Goal: Task Accomplishment & Management: Complete application form

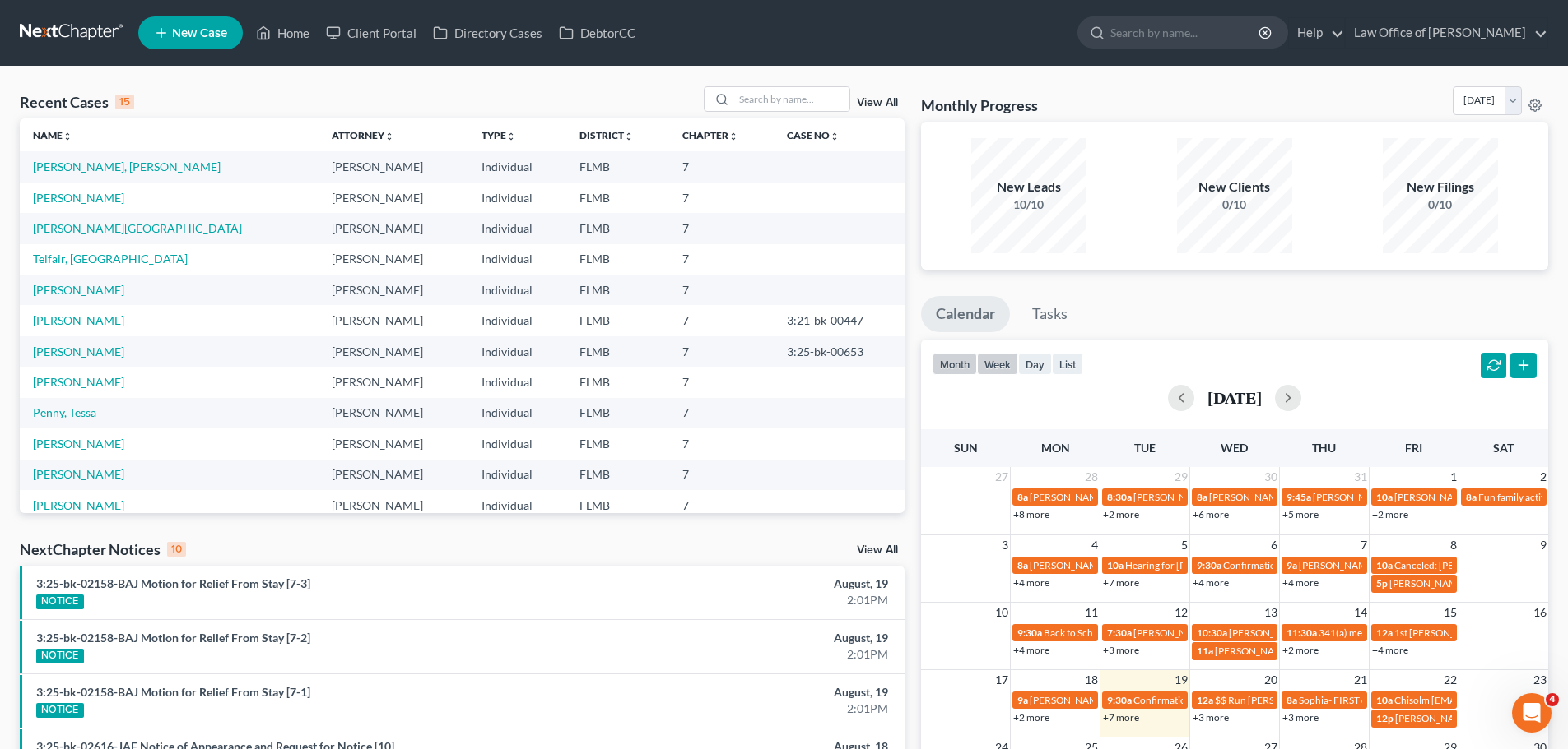
click at [985, 367] on button "week" at bounding box center [997, 364] width 41 height 22
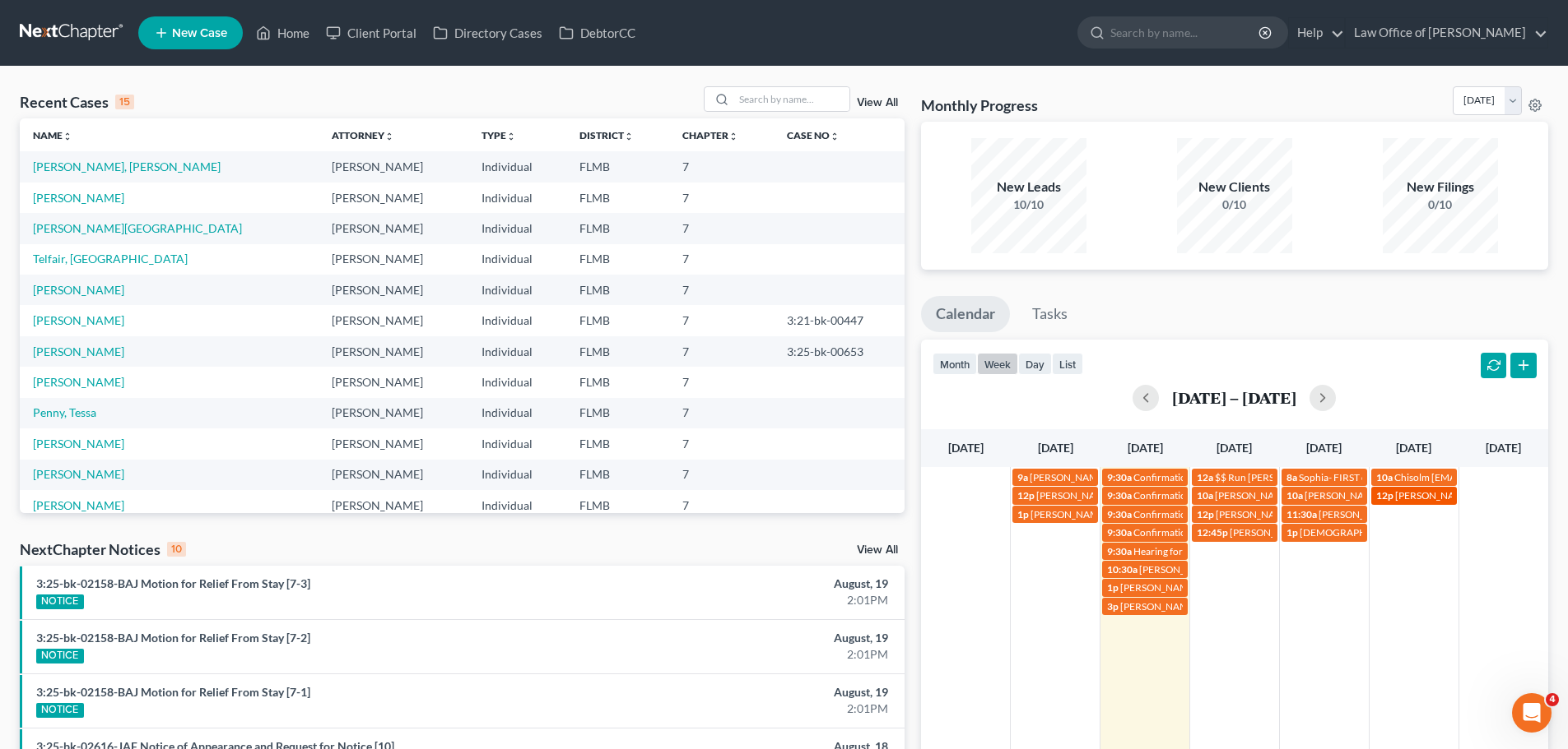
click at [1410, 493] on span "[PERSON_NAME] Payment $375 - call first" at bounding box center [1486, 495] width 182 height 13
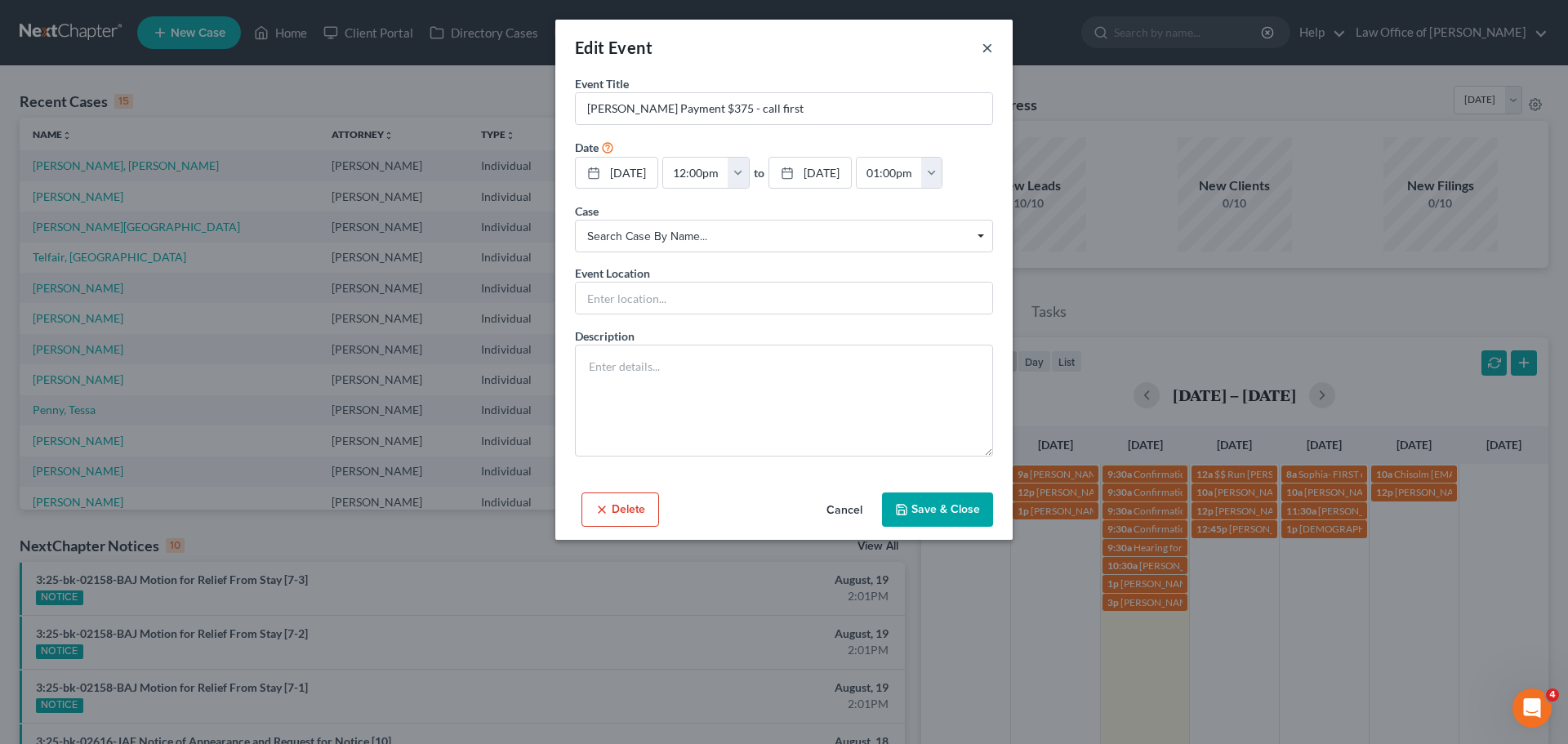
click at [988, 42] on button "×" at bounding box center [988, 48] width 12 height 20
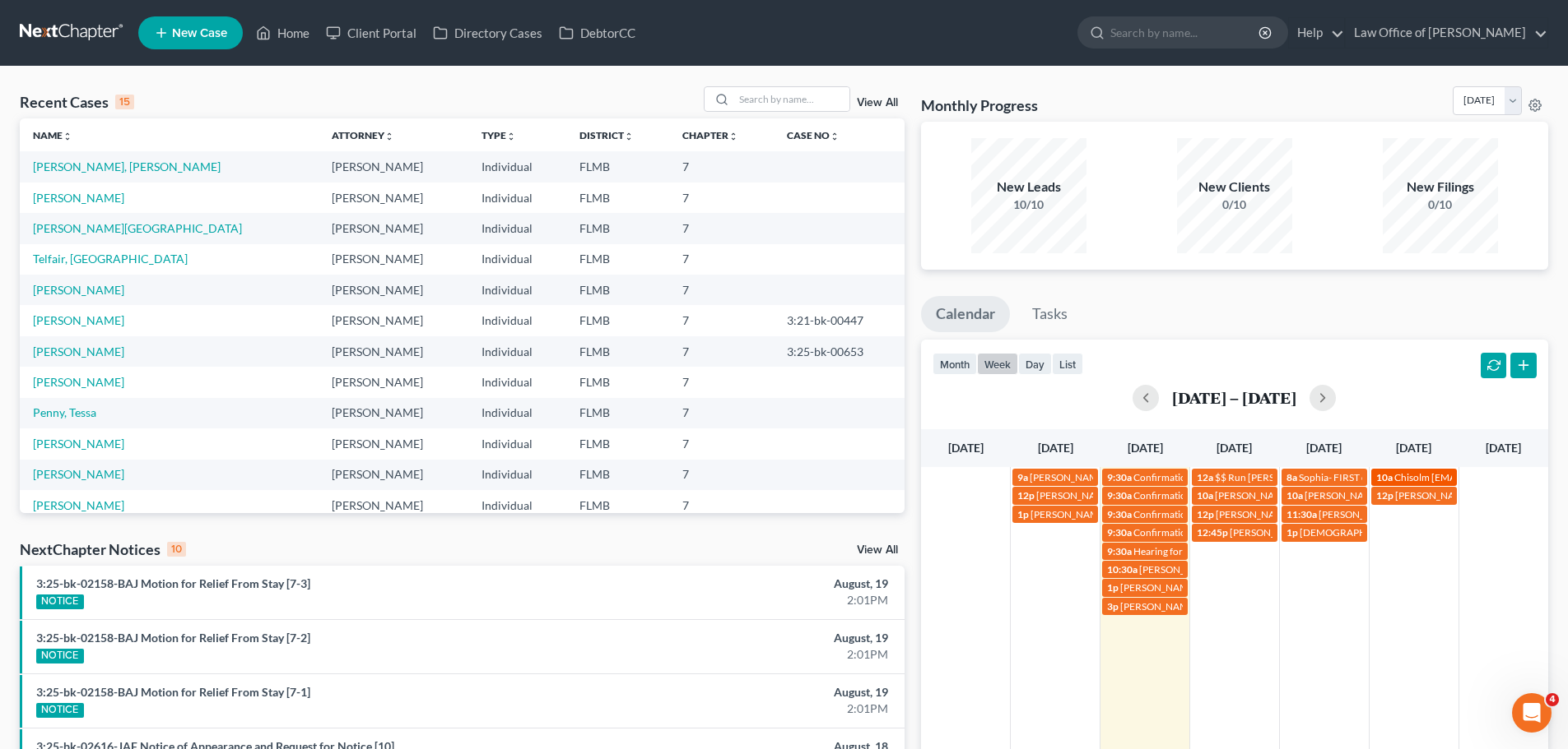
click at [1425, 479] on span "Chisolm [EMAIL_ADDRESS][DOMAIN_NAME]" at bounding box center [1495, 477] width 202 height 13
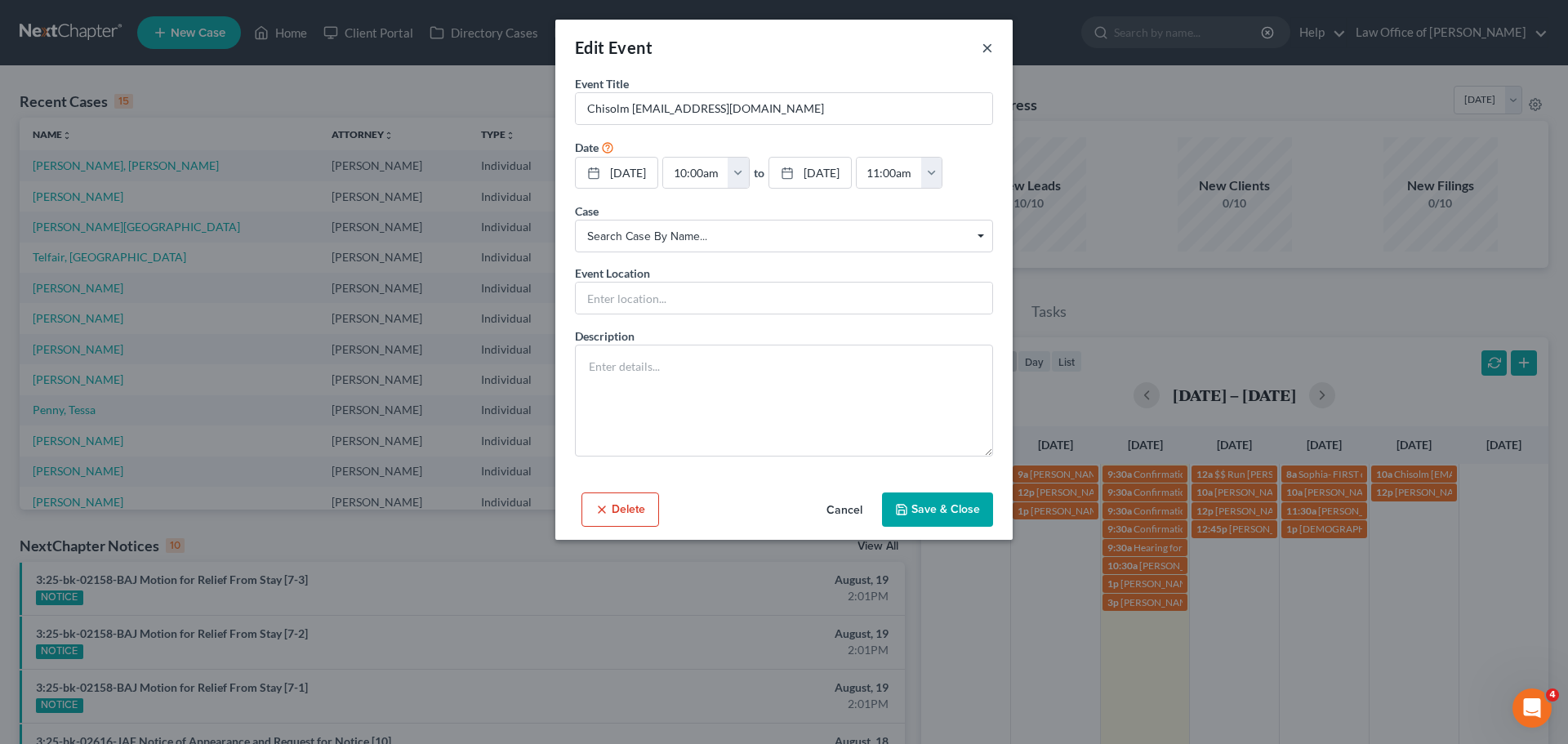
click at [988, 52] on button "×" at bounding box center [988, 48] width 12 height 20
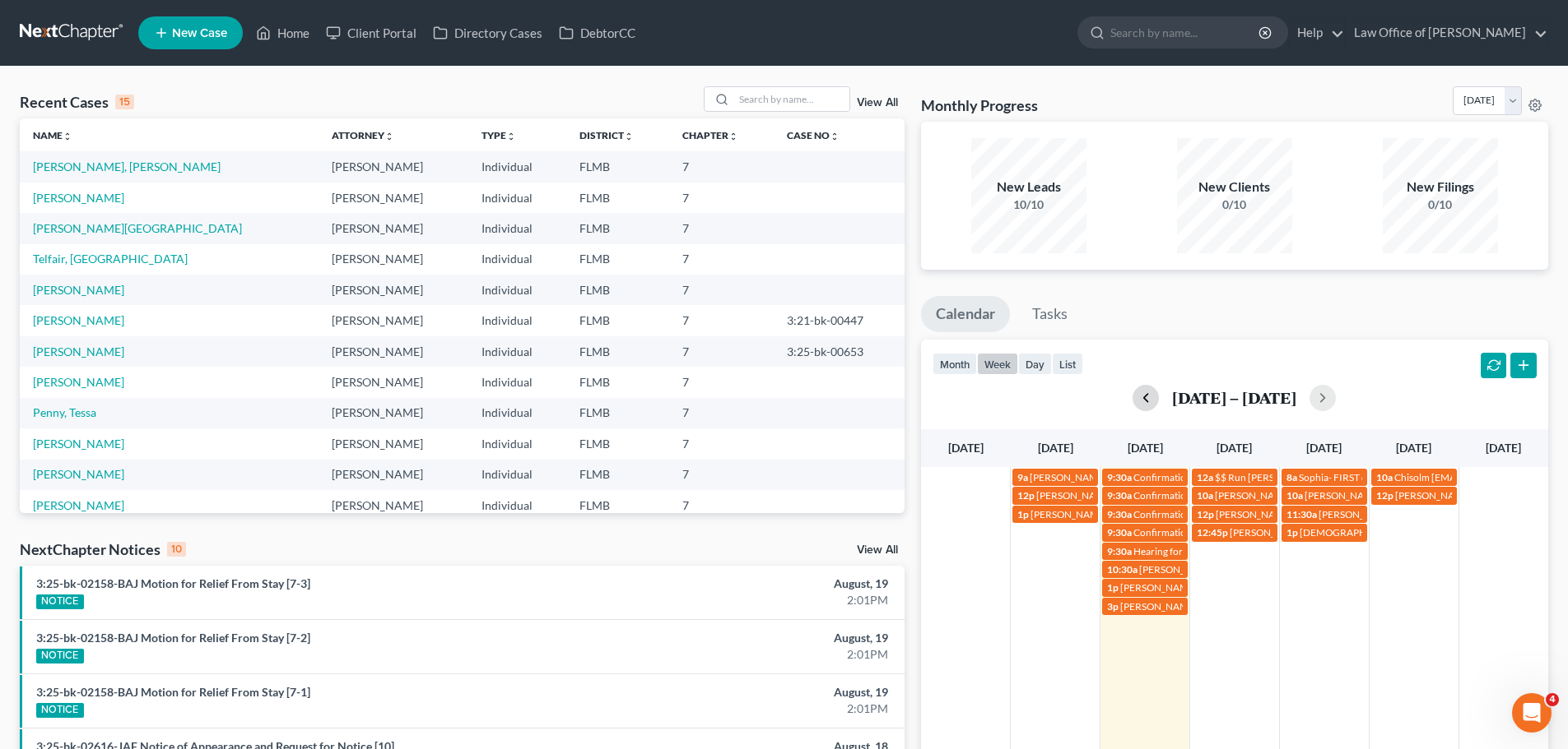
click at [1146, 402] on button "button" at bounding box center [1145, 397] width 26 height 26
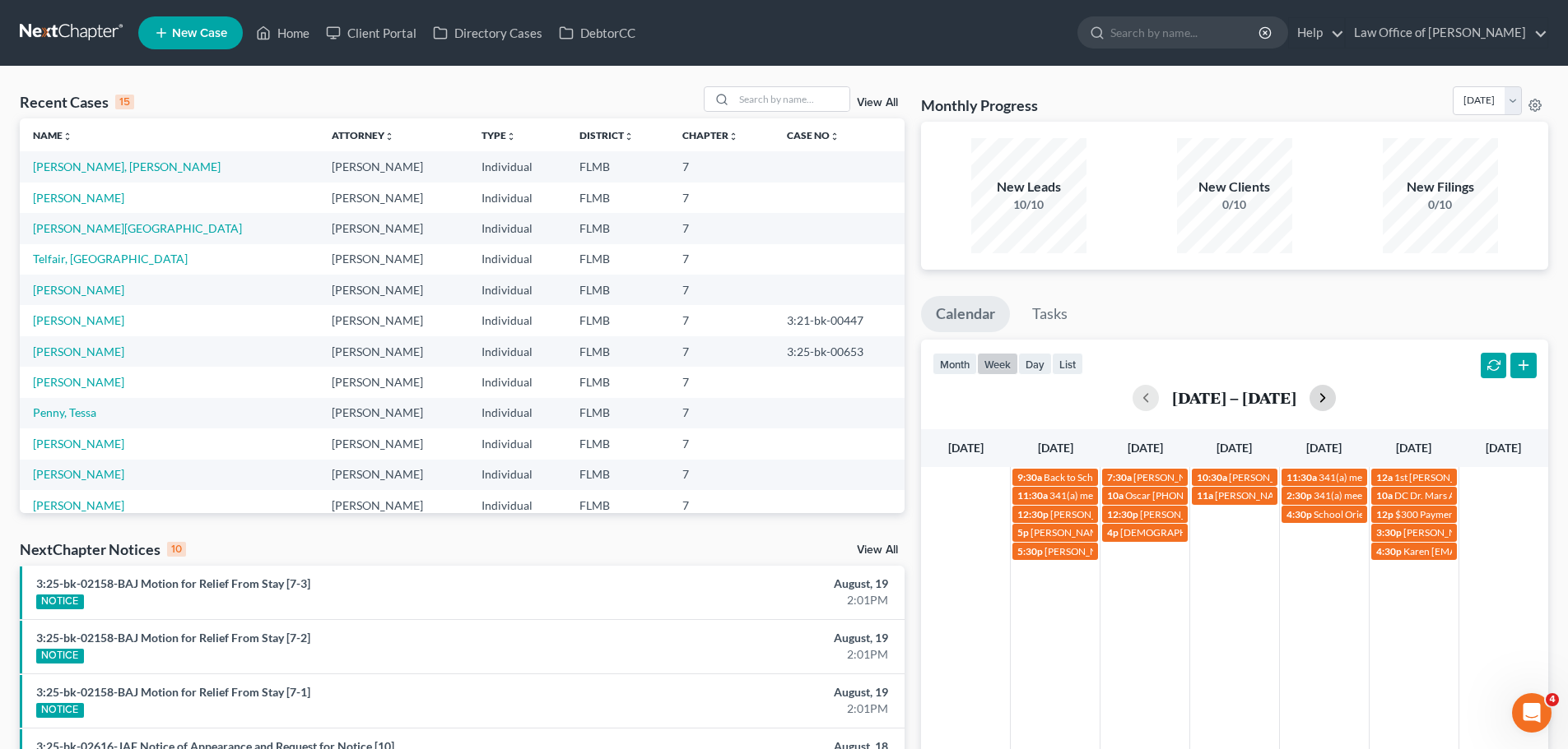
click at [1326, 393] on button "button" at bounding box center [1322, 397] width 26 height 26
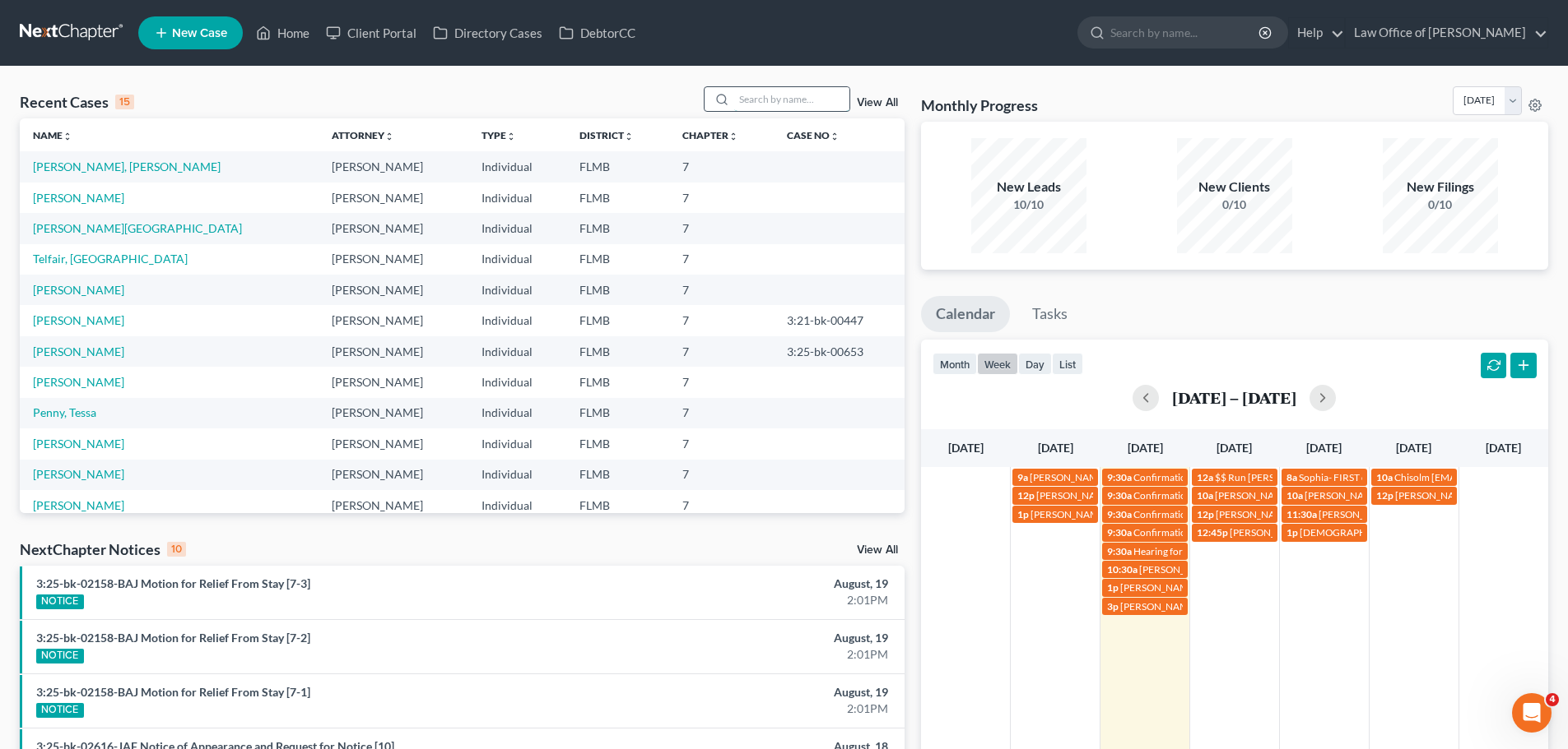
click at [817, 95] on input "search" at bounding box center [791, 99] width 116 height 24
type input "jones"
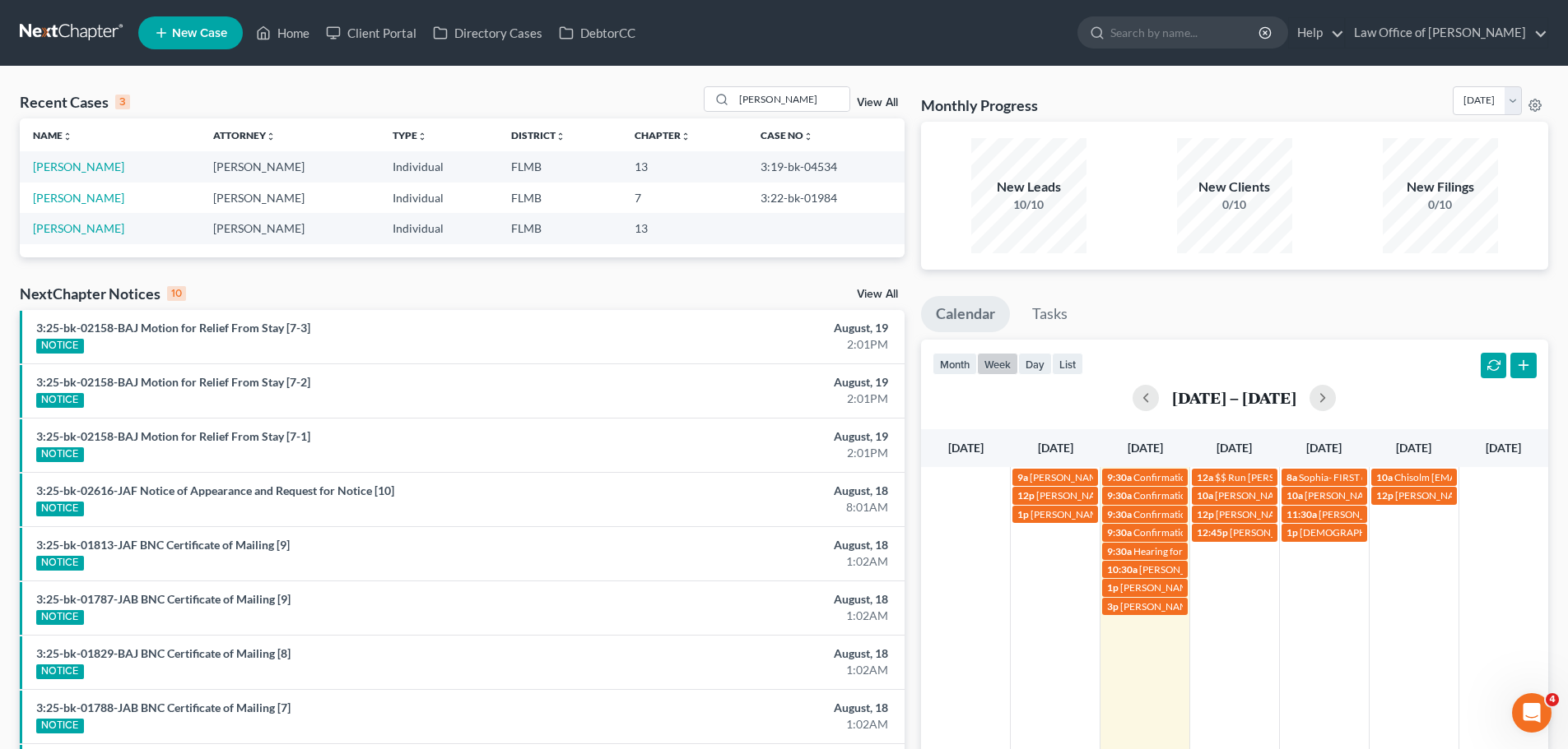
click at [231, 36] on link "New Case" at bounding box center [190, 33] width 105 height 33
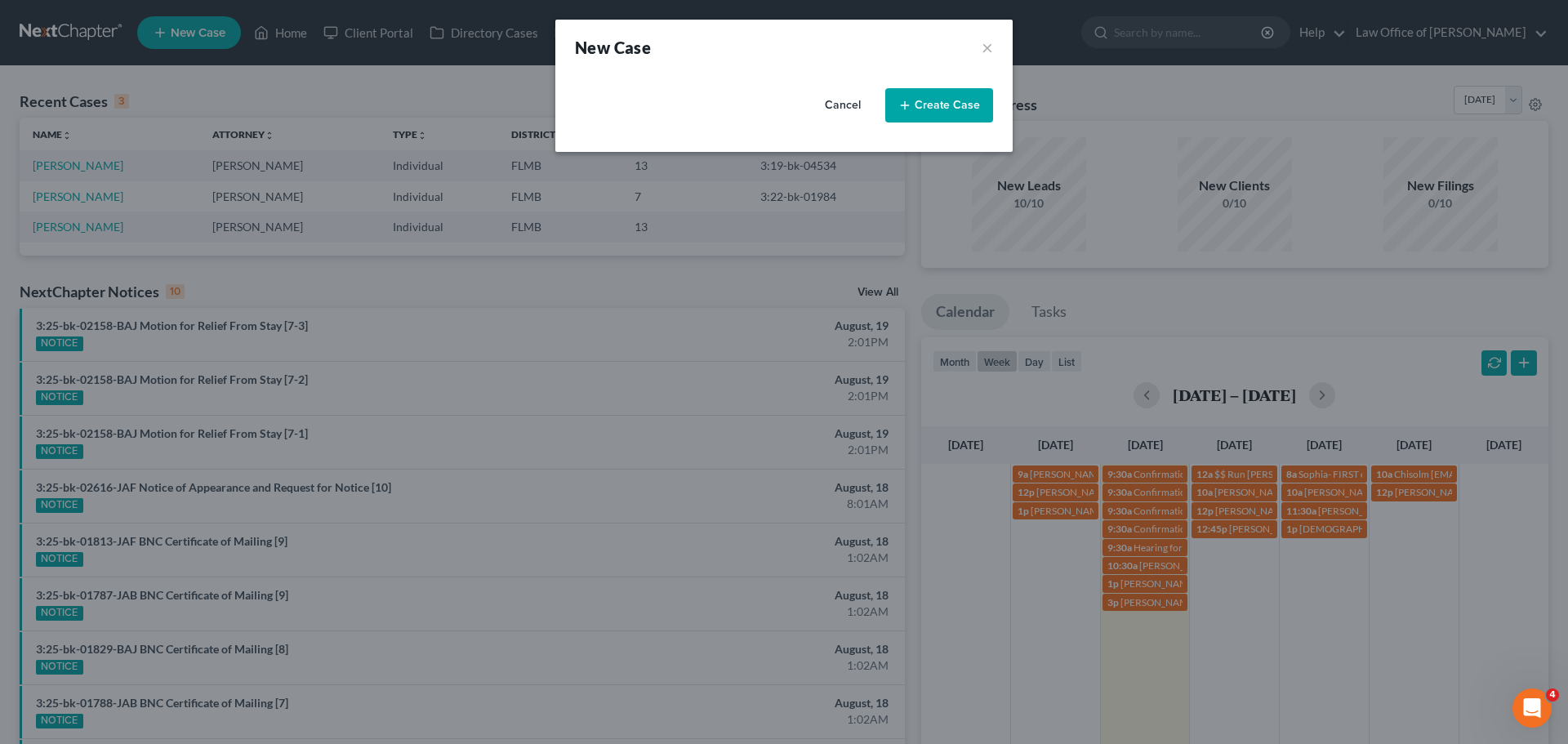
select select "15"
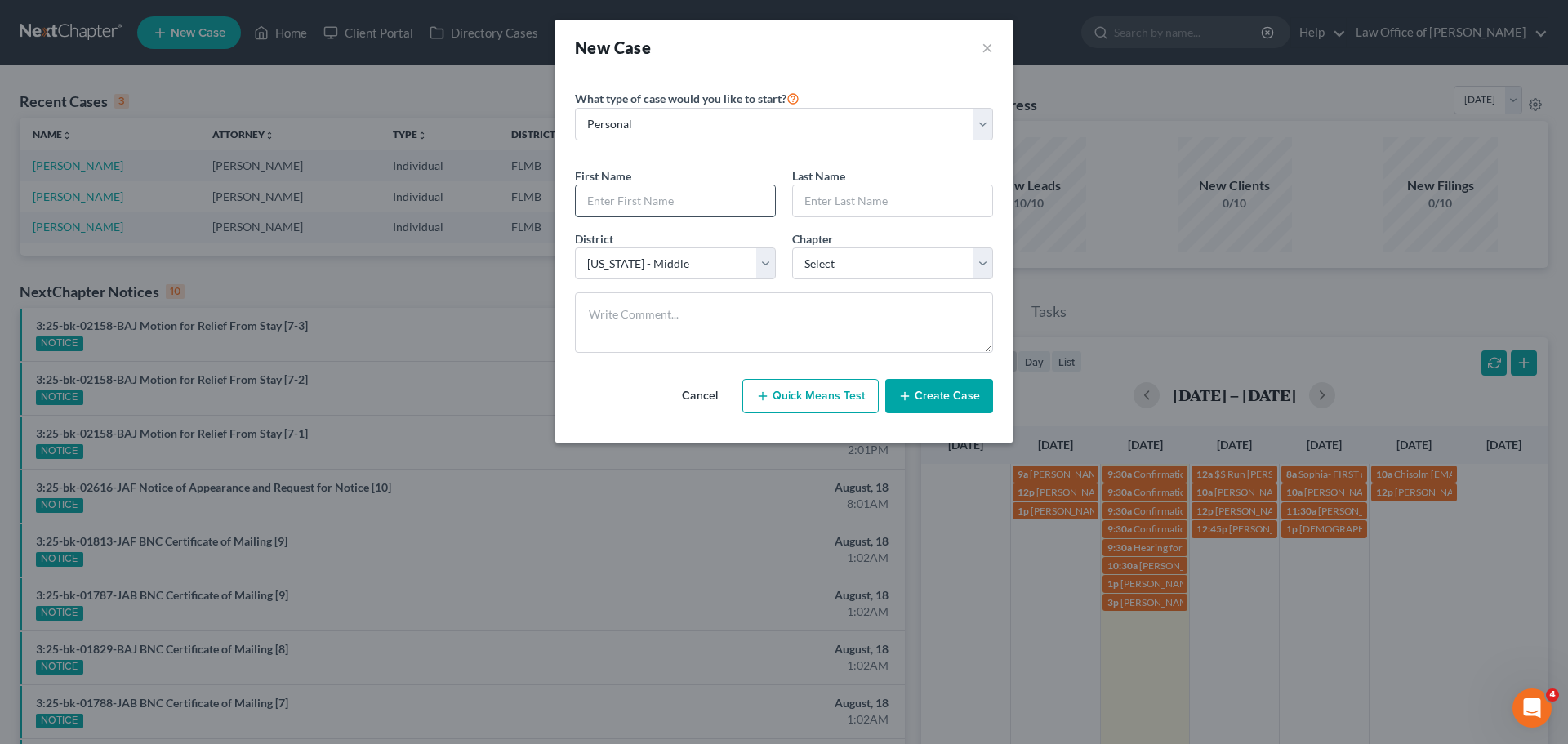
click at [681, 192] on input "text" at bounding box center [675, 200] width 199 height 31
click at [655, 201] on input "text" at bounding box center [675, 200] width 199 height 31
paste input "DE'ANDRE"
click at [605, 201] on input "DE'ANDRE" at bounding box center [675, 200] width 199 height 31
drag, startPoint x: 659, startPoint y: 209, endPoint x: 560, endPoint y: 196, distance: 99.8
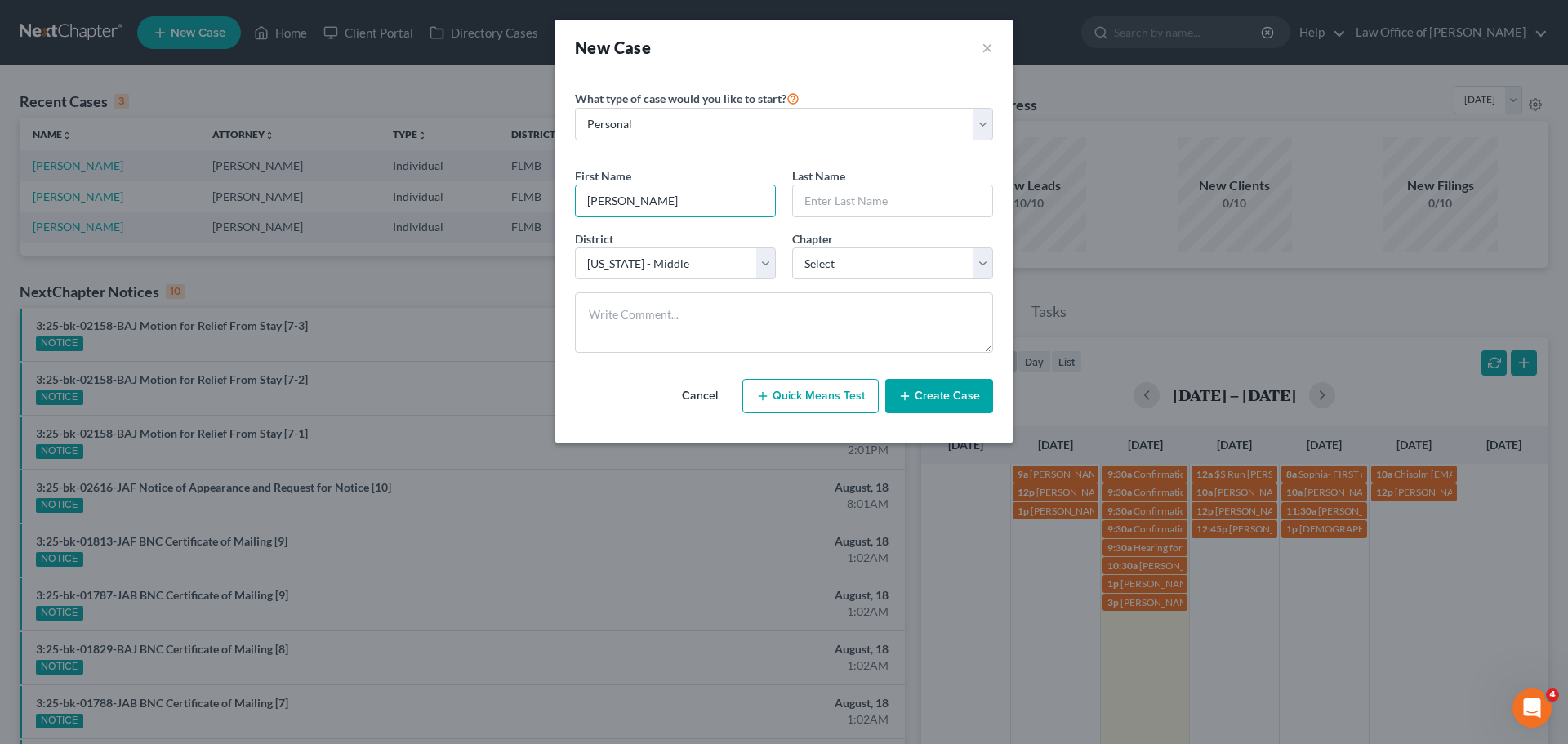
click at [560, 196] on div "Please select case type * Bankruptcy Bankruptcy What type of case would you lik…" at bounding box center [784, 258] width 458 height 367
paste input "E'"
click at [601, 203] on input "DE'ANDRE" at bounding box center [675, 200] width 199 height 31
click at [611, 197] on input "De'ANDRE" at bounding box center [675, 200] width 199 height 31
click at [617, 200] on input "De'aNDRE" at bounding box center [675, 200] width 199 height 31
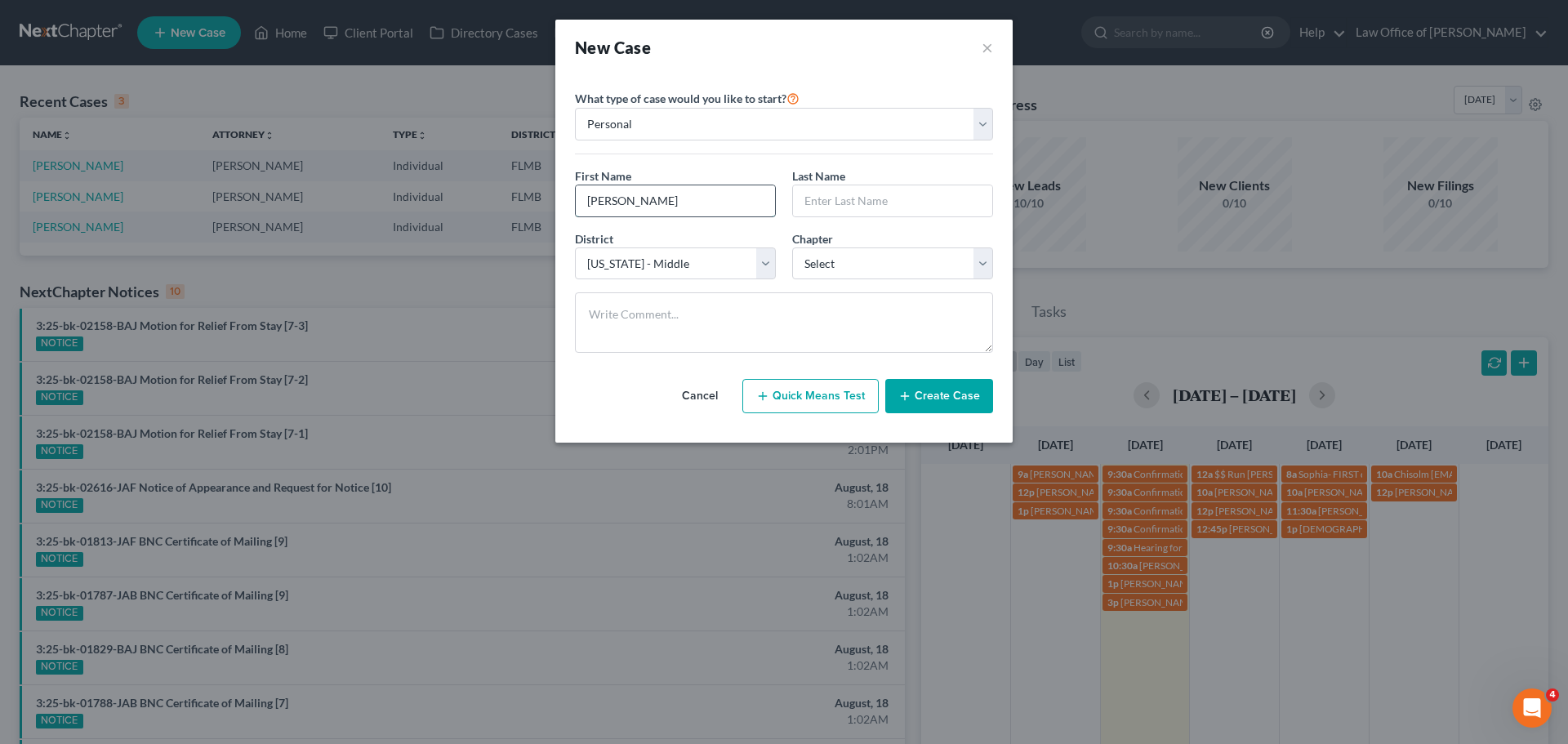
click at [622, 204] on input "De'anDRE" at bounding box center [675, 200] width 199 height 31
click at [630, 203] on input "De'andRE" at bounding box center [675, 200] width 199 height 31
click at [659, 209] on input "De'andrE" at bounding box center [675, 200] width 199 height 31
type input "De'andre"
click at [801, 201] on input "text" at bounding box center [893, 200] width 199 height 31
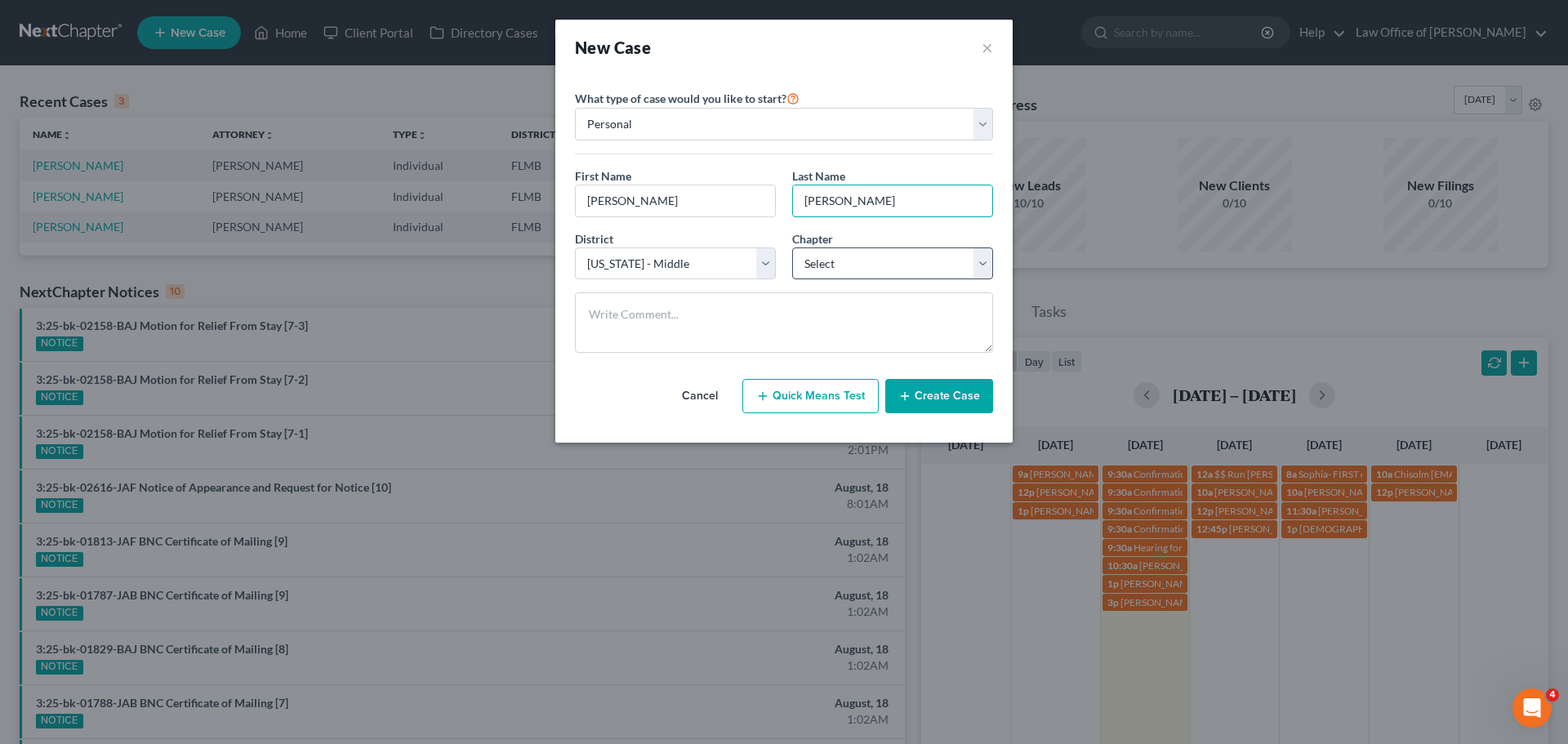
type input "Jones"
click at [914, 260] on select "Select 7 11 12 13" at bounding box center [893, 264] width 201 height 33
select select "0"
click at [793, 247] on select "Select 7 11 12 13" at bounding box center [893, 264] width 201 height 33
click at [937, 401] on button "Create Case" at bounding box center [939, 396] width 107 height 34
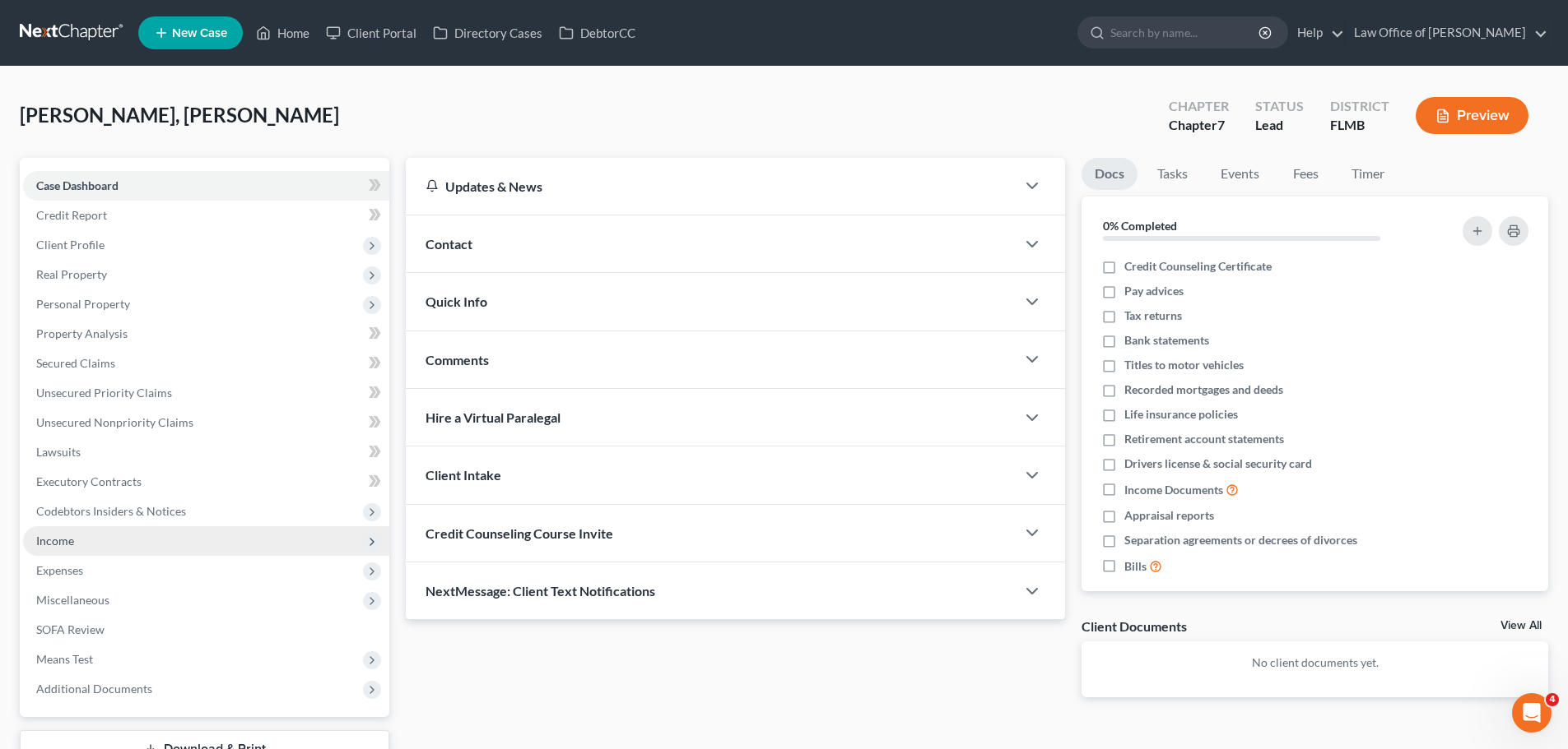
click at [106, 537] on span "Income" at bounding box center [206, 541] width 367 height 30
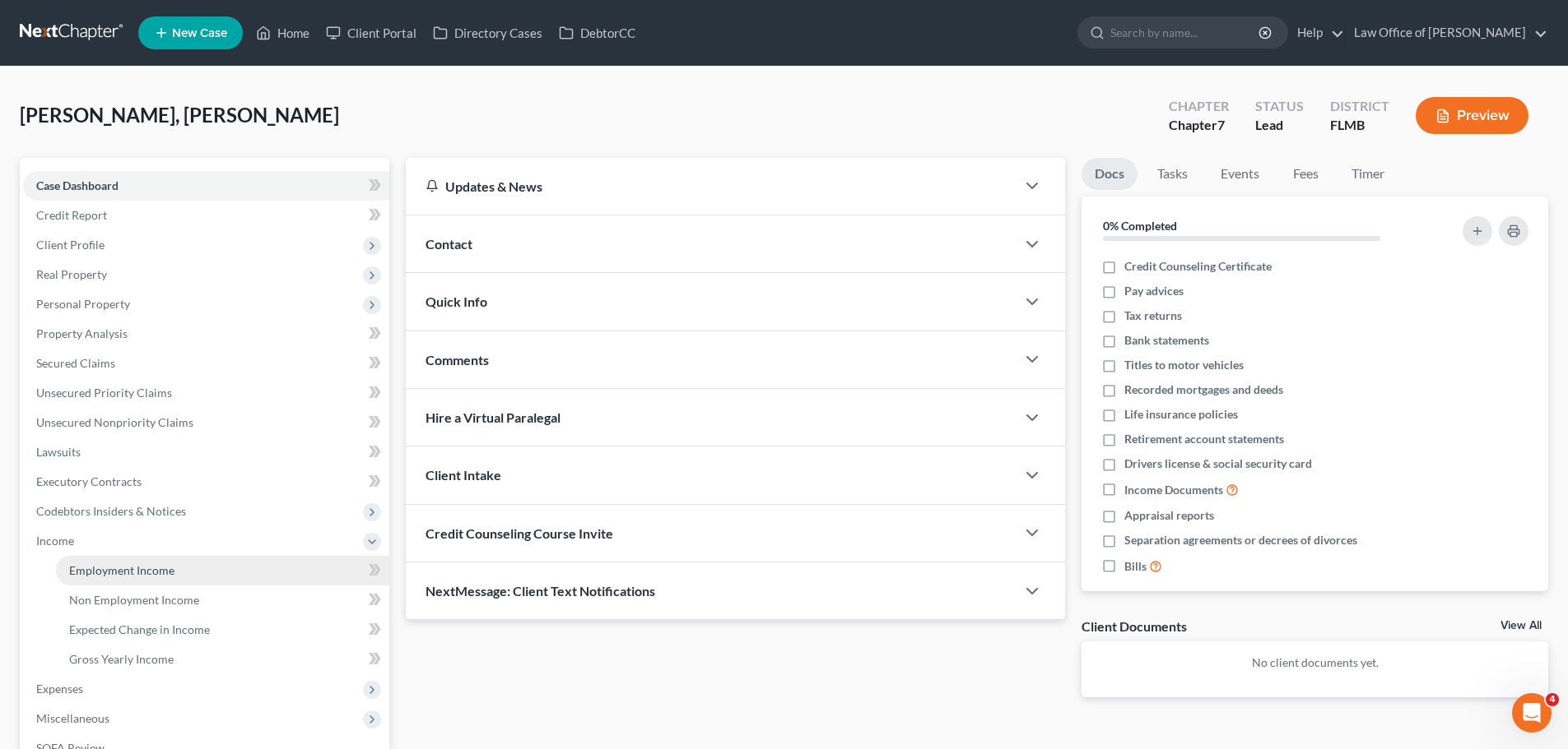
click at [134, 573] on span "Employment Income" at bounding box center [122, 570] width 106 height 14
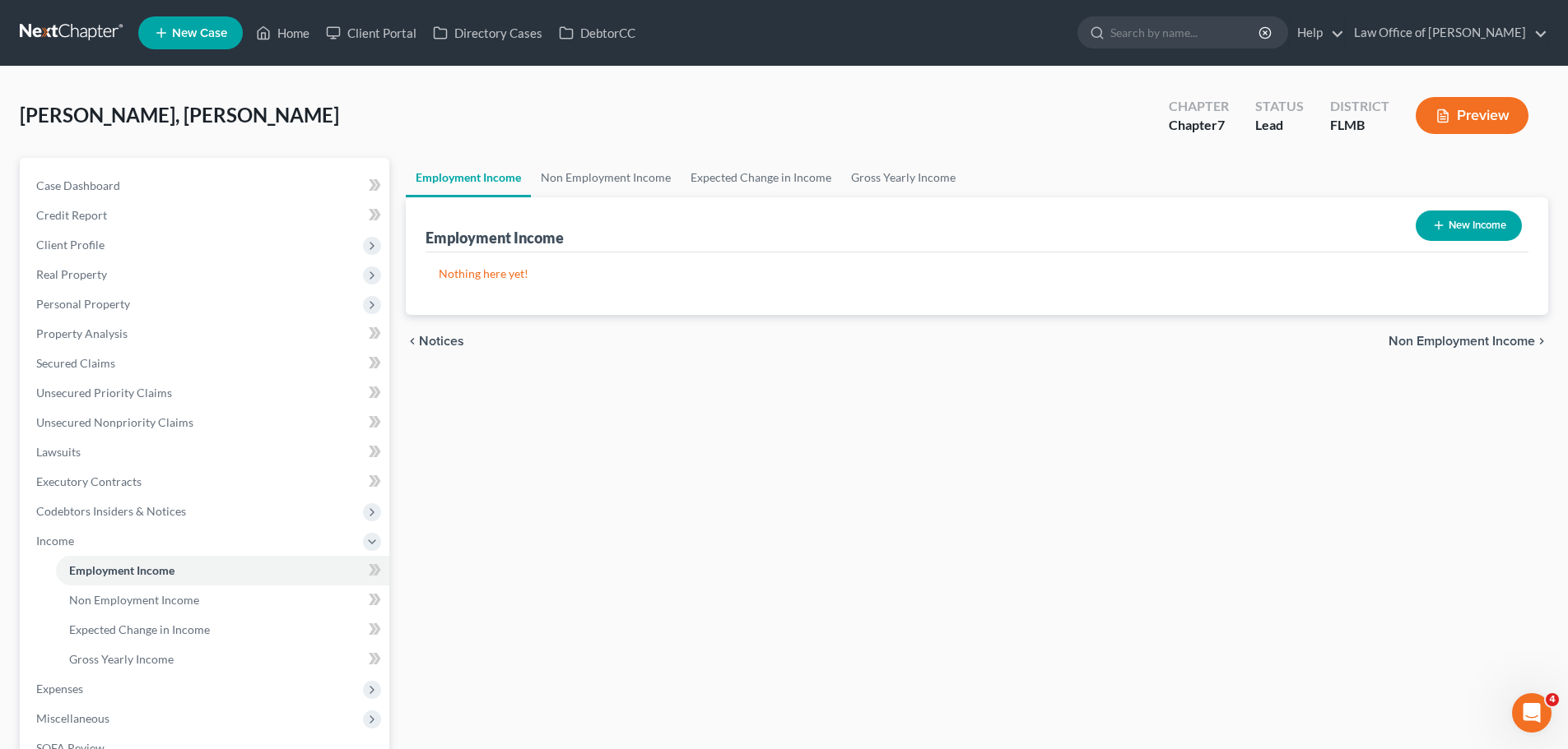
click at [1460, 236] on button "New Income" at bounding box center [1468, 225] width 106 height 30
select select "0"
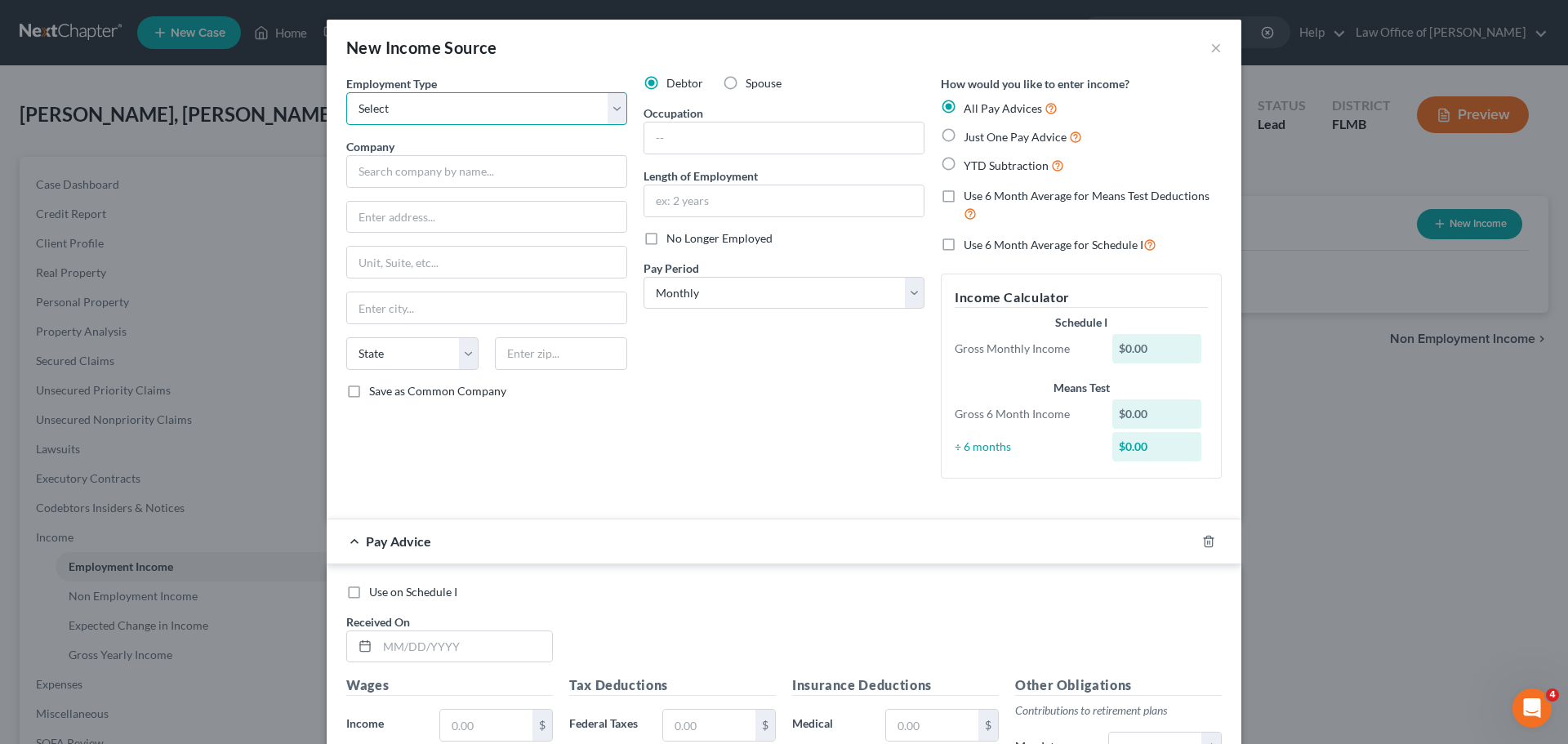
drag, startPoint x: 439, startPoint y: 104, endPoint x: 441, endPoint y: 115, distance: 11.2
click at [439, 104] on select "Select Full or Part Time Employment Self Employment" at bounding box center [487, 108] width 281 height 33
select select "0"
click at [347, 92] on select "Select Full or Part Time Employment Self Employment" at bounding box center [487, 108] width 281 height 33
click at [444, 175] on input "text" at bounding box center [487, 172] width 281 height 33
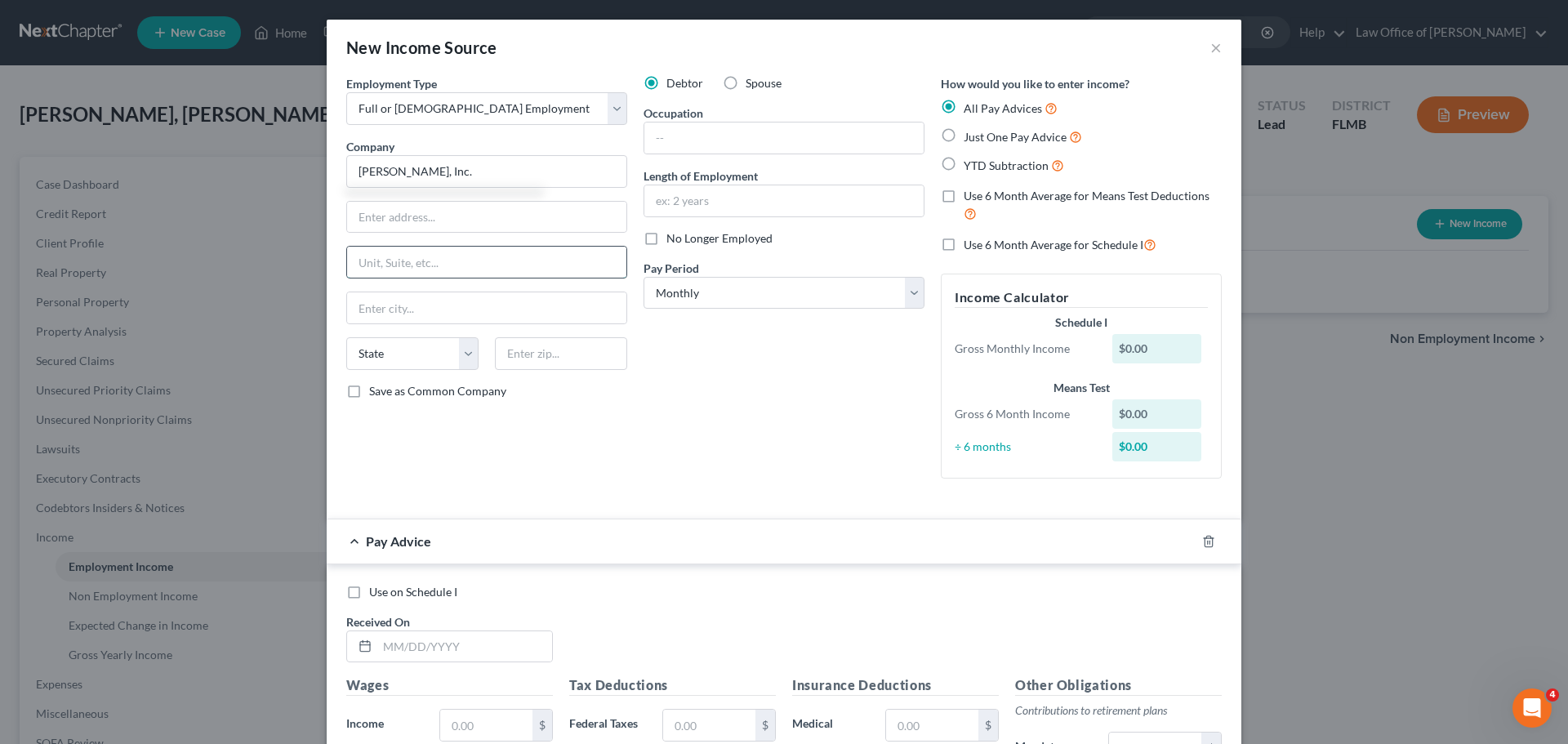
drag, startPoint x: 416, startPoint y: 246, endPoint x: 405, endPoint y: 219, distance: 29.2
click at [416, 245] on div "Employment Type * Select Full or Part Time Employment Self Employment Company *…" at bounding box center [487, 283] width 297 height 416
type input "West Fraser, Inc."
click at [405, 219] on input "text" at bounding box center [487, 217] width 279 height 31
type input "57 Germantown Court"
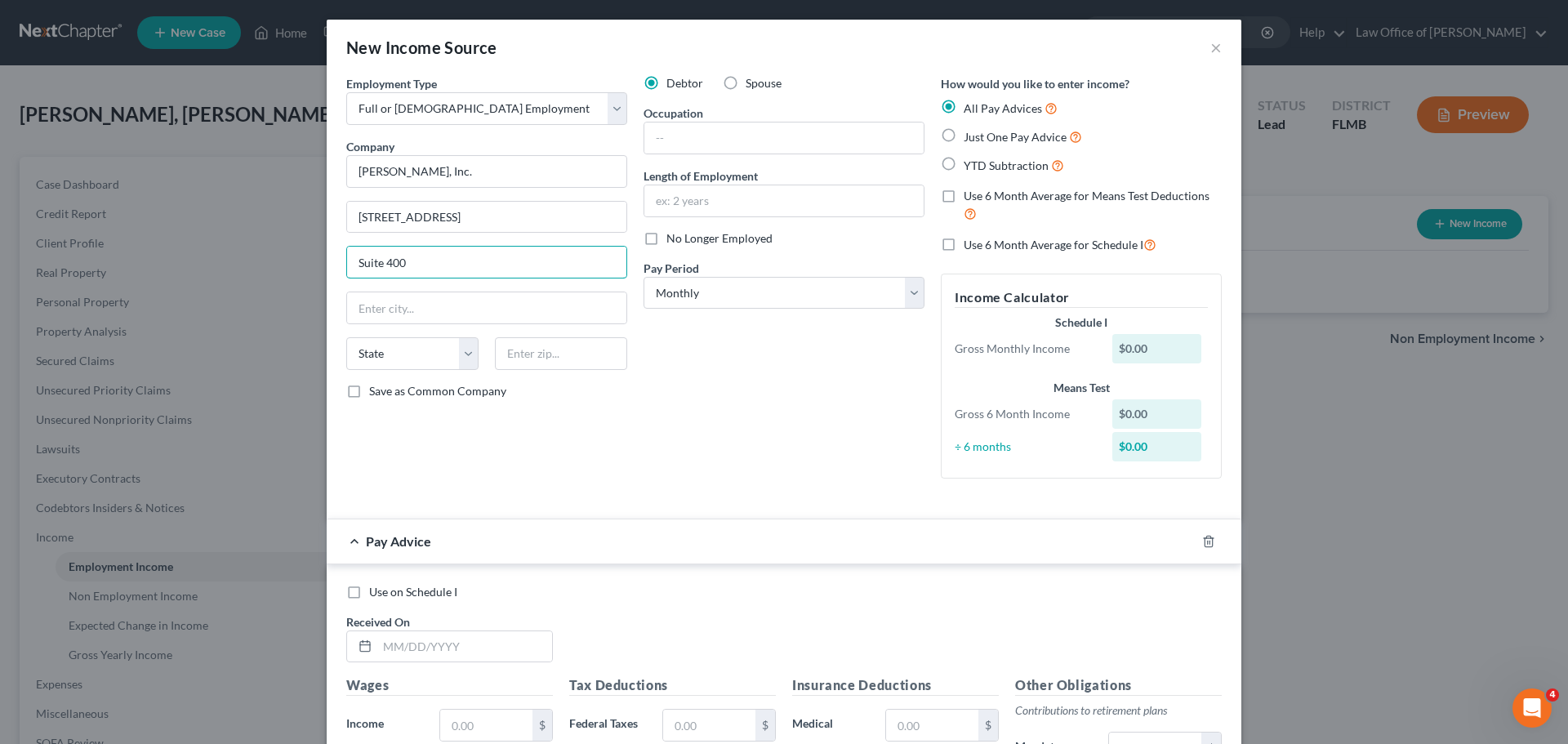
type input "Suite 400"
type input "38018"
click at [767, 473] on div "Debtor Spouse Occupation Length of Employment No Longer Employed Pay Period * S…" at bounding box center [784, 283] width 297 height 416
type input "Cordova"
select select "44"
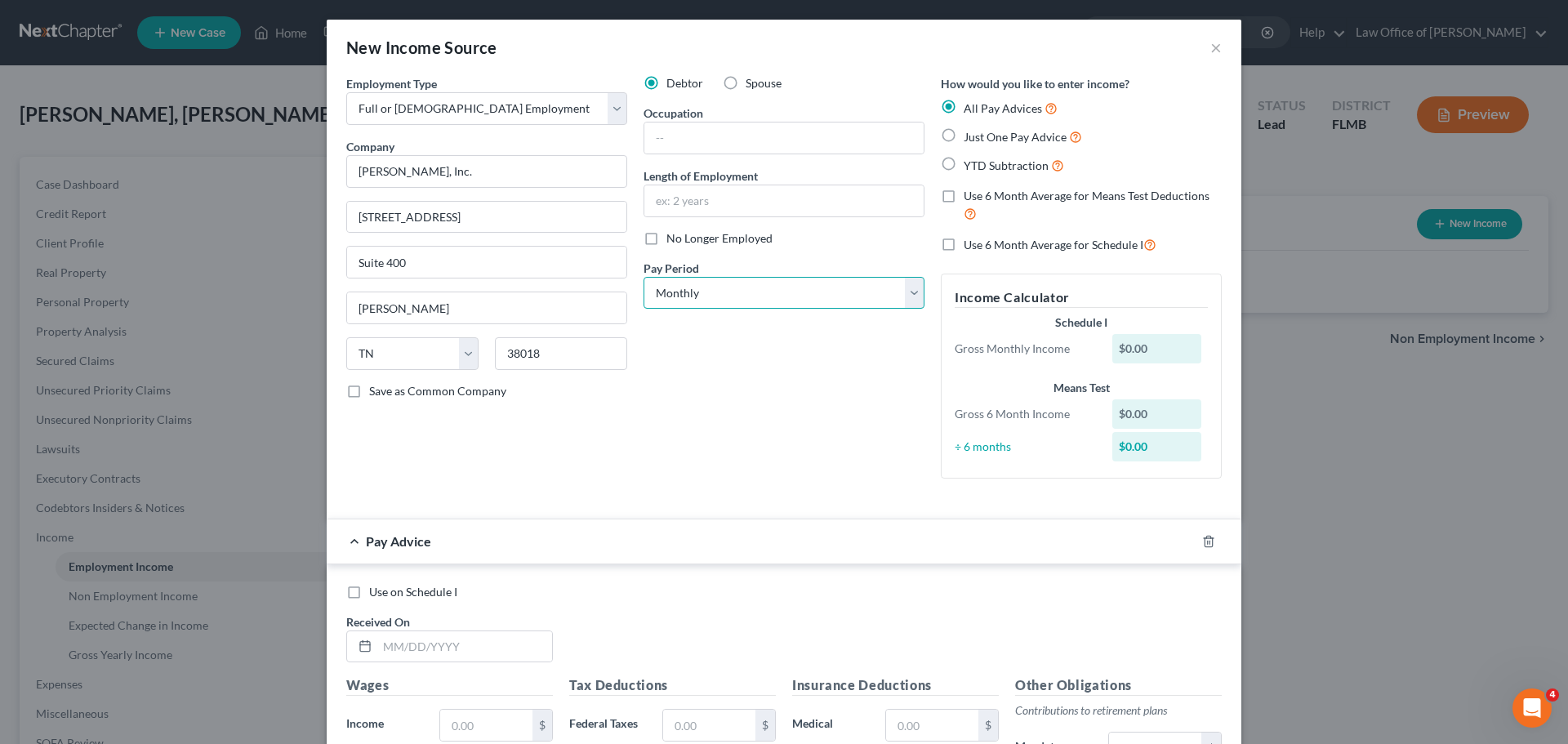
click at [783, 283] on select "Select Monthly Twice Monthly Every Other Week Weekly" at bounding box center [784, 293] width 281 height 33
select select "2"
click at [644, 277] on select "Select Monthly Twice Monthly Every Other Week Weekly" at bounding box center [784, 293] width 281 height 33
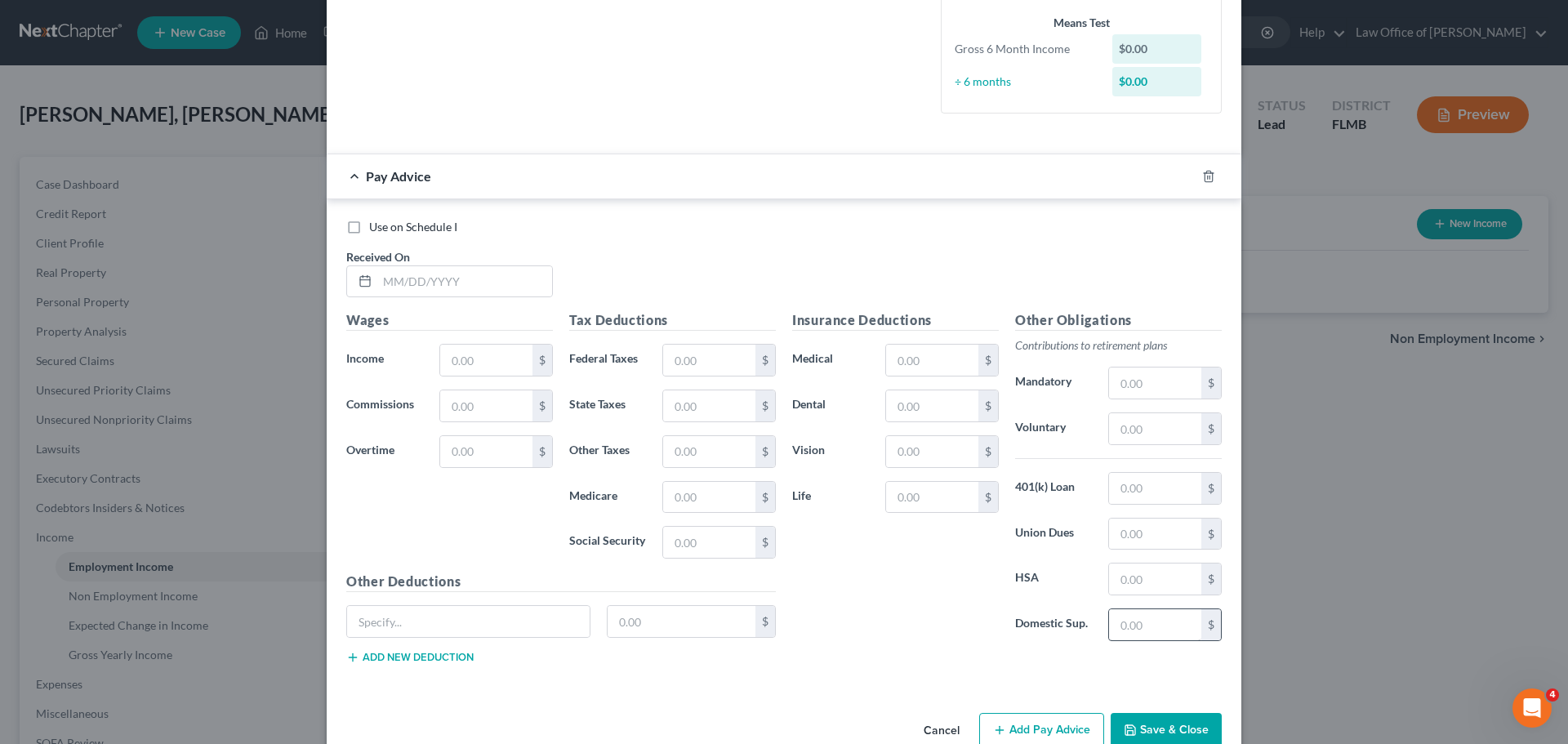
scroll to position [437, 0]
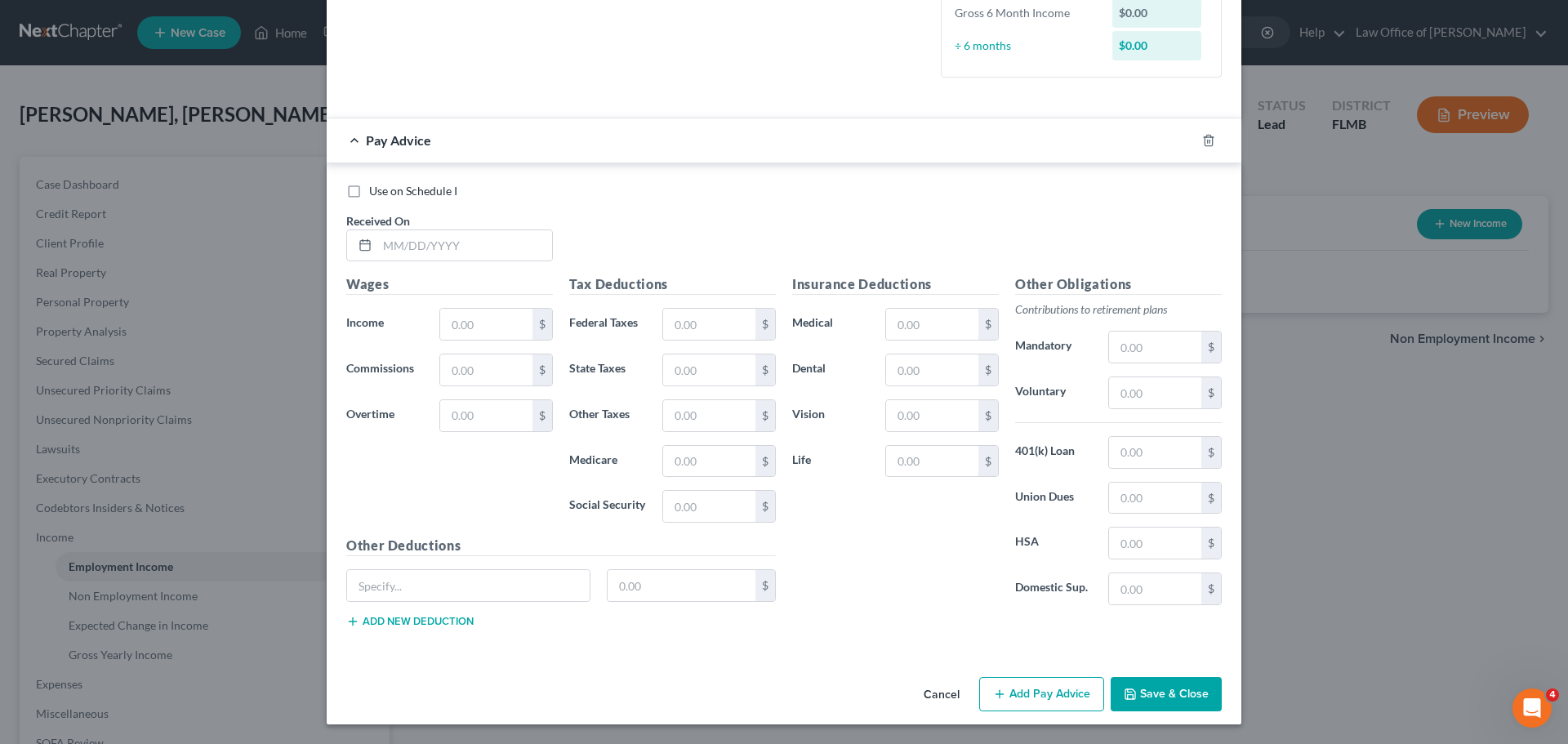
click at [1183, 700] on button "Save & Close" at bounding box center [1165, 694] width 111 height 34
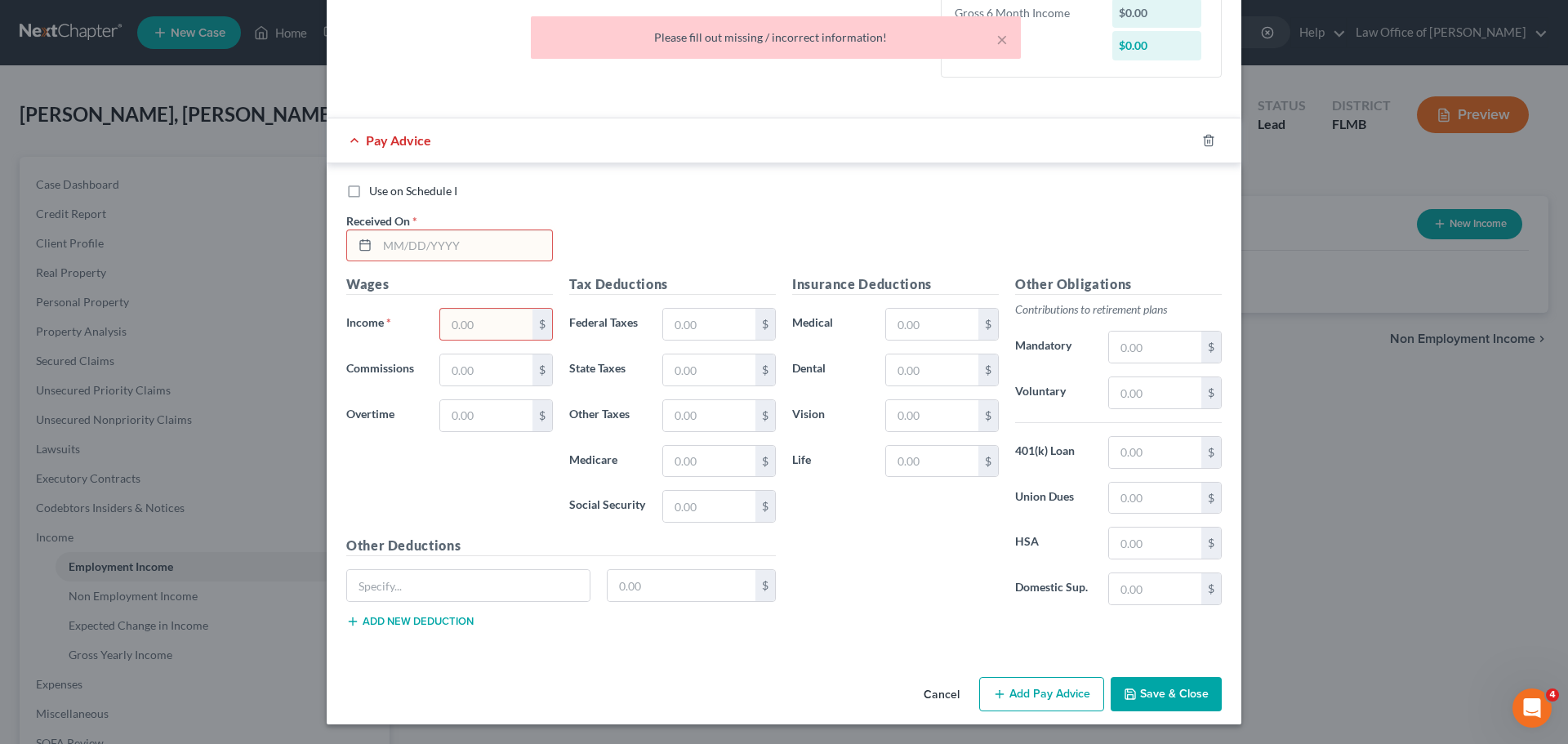
click at [406, 246] on input "text" at bounding box center [465, 246] width 175 height 31
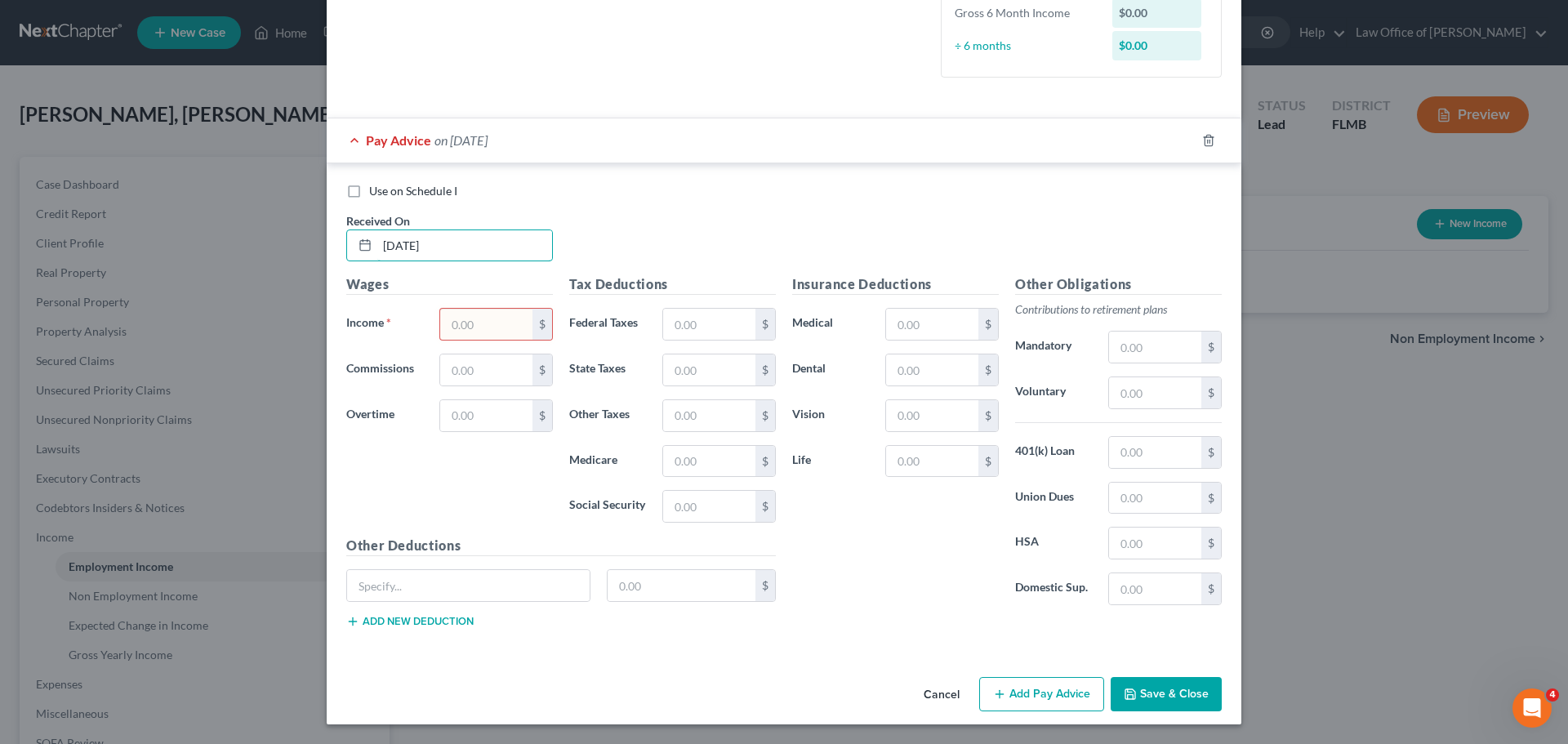
type input "02/28/2025"
click at [495, 312] on input "text" at bounding box center [487, 324] width 92 height 31
type input "3,452.08"
click at [1179, 396] on input "text" at bounding box center [1155, 393] width 92 height 31
type input "172.60"
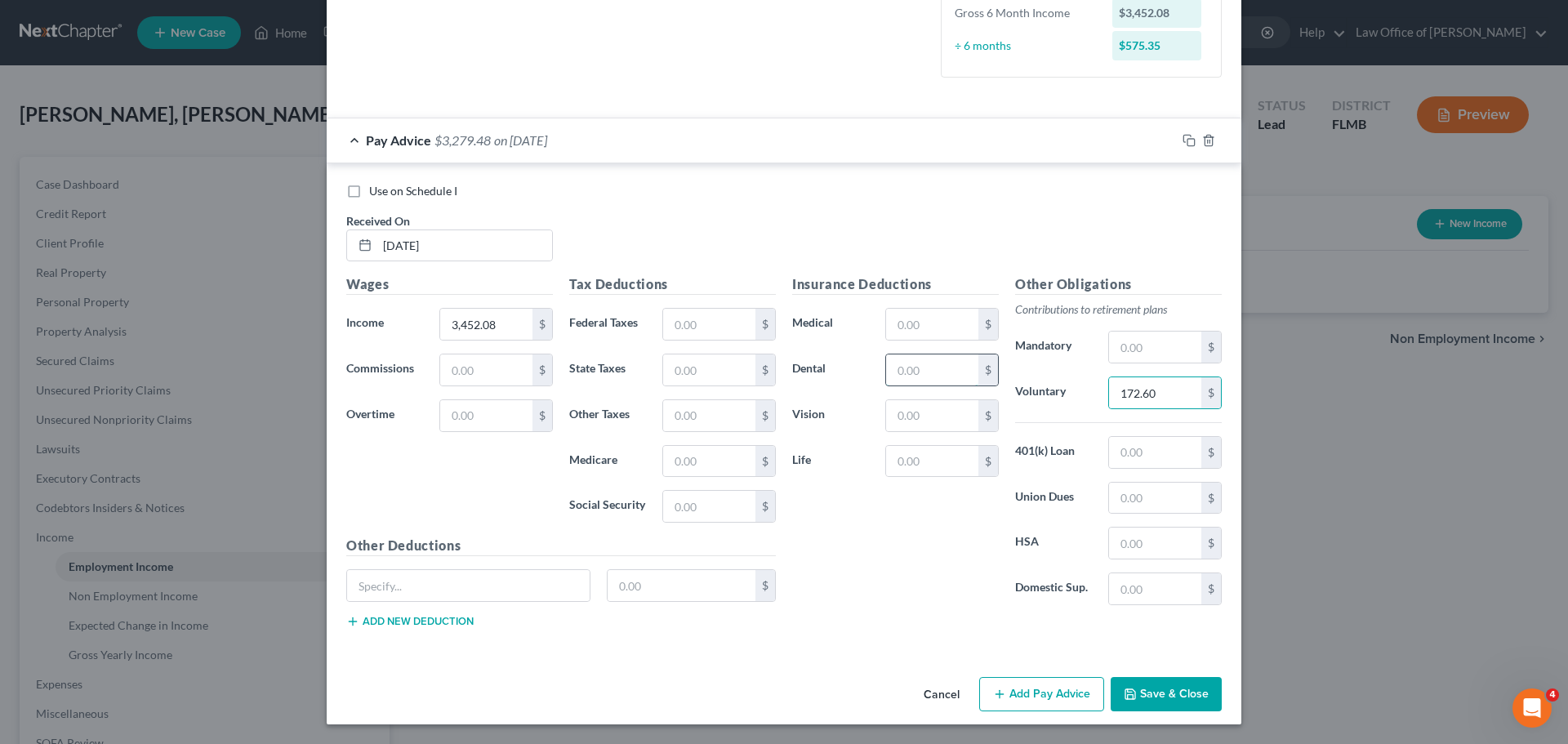
click at [935, 377] on input "text" at bounding box center [932, 370] width 92 height 31
type input "10.50"
click at [447, 573] on input "text" at bounding box center [469, 586] width 243 height 31
type input "Child Life"
type input "1.49"
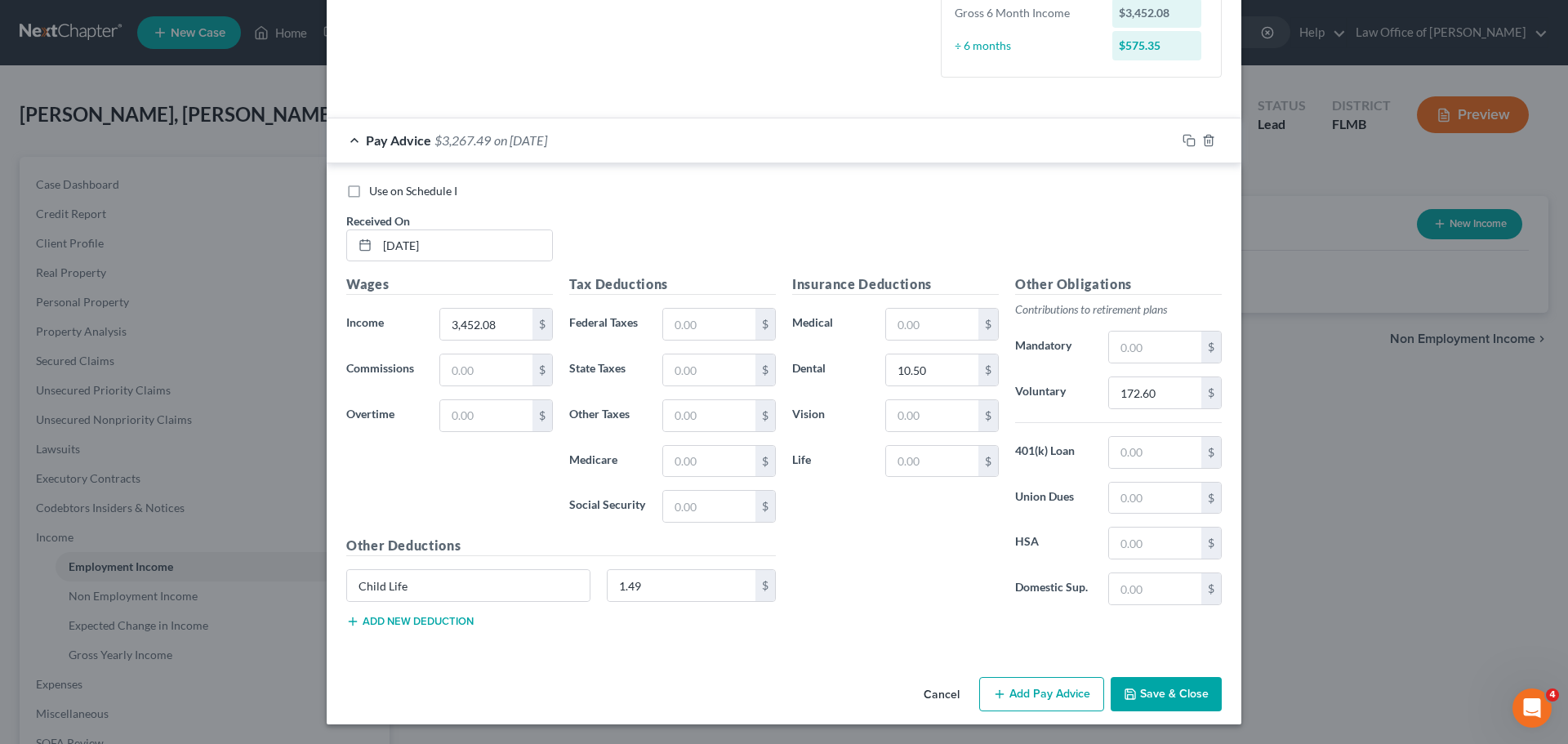
click at [455, 624] on button "Add new deduction" at bounding box center [410, 621] width 127 height 13
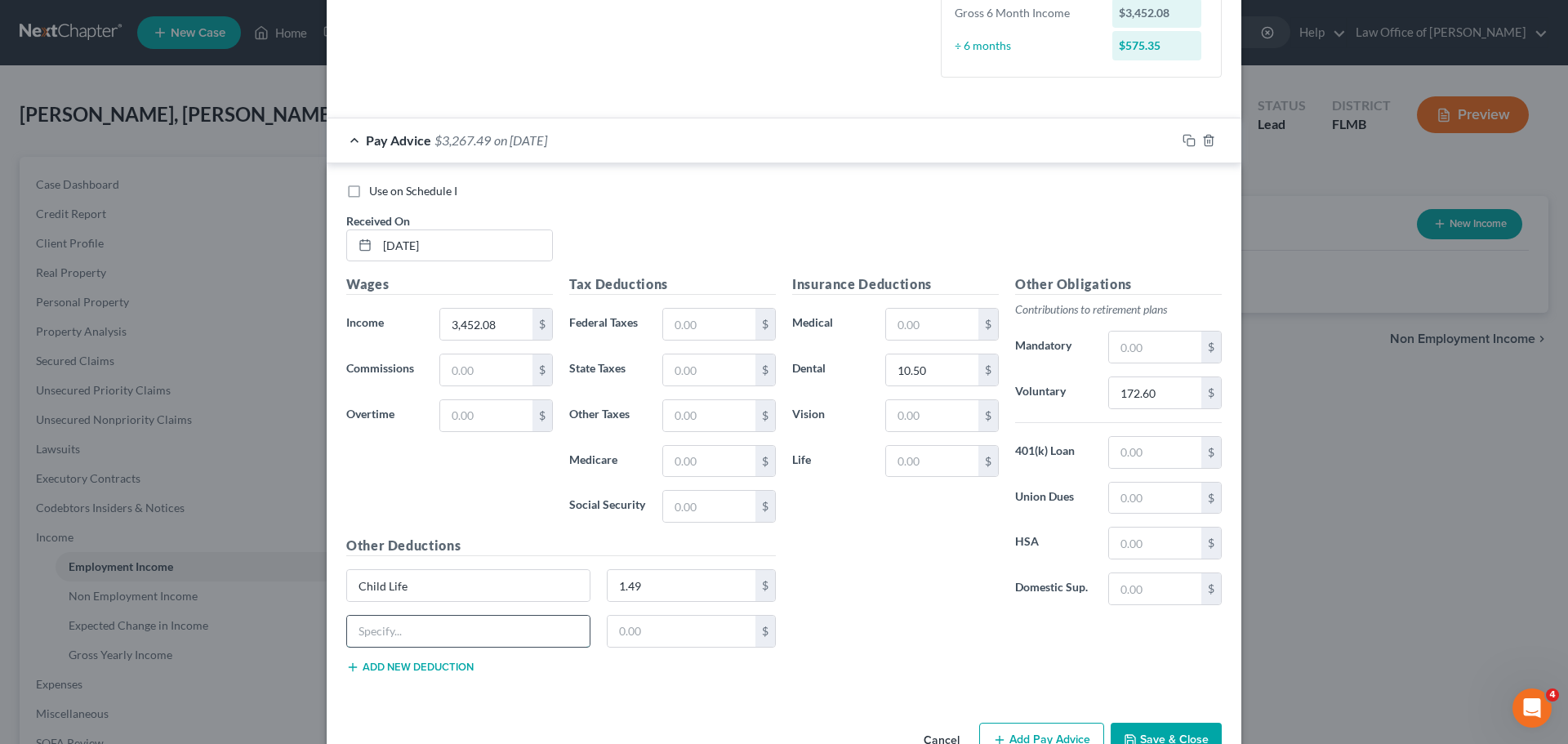
click at [463, 637] on input "text" at bounding box center [469, 631] width 243 height 31
type input "PPO"
type input "4"
type input "343.10"
click at [840, 604] on div "Insurance Deductions Medical $ Dental 10.50 $ Vision $ Life $" at bounding box center [895, 446] width 223 height 344
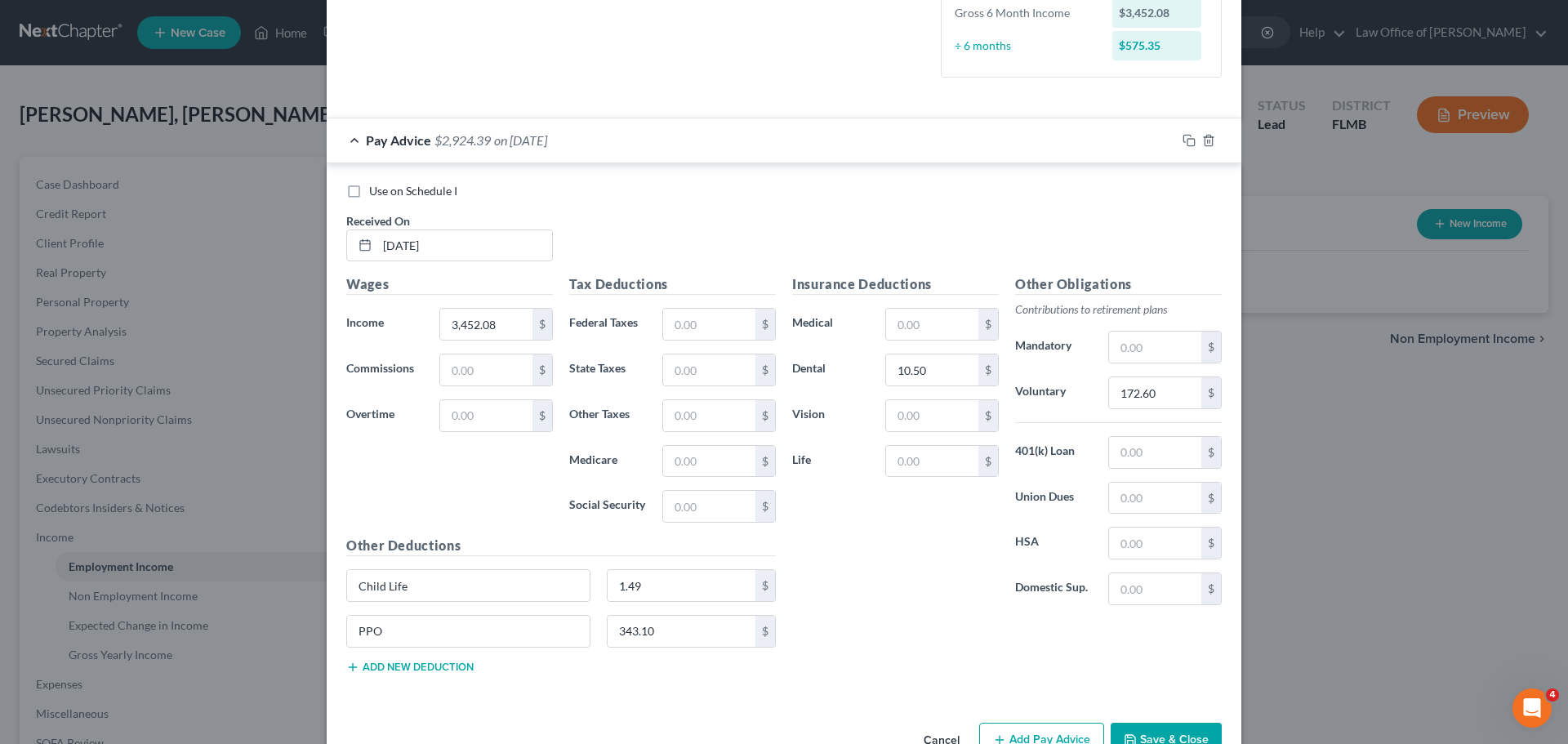
click at [376, 669] on button "Add new deduction" at bounding box center [410, 667] width 127 height 13
click at [382, 678] on input "text" at bounding box center [469, 677] width 243 height 31
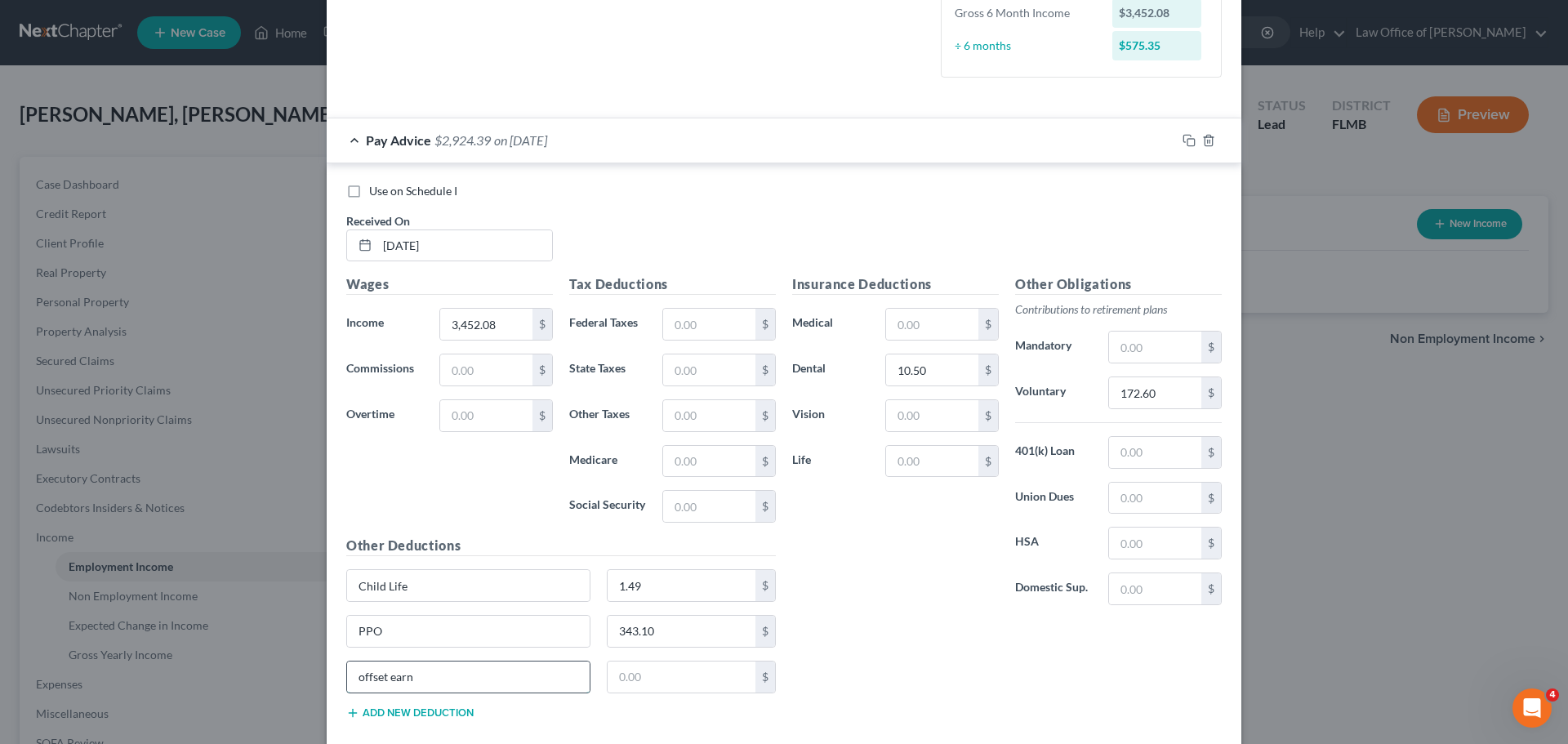
type input "offset earn"
type input "4.64"
drag, startPoint x: 948, startPoint y: 415, endPoint x: 939, endPoint y: 413, distance: 9.2
click at [948, 416] on input "text" at bounding box center [932, 415] width 92 height 31
type input "4.00"
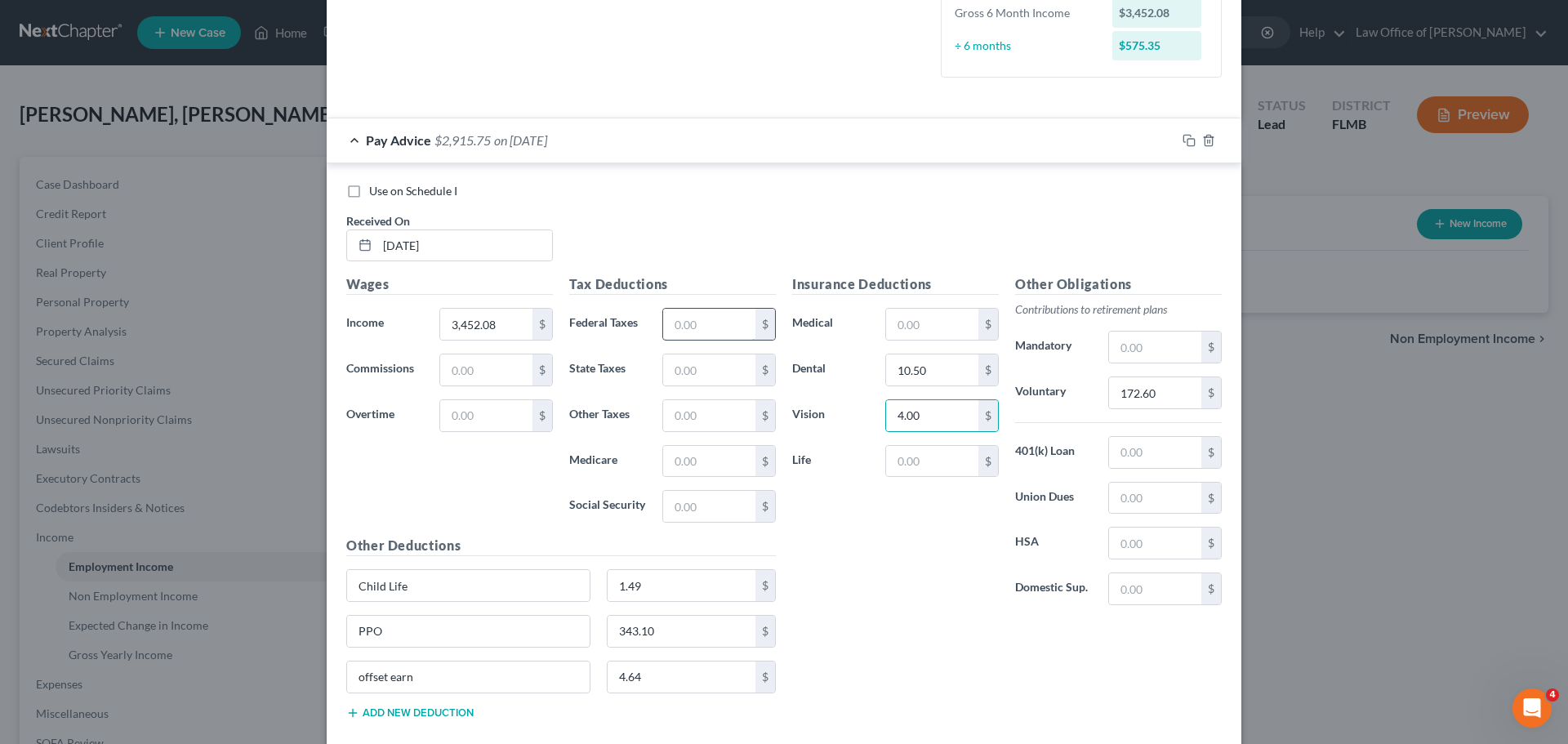
click at [689, 327] on input "text" at bounding box center [710, 324] width 92 height 31
type input "14.64"
click at [668, 463] on input "text" at bounding box center [710, 461] width 92 height 31
type input "44.94"
click at [690, 506] on input "text" at bounding box center [710, 507] width 92 height 31
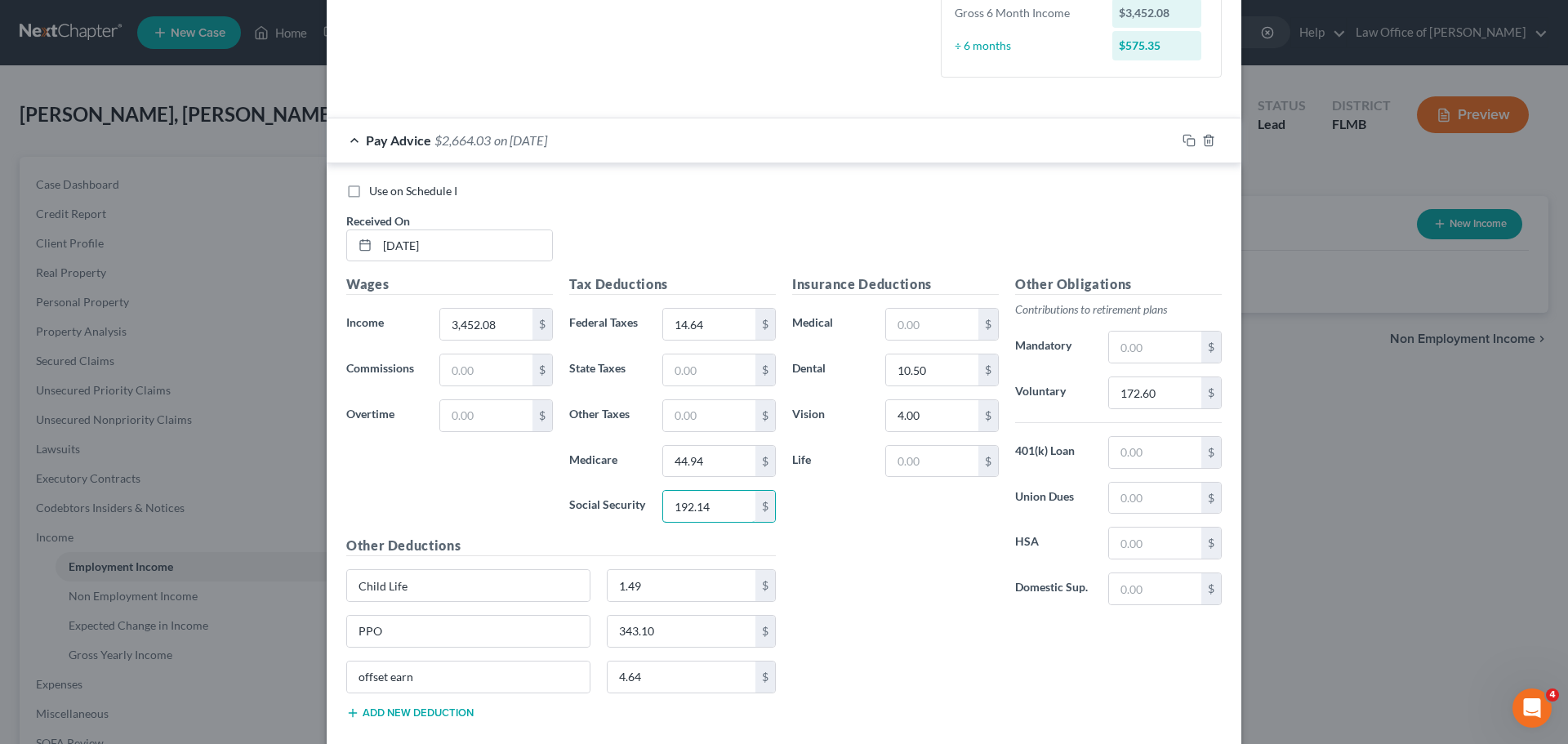
type input "192.14"
click at [874, 560] on div "Insurance Deductions Medical $ Dental 10.50 $ Vision 4.00 $ Life $" at bounding box center [895, 446] width 223 height 344
click at [986, 590] on div "Insurance Deductions Medical $ Dental 10.50 $ Vision 4.00 $ Life $" at bounding box center [895, 446] width 223 height 344
drag, startPoint x: 374, startPoint y: 682, endPoint x: 290, endPoint y: 697, distance: 85.3
click at [298, 691] on div "New Income Source × Employment Type * Select Full or Part Time Employment Self …" at bounding box center [784, 372] width 1568 height 744
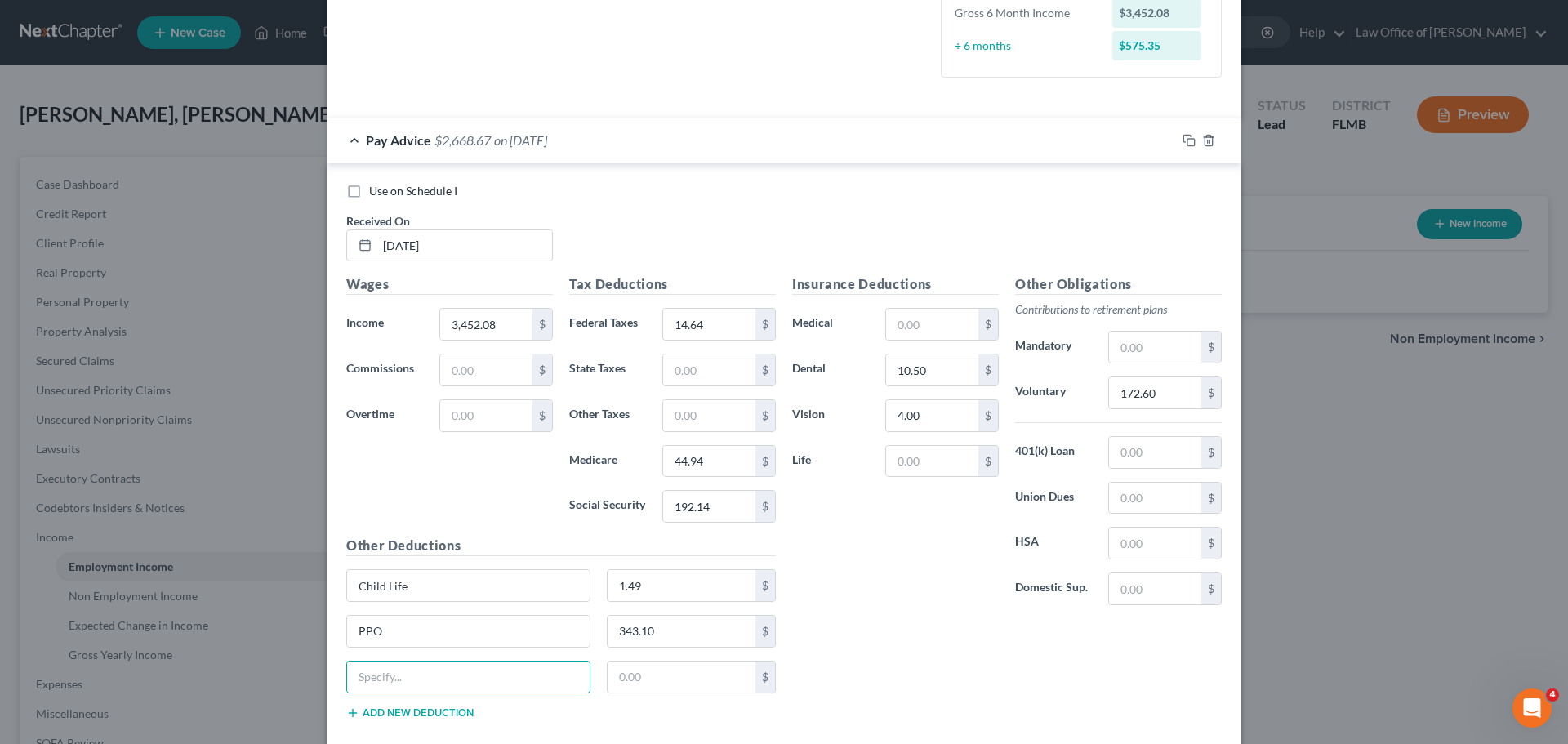
drag, startPoint x: 976, startPoint y: 642, endPoint x: 943, endPoint y: 621, distance: 39.1
click at [973, 639] on div "Insurance Deductions Medical $ Dental 10.50 $ Vision 4.00 $ Life $ Other Obliga…" at bounding box center [1007, 503] width 446 height 458
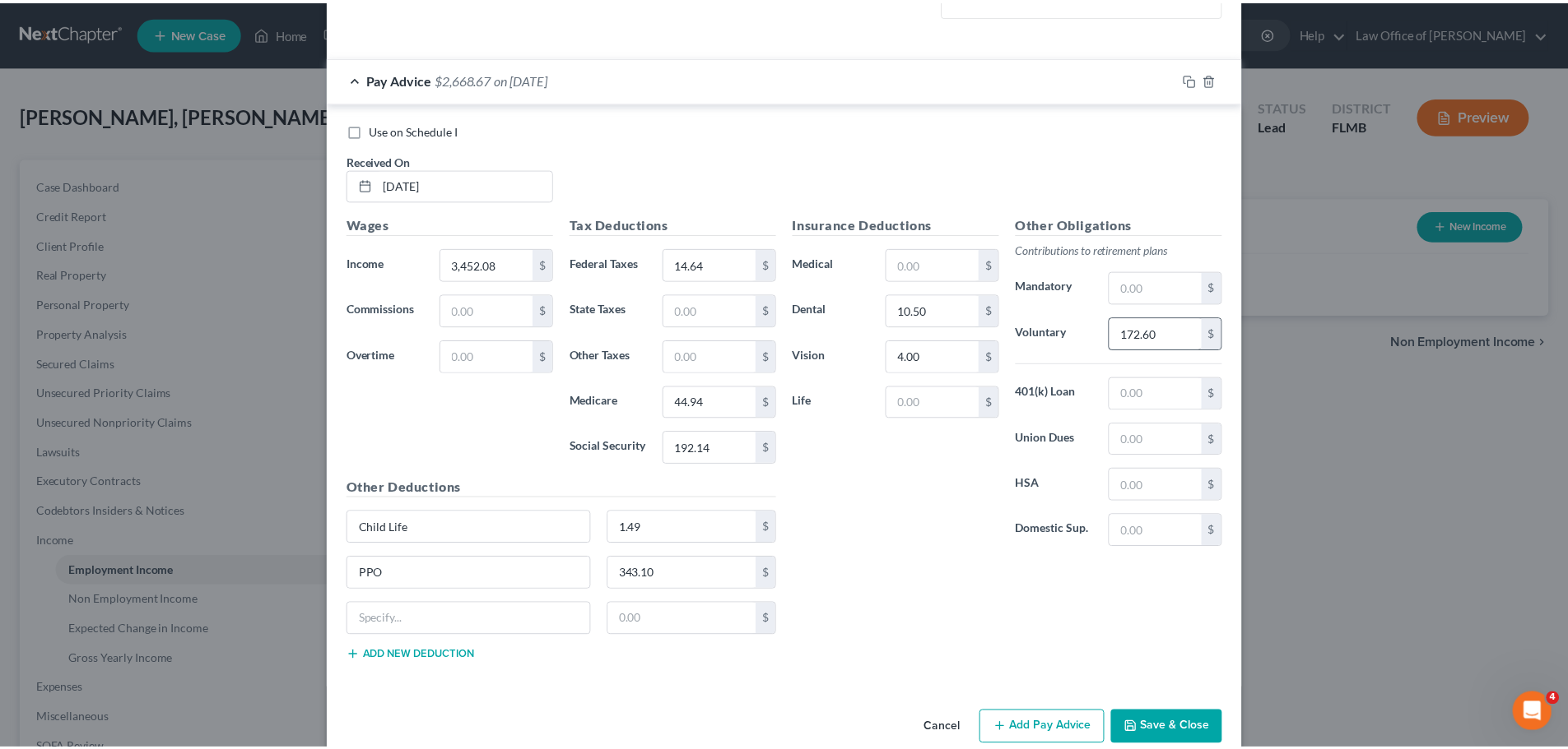
scroll to position [531, 0]
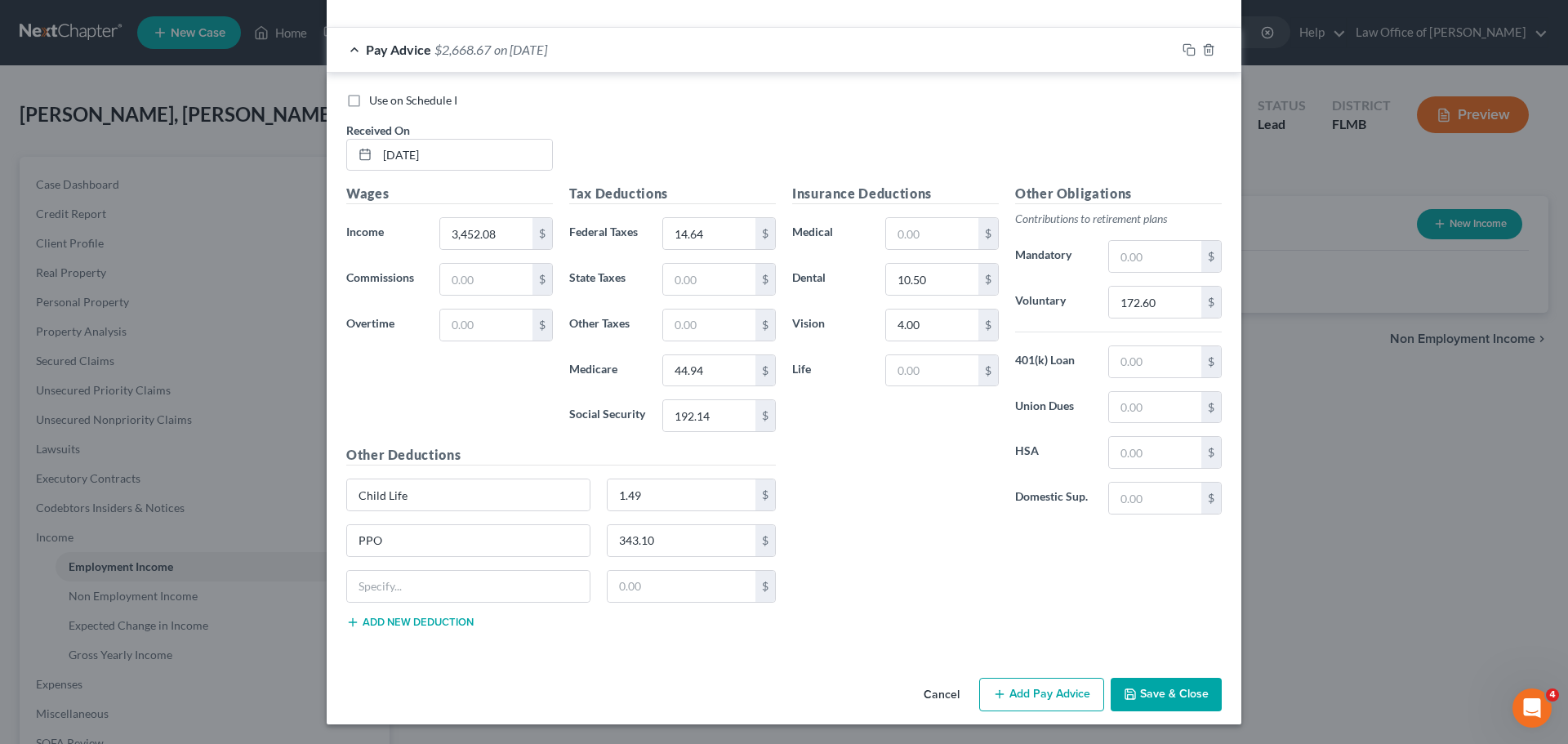
click at [1149, 692] on button "Save & Close" at bounding box center [1165, 695] width 111 height 34
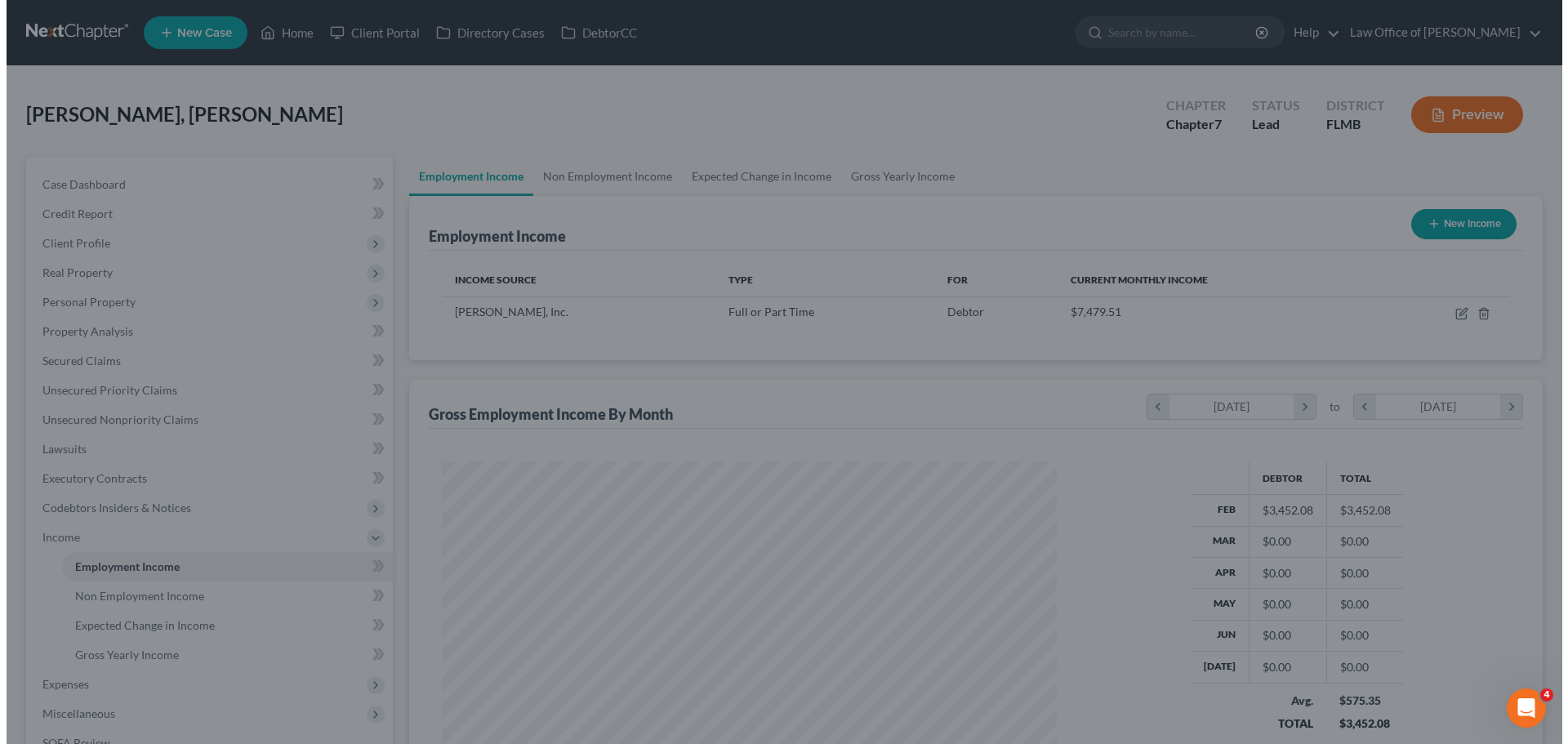
scroll to position [304, 642]
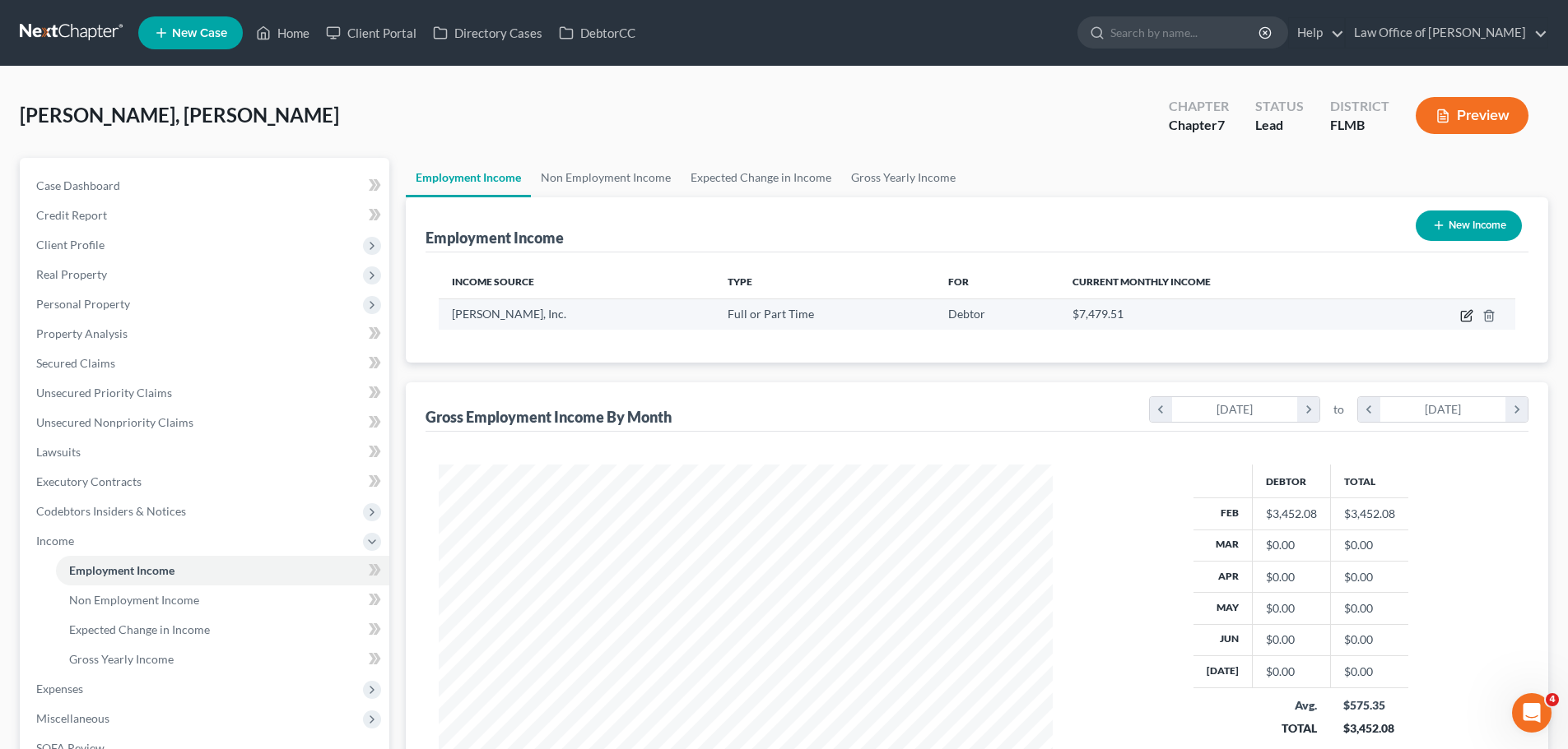
click at [1467, 313] on icon "button" at bounding box center [1466, 315] width 13 height 13
select select "0"
select select "44"
select select "2"
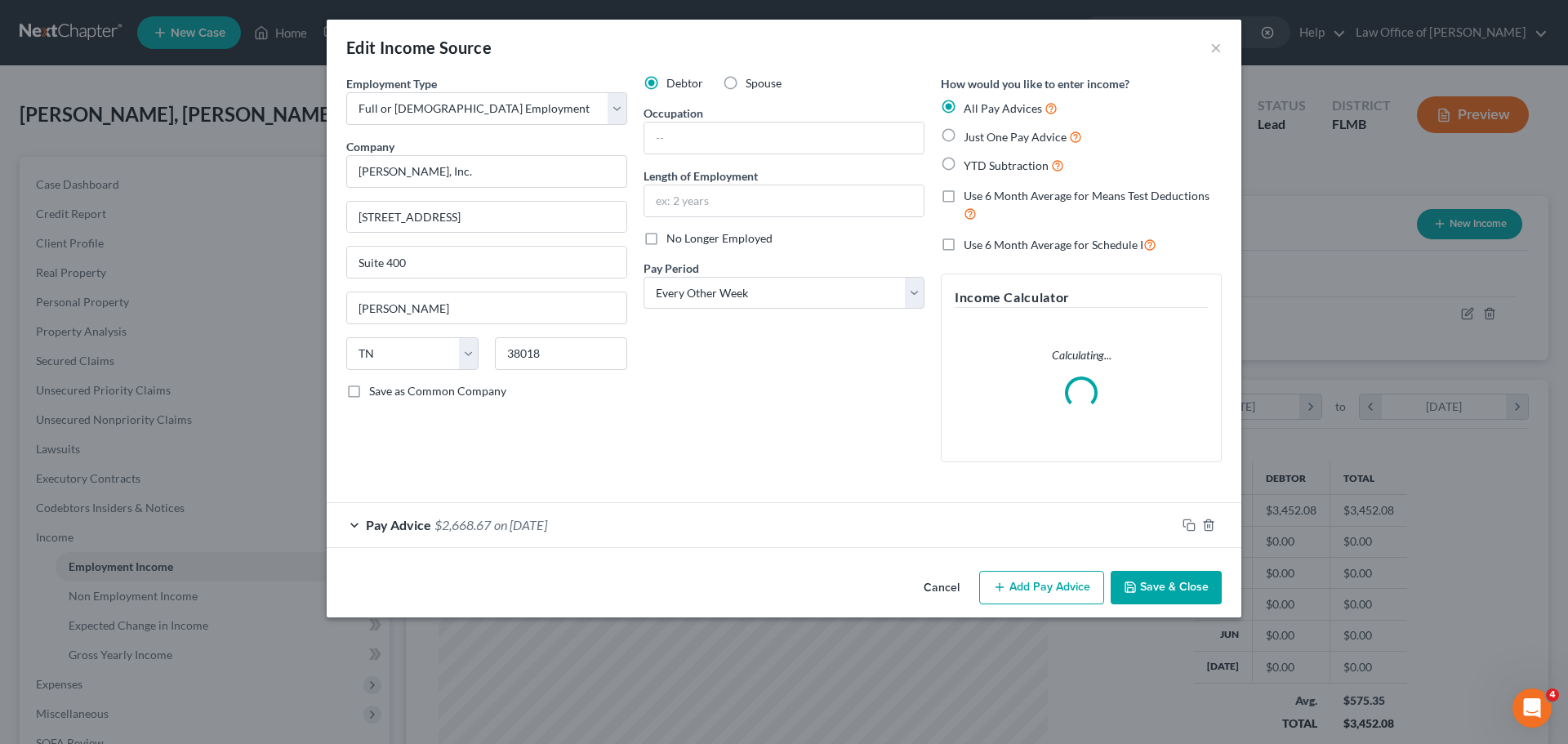
scroll to position [307, 647]
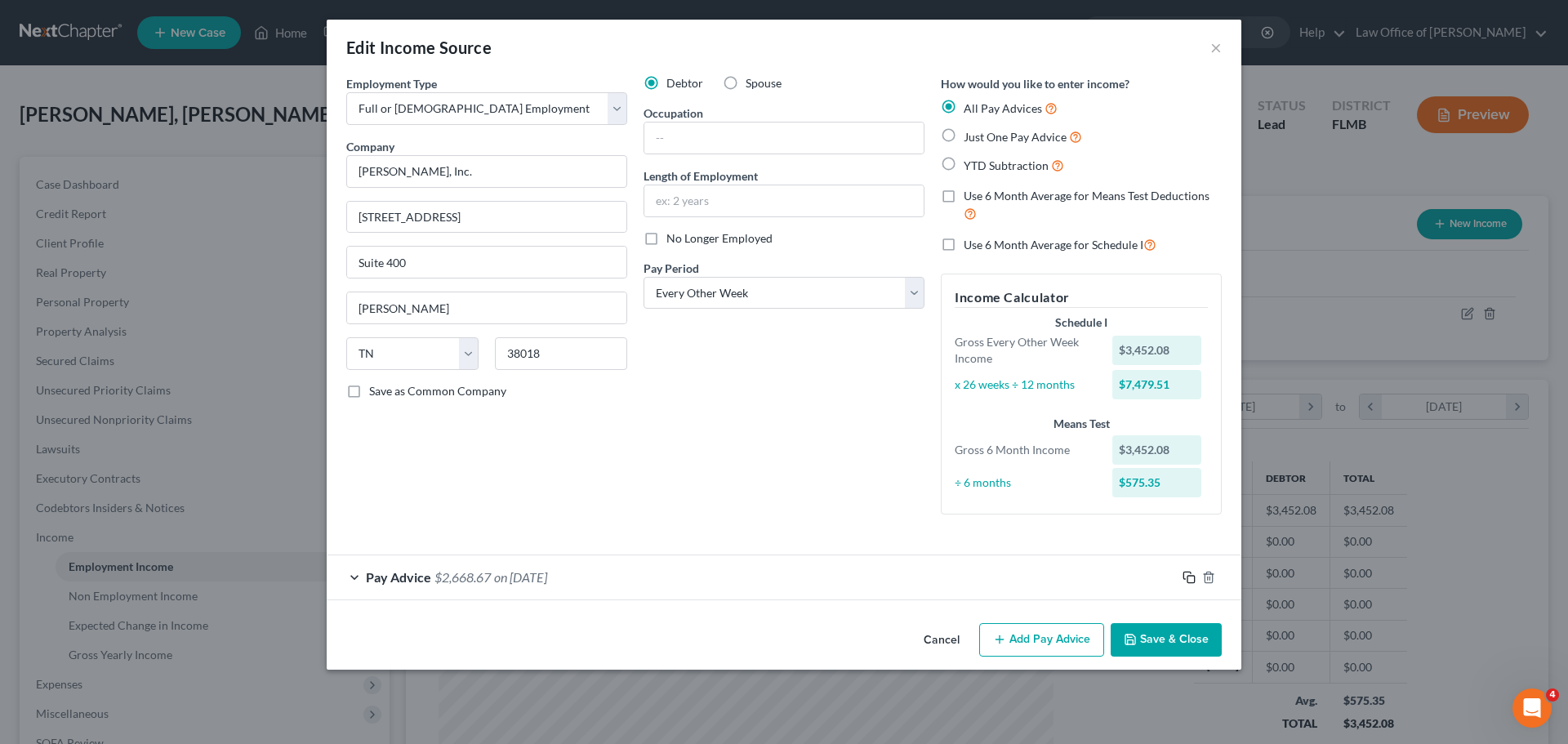
click at [1190, 576] on rect "button" at bounding box center [1192, 580] width 7 height 7
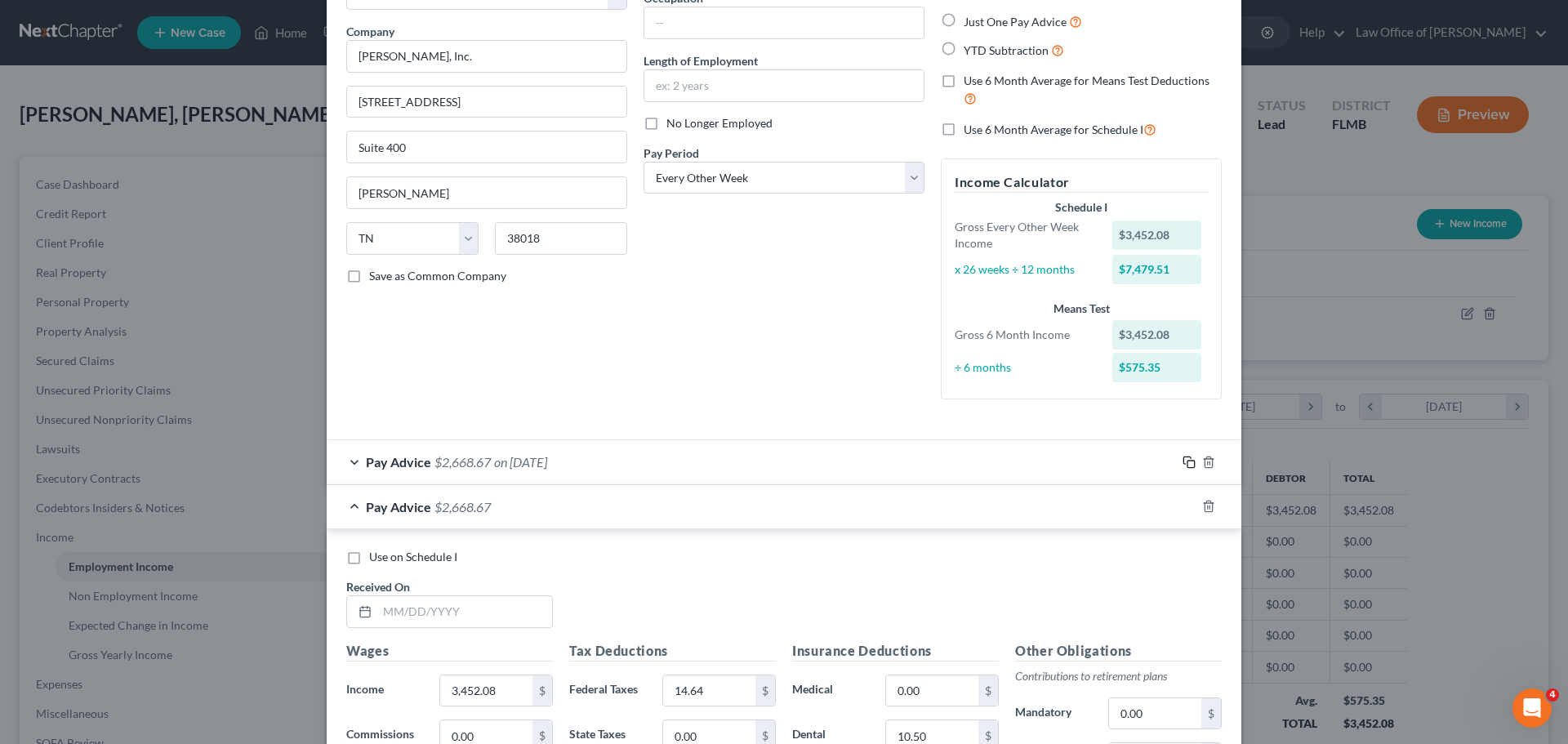
scroll to position [527, 0]
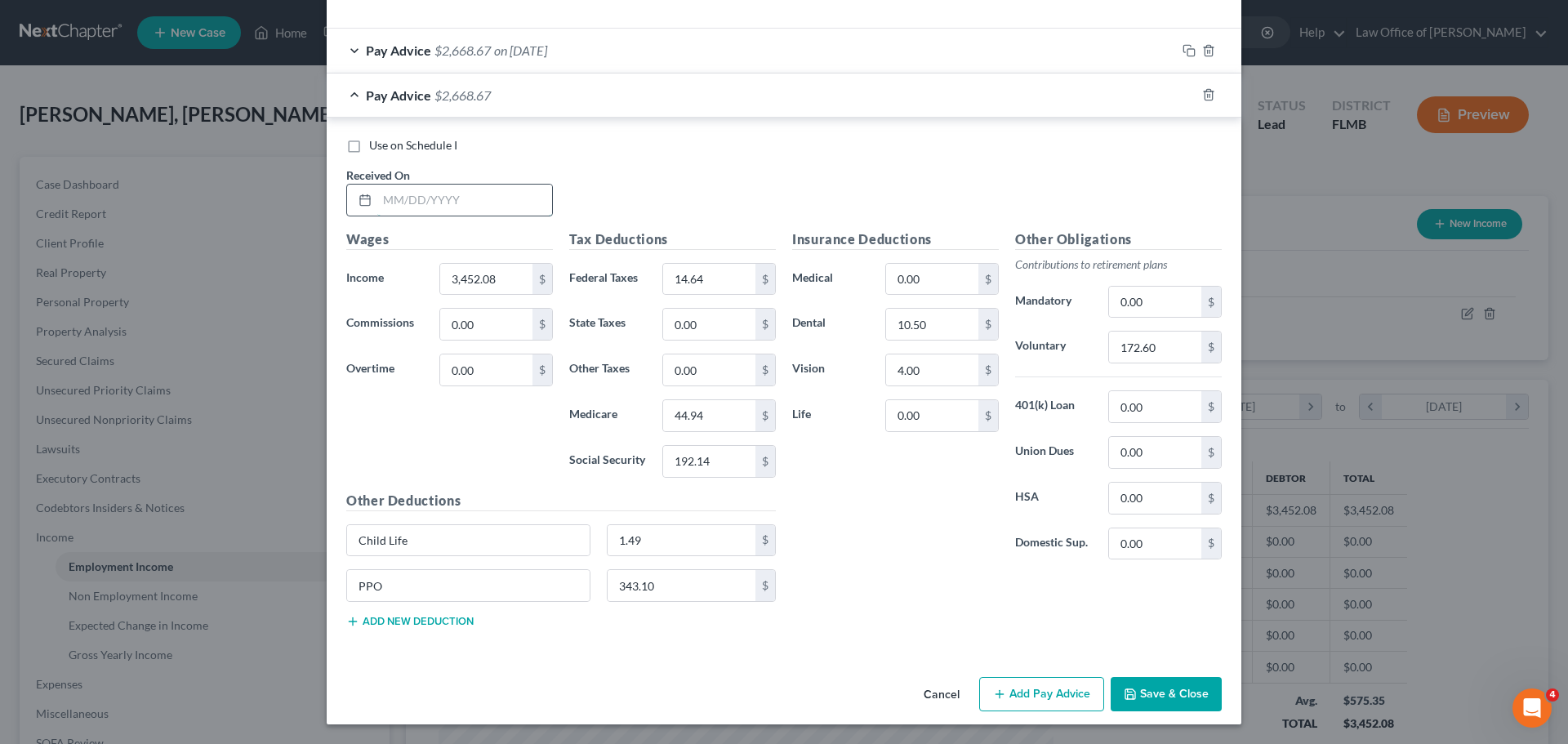
click at [410, 200] on input "text" at bounding box center [465, 200] width 175 height 31
type input "05/15/2025"
type input "192.15"
click at [871, 510] on div "Insurance Deductions Medical 0.00 $ Dental 10.50 $ Vision 4.00 $ Life 0.00 $" at bounding box center [895, 401] width 223 height 344
click at [1186, 94] on icon "button" at bounding box center [1189, 95] width 13 height 13
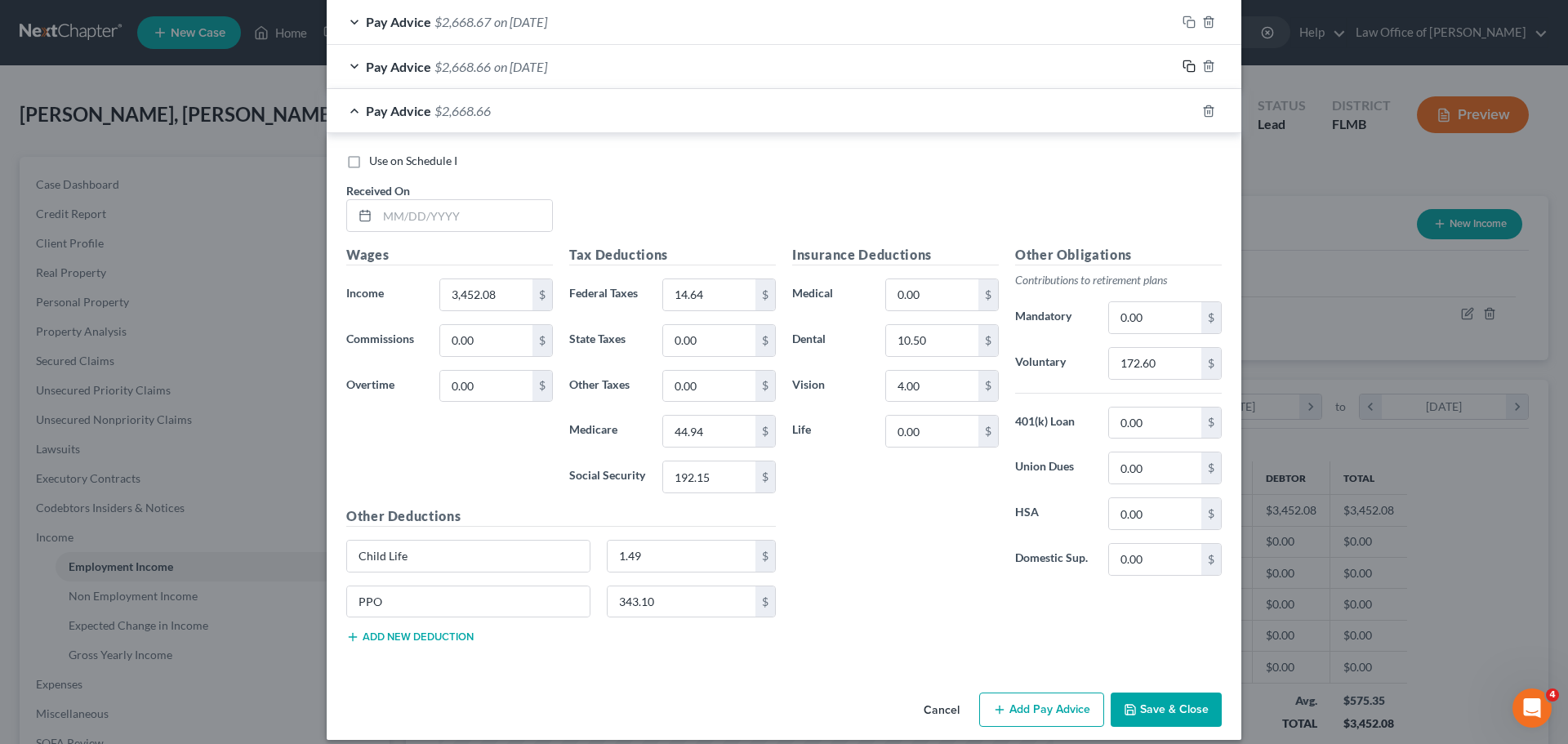
scroll to position [571, 0]
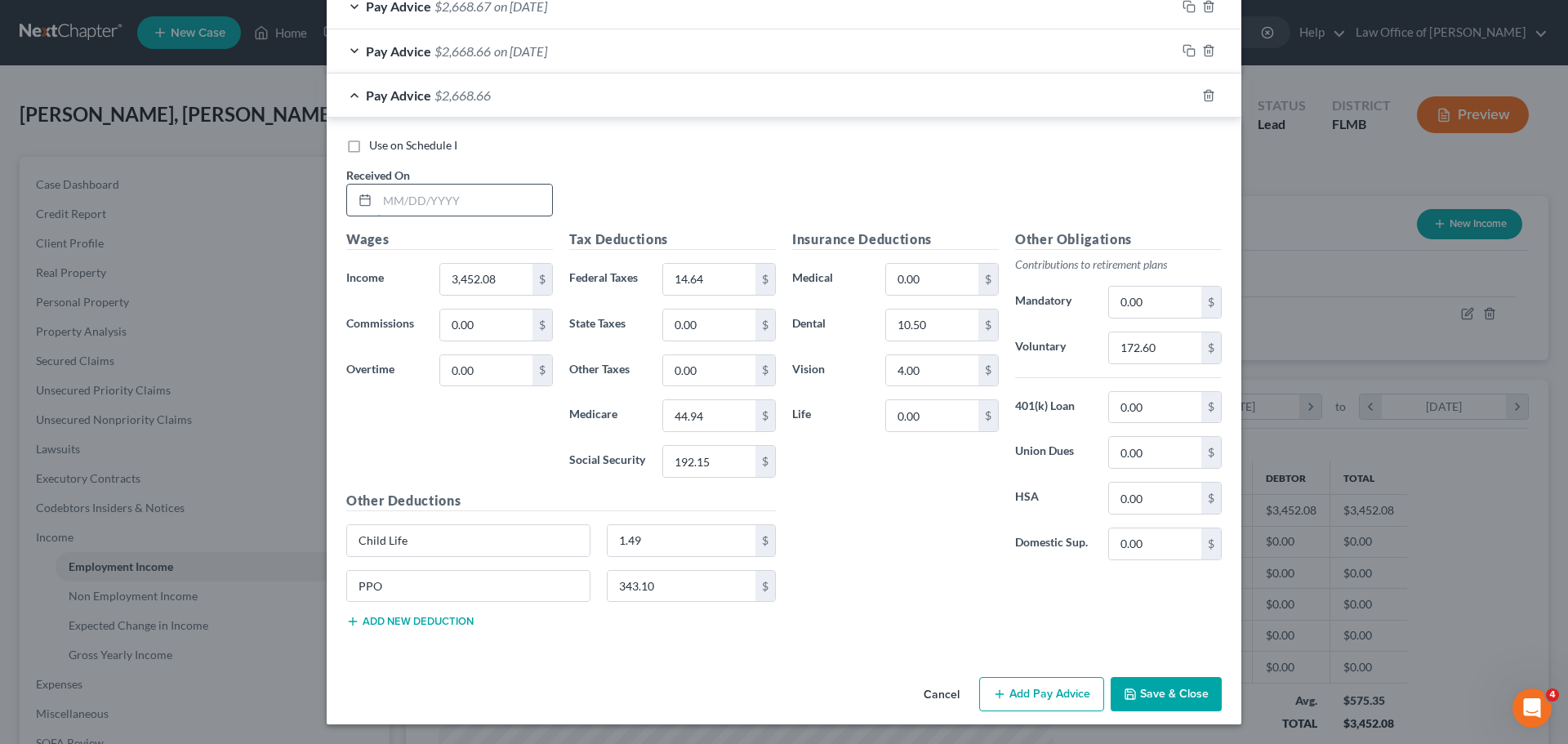
click at [441, 203] on input "text" at bounding box center [465, 200] width 175 height 31
type input "06/13/2025"
drag, startPoint x: 664, startPoint y: 152, endPoint x: 648, endPoint y: 159, distance: 17.5
click at [663, 154] on div "Use on Schedule I Received On * 06/13/2025" at bounding box center [784, 183] width 892 height 92
click at [688, 414] on input "44.94" at bounding box center [710, 415] width 92 height 31
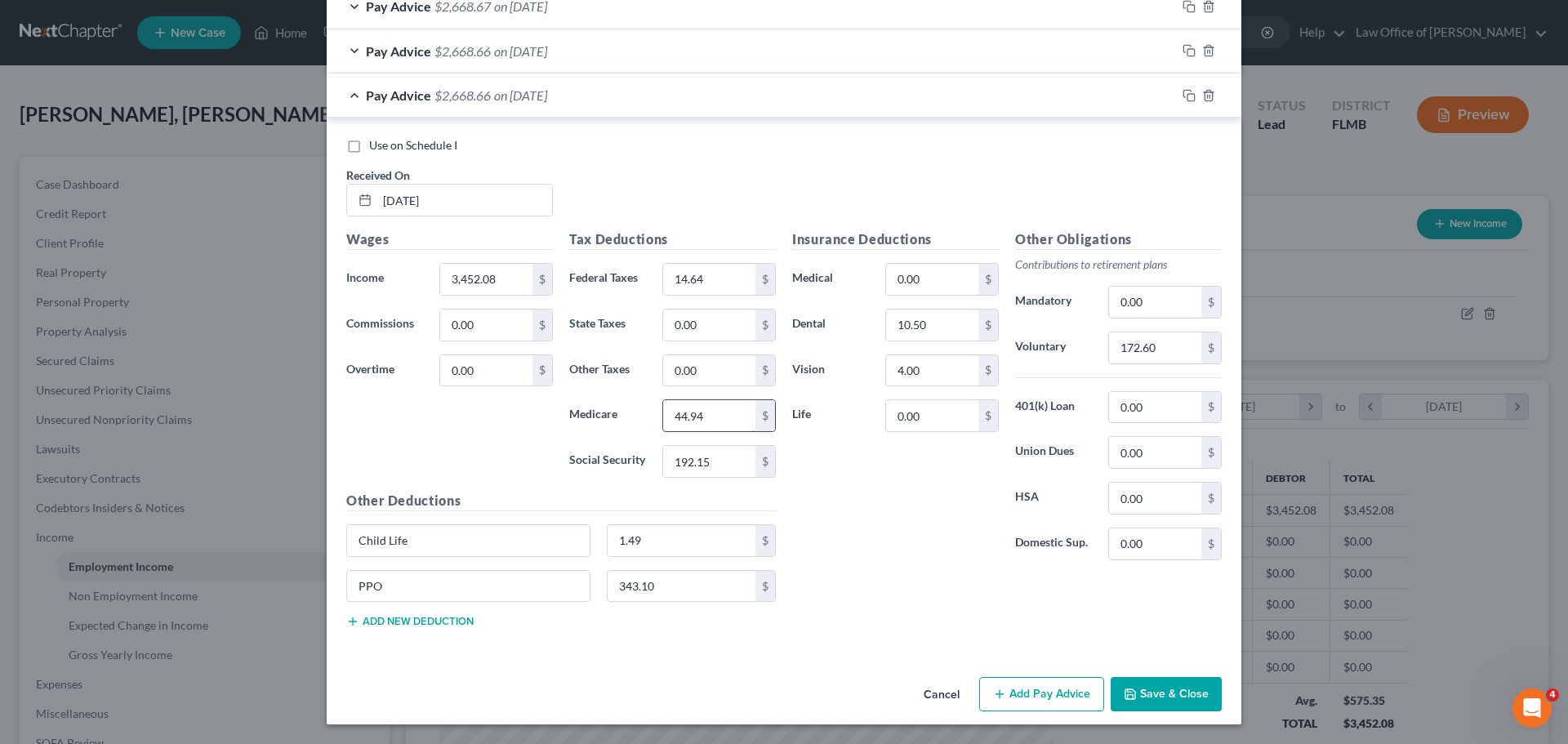
click at [718, 411] on input "44.94" at bounding box center [710, 415] width 92 height 31
click at [694, 419] on input "44.94" at bounding box center [710, 415] width 92 height 31
type input "44.93"
click at [894, 518] on div "Insurance Deductions Medical 0.00 $ Dental 10.50 $ Vision 4.00 $ Life 0.00 $" at bounding box center [895, 401] width 223 height 344
click at [1184, 91] on icon "button" at bounding box center [1187, 94] width 7 height 7
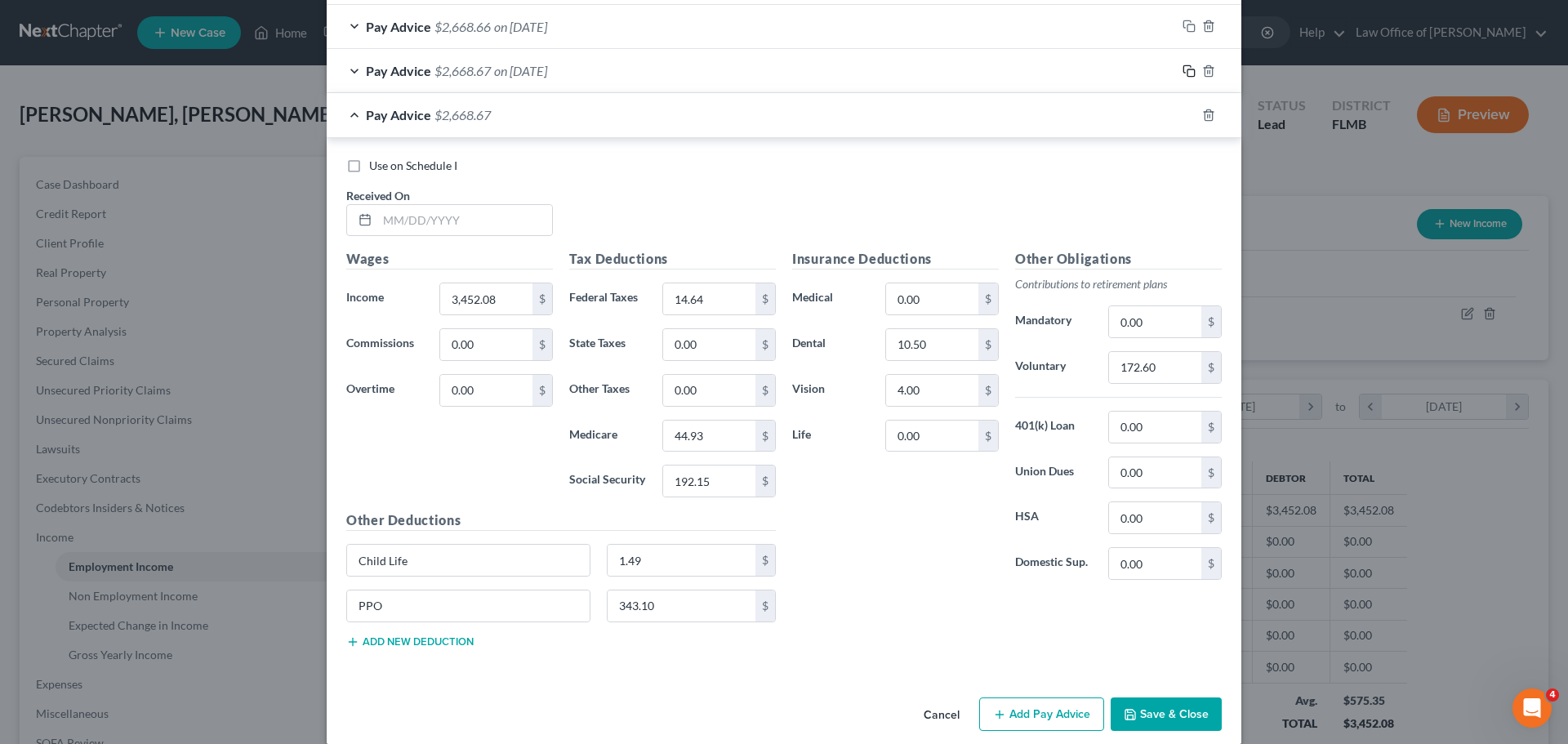
scroll to position [615, 0]
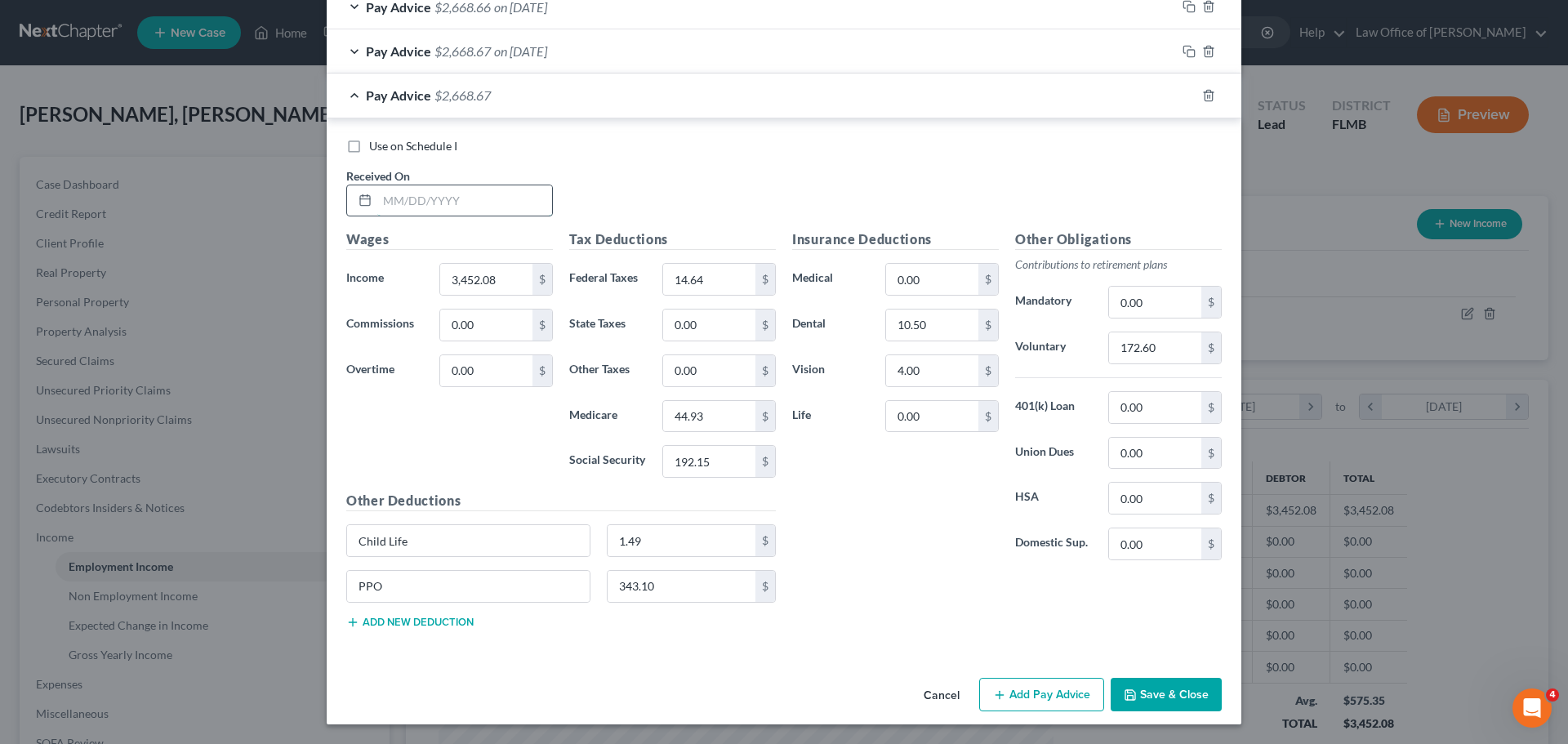
click at [438, 197] on input "text" at bounding box center [465, 200] width 175 height 31
type input "04/30/2025"
click at [718, 461] on input "192.15" at bounding box center [710, 461] width 92 height 31
click at [713, 462] on input "192.15" at bounding box center [710, 461] width 92 height 31
type input "192.14"
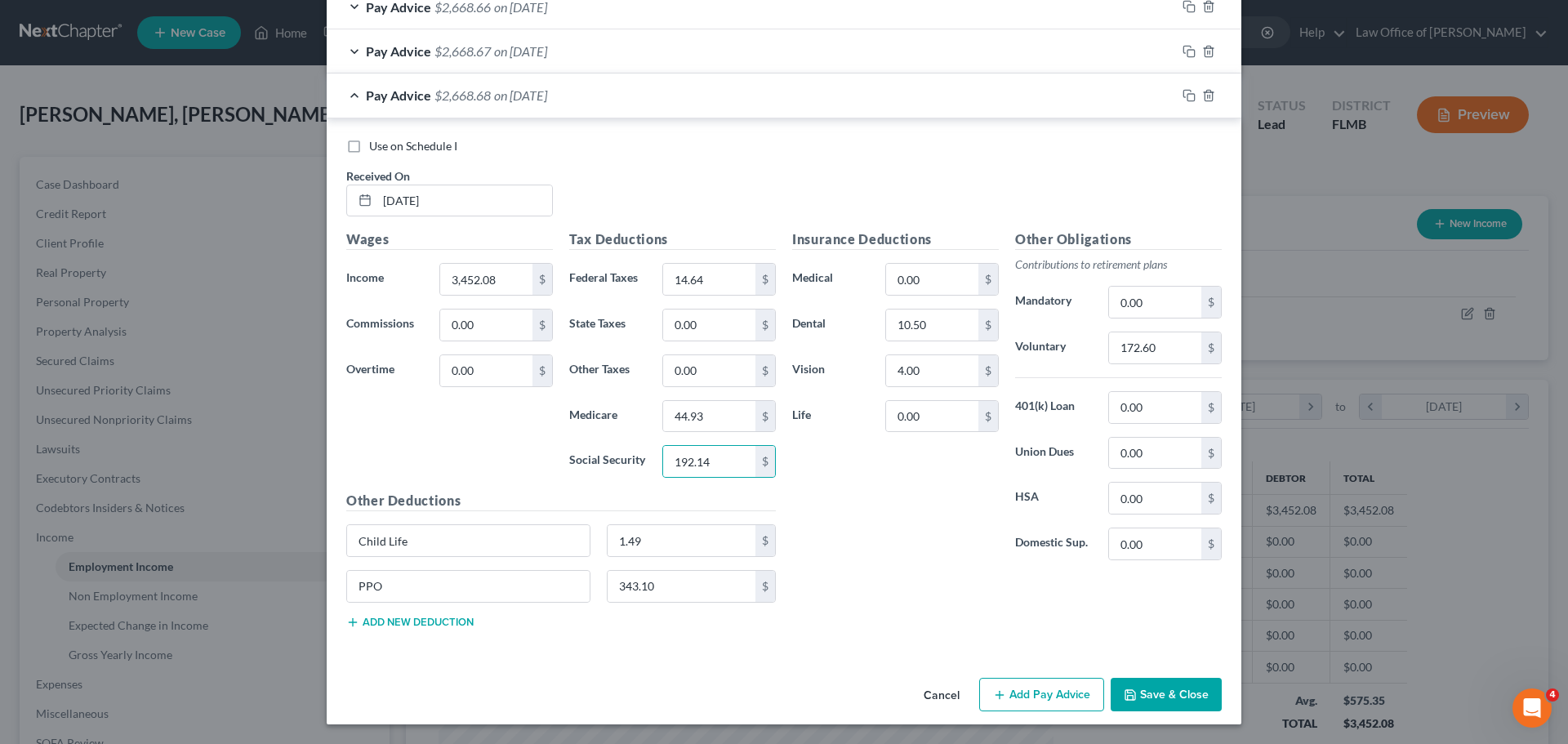
click at [871, 544] on div "Insurance Deductions Medical 0.00 $ Dental 10.50 $ Vision 4.00 $ Life 0.00 $" at bounding box center [895, 401] width 223 height 344
drag, startPoint x: 1183, startPoint y: 96, endPoint x: 1041, endPoint y: 144, distance: 149.9
click at [1184, 96] on icon "button" at bounding box center [1189, 96] width 13 height 13
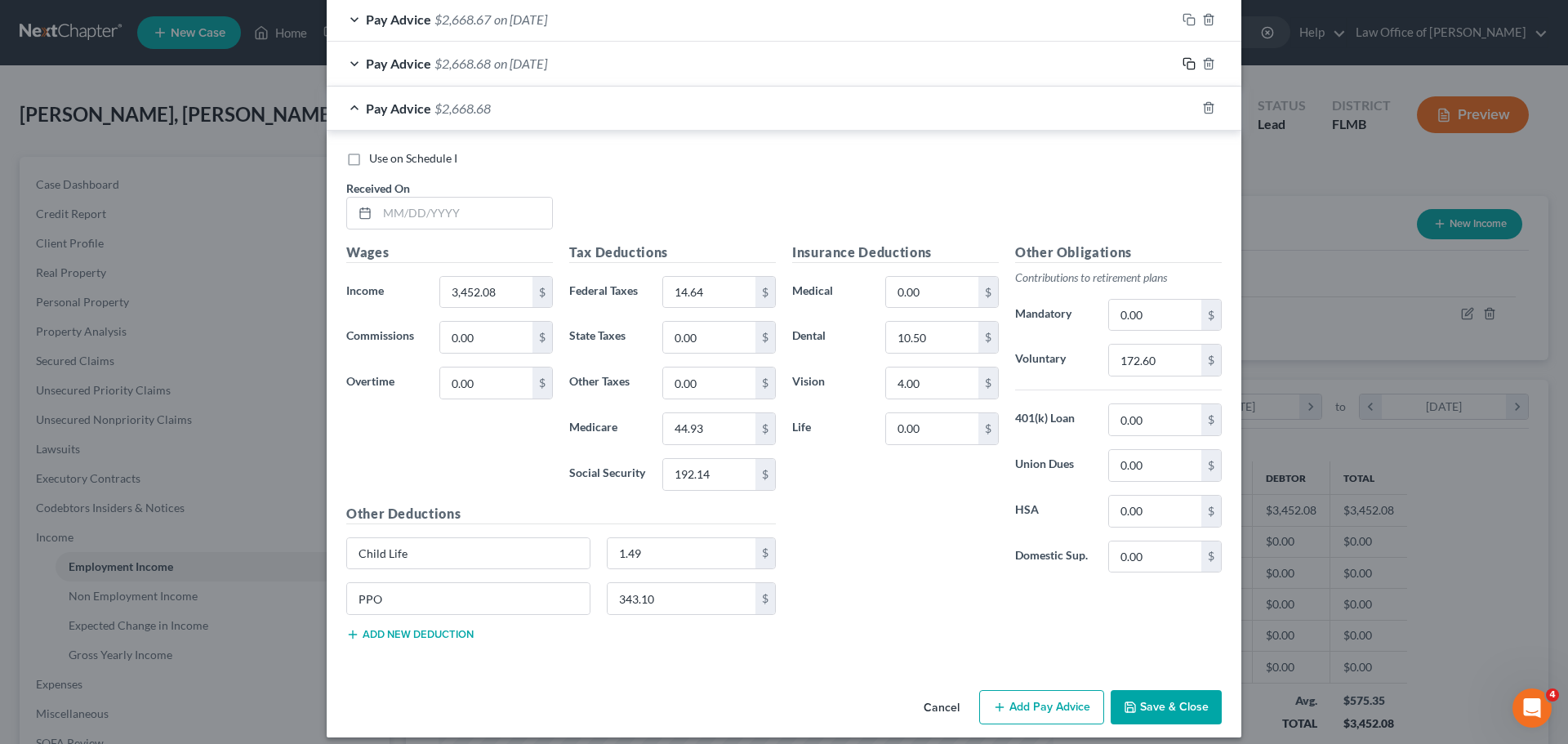
scroll to position [660, 0]
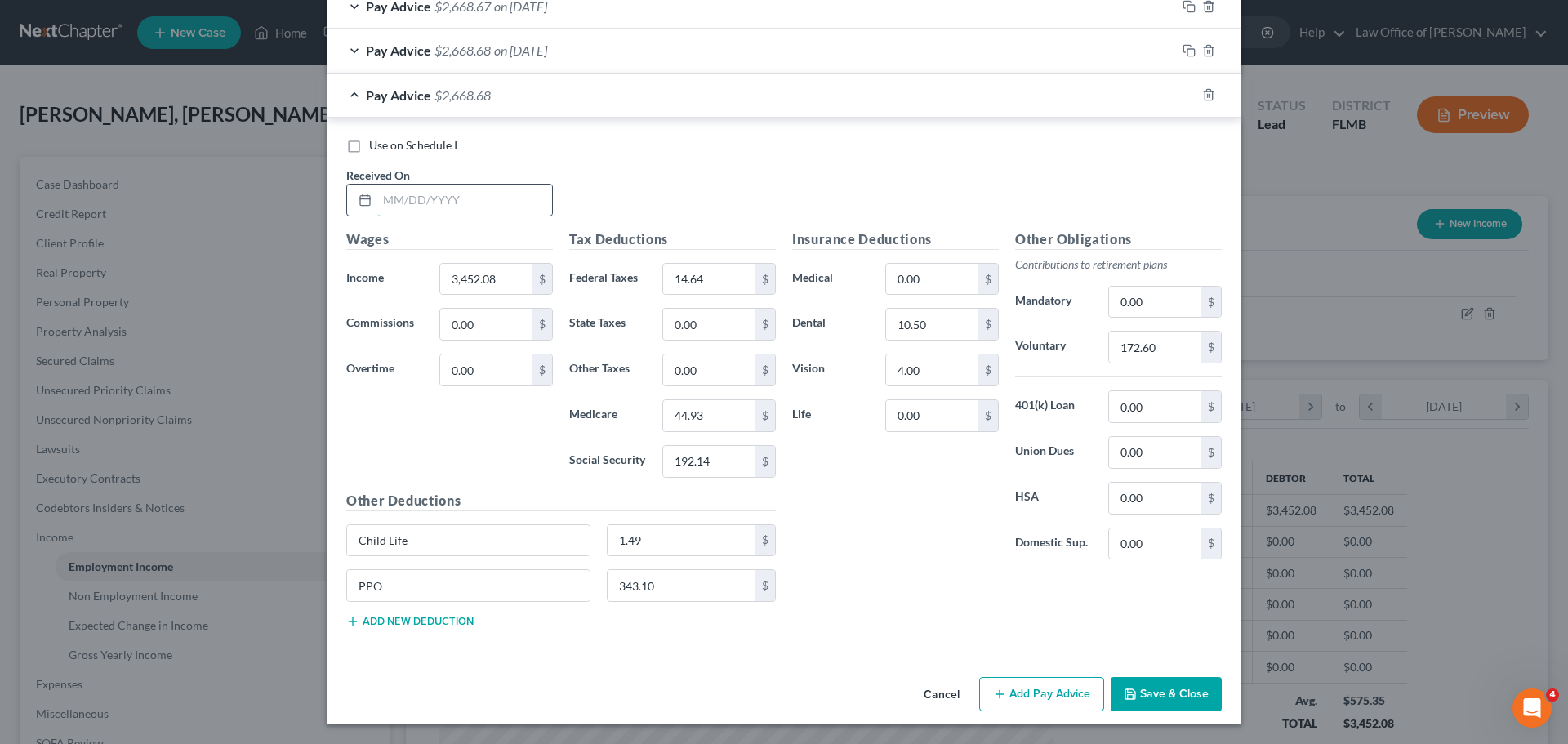
click at [433, 197] on input "text" at bounding box center [465, 200] width 175 height 31
type input "03/14/2025"
click at [717, 415] on input "44.93" at bounding box center [710, 415] width 92 height 31
click at [704, 416] on input "44.93" at bounding box center [710, 415] width 92 height 31
type input "44.94"
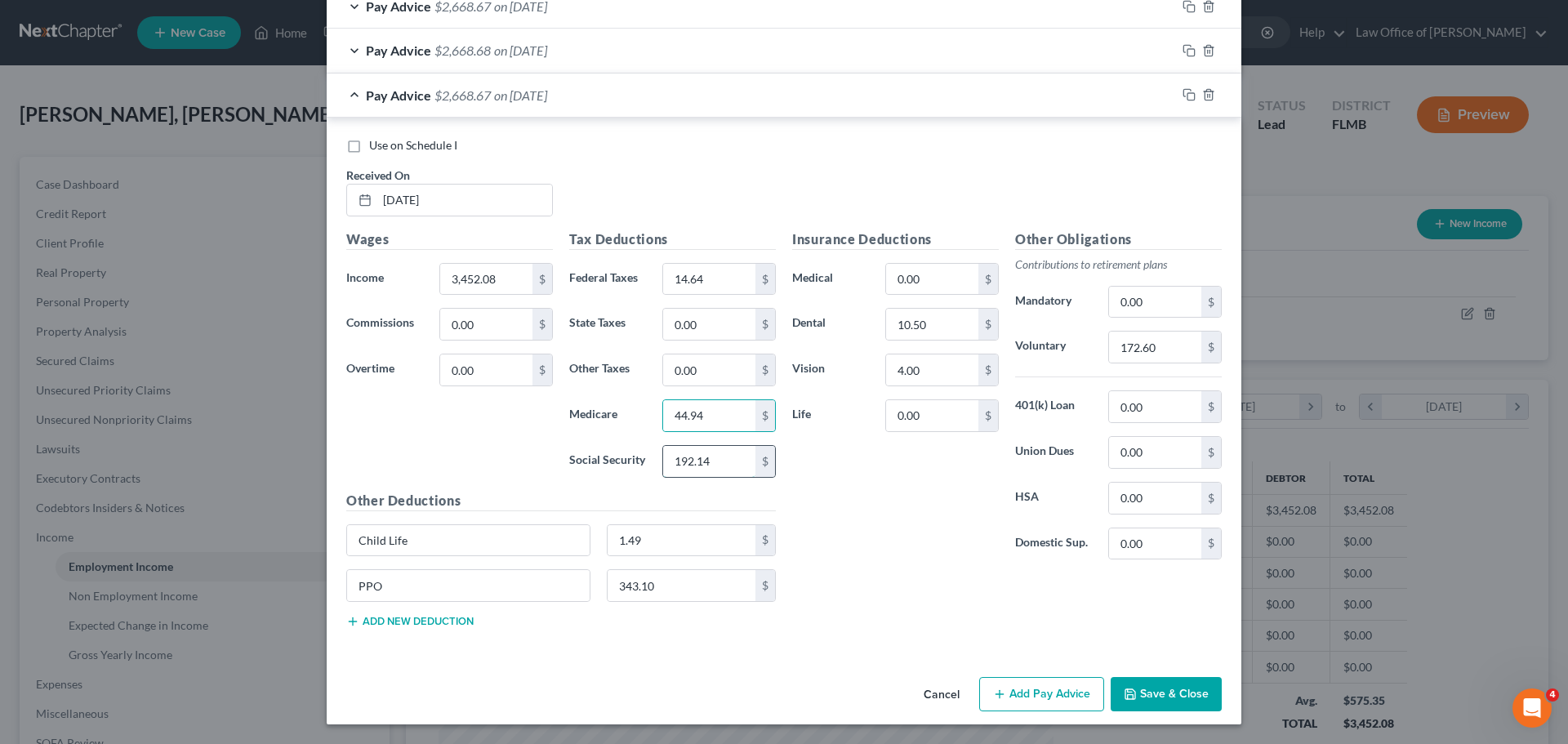
click at [733, 469] on input "192.14" at bounding box center [710, 461] width 92 height 31
click at [710, 469] on input "192.14" at bounding box center [710, 461] width 92 height 31
type input "192.15"
click at [891, 561] on div "Insurance Deductions Medical 0.00 $ Dental 10.50 $ Vision 4.00 $ Life 0.00 $" at bounding box center [895, 401] width 223 height 344
click at [1185, 98] on icon "button" at bounding box center [1189, 95] width 13 height 13
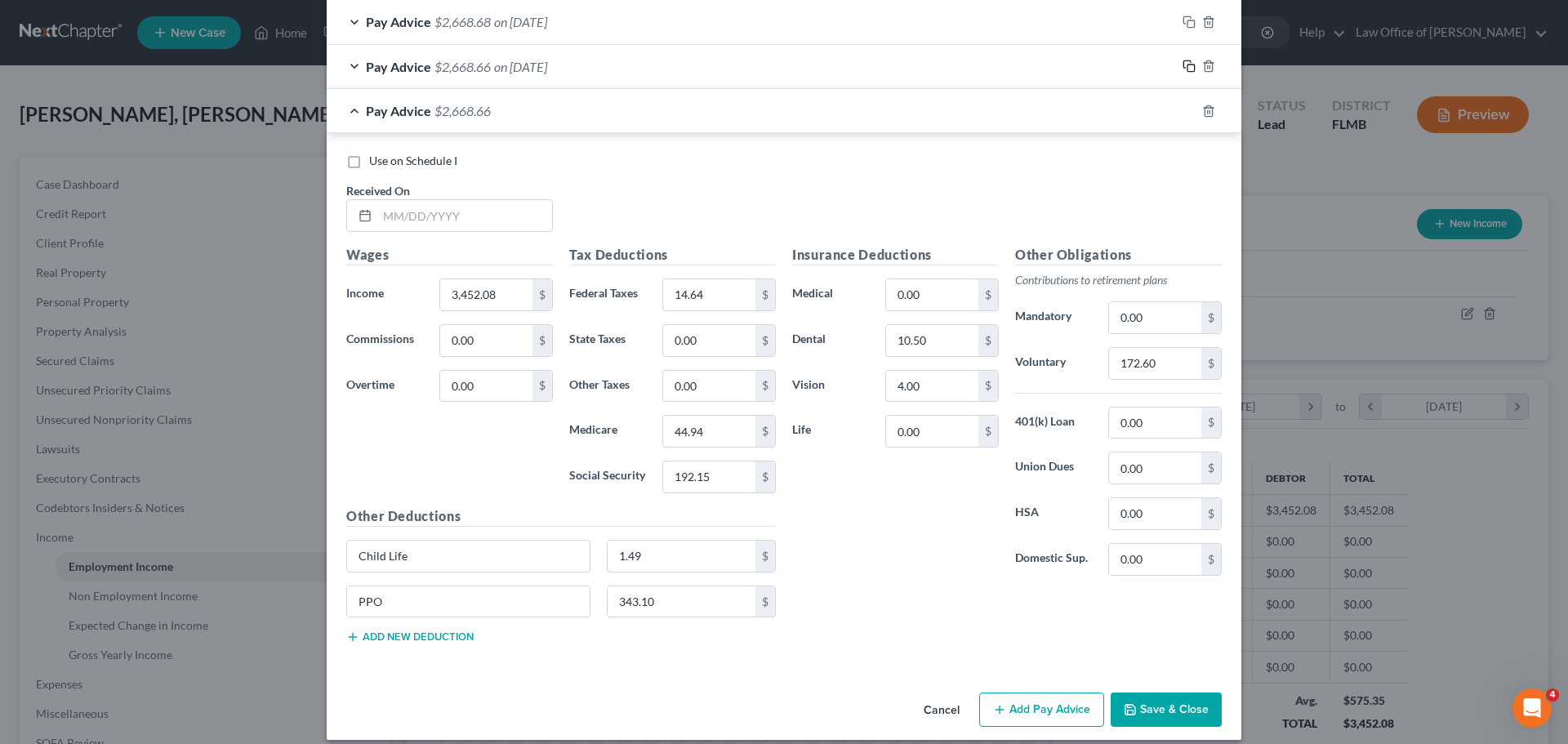
scroll to position [704, 0]
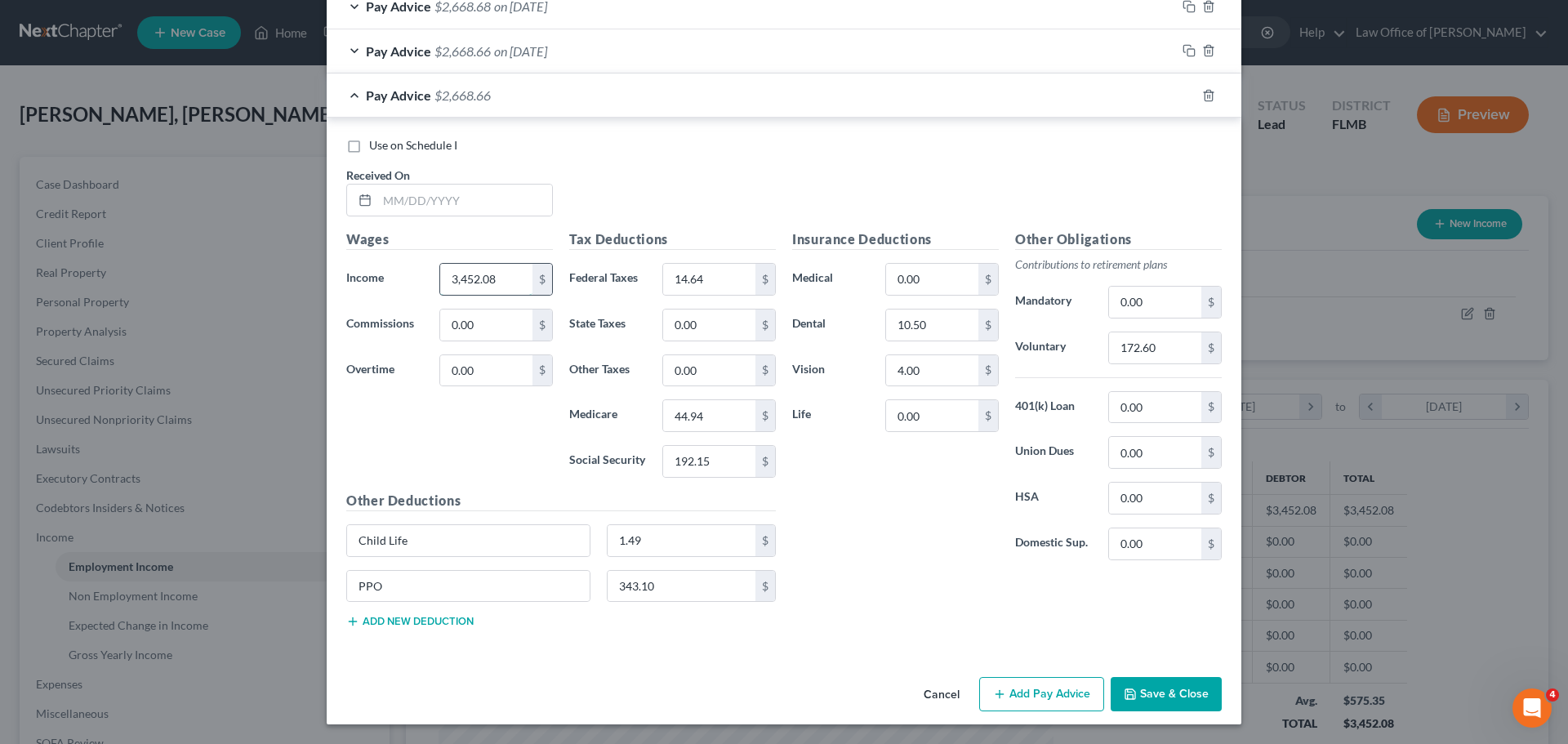
click at [505, 293] on input "3,452.08" at bounding box center [487, 279] width 92 height 31
type input "3,456.73"
click at [543, 463] on div "Wages Income * 3,456.73 $ Commissions 0.00 $ Overtime 0.00 $" at bounding box center [450, 360] width 223 height 262
click at [717, 282] on input "14.64" at bounding box center [710, 279] width 92 height 31
type input "13.33"
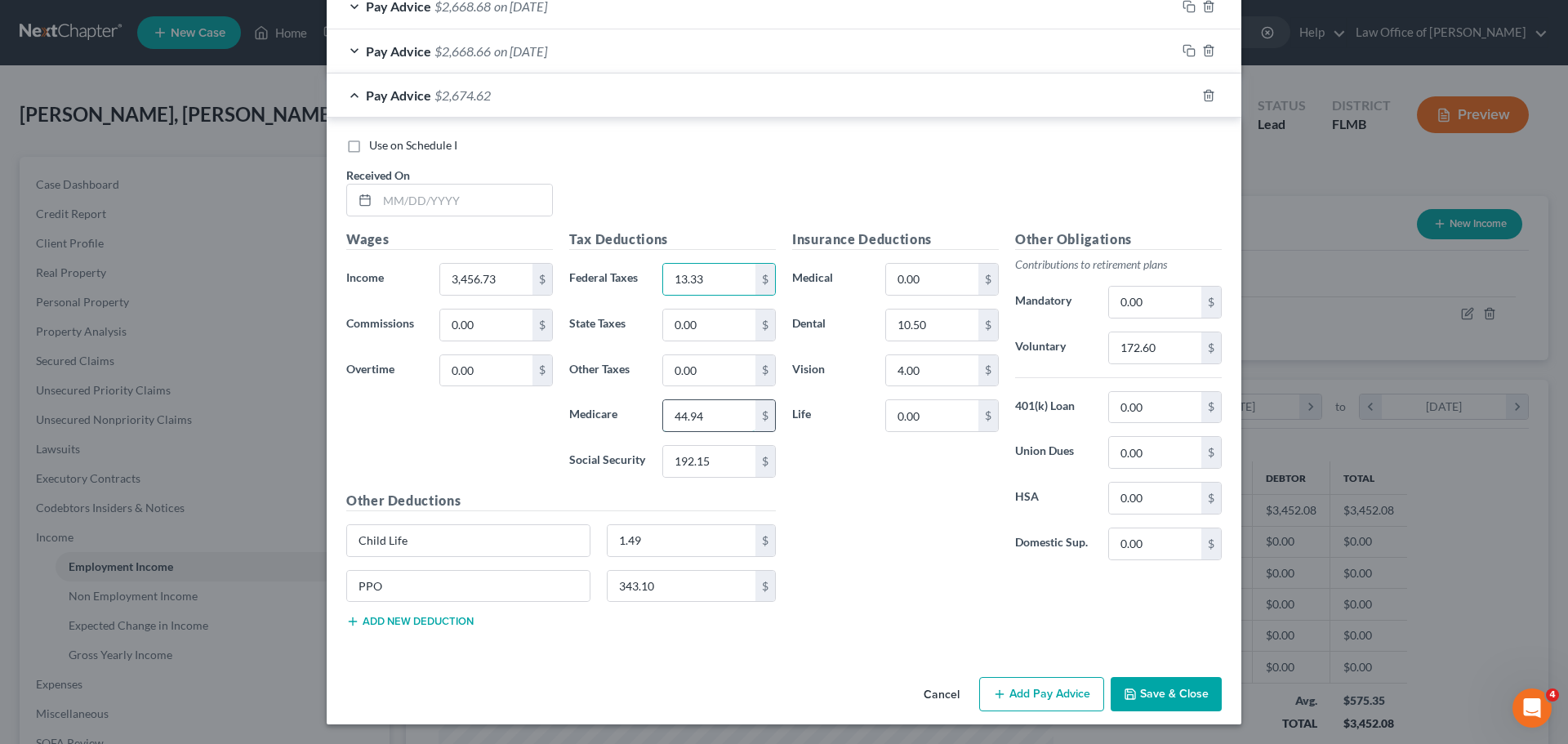
click at [699, 423] on input "44.94" at bounding box center [710, 415] width 92 height 31
type input "44.78"
click at [713, 456] on input "192.15" at bounding box center [710, 461] width 92 height 31
type input "191.47"
click at [833, 462] on div "Insurance Deductions Medical 0.00 $ Dental 10.50 $ Vision 4.00 $ Life 0.00 $" at bounding box center [895, 401] width 223 height 344
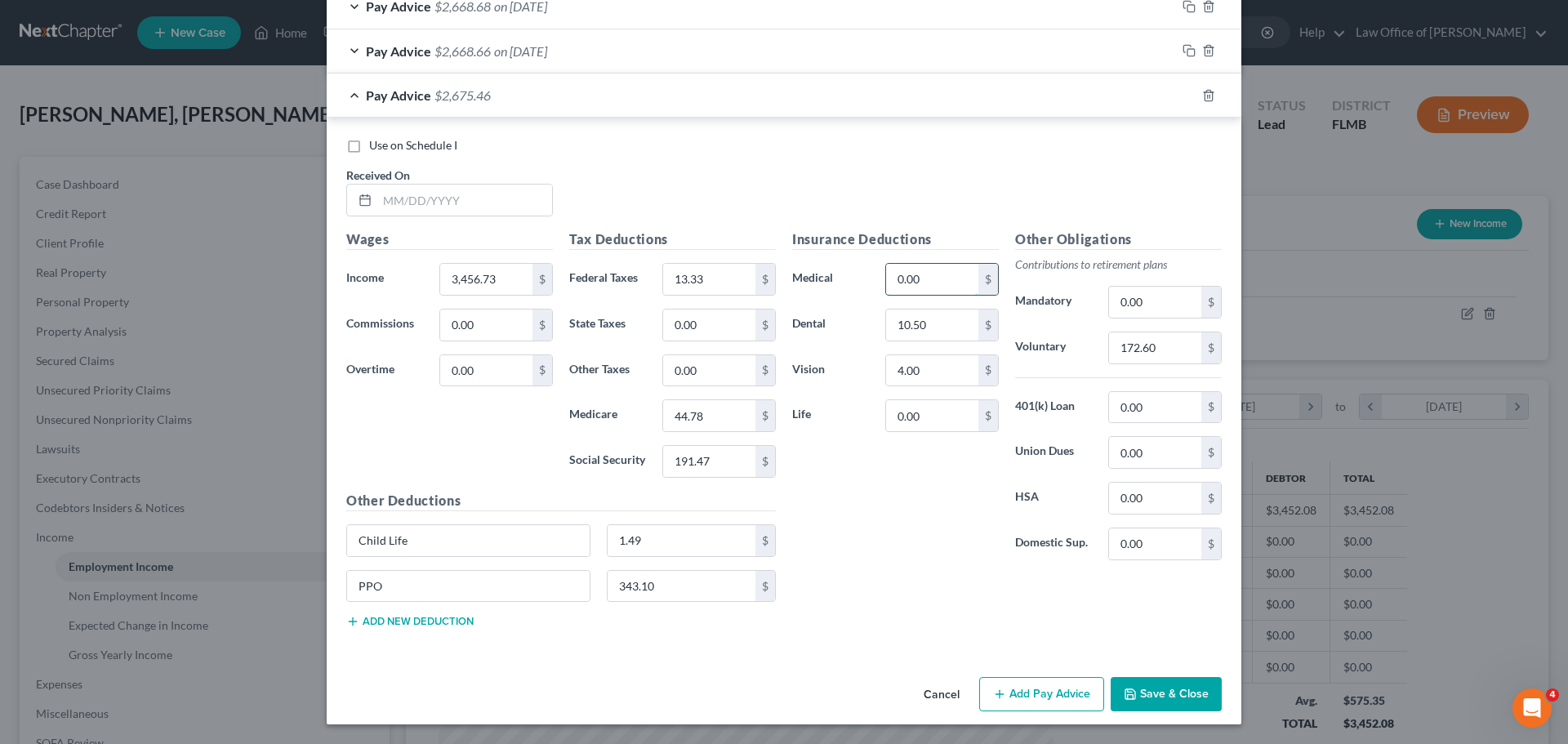
click at [922, 282] on input "0.00" at bounding box center [932, 279] width 92 height 31
type input "10.91"
click at [880, 591] on div "Insurance Deductions Medical 10.91 $ Dental 10.50 $ Vision 4.00 $ Life 0.00 $ O…" at bounding box center [1007, 435] width 446 height 412
click at [468, 626] on div "Other Deductions Child Life 1.49 $ PPO 343.10 $ Add new deduction" at bounding box center [561, 566] width 446 height 151
click at [444, 618] on button "Add new deduction" at bounding box center [410, 621] width 127 height 13
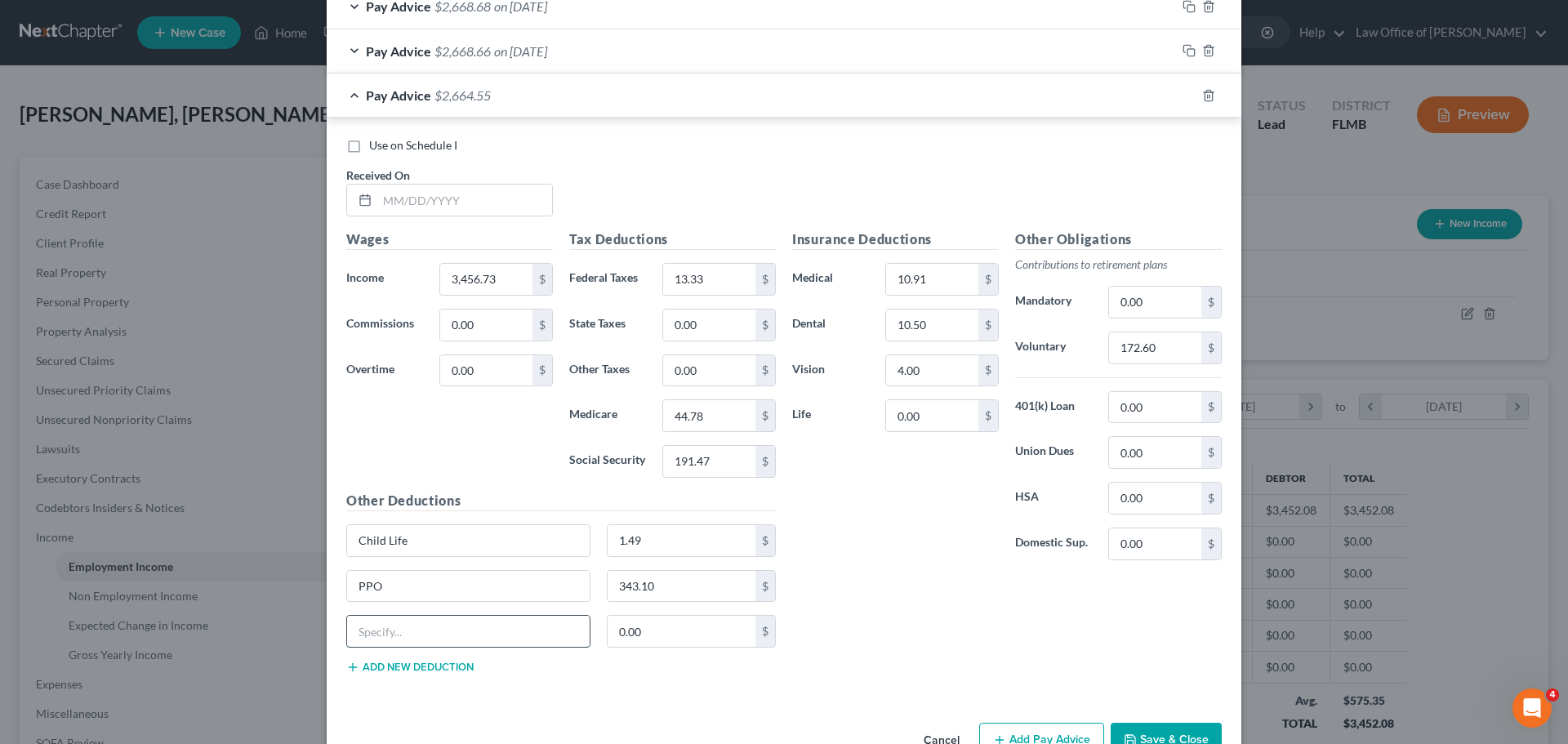
click at [461, 635] on input "text" at bounding box center [469, 631] width 243 height 31
click at [636, 627] on input "0.00" at bounding box center [682, 631] width 149 height 31
type input "4.64"
click at [914, 592] on div "Insurance Deductions Medical 10.91 $ Dental 10.50 $ Vision 4.00 $ Life 0.00 $ O…" at bounding box center [1007, 458] width 446 height 458
click at [527, 629] on input "text" at bounding box center [469, 631] width 243 height 31
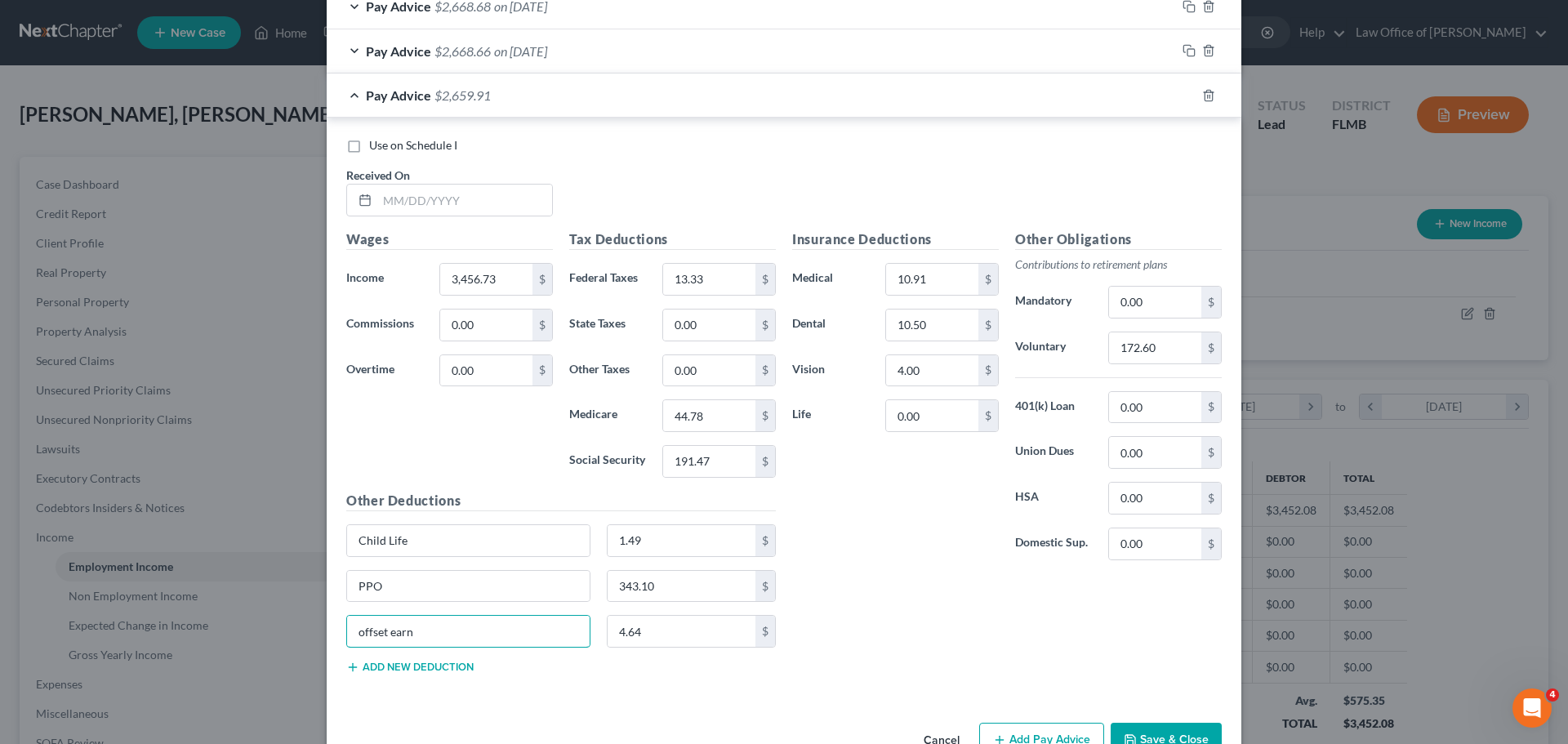
type input "offset earn"
click at [840, 544] on div "Insurance Deductions Medical 10.91 $ Dental 10.50 $ Vision 4.00 $ Life 0.00 $" at bounding box center [895, 401] width 223 height 344
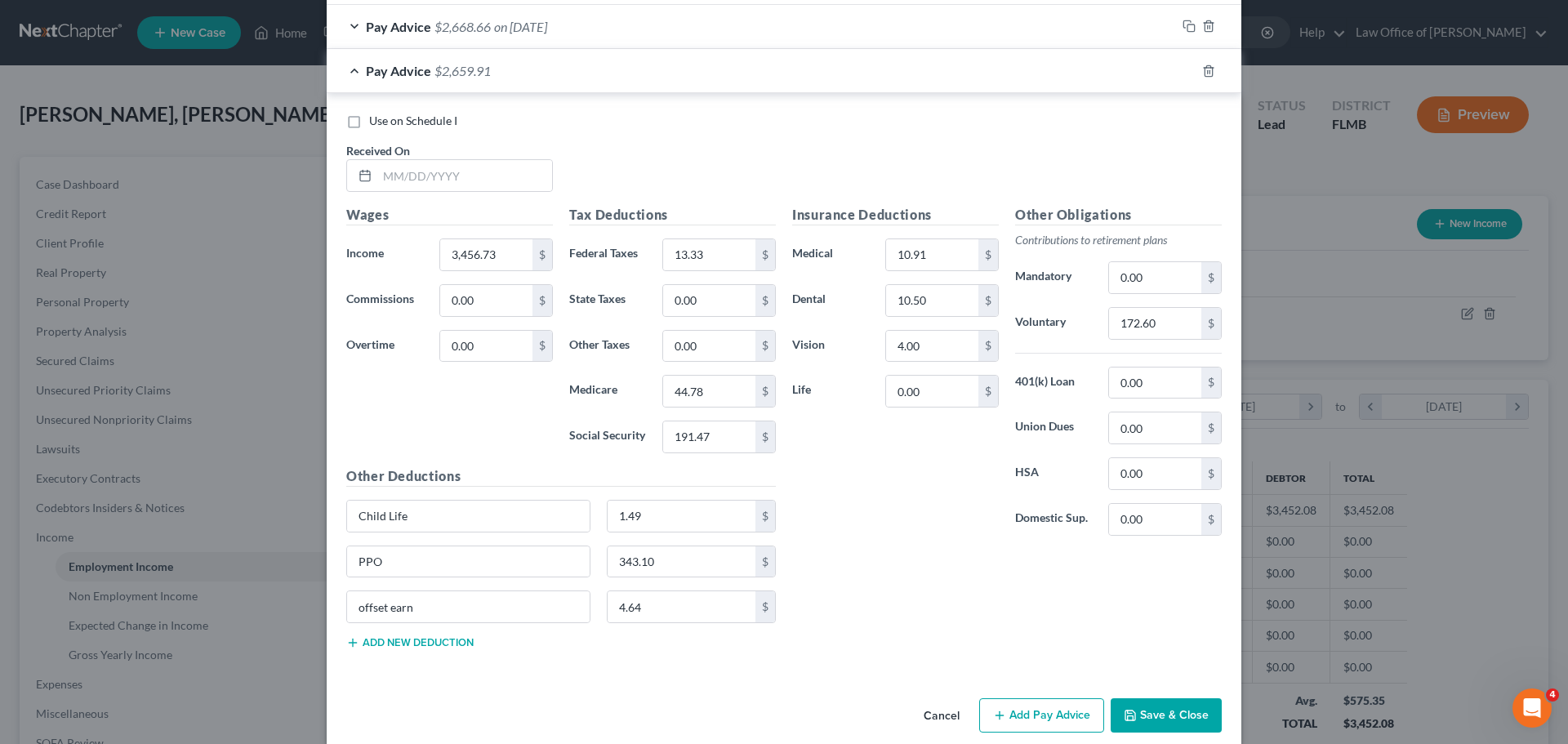
scroll to position [750, 0]
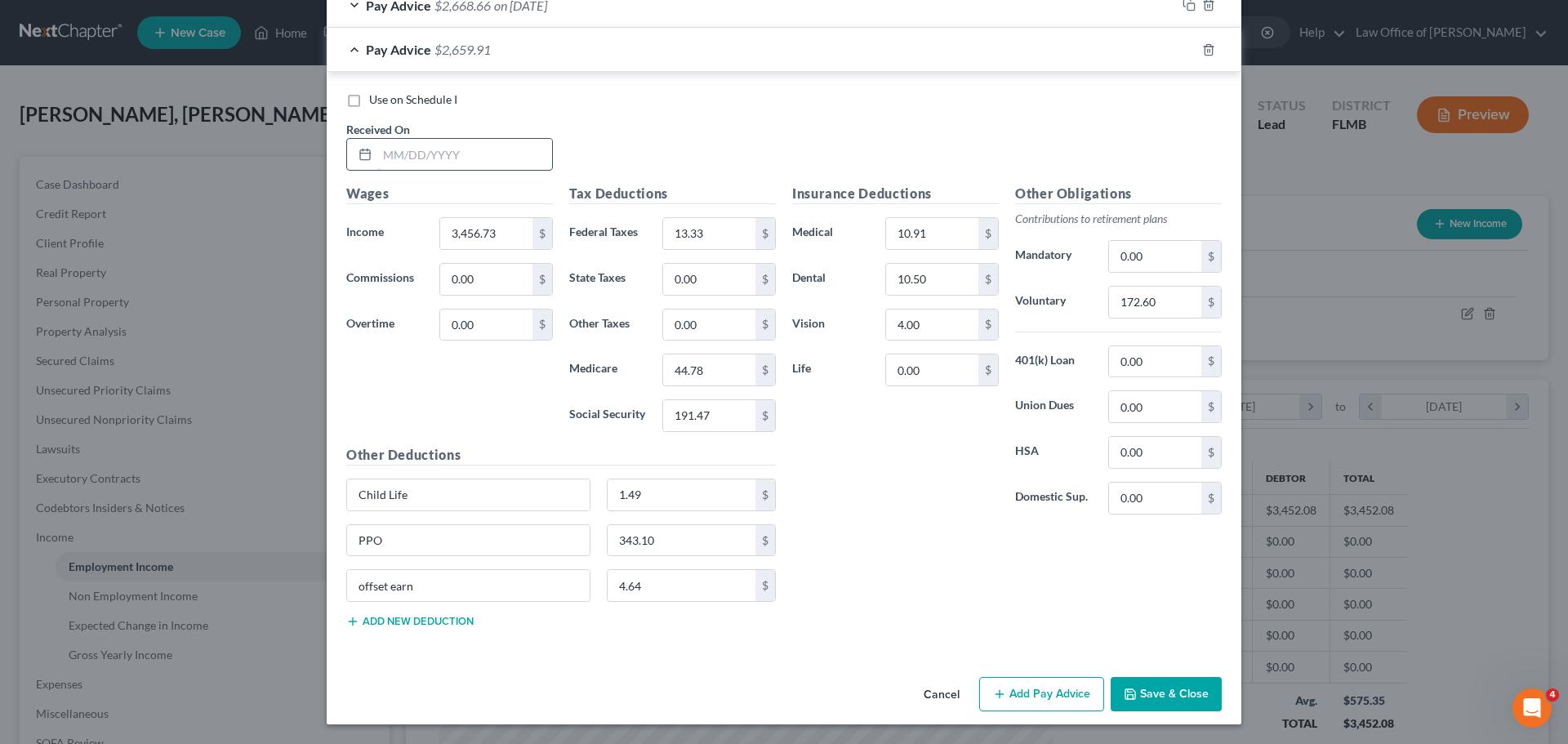
click at [437, 166] on input "text" at bounding box center [465, 154] width 175 height 31
type input "07/31/2025"
click at [829, 108] on div "Use on Schedule I Received On * 07/31/2025" at bounding box center [784, 137] width 892 height 92
click at [1183, 47] on icon "button" at bounding box center [1189, 50] width 13 height 13
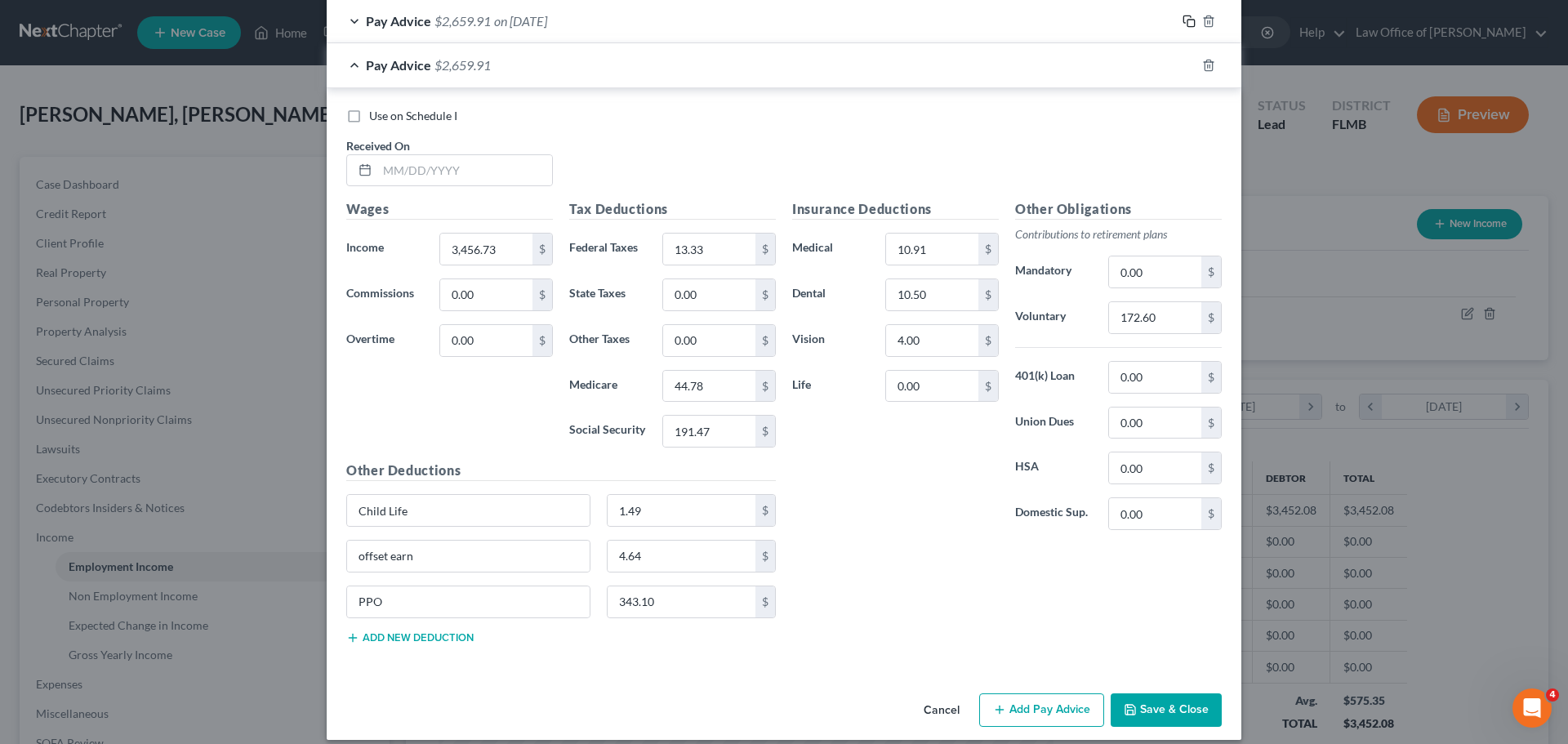
scroll to position [794, 0]
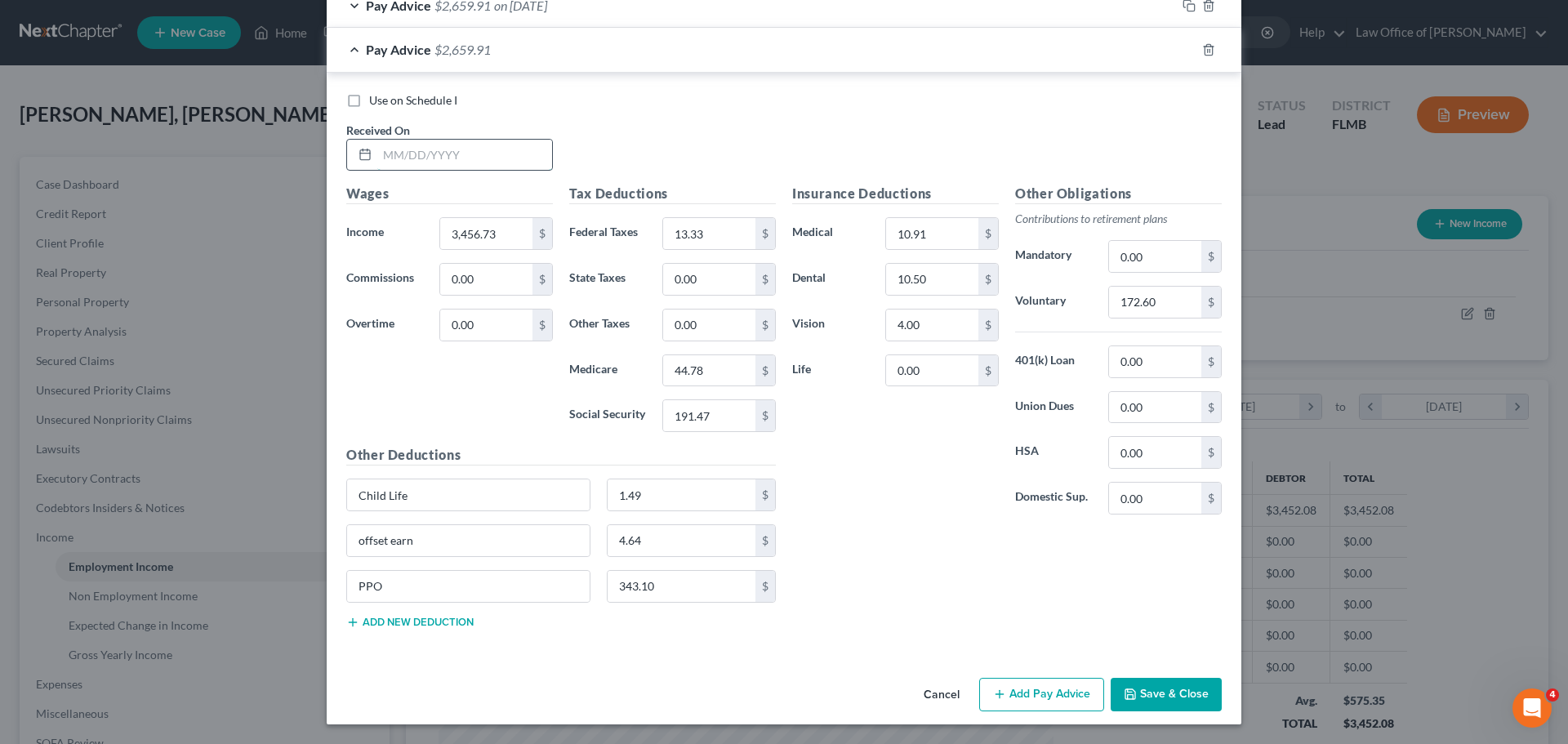
click at [472, 150] on input "text" at bounding box center [465, 155] width 175 height 31
type input "05/30/2025"
click at [507, 237] on input "3,456.73" at bounding box center [487, 234] width 92 height 31
click at [501, 232] on input "3,456.73" at bounding box center [487, 234] width 92 height 31
click at [497, 237] on input "3,456.73" at bounding box center [487, 234] width 92 height 31
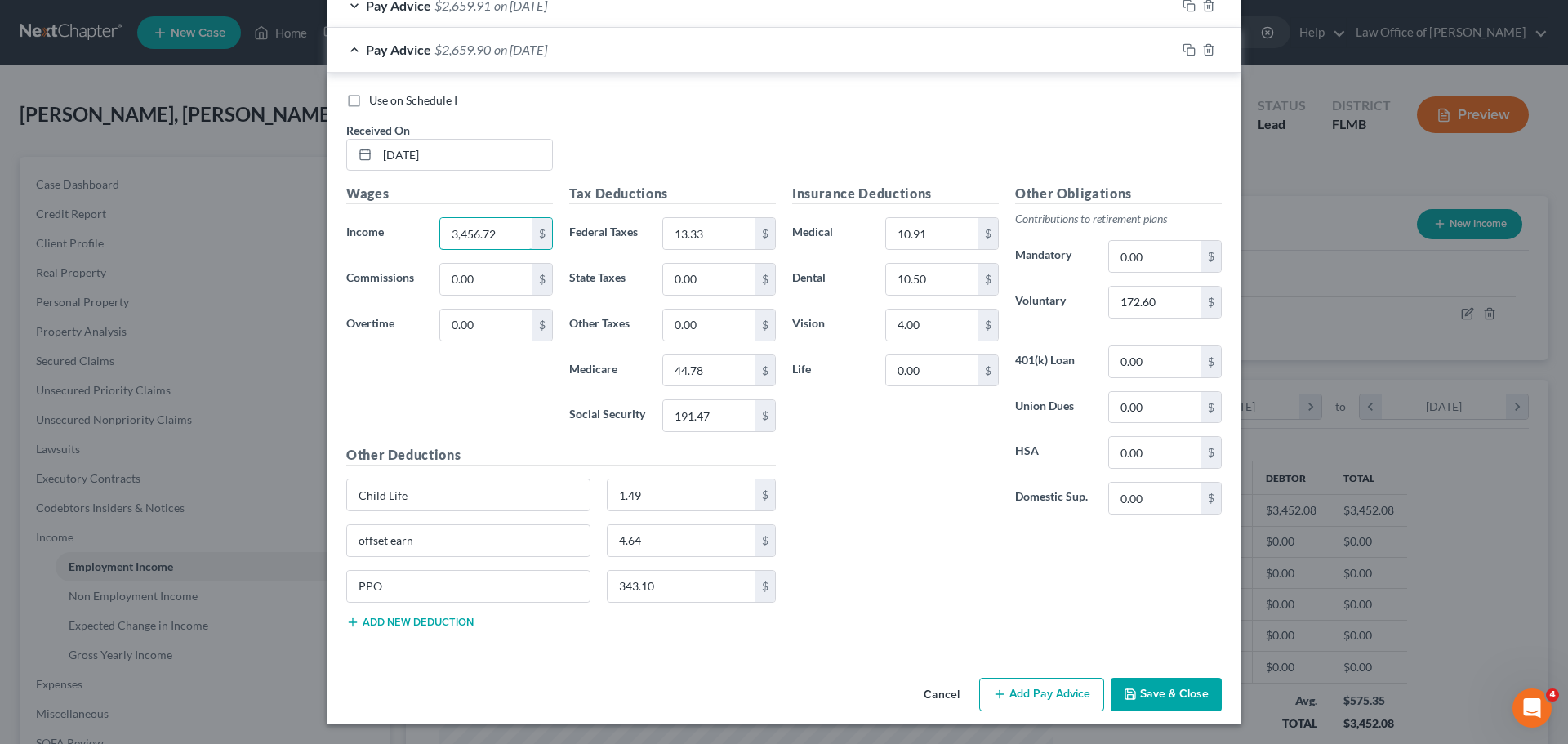
type input "3,456.72"
click at [497, 407] on div "Wages Income * 3,456.72 $ Commissions 0.00 $ Overtime 0.00 $" at bounding box center [450, 315] width 223 height 262
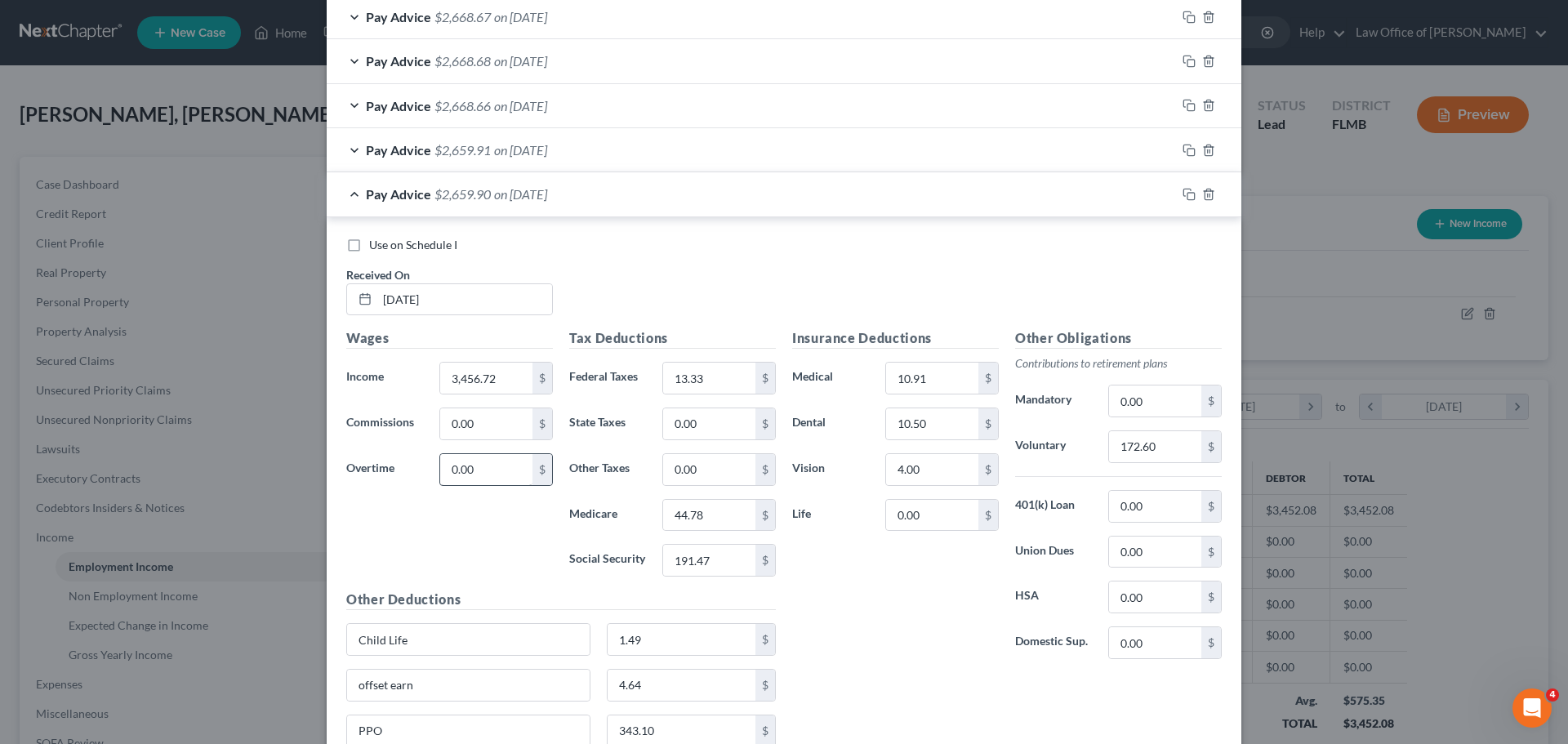
scroll to position [549, 0]
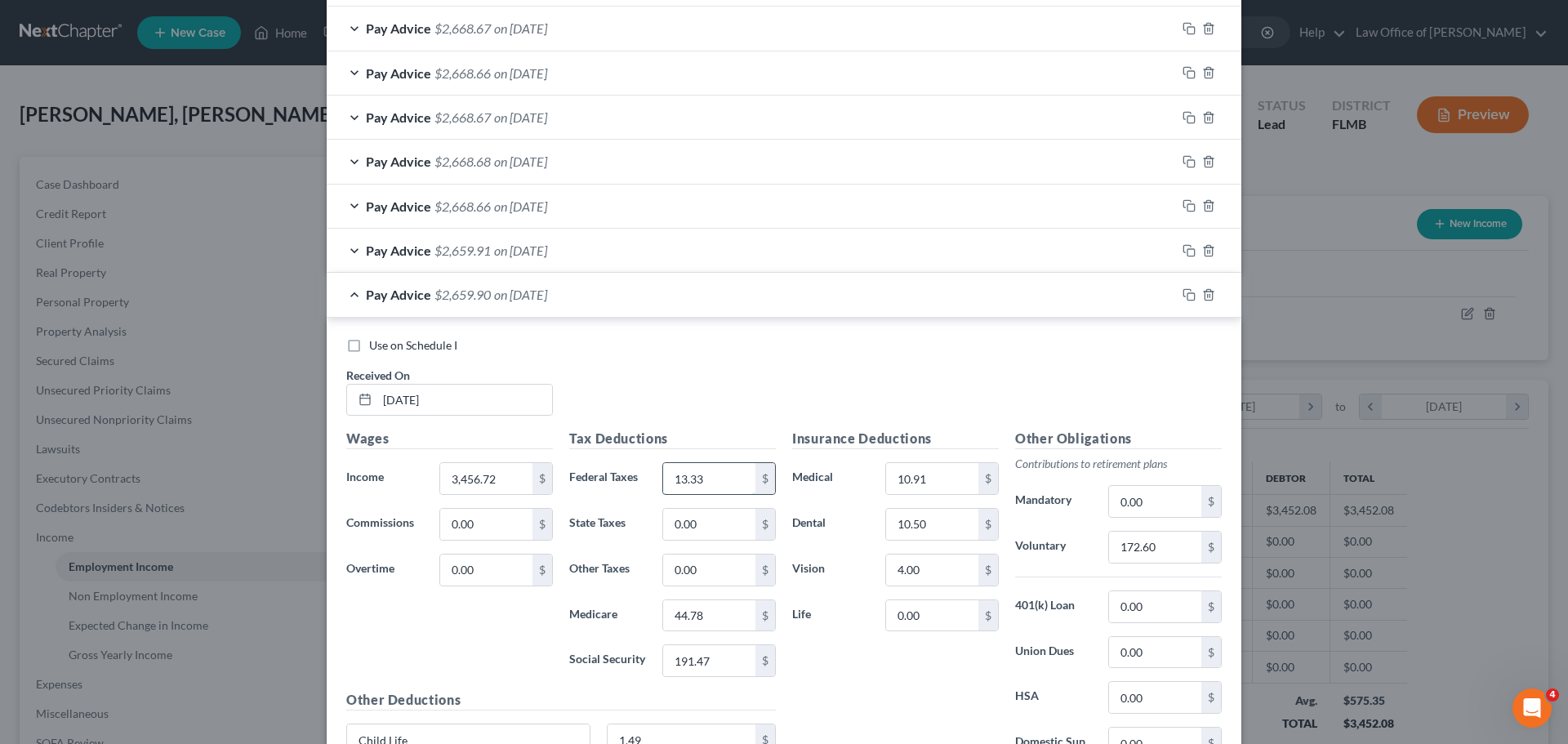
click at [724, 480] on input "13.33" at bounding box center [710, 479] width 92 height 31
type input "14.64"
click at [692, 623] on input "44.78" at bounding box center [710, 616] width 92 height 31
type input "44.94"
click at [700, 652] on input "191.47" at bounding box center [710, 661] width 92 height 31
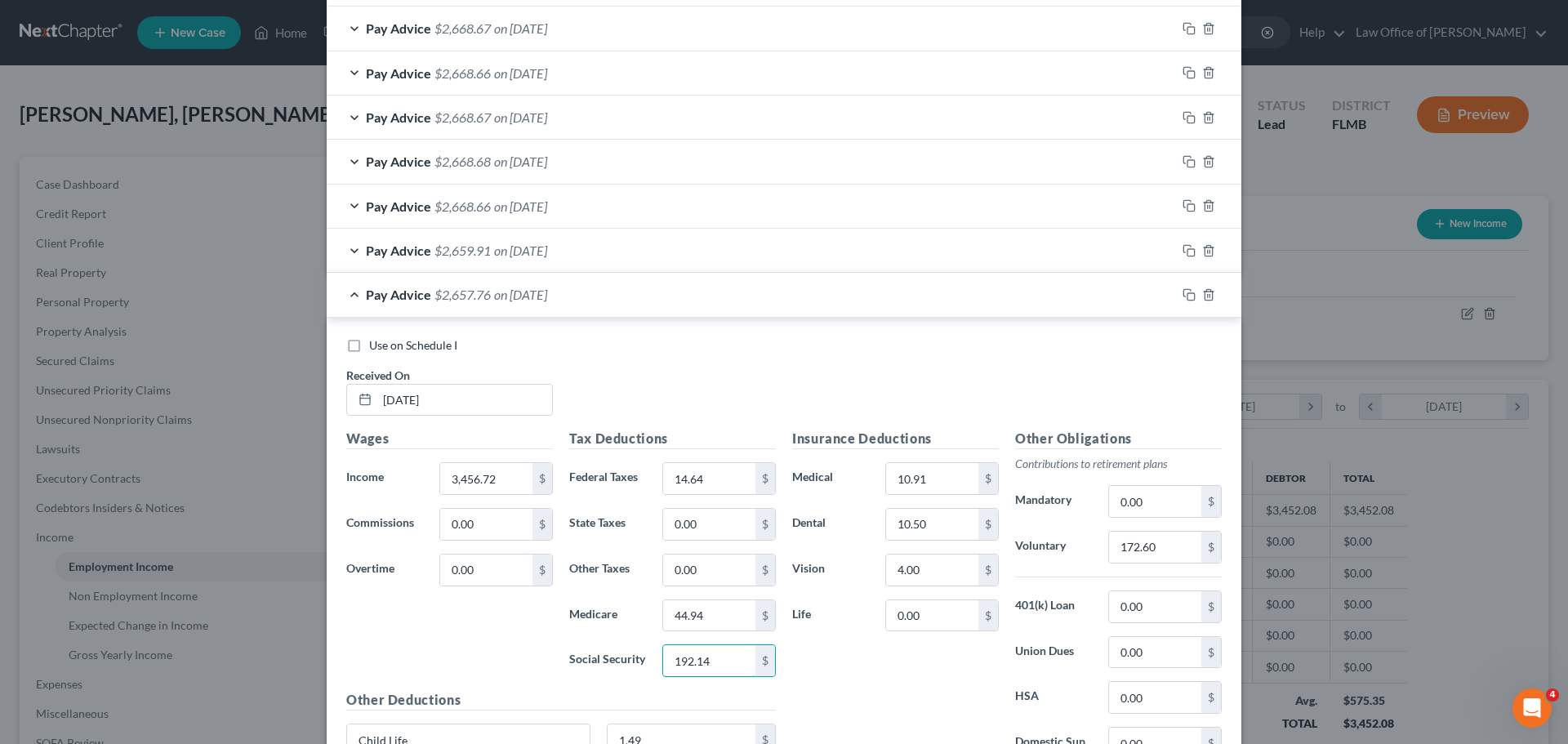
type input "192.14"
click at [873, 667] on div "Insurance Deductions Medical 10.91 $ Dental 10.50 $ Vision 4.00 $ Life 0.00 $" at bounding box center [895, 600] width 223 height 344
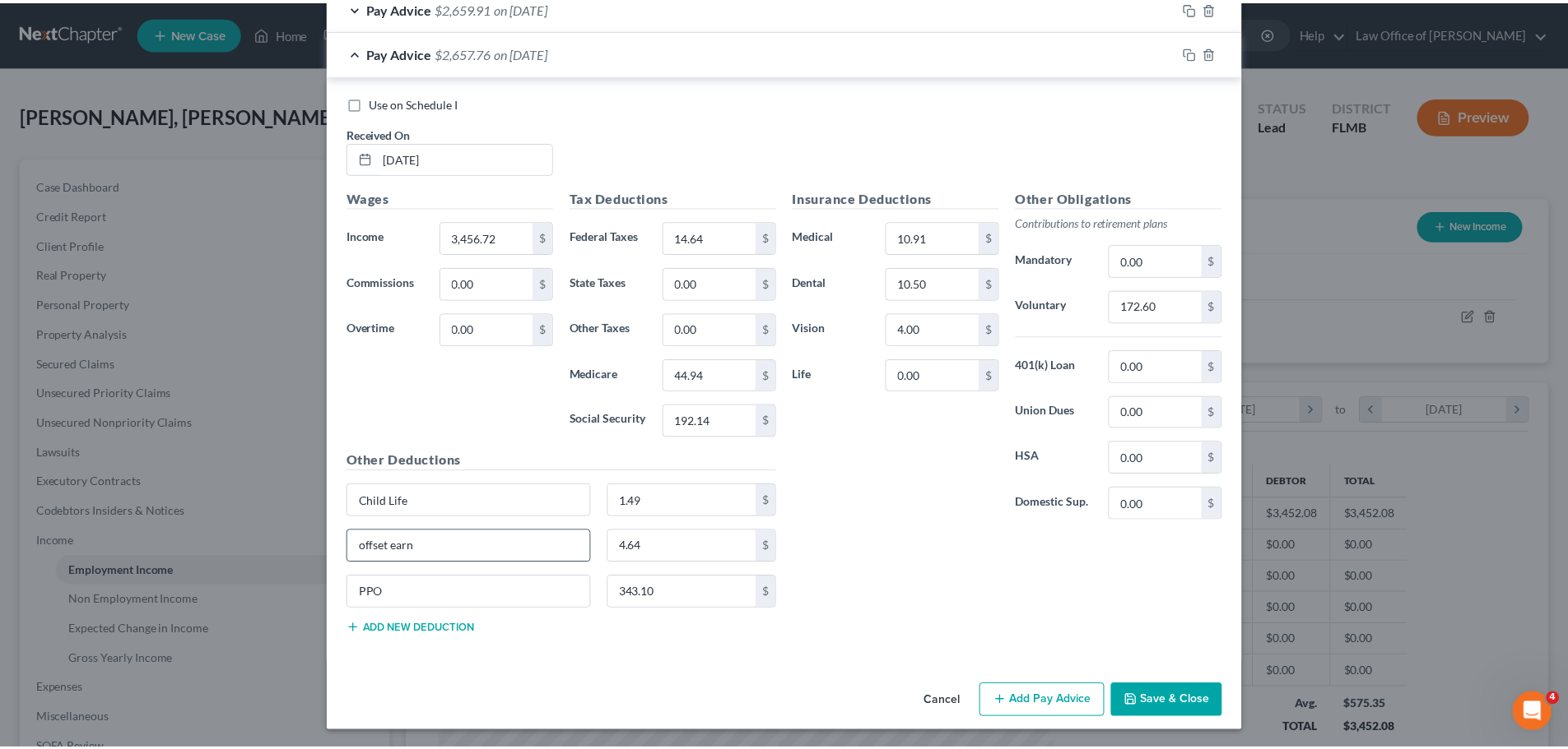
scroll to position [799, 0]
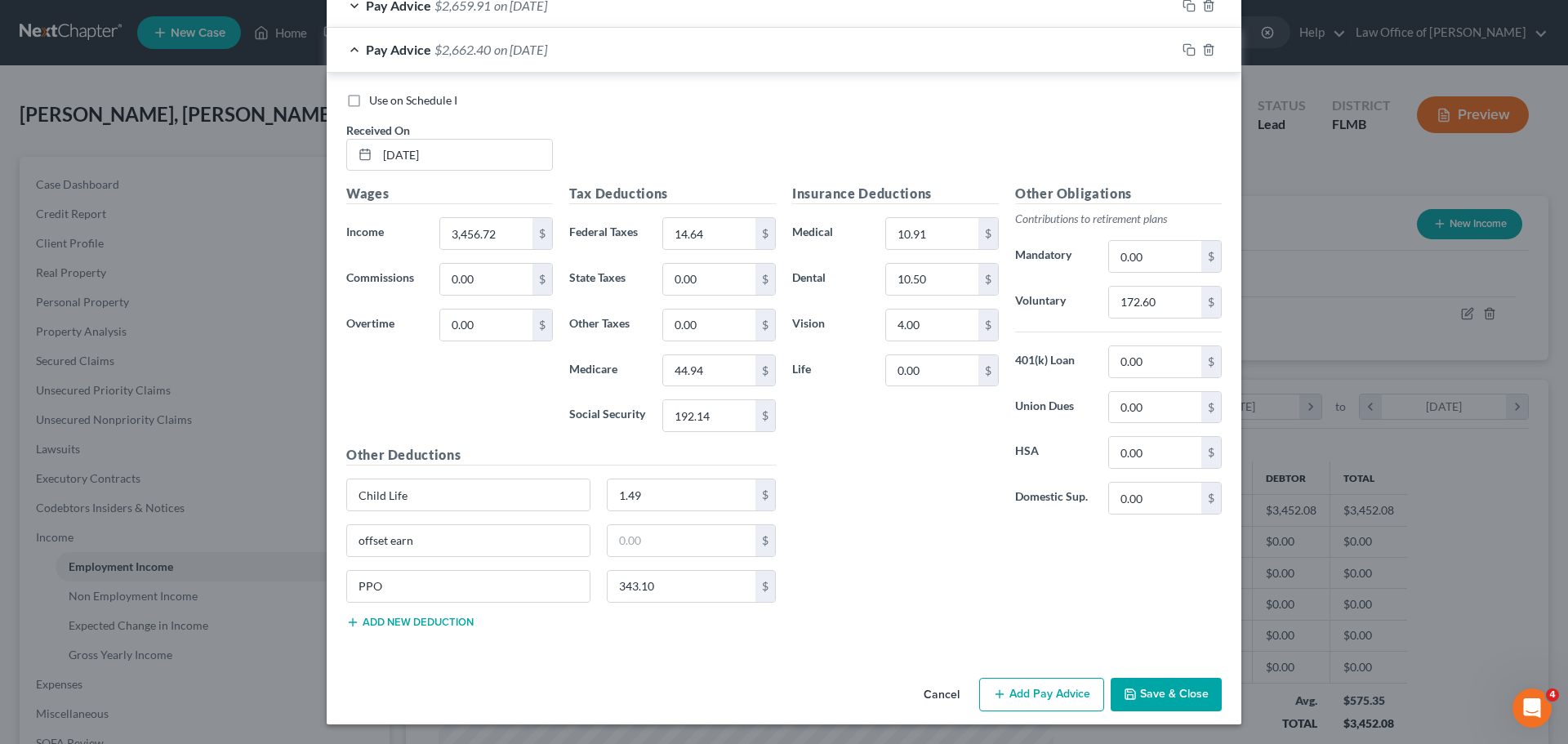
click at [915, 525] on div "Insurance Deductions Medical 10.91 $ Dental 10.50 $ Vision 4.00 $ Life 0.00 $" at bounding box center [895, 356] width 223 height 344
click at [954, 235] on input "10.91" at bounding box center [932, 234] width 92 height 31
click at [979, 463] on div "Insurance Deductions Medical $ Dental 10.50 $ Vision 4.00 $ Life 0.00 $" at bounding box center [895, 356] width 223 height 344
click at [684, 536] on input "text" at bounding box center [682, 541] width 149 height 31
type input "4.64"
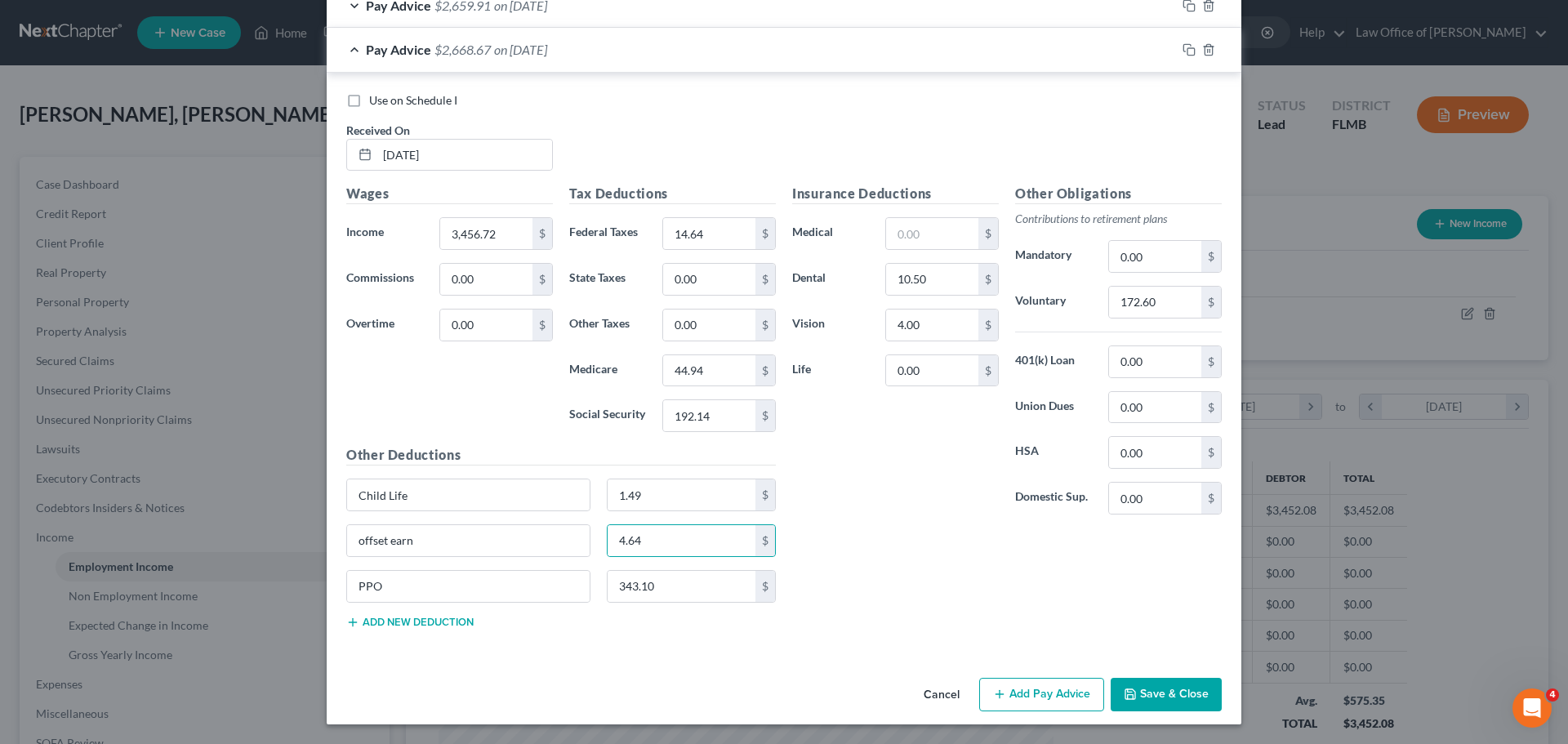
click at [840, 523] on div "Insurance Deductions Medical $ Dental 10.50 $ Vision 4.00 $ Life 0.00 $" at bounding box center [895, 356] width 223 height 344
click at [1145, 684] on button "Save & Close" at bounding box center [1165, 695] width 111 height 34
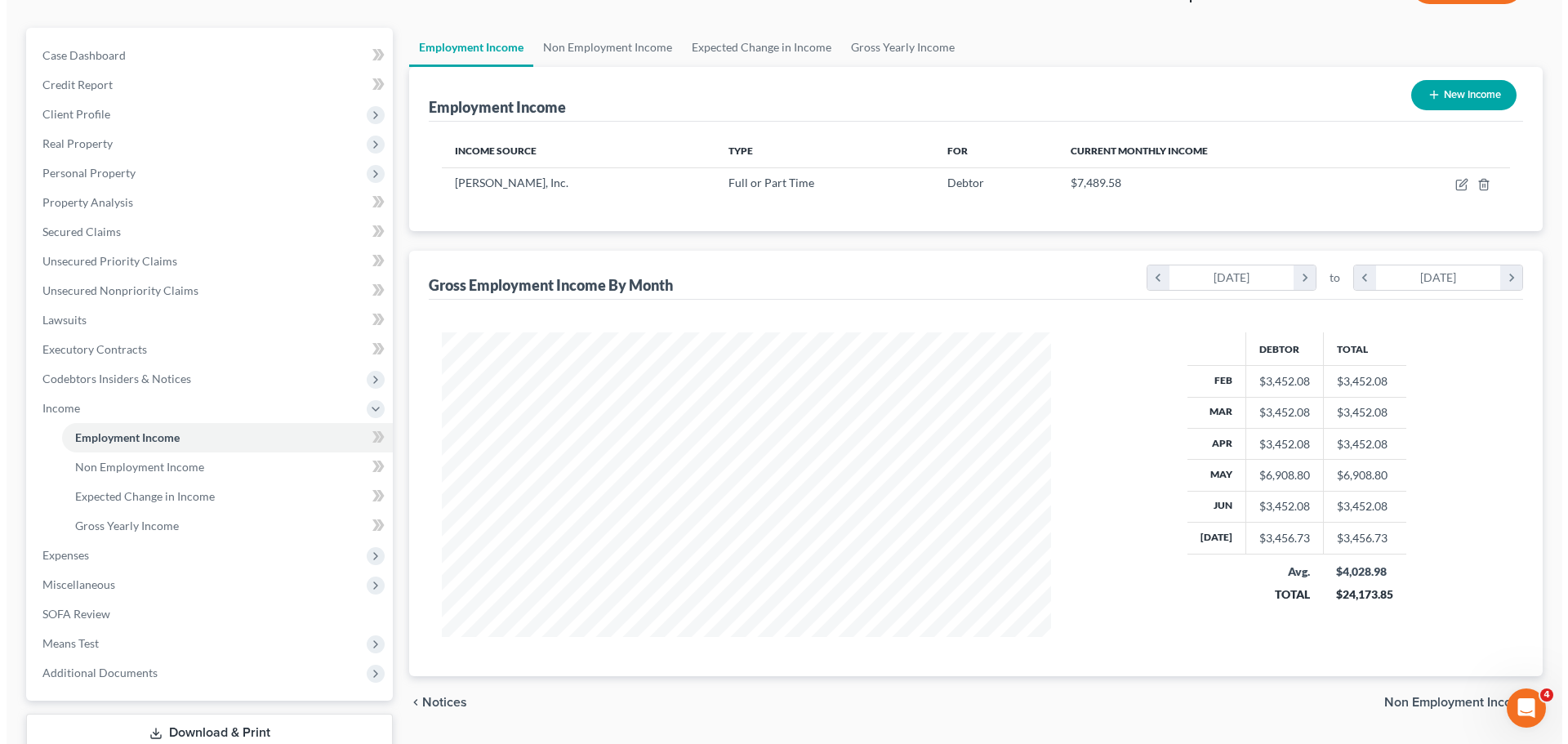
scroll to position [0, 0]
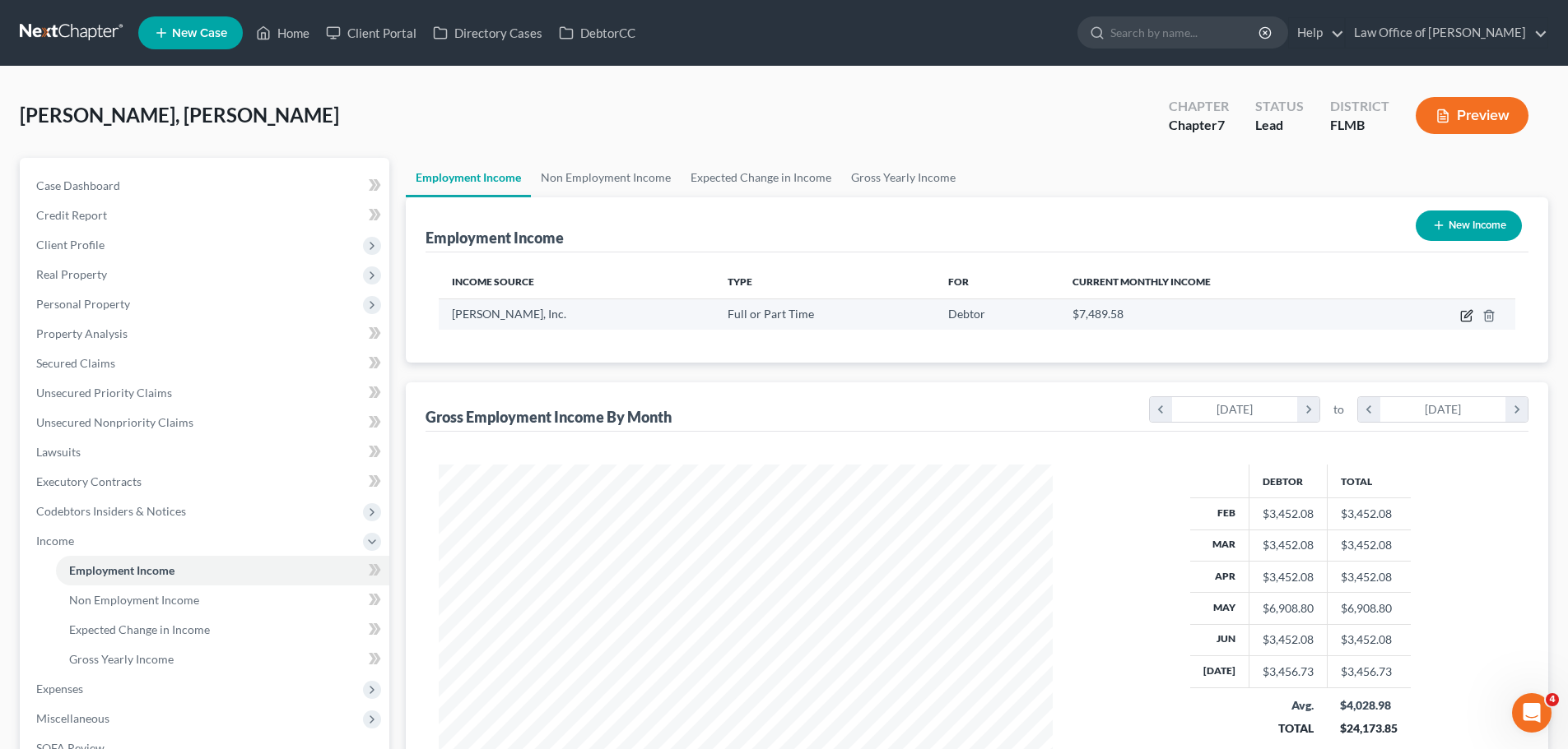
click at [1464, 312] on icon "button" at bounding box center [1465, 316] width 10 height 10
select select "0"
select select "44"
select select "2"
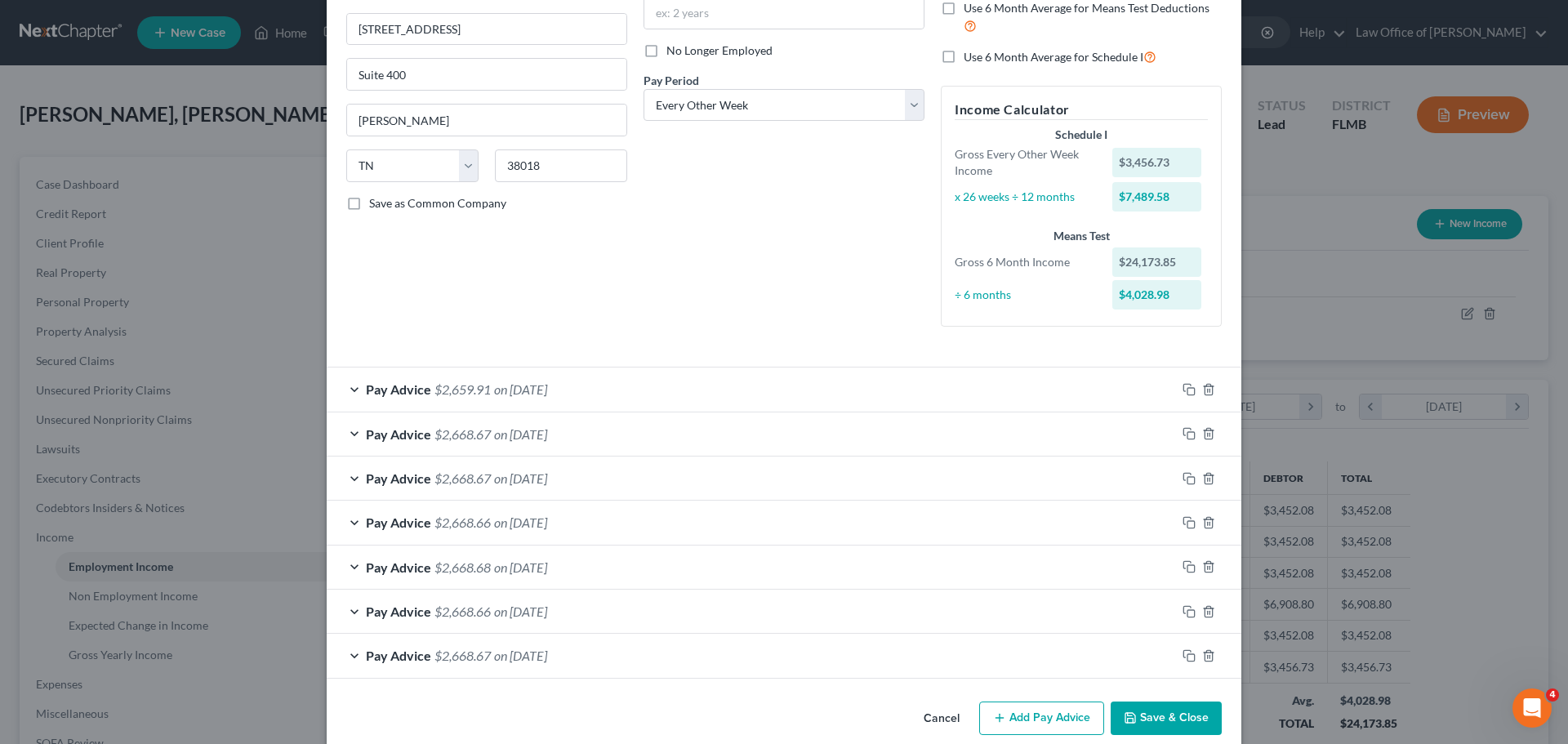
scroll to position [211, 0]
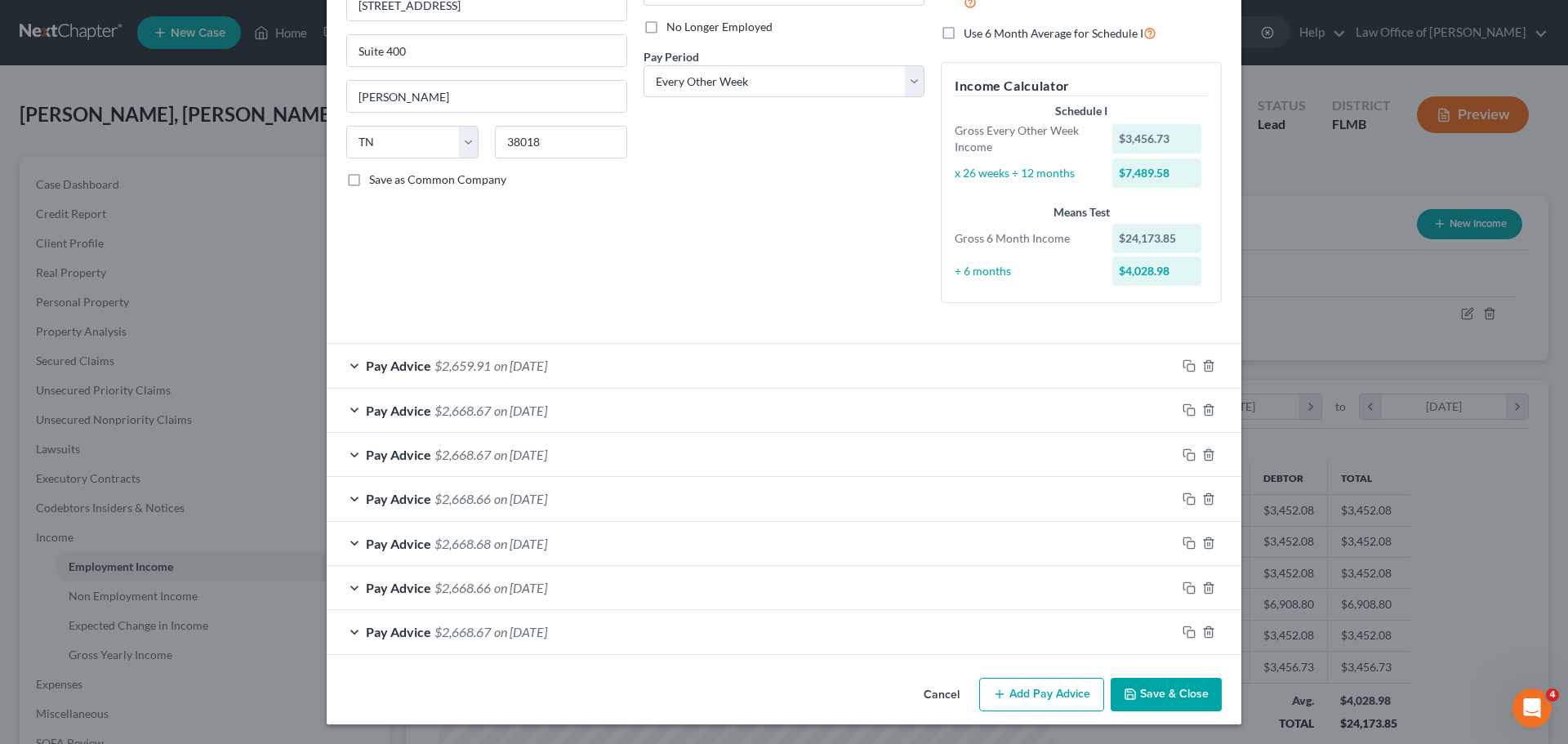
click at [560, 623] on div "Pay Advice $2,668.67 on 02/28/2025" at bounding box center [751, 632] width 849 height 43
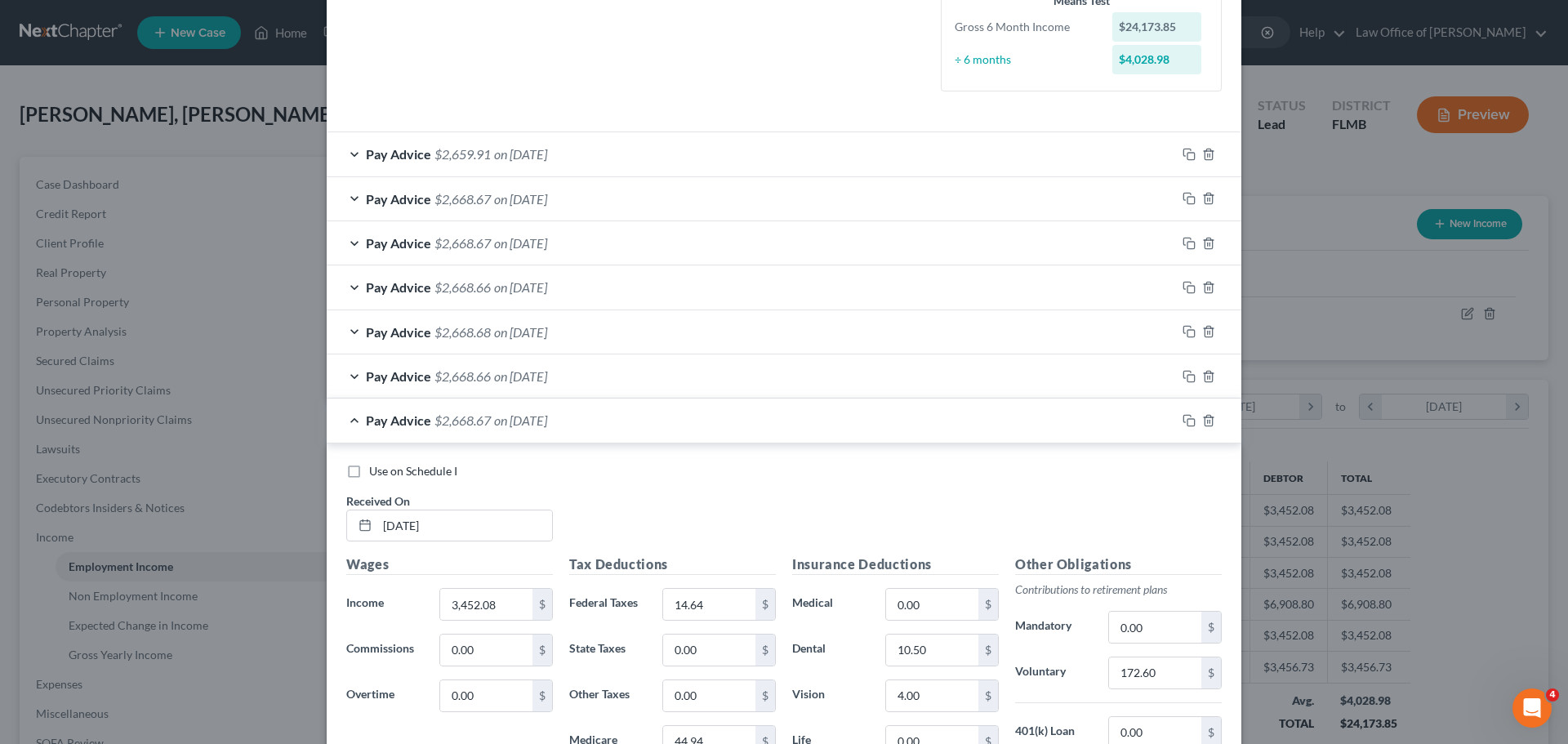
scroll to position [749, 0]
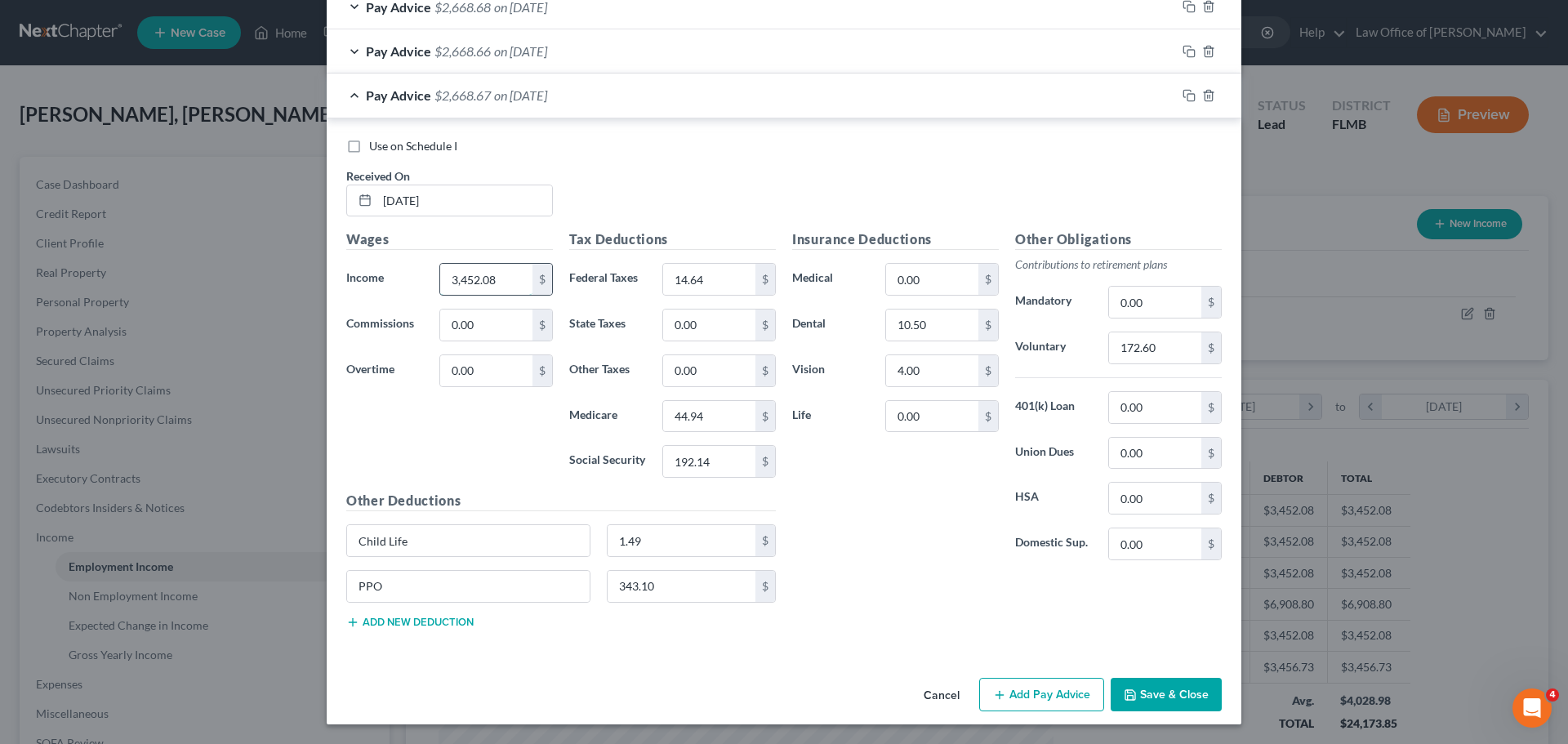
click at [502, 284] on input "3,452.08" at bounding box center [487, 279] width 92 height 31
type input "3,456.72"
click at [357, 424] on div "Wages Income * 3,456.72 $ Commissions 0.00 $ Overtime 0.00 $" at bounding box center [450, 360] width 223 height 262
click at [413, 626] on button "Add new deduction" at bounding box center [410, 622] width 127 height 13
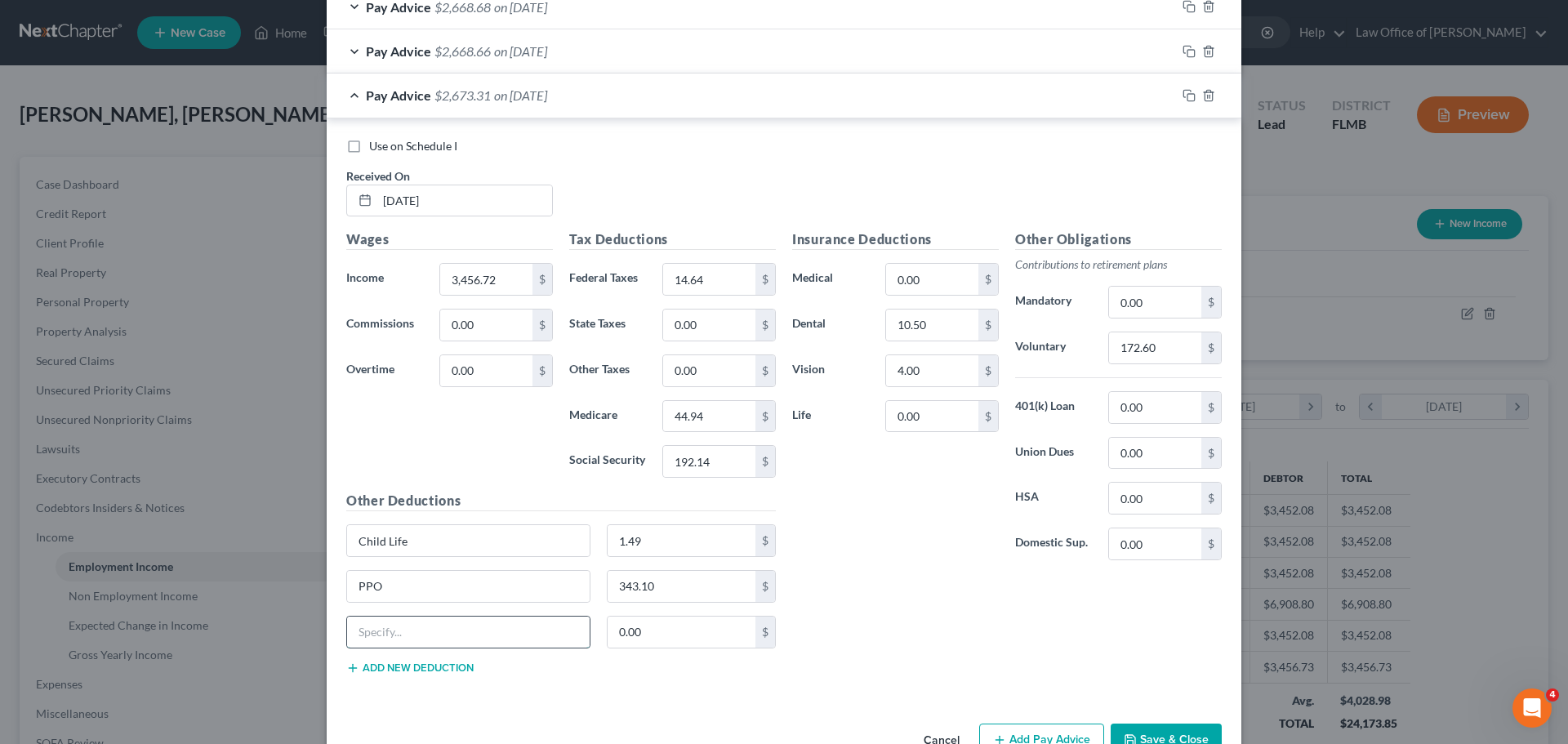
click at [431, 635] on input "text" at bounding box center [469, 632] width 243 height 31
type input "offset earn"
type input "4.64"
click at [867, 530] on div "Insurance Deductions Medical 0.00 $ Dental 10.50 $ Vision 4.00 $ Life 0.00 $" at bounding box center [895, 401] width 223 height 344
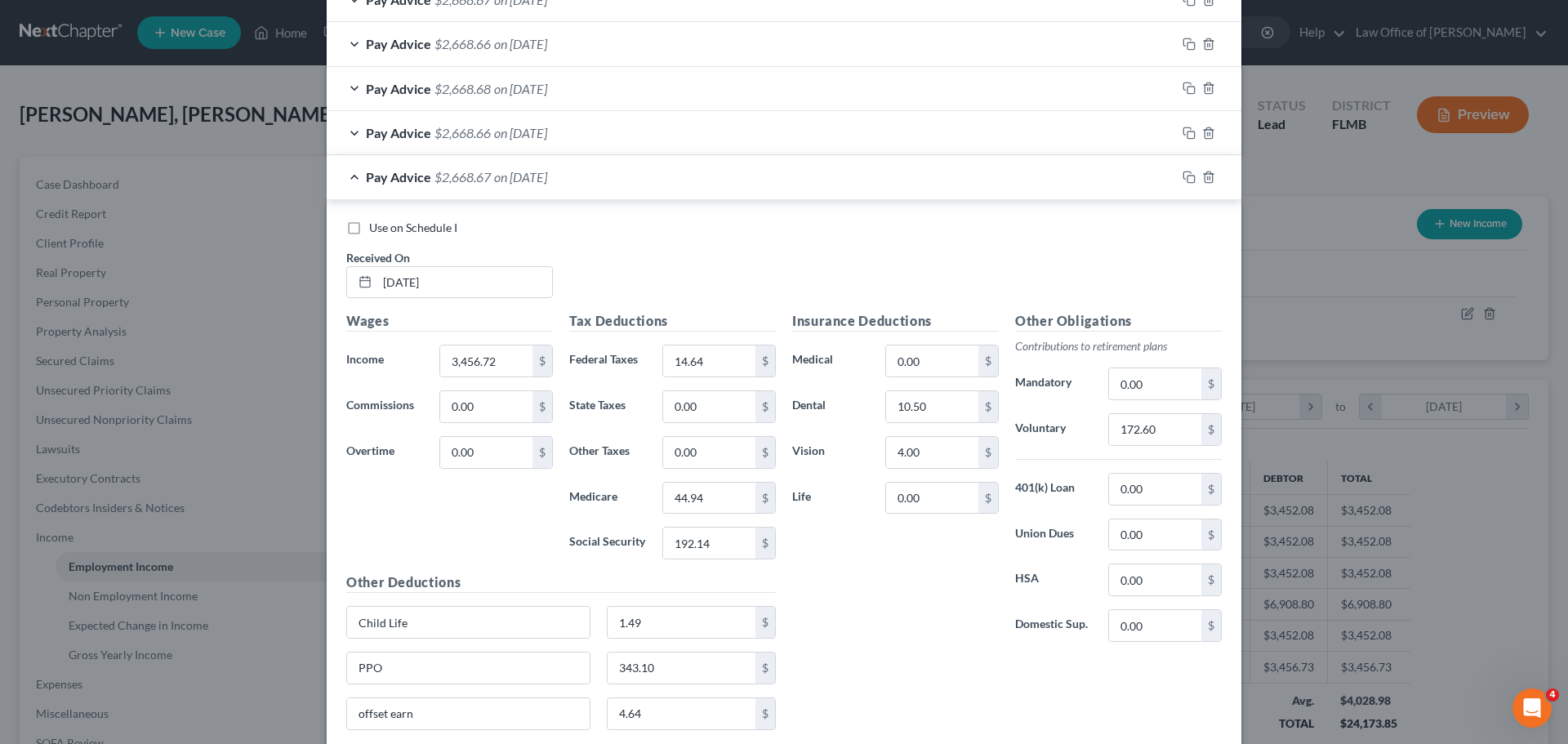
scroll to position [468, 0]
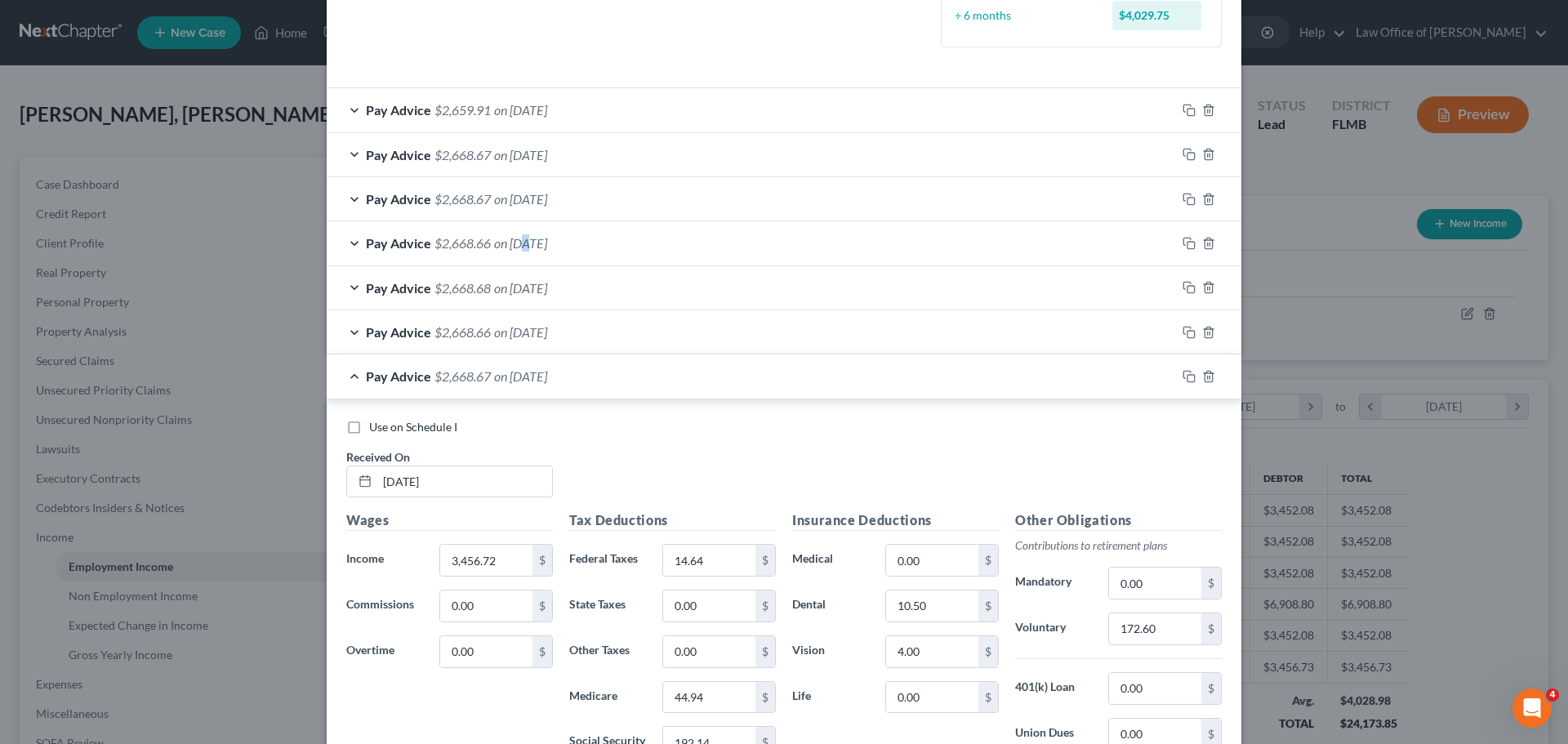
click at [524, 244] on span "on 05/15/2025" at bounding box center [520, 243] width 53 height 15
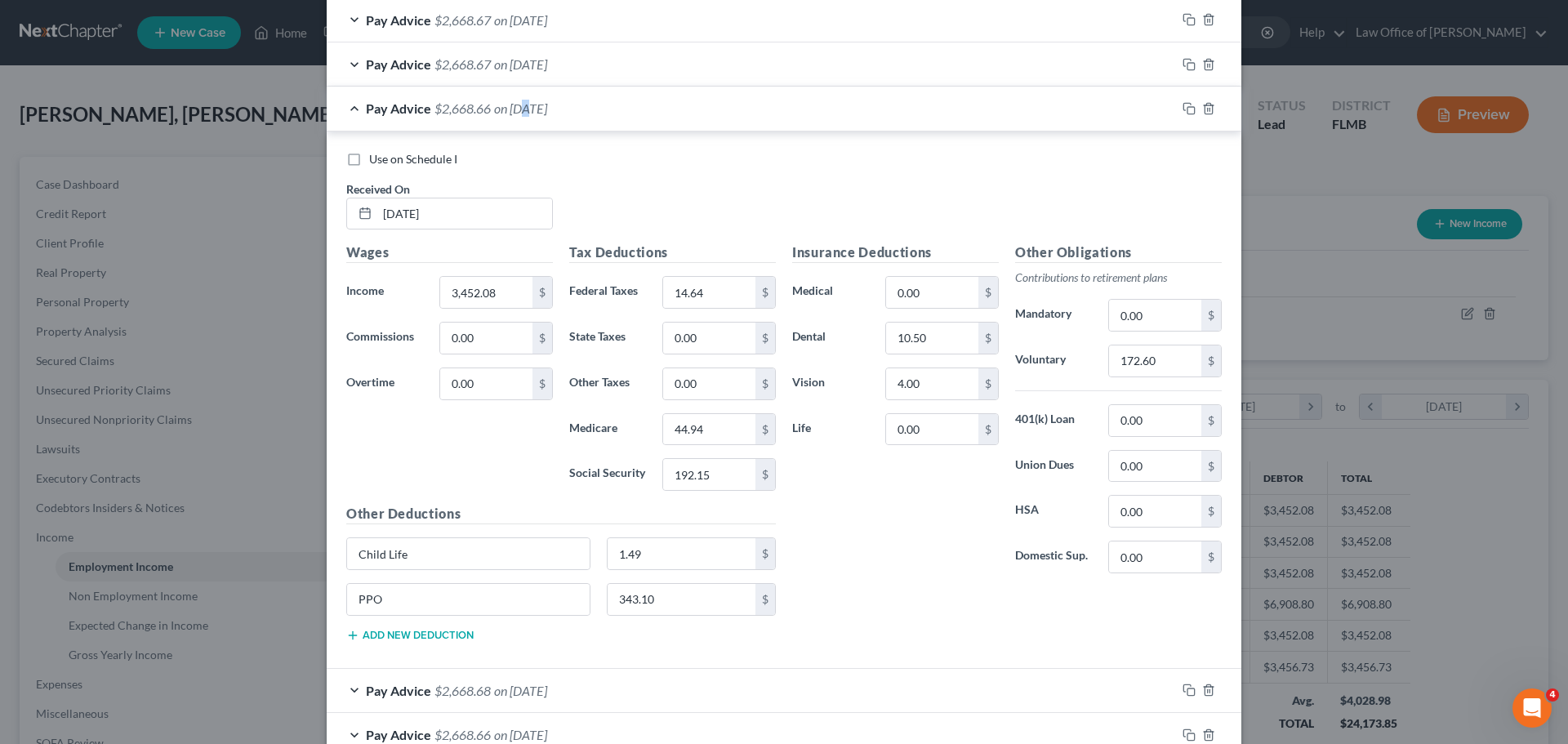
scroll to position [630, 0]
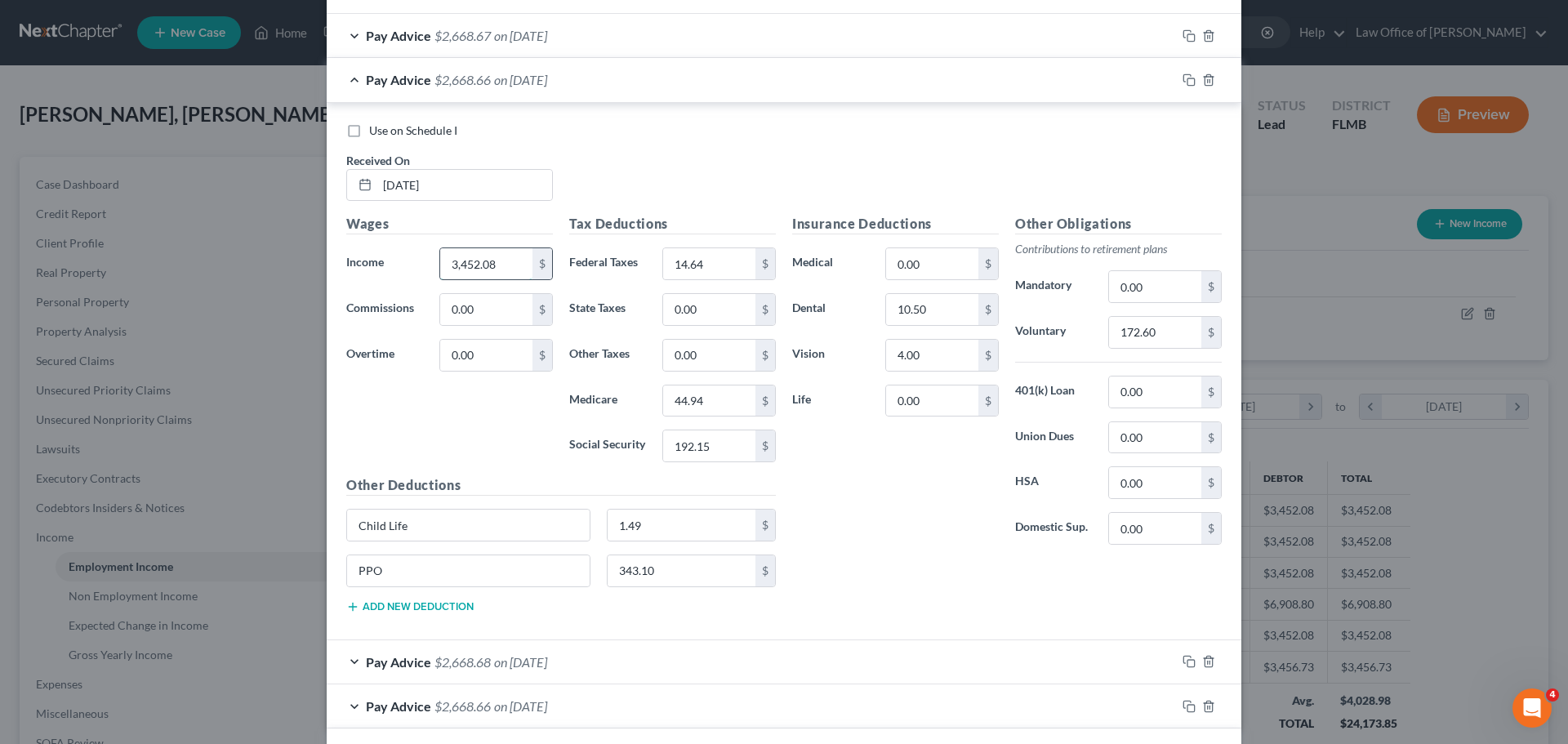
click at [488, 267] on input "3,452.08" at bounding box center [487, 264] width 92 height 31
type input "3,456.72"
click at [408, 602] on button "Add new deduction" at bounding box center [410, 607] width 127 height 13
click at [409, 615] on input "text" at bounding box center [469, 617] width 243 height 31
type input "offset earn"
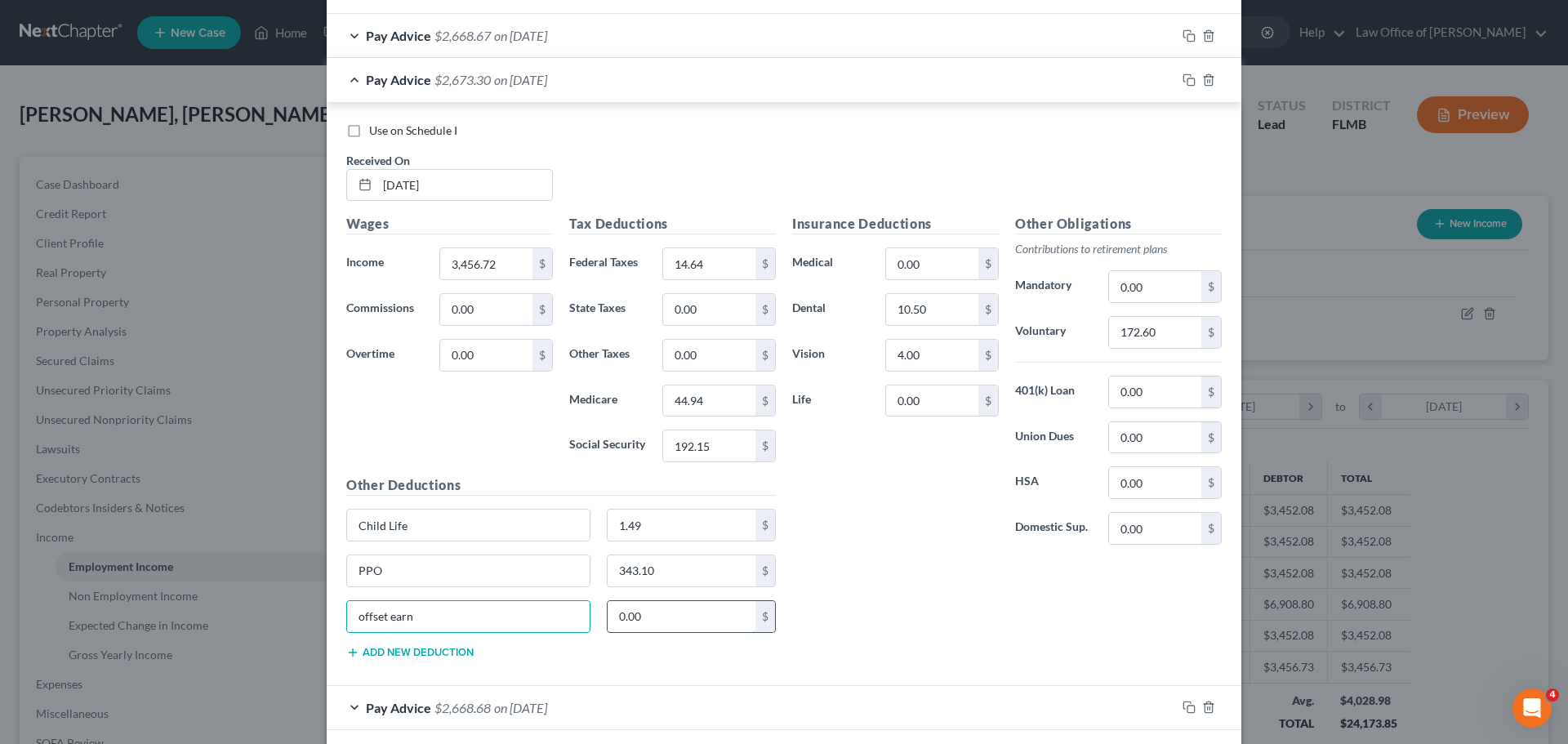
click at [652, 615] on input "0.00" at bounding box center [682, 617] width 149 height 31
type input "4.64"
click at [847, 614] on div "Insurance Deductions Medical 0.00 $ Dental 10.50 $ Vision 4.00 $ Life 0.00 $ Ot…" at bounding box center [1007, 442] width 446 height 458
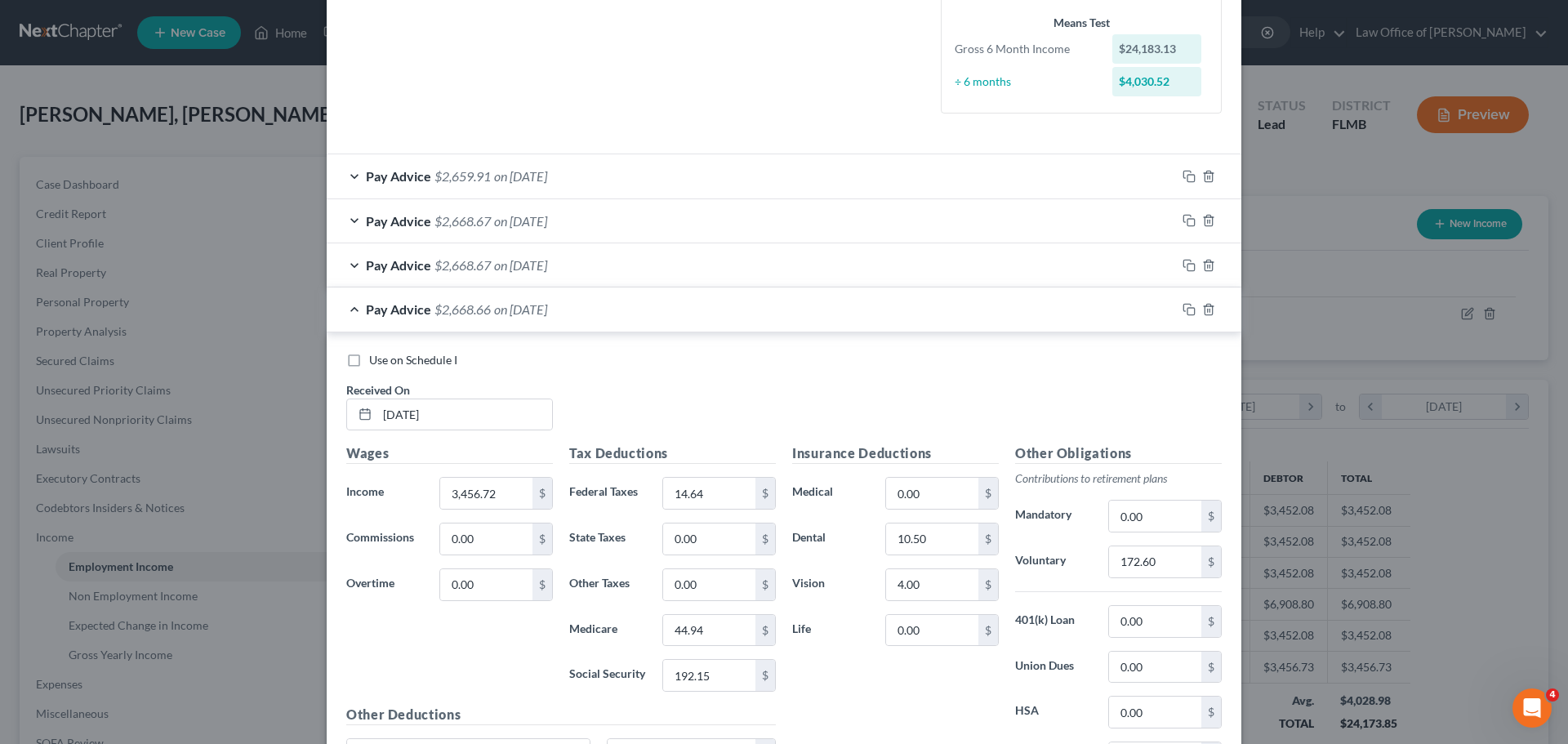
scroll to position [386, 0]
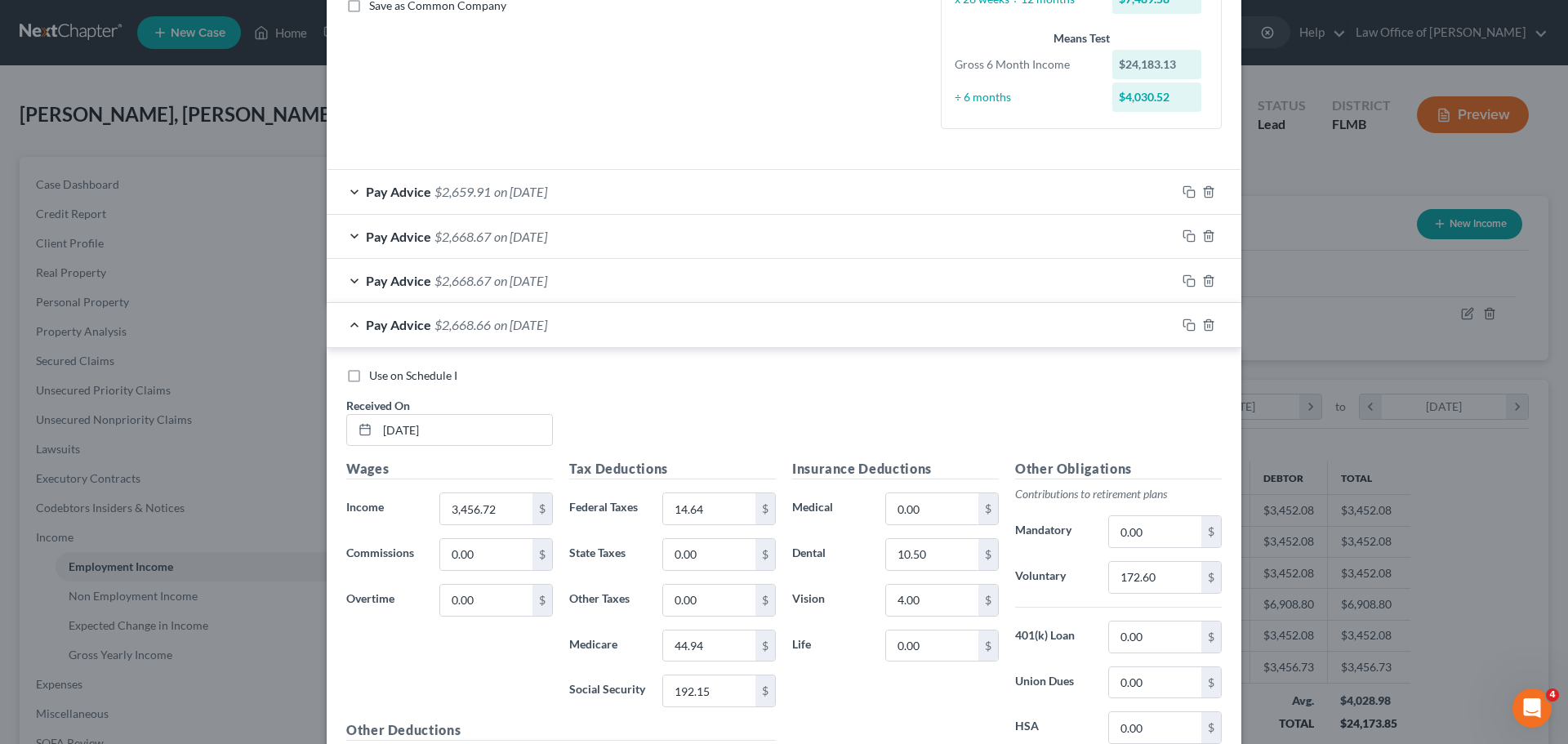
click at [547, 238] on span "on 06/13/2025" at bounding box center [520, 236] width 53 height 15
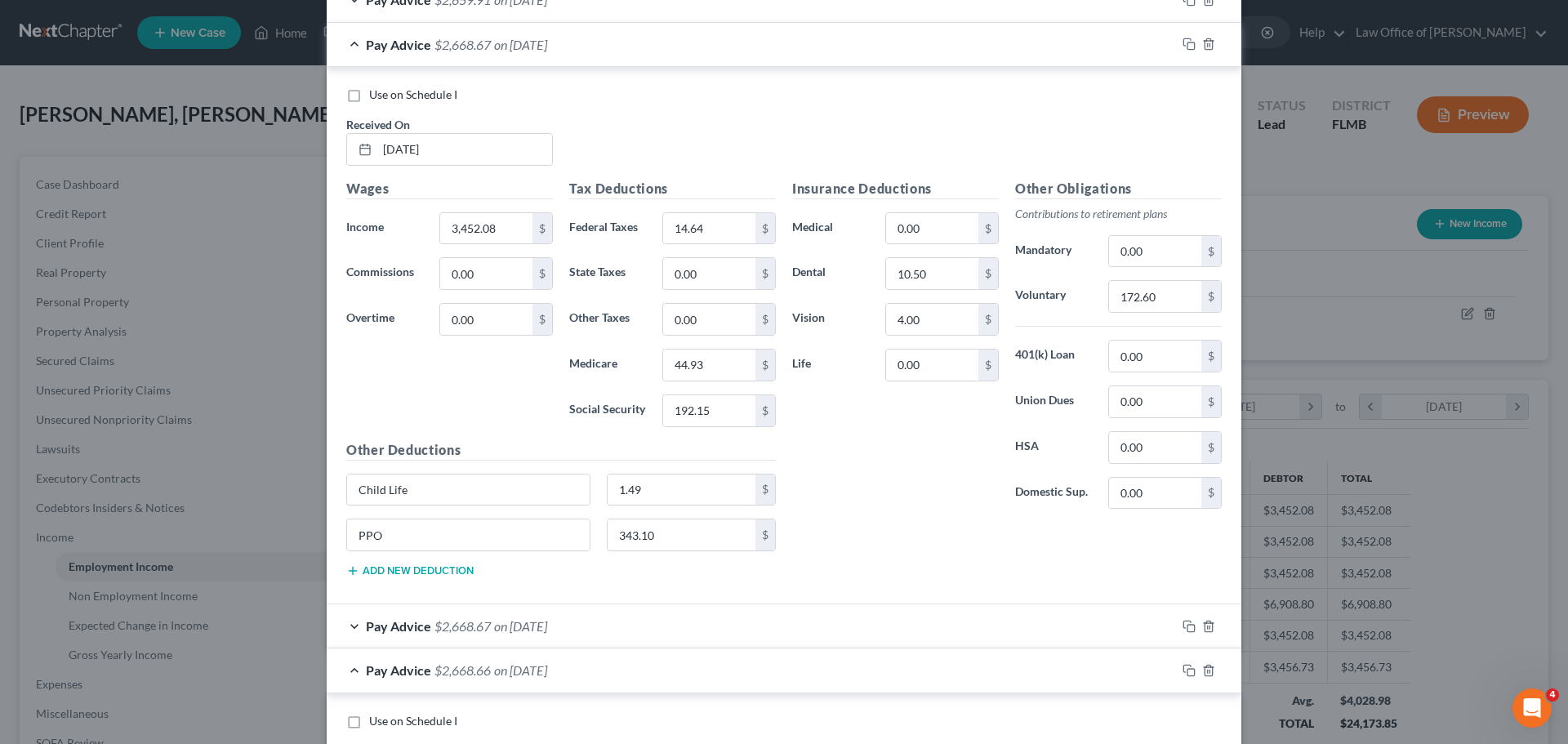
scroll to position [549, 0]
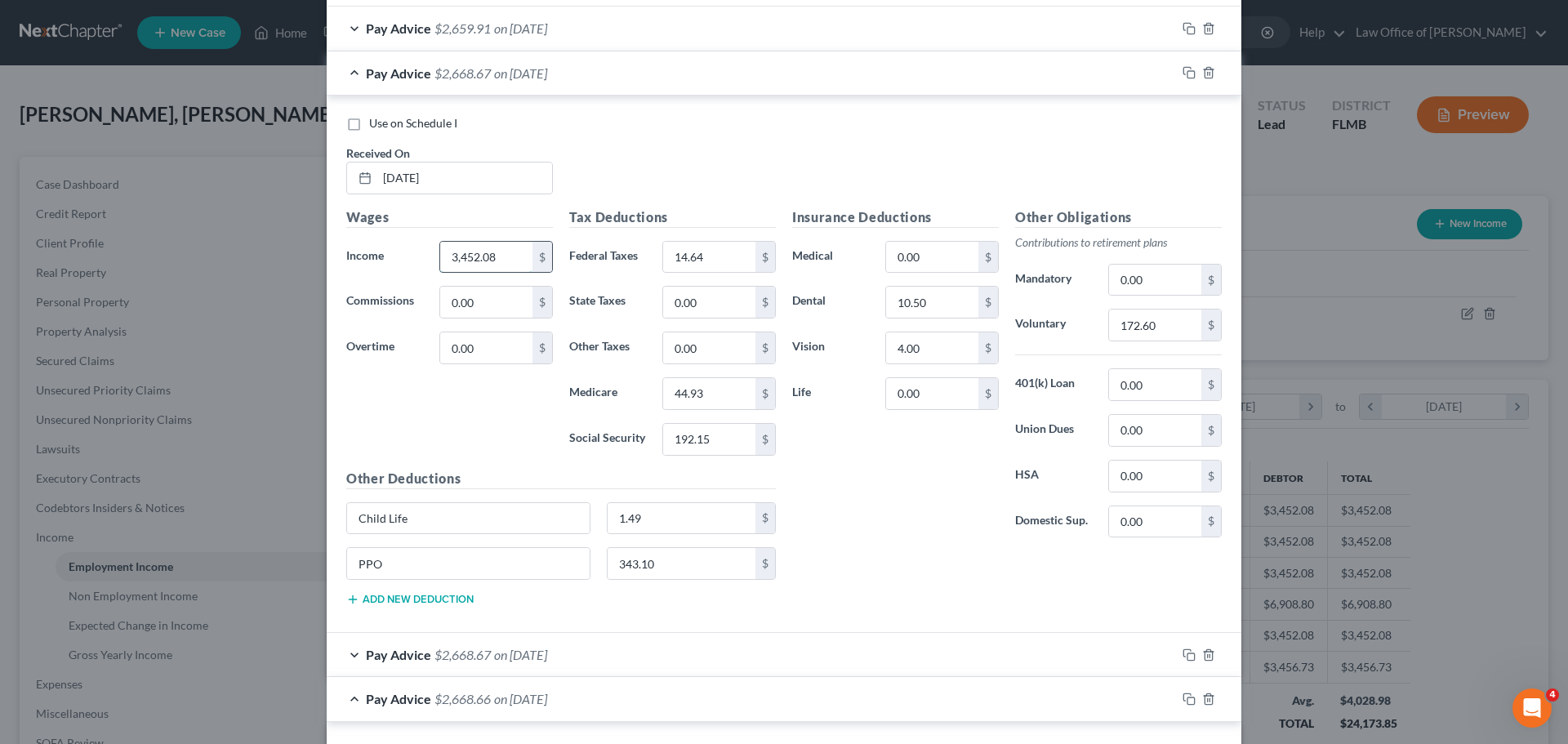
click at [498, 262] on input "3,452.08" at bounding box center [487, 257] width 92 height 31
type input "3,456.72"
click at [452, 428] on div "Wages Income * 3,456.72 $ Commissions 0.00 $ Overtime 0.00 $" at bounding box center [450, 339] width 223 height 262
click at [437, 597] on button "Add new deduction" at bounding box center [410, 600] width 127 height 13
click at [437, 604] on input "text" at bounding box center [469, 609] width 243 height 31
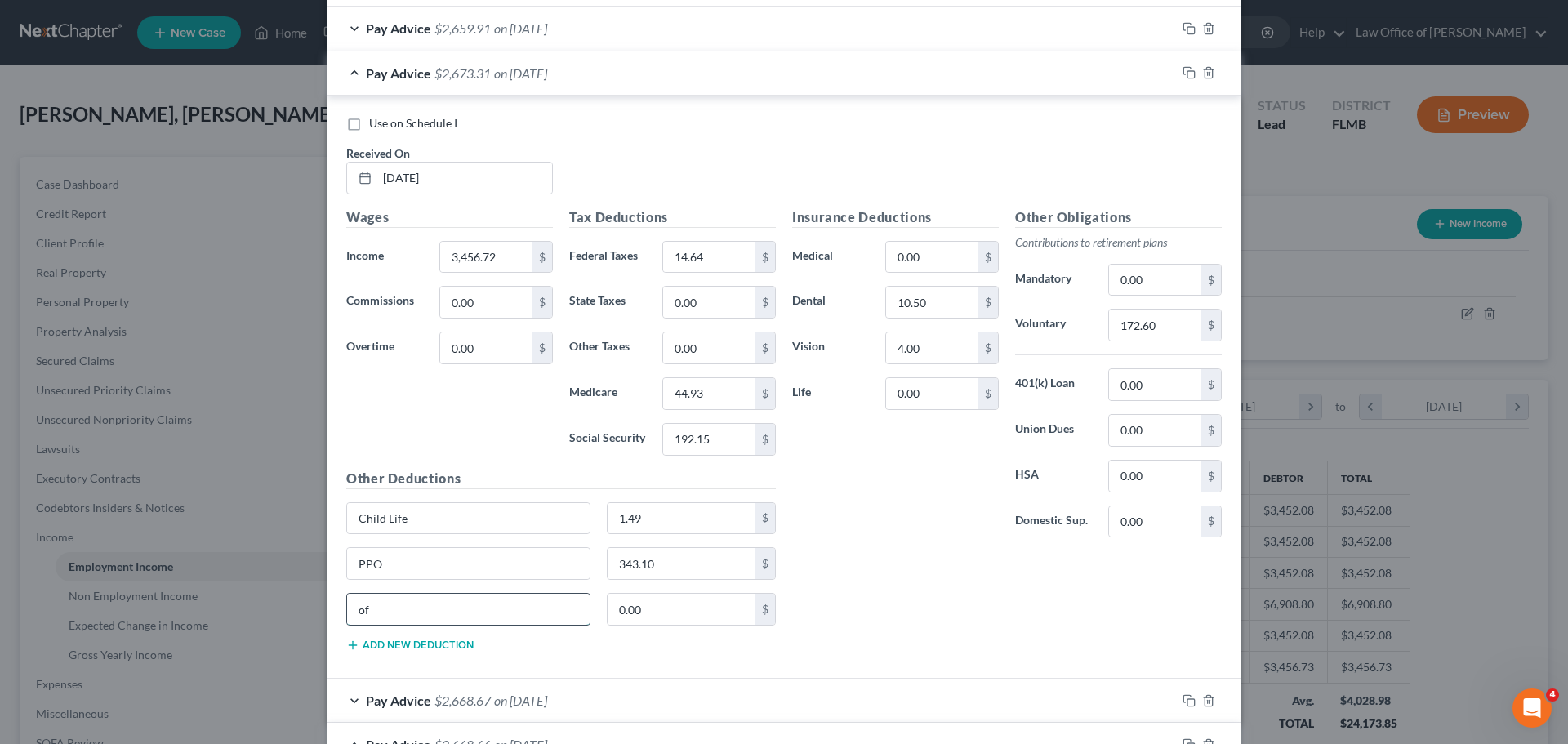
type input "offset earn"
type input "4.64"
click at [887, 524] on div "Insurance Deductions Medical 0.00 $ Dental 10.50 $ Vision 4.00 $ Life 0.00 $" at bounding box center [895, 379] width 223 height 344
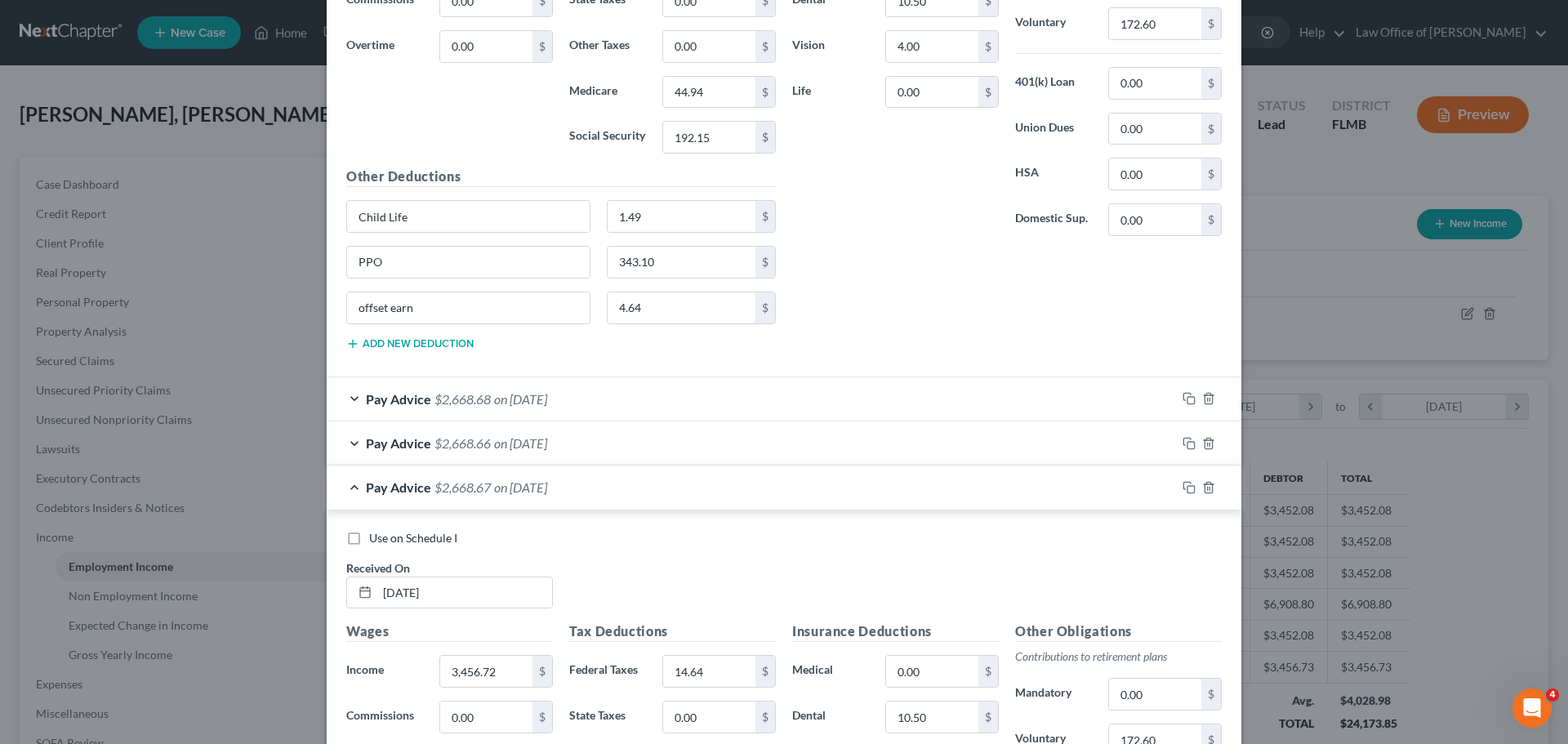
scroll to position [1552, 0]
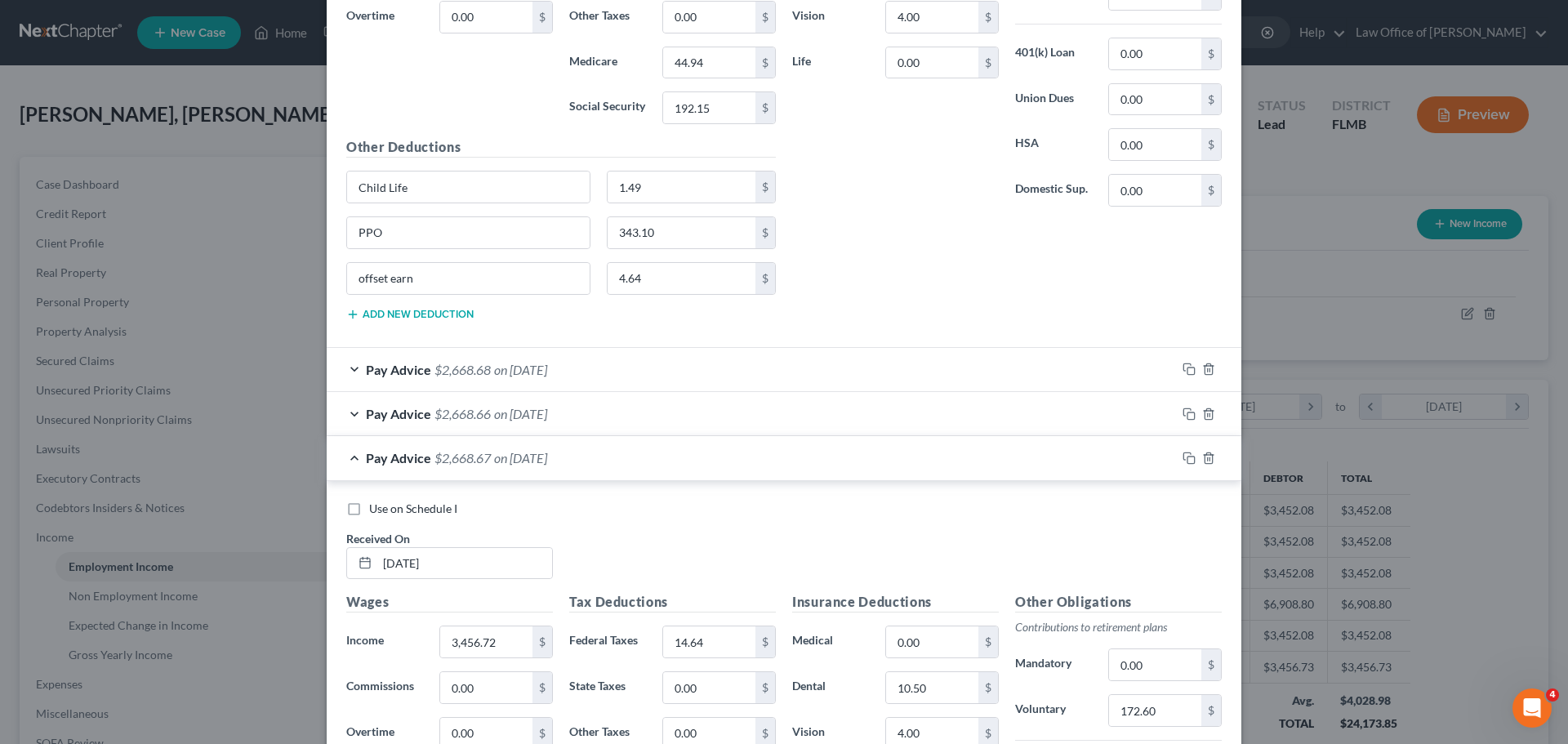
click at [606, 359] on div "Pay Advice $2,668.68 on 04/30/2025" at bounding box center [751, 369] width 849 height 43
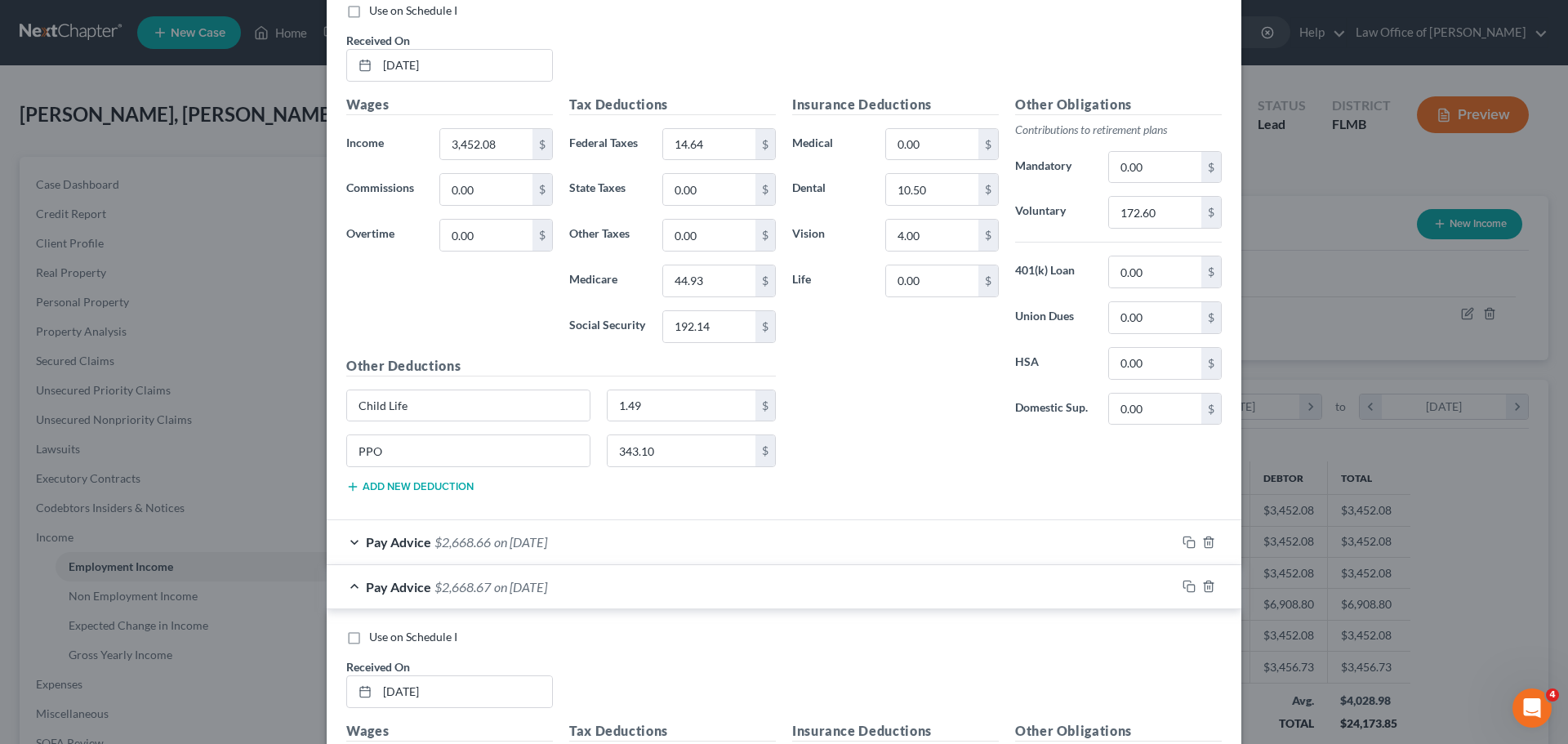
scroll to position [1879, 0]
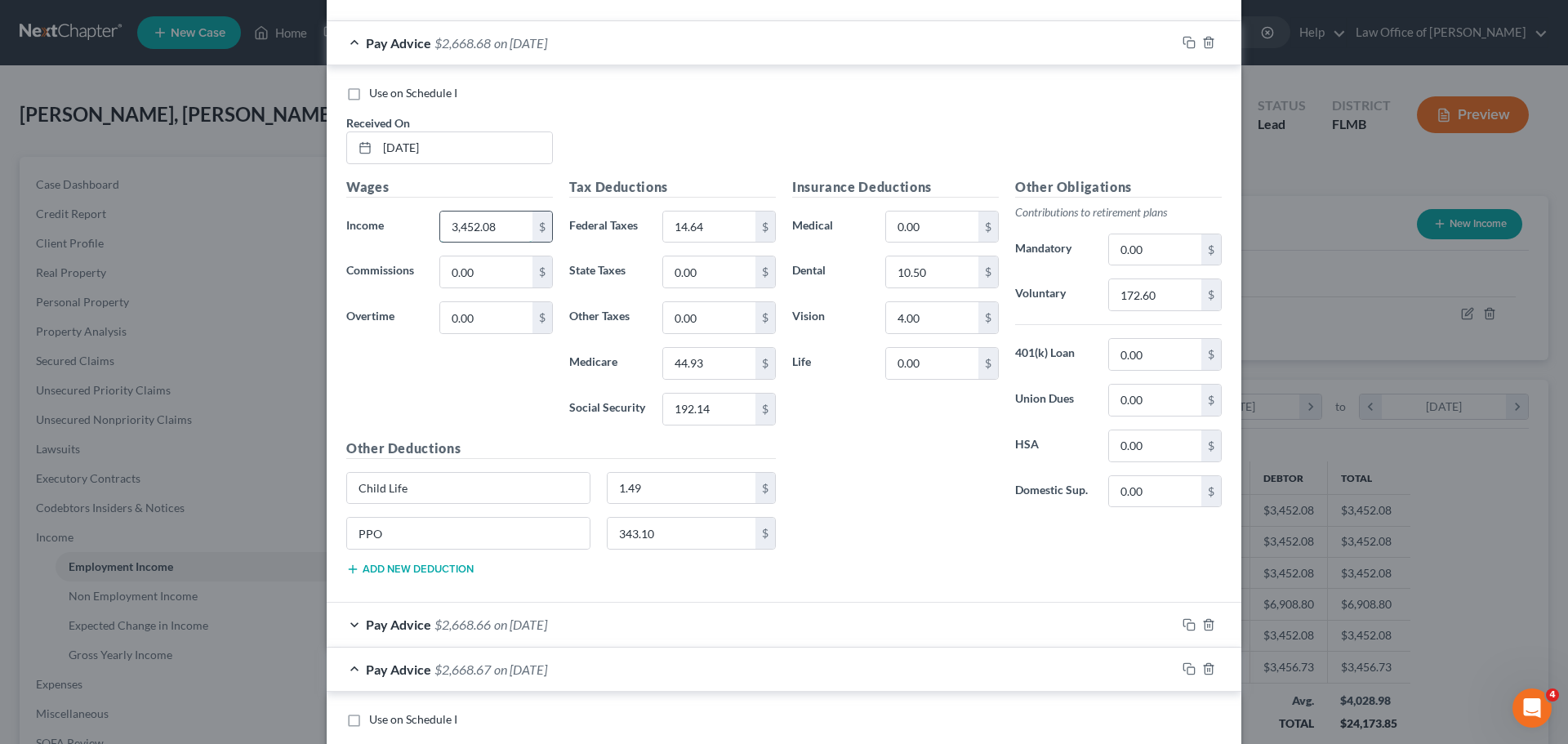
click at [483, 226] on input "3,452.08" at bounding box center [487, 227] width 92 height 31
type input "3,456.72"
click at [428, 567] on button "Add new deduction" at bounding box center [410, 569] width 127 height 13
click at [439, 580] on input "text" at bounding box center [469, 579] width 243 height 31
type input "p"
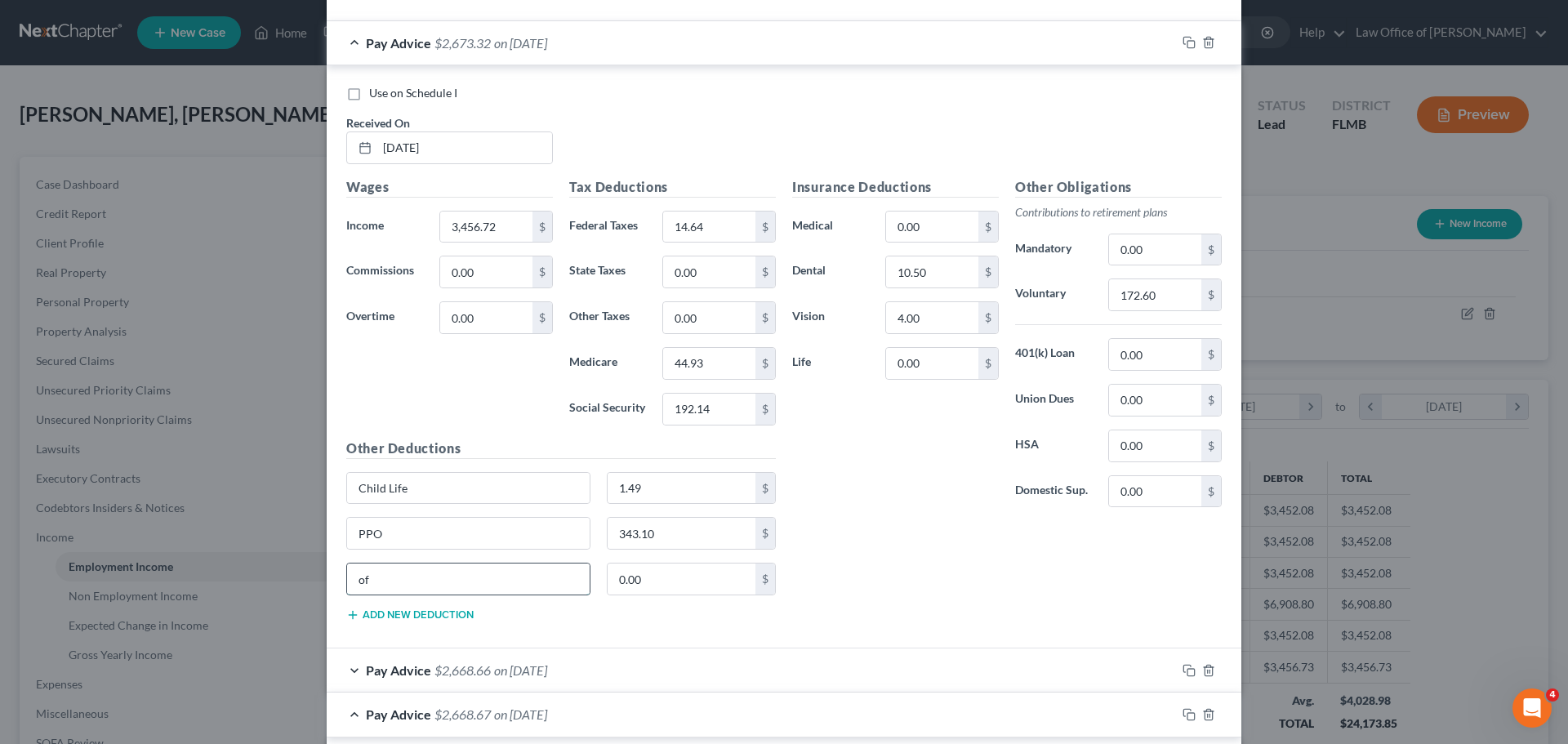
type input "offset earn"
click at [645, 587] on input "0.00" at bounding box center [682, 579] width 149 height 31
type input "4.64"
click at [875, 527] on div "Insurance Deductions Medical 0.00 $ Dental 10.50 $ Vision 4.00 $ Life 0.00 $ Ot…" at bounding box center [1007, 405] width 446 height 458
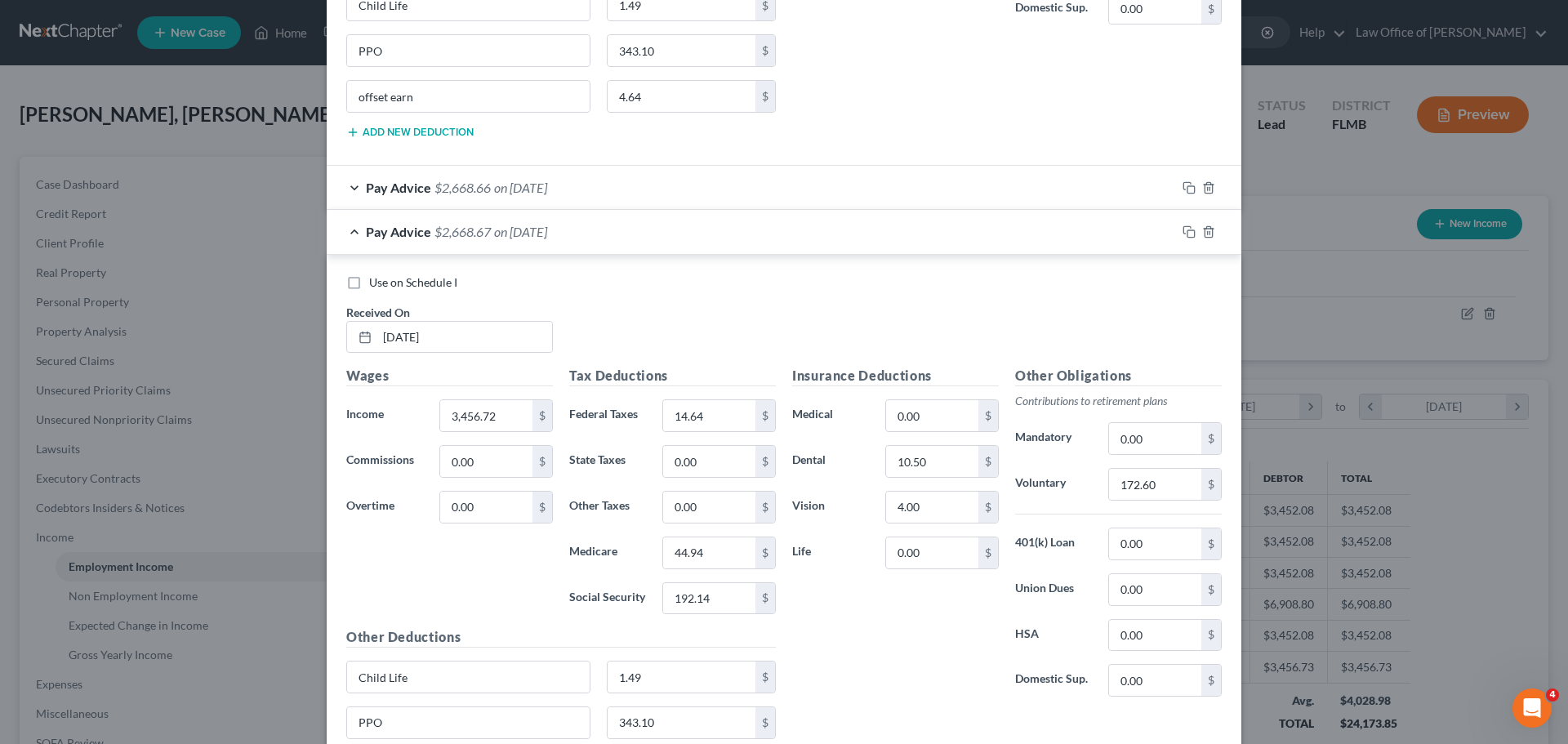
scroll to position [2369, 0]
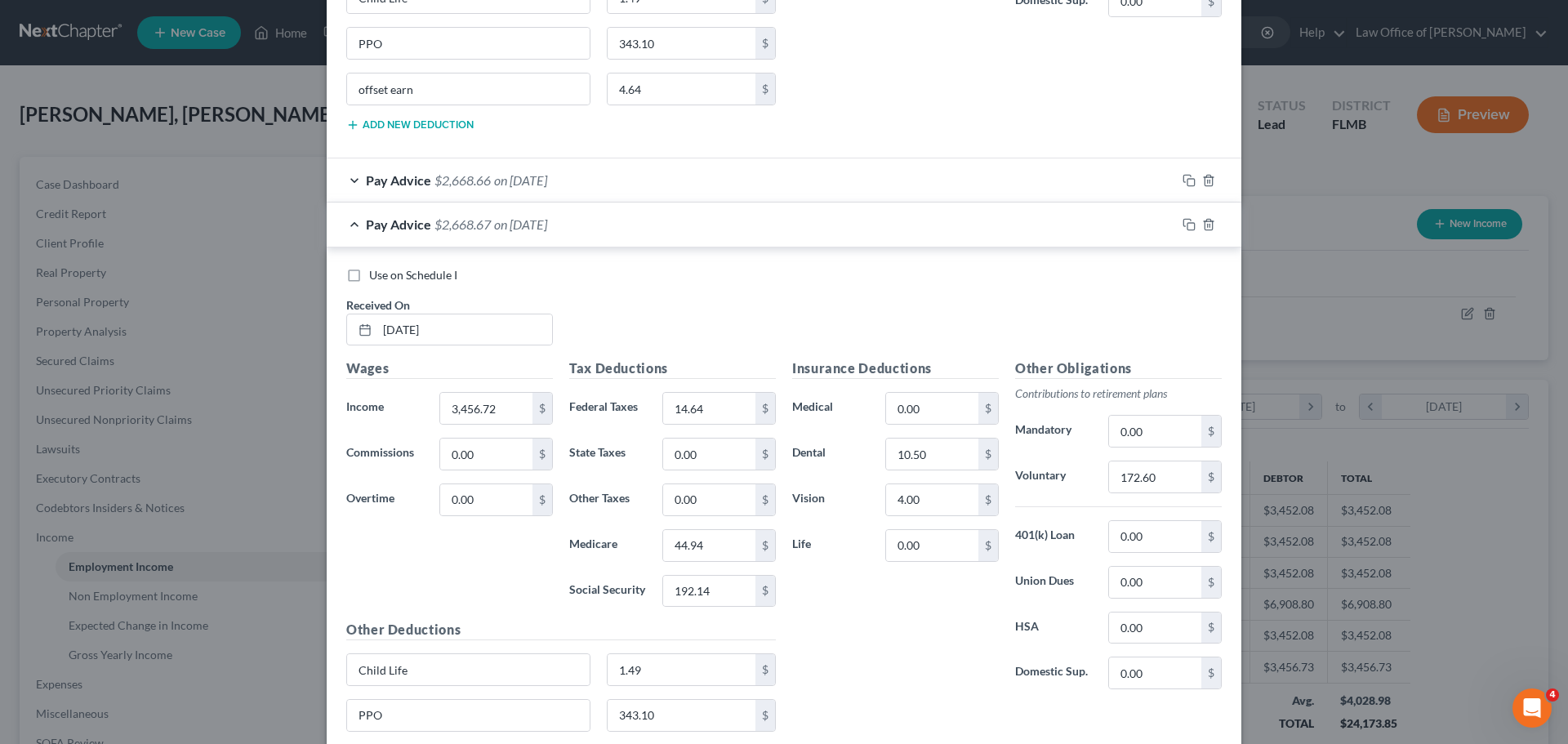
click at [530, 185] on span "on 03/14/2025" at bounding box center [520, 180] width 53 height 15
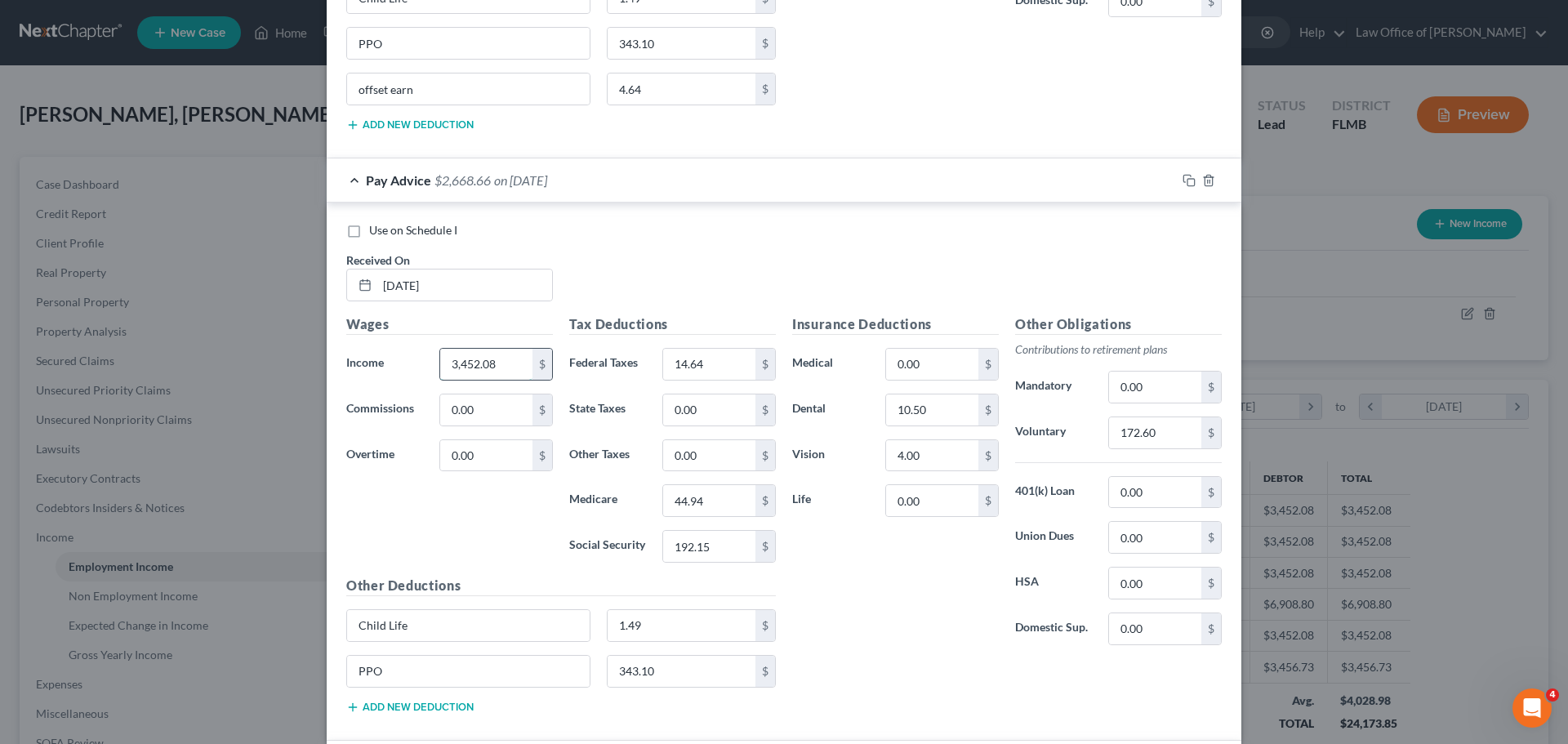
click at [519, 363] on input "3,452.08" at bounding box center [487, 364] width 92 height 31
type input "3,456.72"
click at [562, 530] on label "Social Security" at bounding box center [608, 546] width 93 height 33
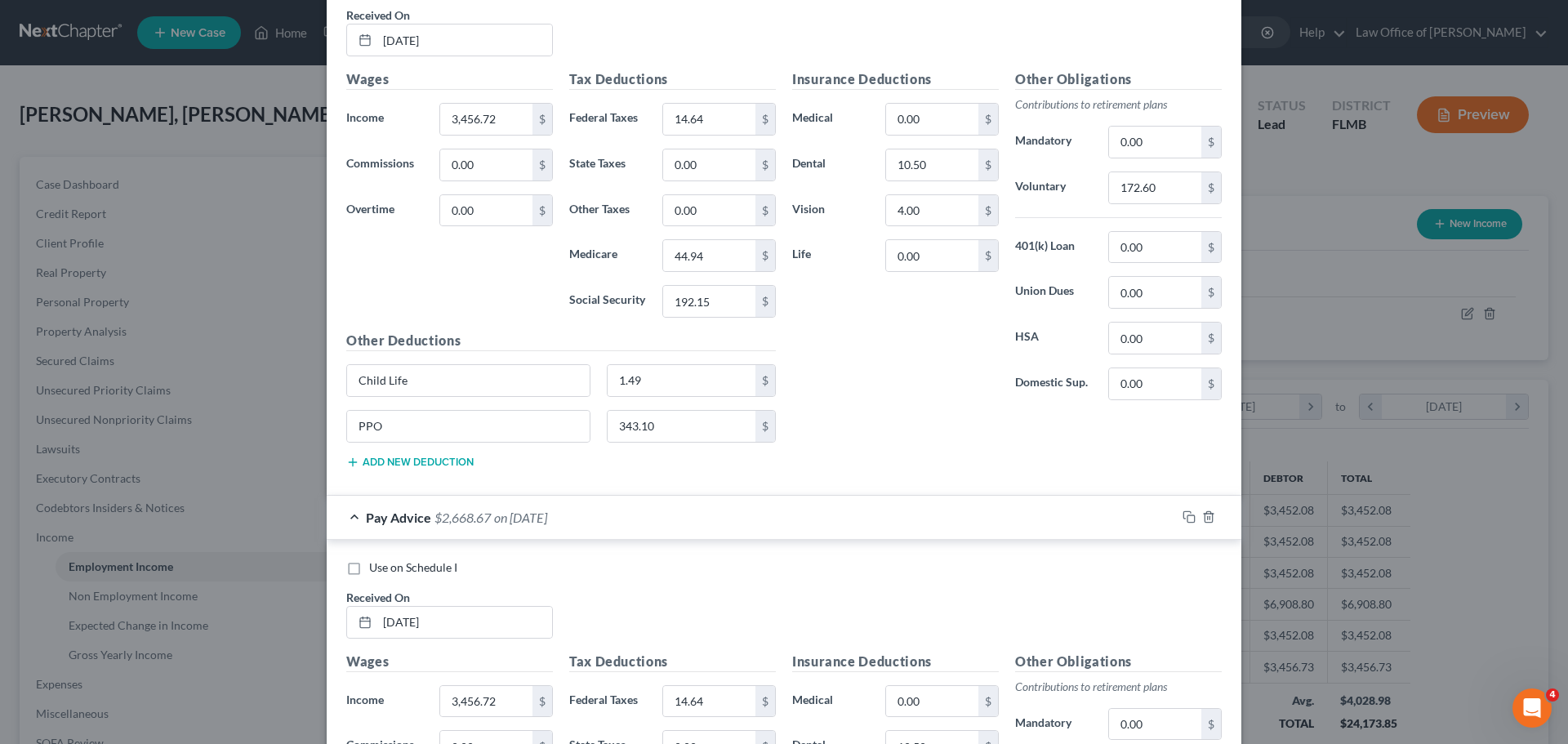
scroll to position [2451, 0]
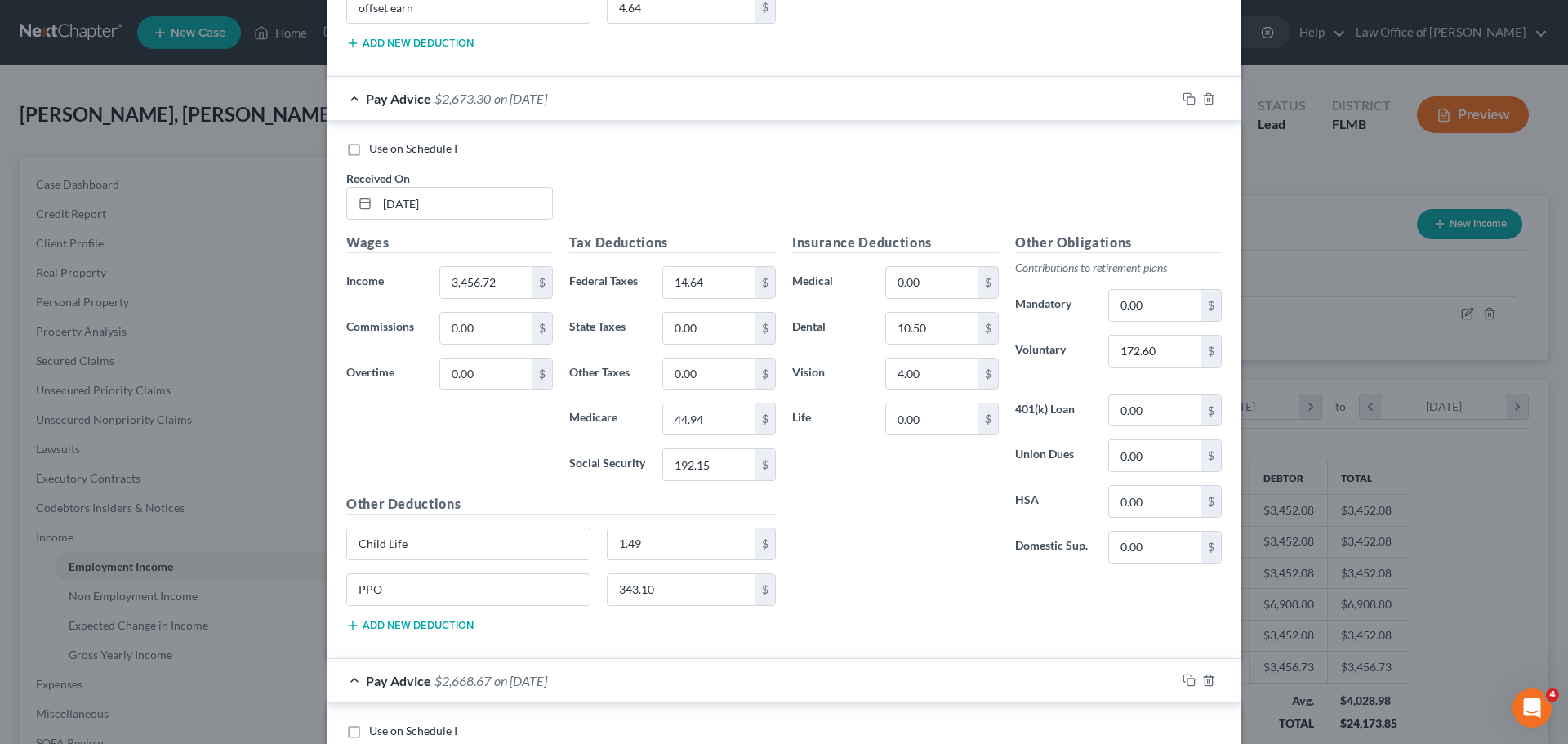
click at [453, 630] on button "Add new deduction" at bounding box center [410, 626] width 127 height 13
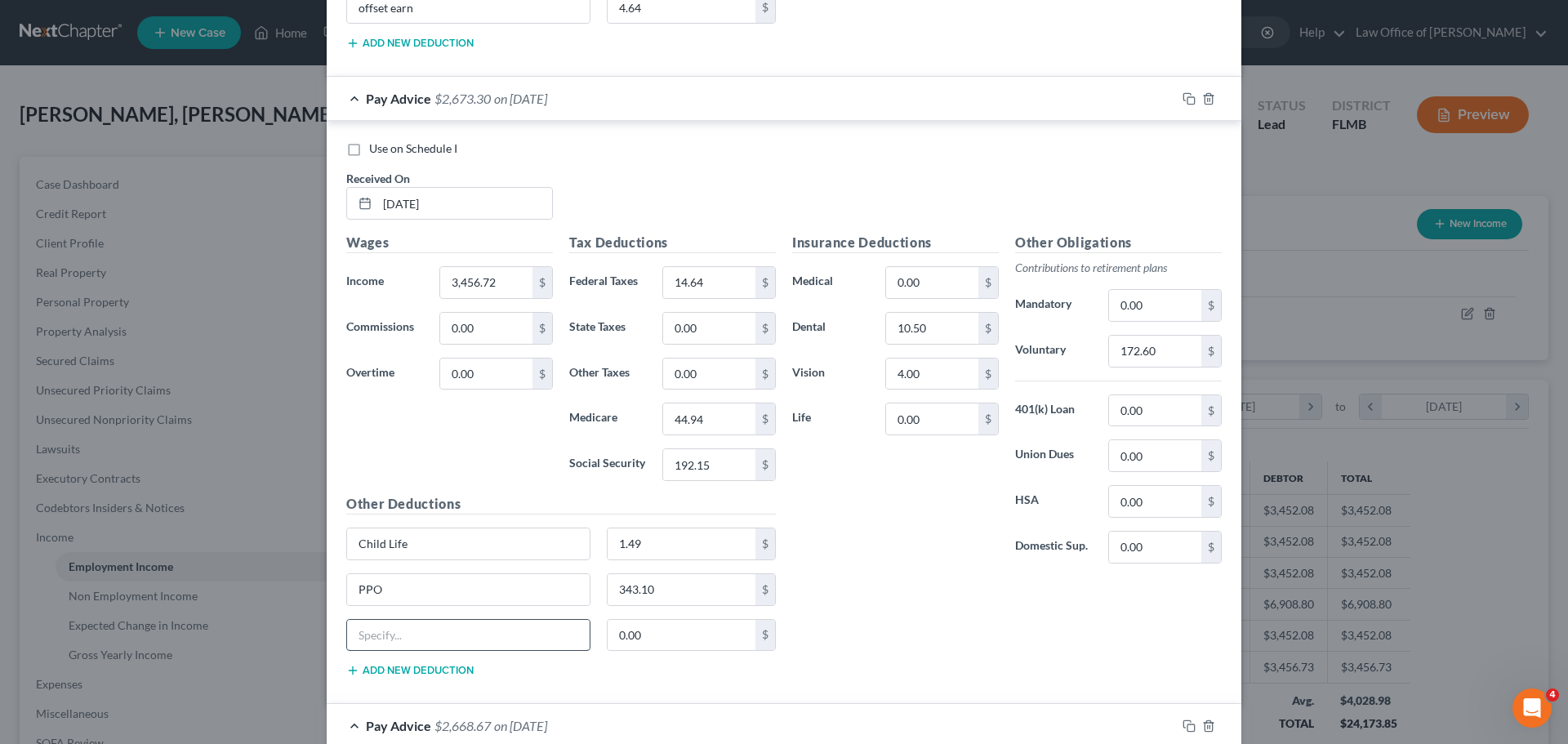
click at [443, 629] on input "text" at bounding box center [469, 636] width 243 height 31
type input "offset earn"
click at [635, 645] on input "0.00" at bounding box center [682, 636] width 149 height 31
type input "4.64"
click at [931, 534] on div "Insurance Deductions Medical 0.00 $ Dental 10.50 $ Vision 4.00 $ Life 0.00 $" at bounding box center [895, 405] width 223 height 344
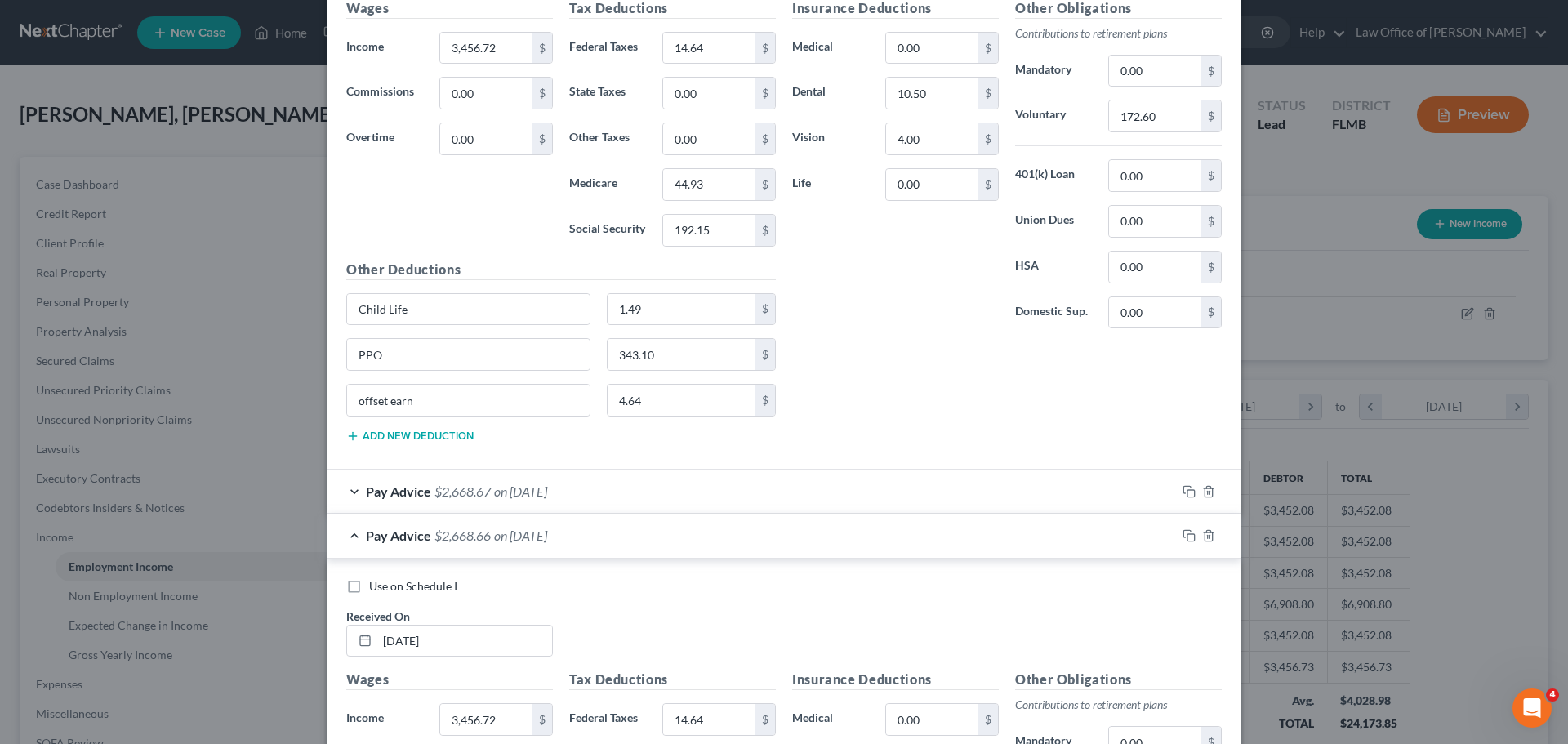
scroll to position [105, 0]
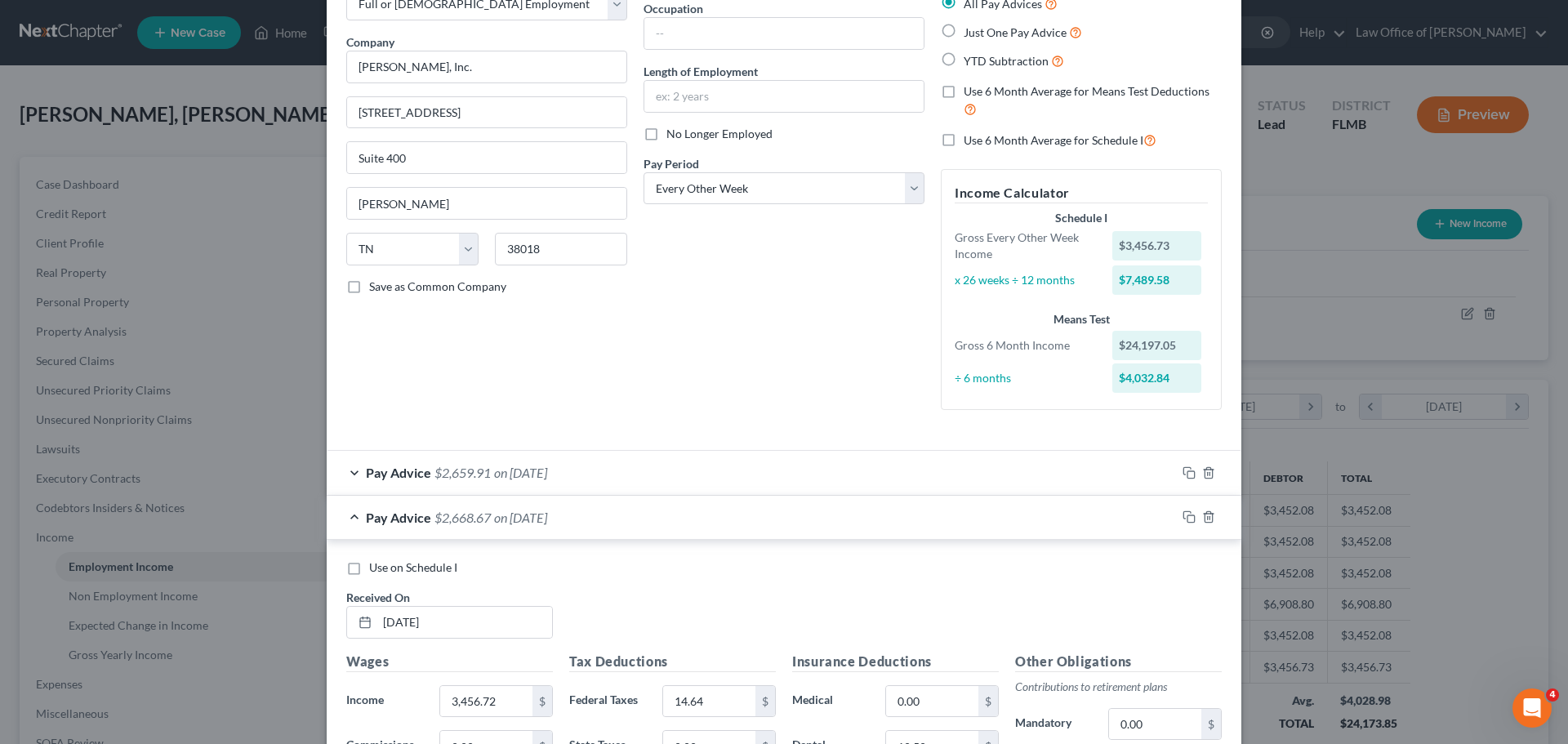
click at [532, 480] on div "Pay Advice $2,659.91 on 07/31/2025" at bounding box center [751, 472] width 849 height 43
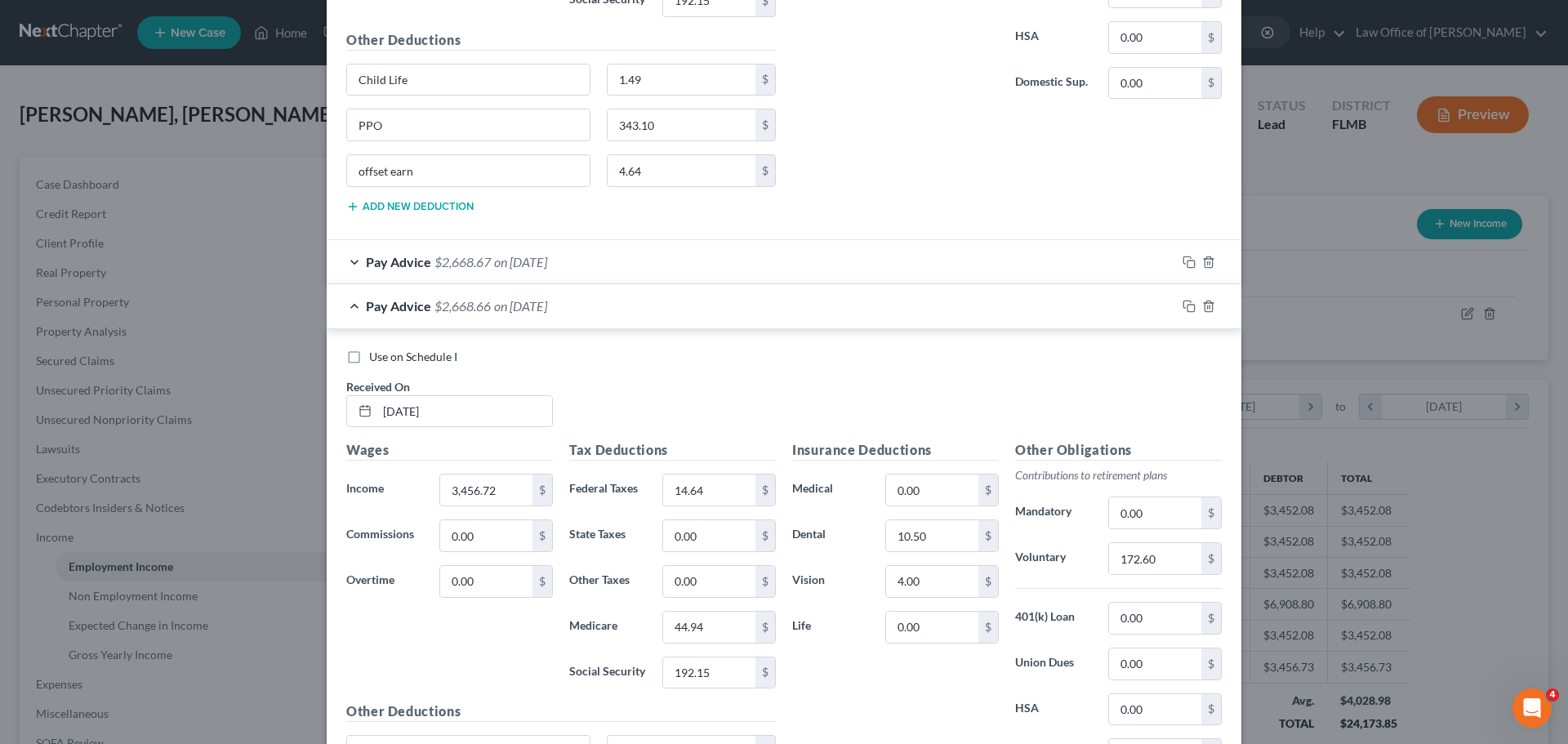
scroll to position [1575, 0]
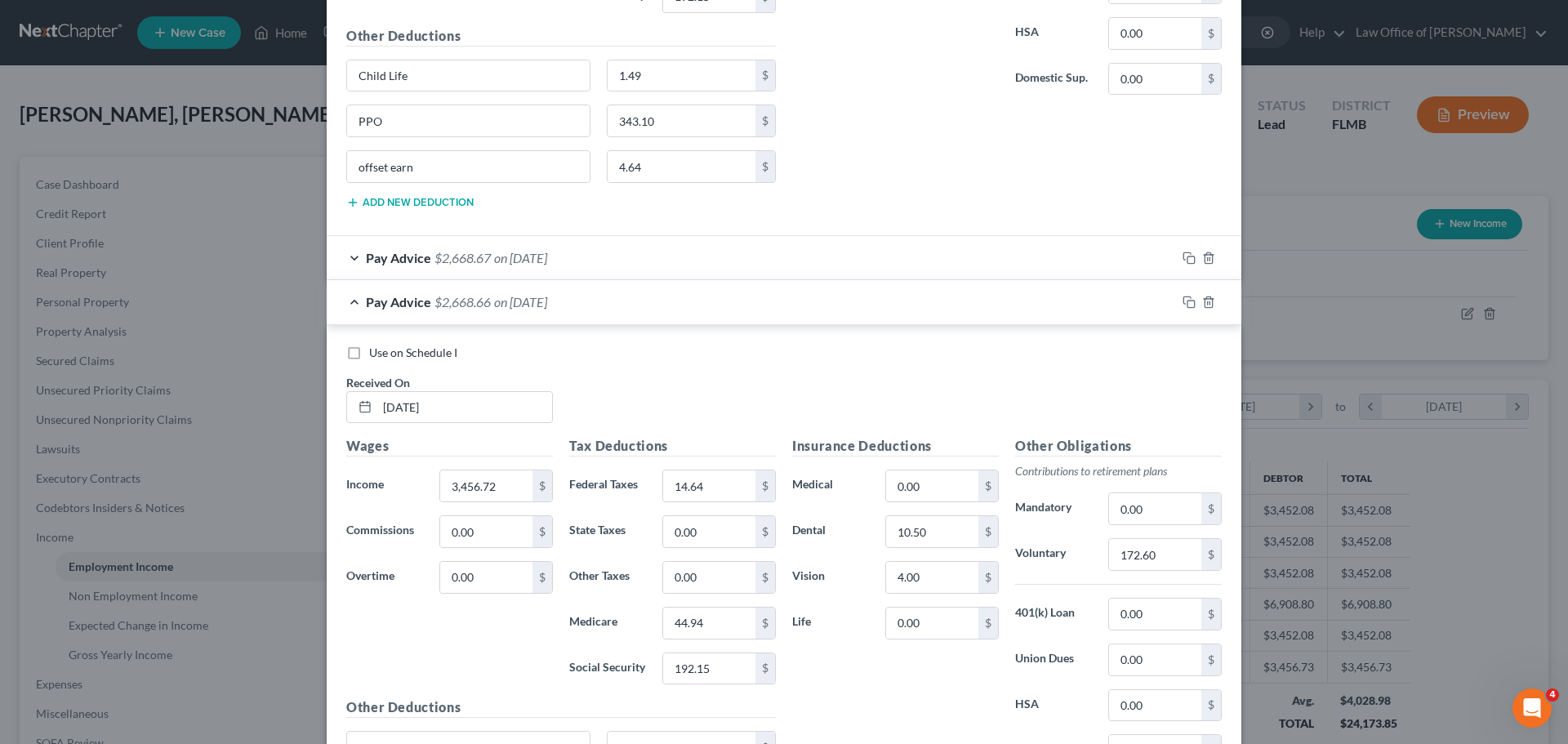
click at [457, 253] on span "$2,668.67" at bounding box center [462, 257] width 56 height 15
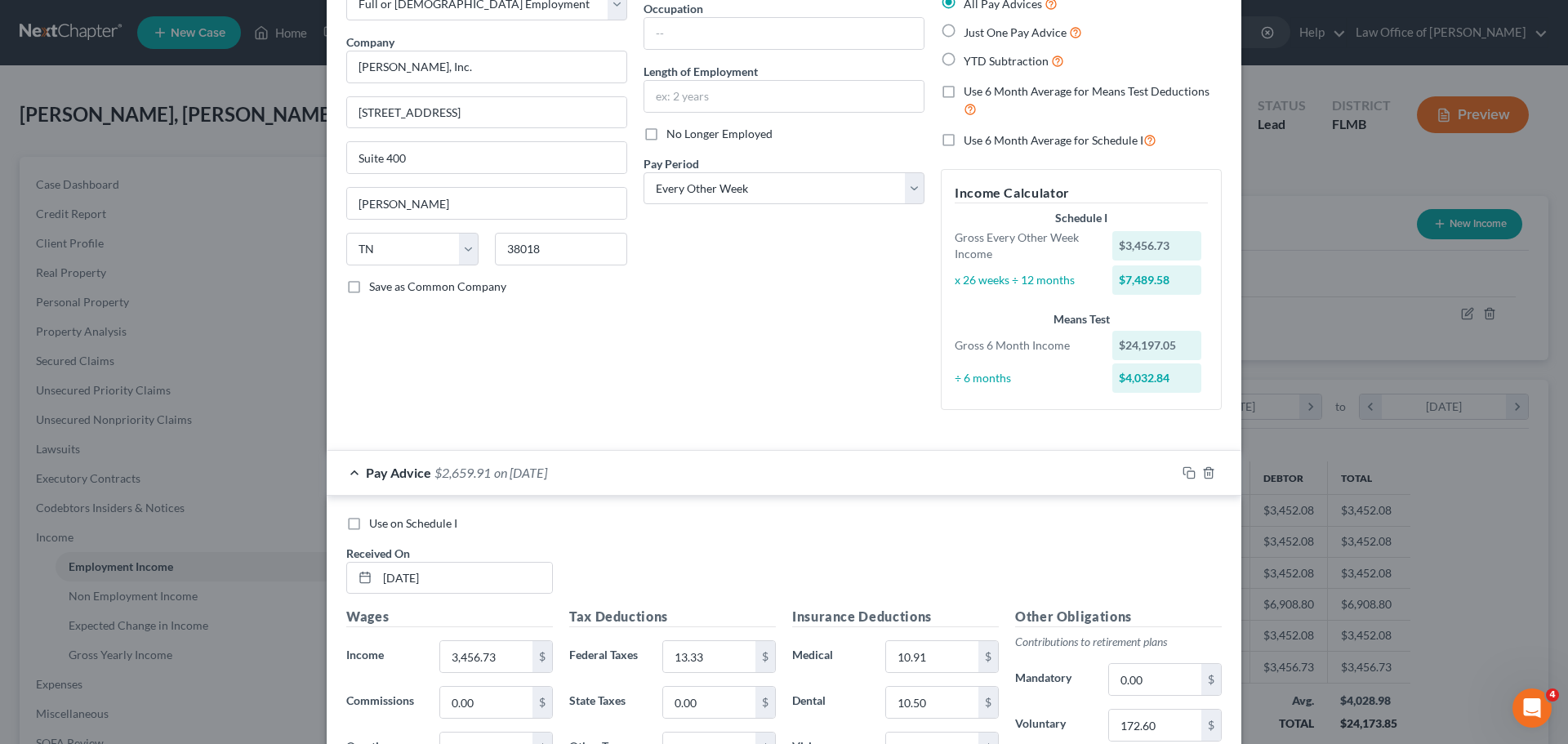
scroll to position [245, 0]
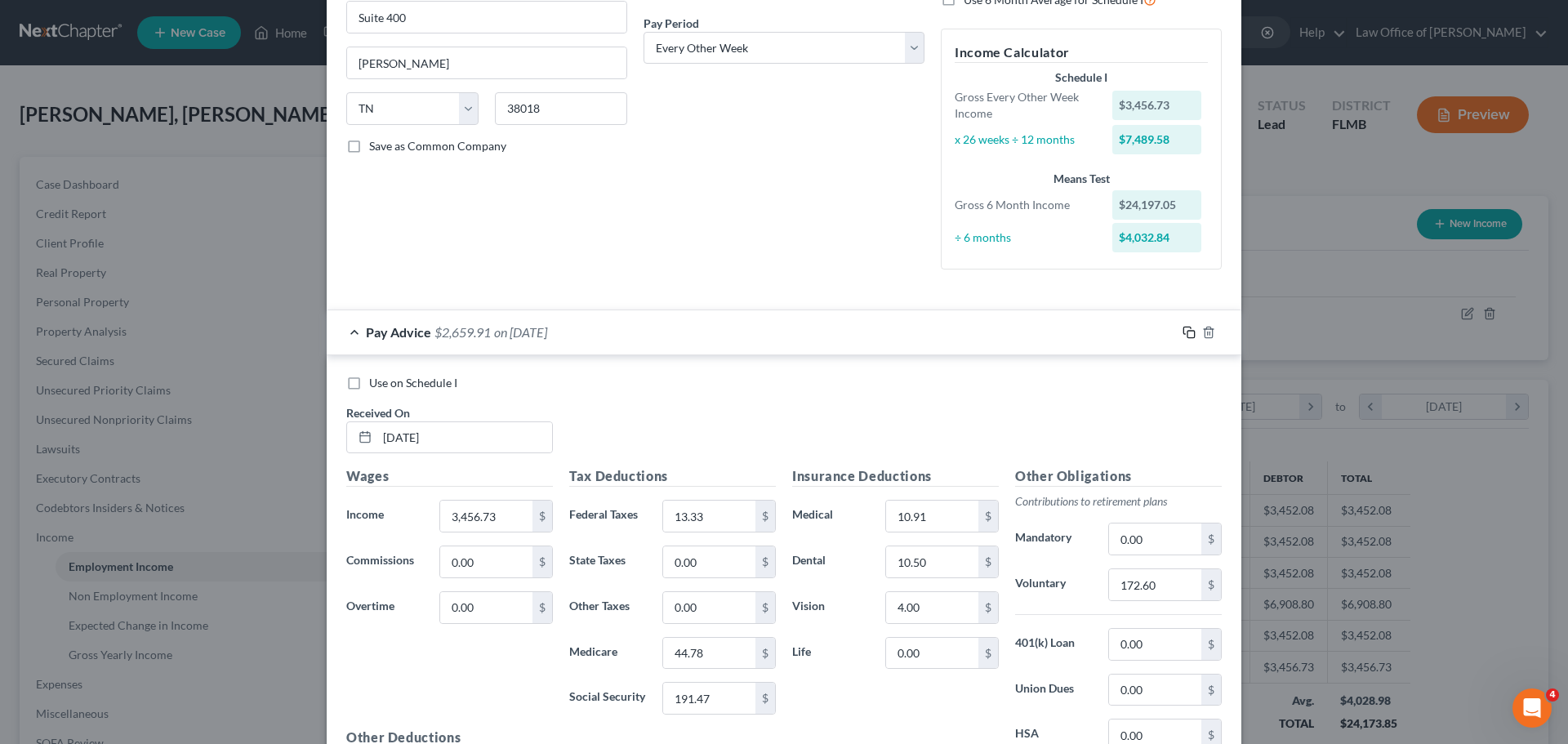
drag, startPoint x: 1181, startPoint y: 328, endPoint x: 1136, endPoint y: 347, distance: 48.8
click at [1183, 328] on icon "button" at bounding box center [1189, 332] width 13 height 13
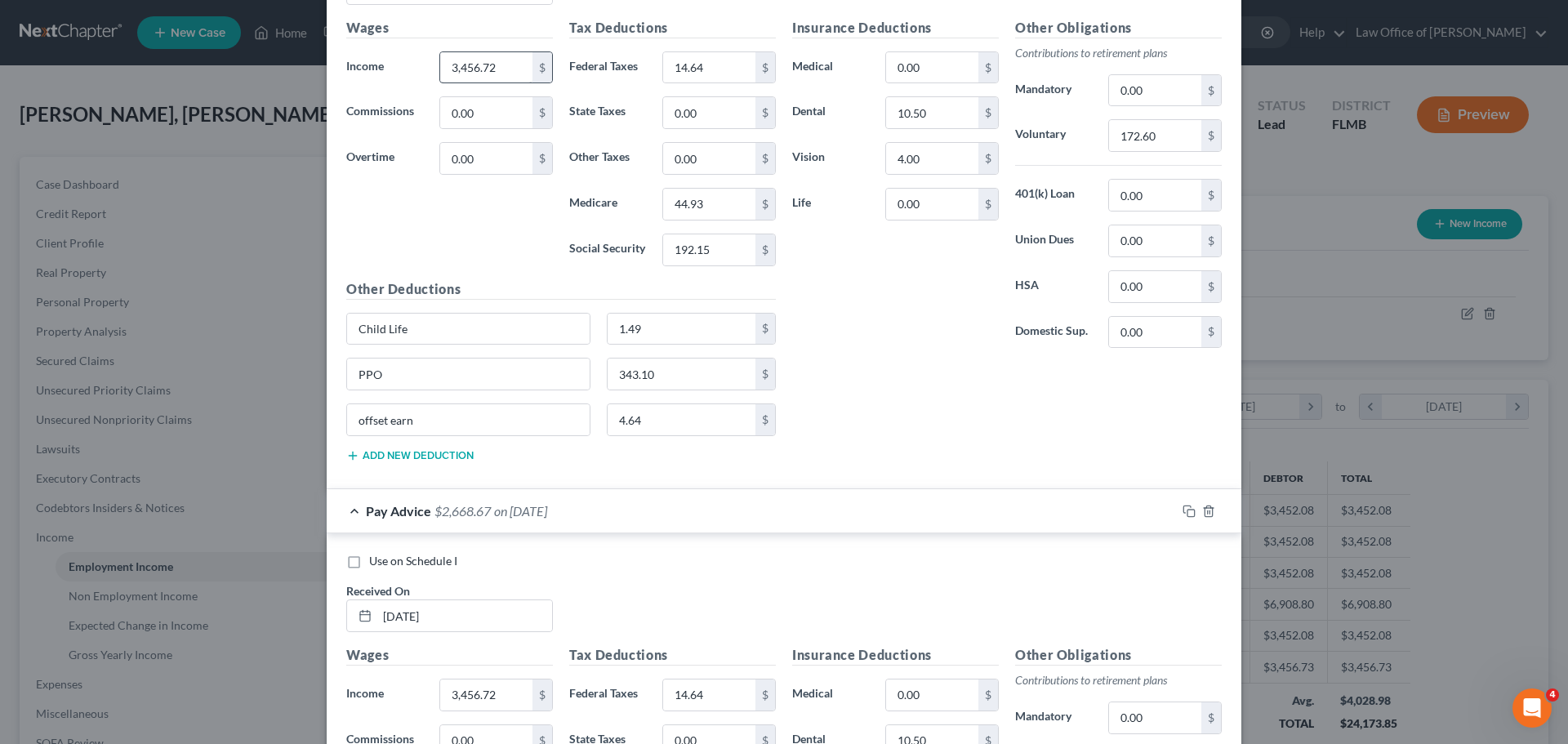
scroll to position [490, 0]
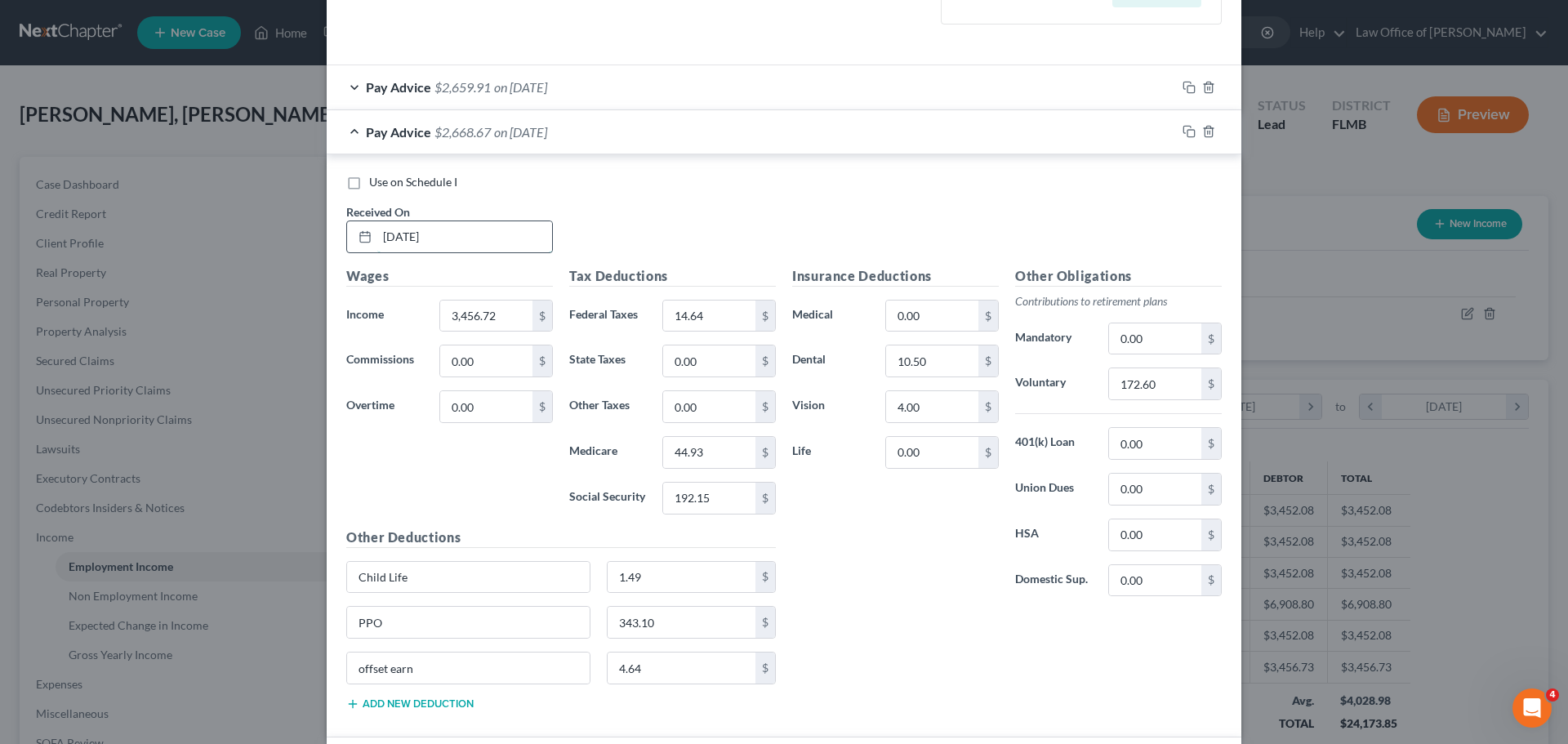
click at [445, 242] on input "06/13/2025" at bounding box center [465, 237] width 175 height 31
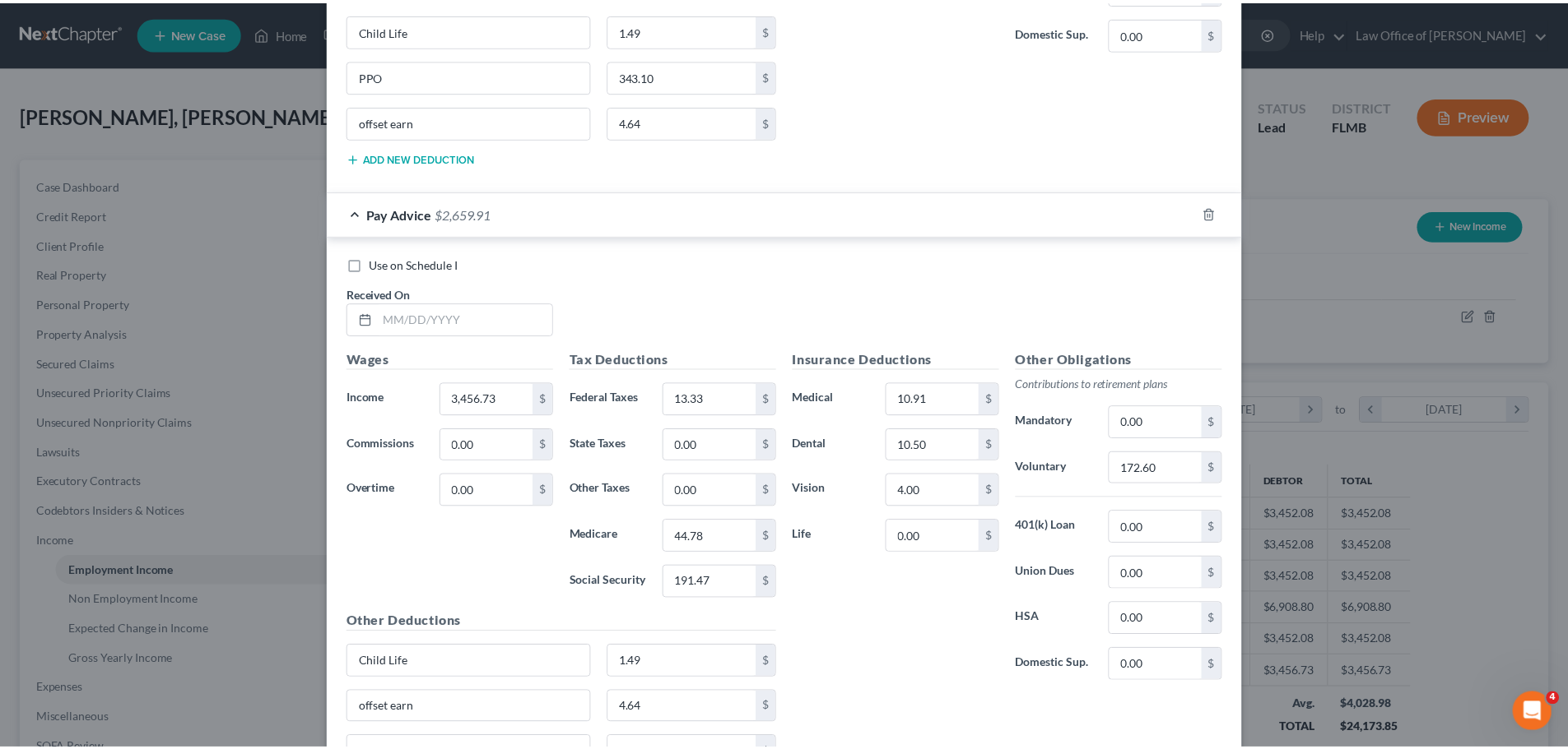
scroll to position [4368, 0]
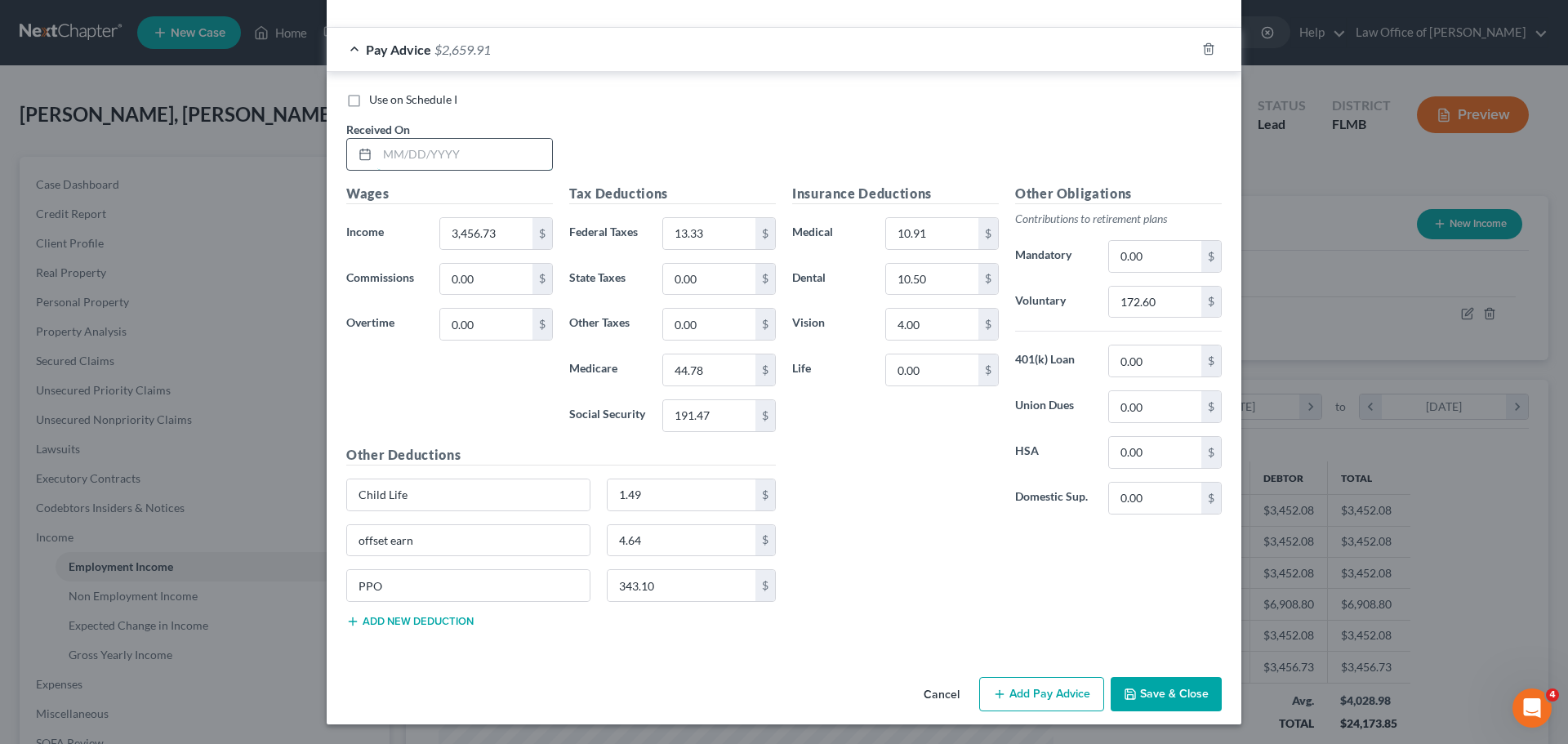
click at [463, 145] on input "text" at bounding box center [465, 154] width 175 height 31
type input "06/30/2025"
click at [717, 228] on input "13.33" at bounding box center [710, 234] width 92 height 31
type input "14.64"
click at [699, 375] on input "44.78" at bounding box center [710, 370] width 92 height 31
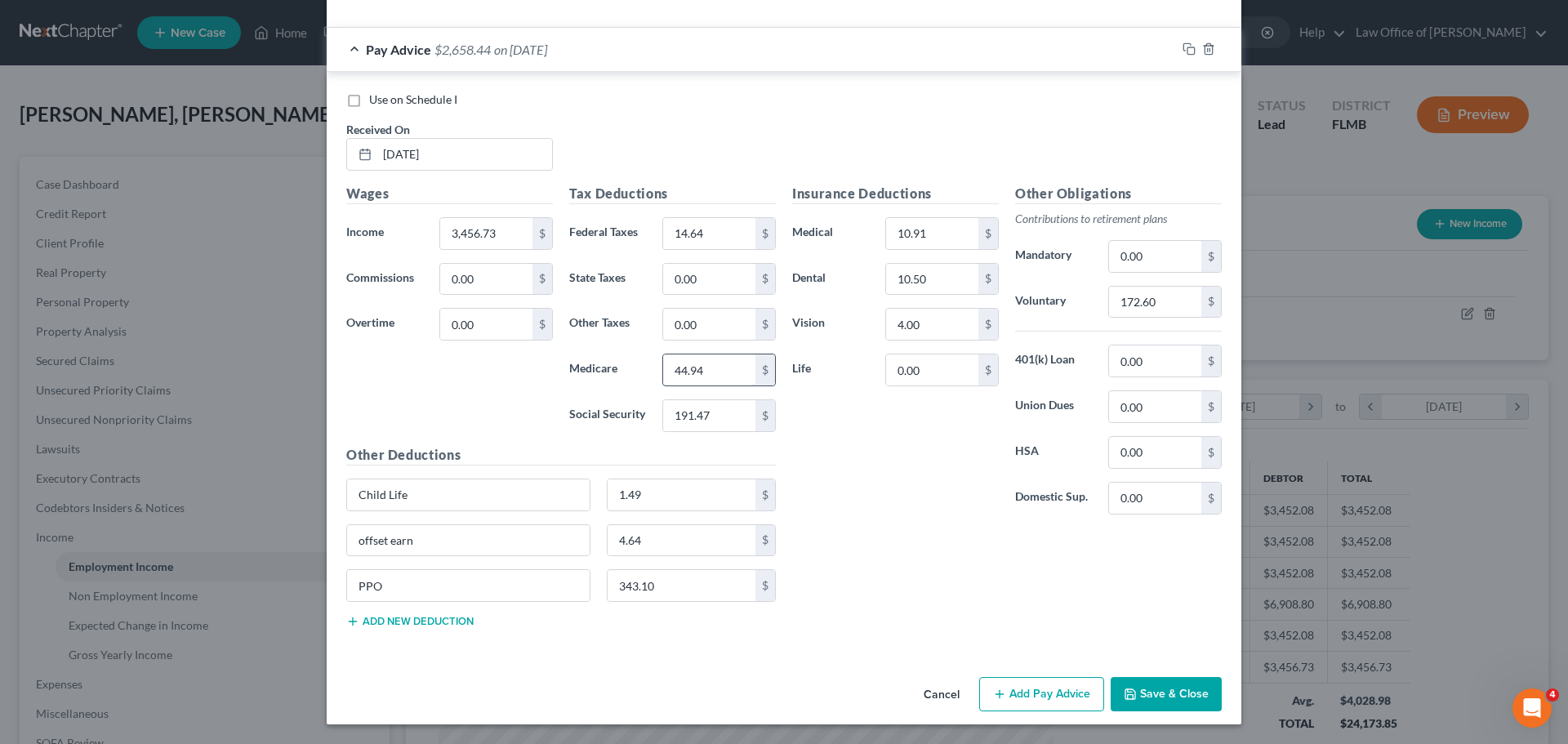
type input "44.94"
type input "192.15"
click at [856, 442] on div "Insurance Deductions Medical 10.91 $ Dental 10.50 $ Vision 4.00 $ Life 0.00 $" at bounding box center [895, 356] width 223 height 344
click at [931, 236] on input "10.91" at bounding box center [932, 234] width 92 height 31
type input "0.00"
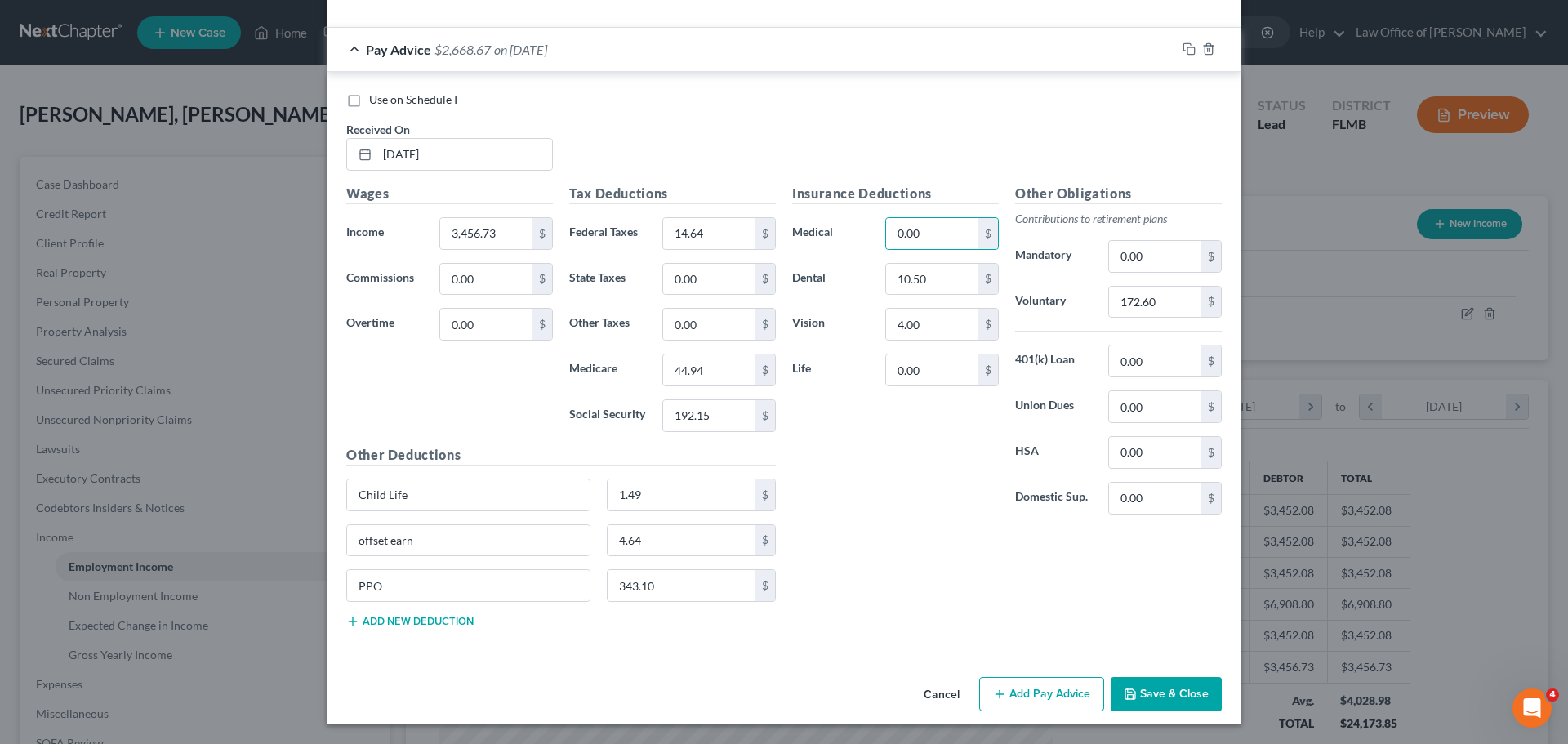
click at [958, 507] on div "Insurance Deductions Medical 0.00 $ Dental 10.50 $ Vision 4.00 $ Life 0.00 $" at bounding box center [895, 356] width 223 height 344
click at [508, 236] on input "3,456.73" at bounding box center [487, 234] width 92 height 31
click at [500, 228] on input "3,456.73" at bounding box center [487, 234] width 92 height 31
type input "3,456.72"
click at [473, 366] on div "Wages Income * 3,456.72 $ Commissions 0.00 $ Overtime 0.00 $" at bounding box center [450, 315] width 223 height 262
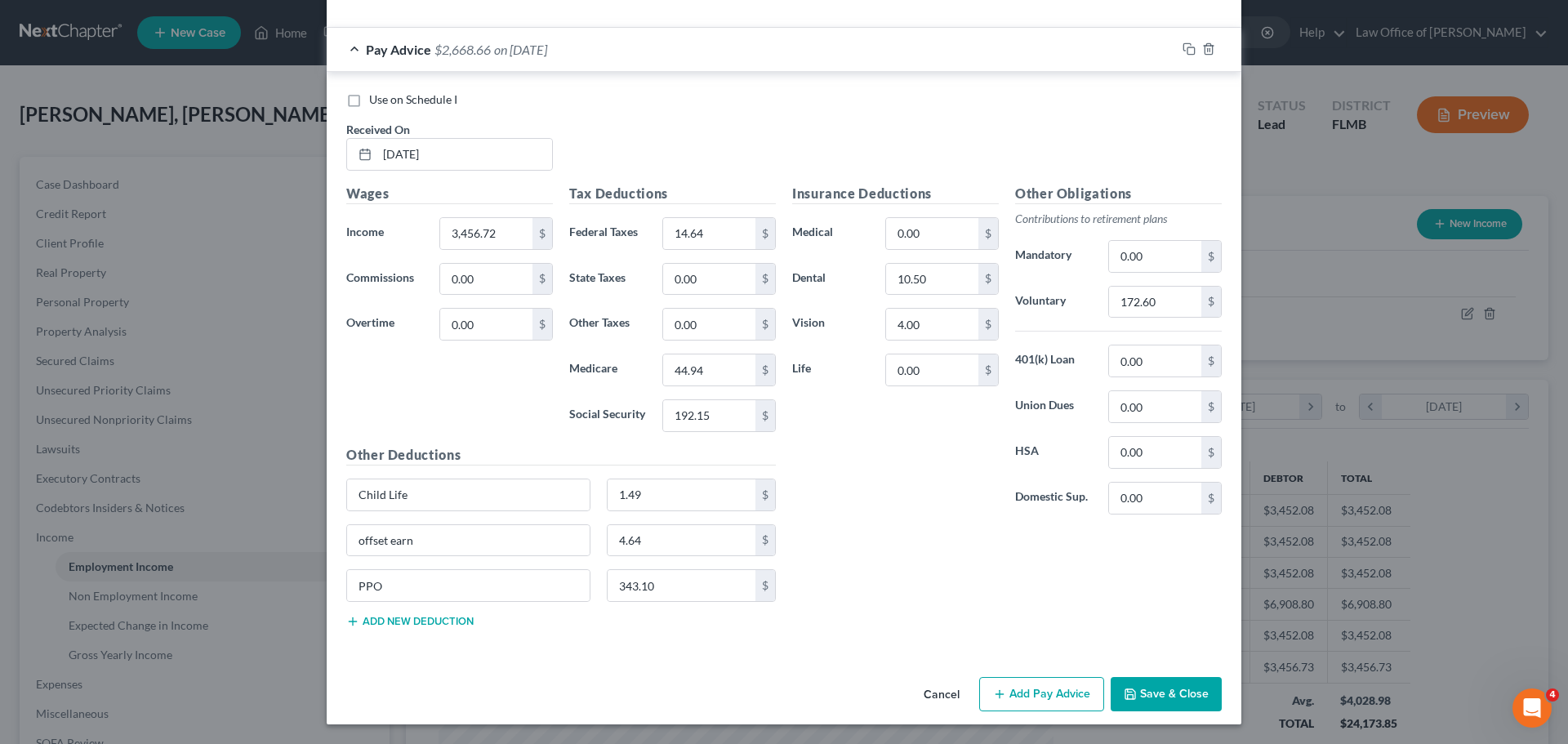
click at [1164, 692] on button "Save & Close" at bounding box center [1165, 694] width 111 height 34
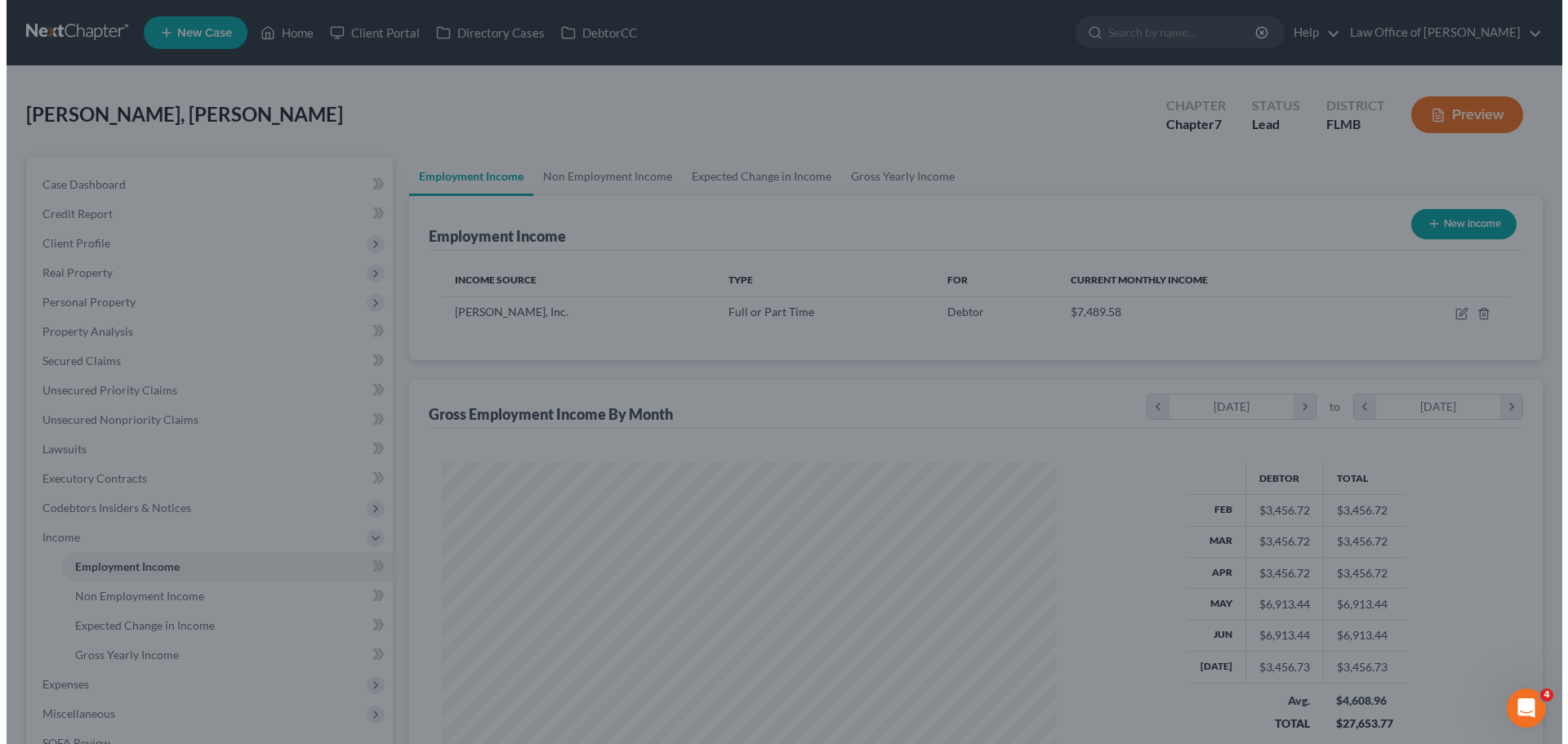
scroll to position [816623, 816098]
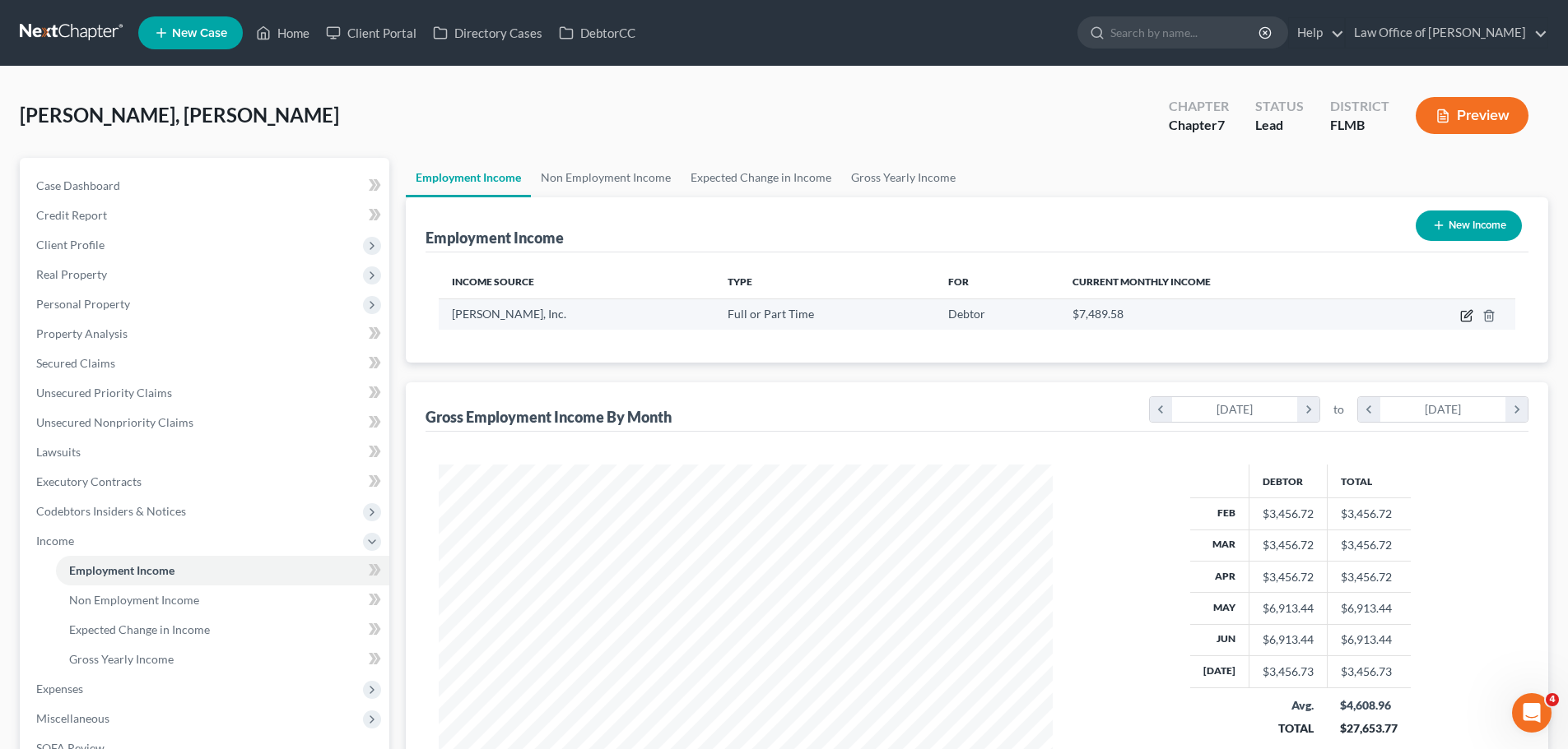
click at [1466, 318] on icon "button" at bounding box center [1466, 315] width 13 height 13
select select "0"
select select "44"
select select "2"
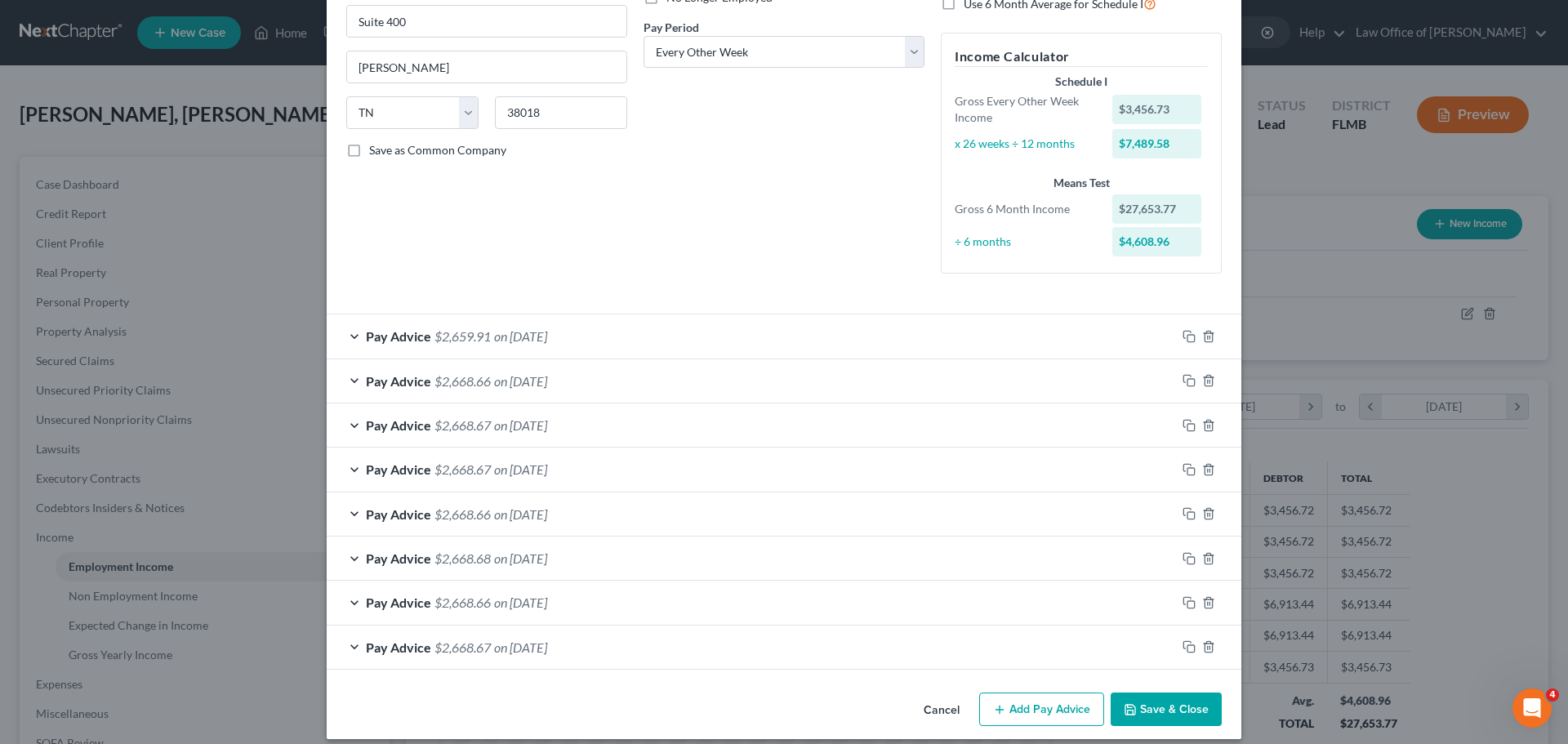
scroll to position [256, 0]
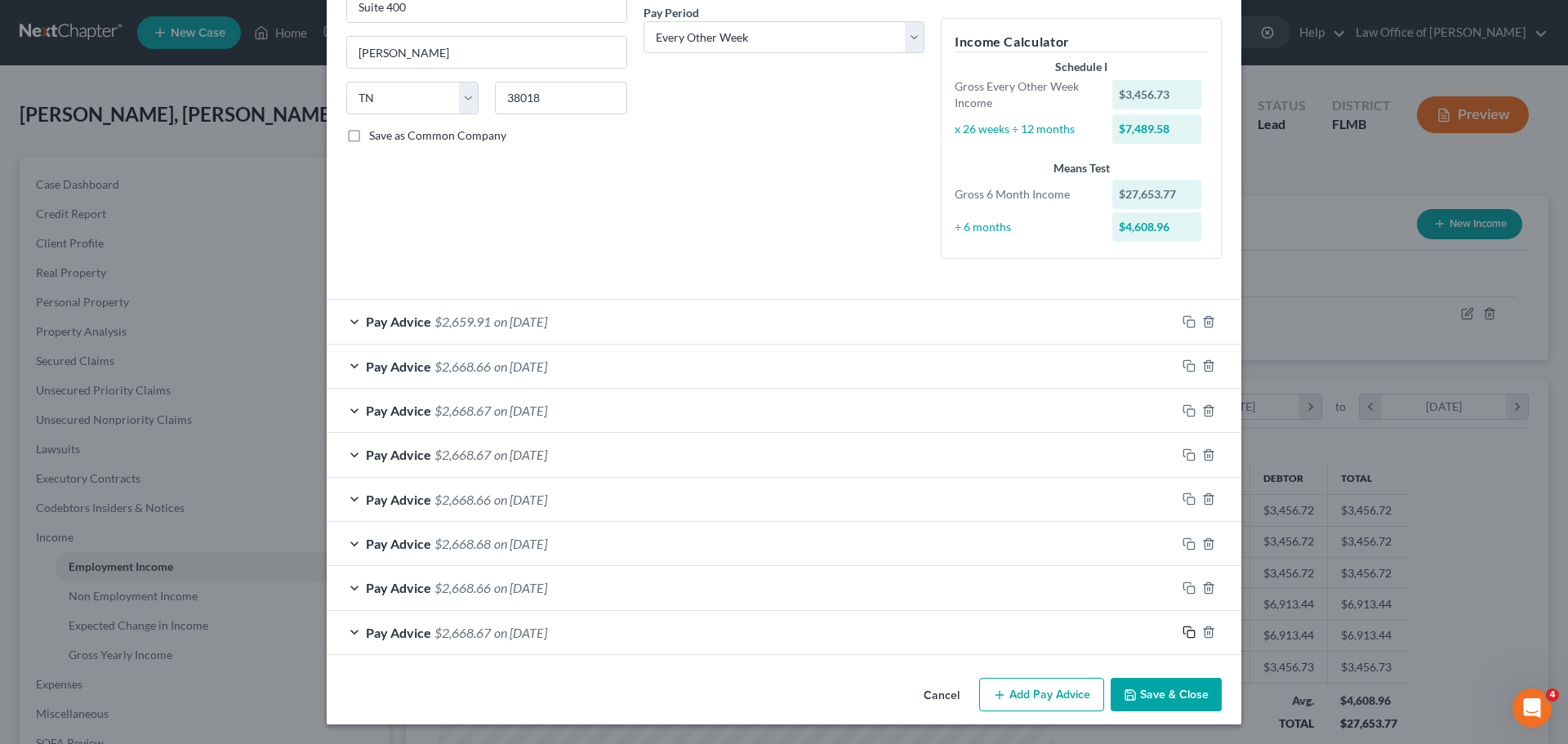
click at [1188, 634] on rect "button" at bounding box center [1192, 634] width 7 height 7
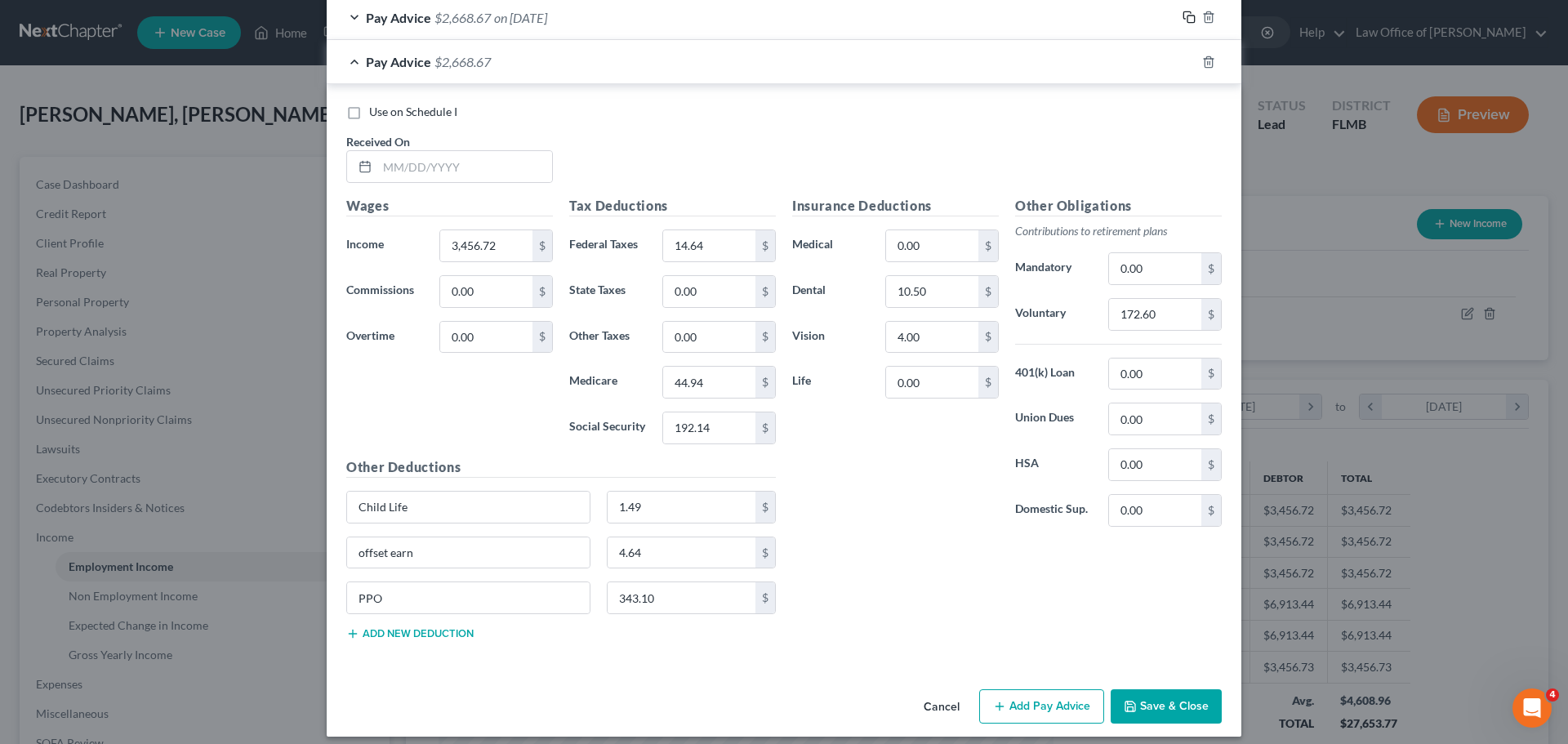
scroll to position [883, 0]
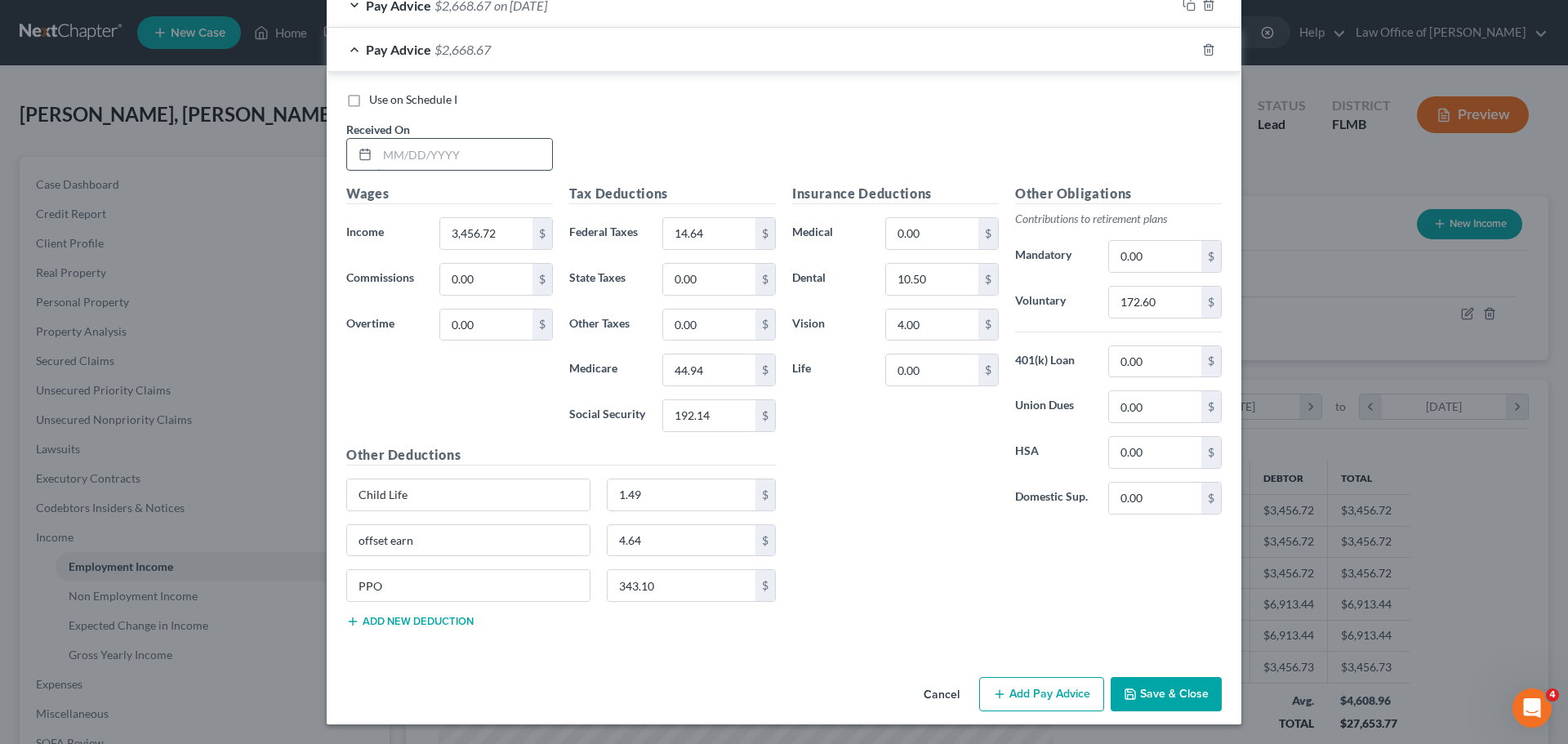
click at [419, 167] on input "text" at bounding box center [465, 154] width 175 height 31
type input "03/31/2025"
click at [1183, 47] on icon "button" at bounding box center [1189, 50] width 13 height 13
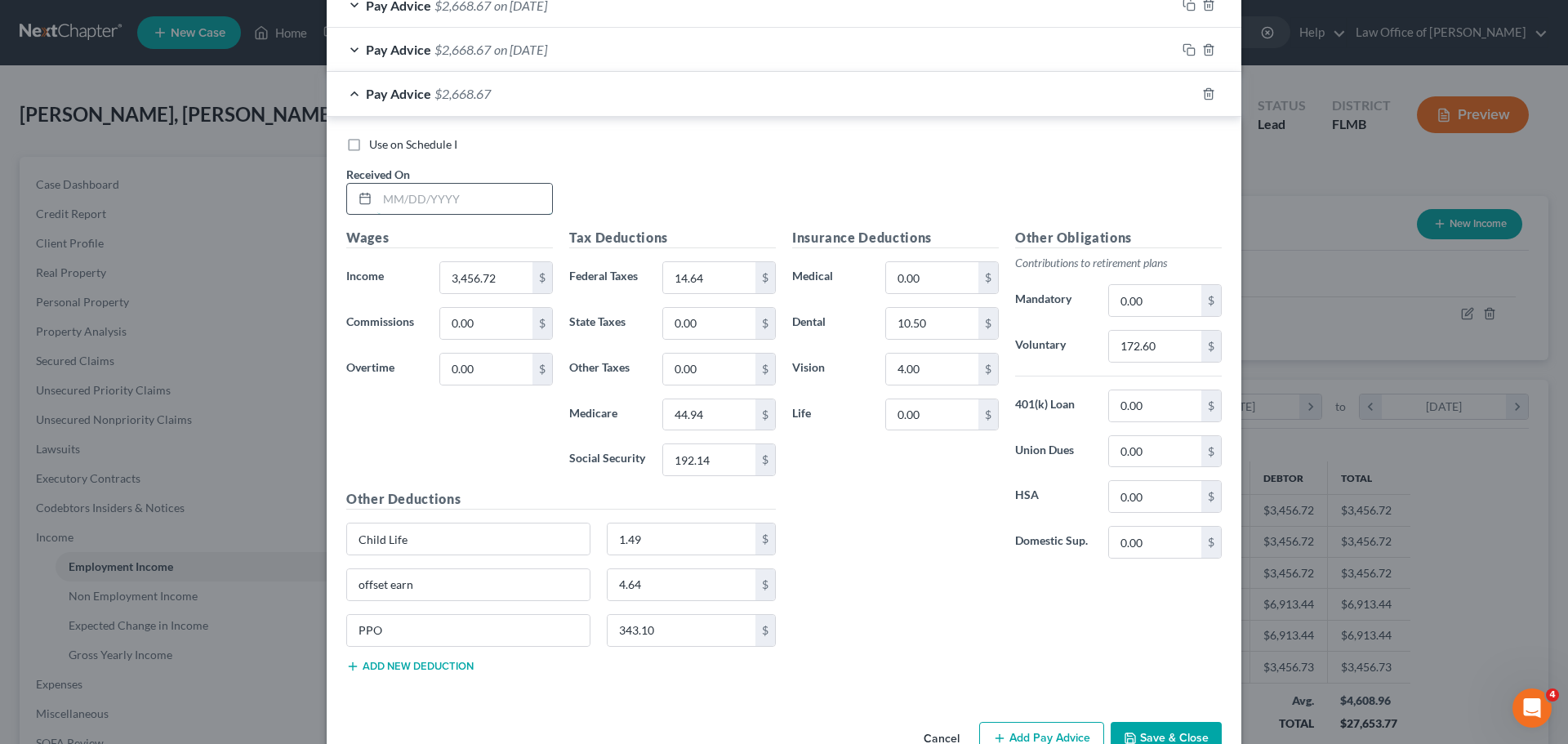
click at [508, 199] on input "text" at bounding box center [465, 200] width 175 height 31
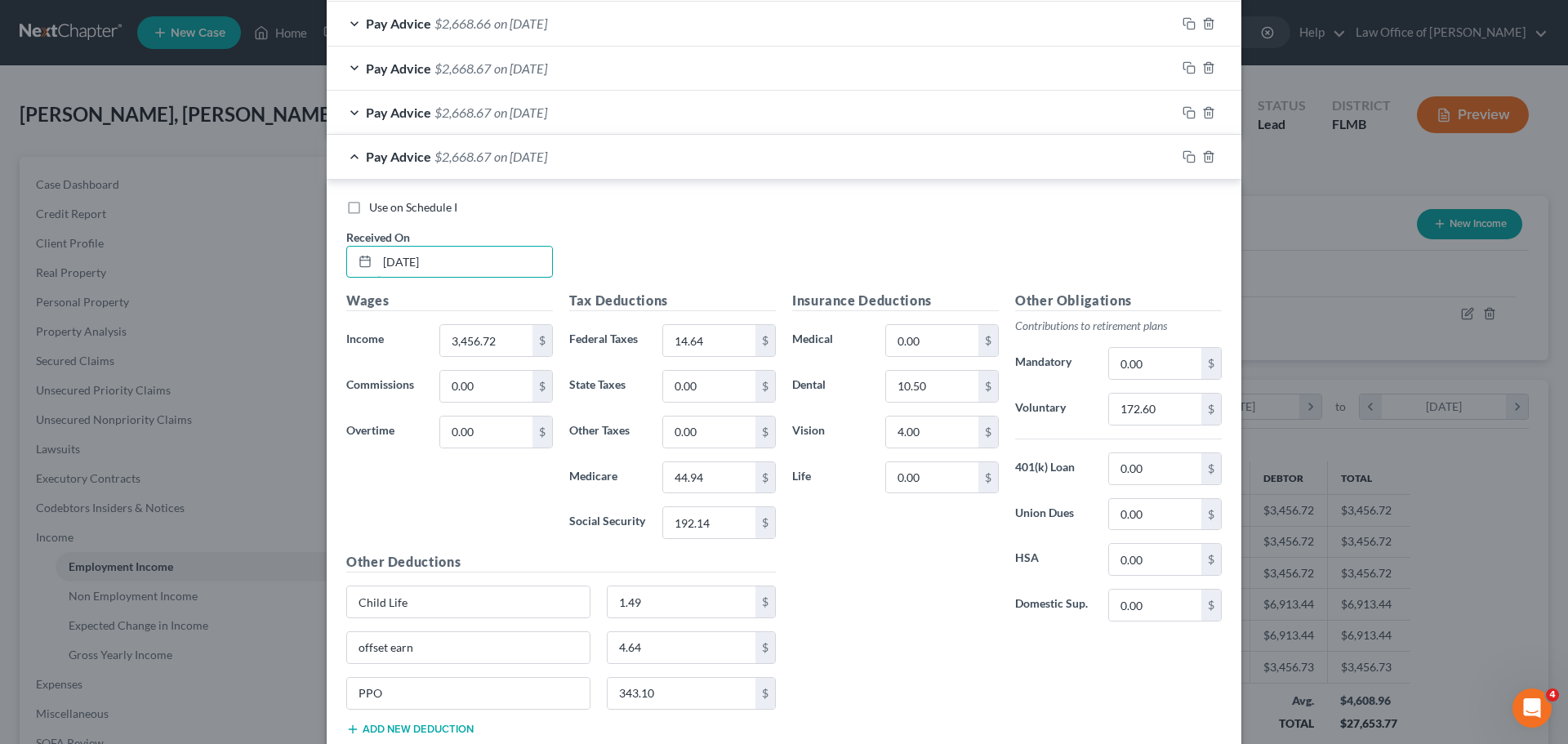
scroll to position [927, 0]
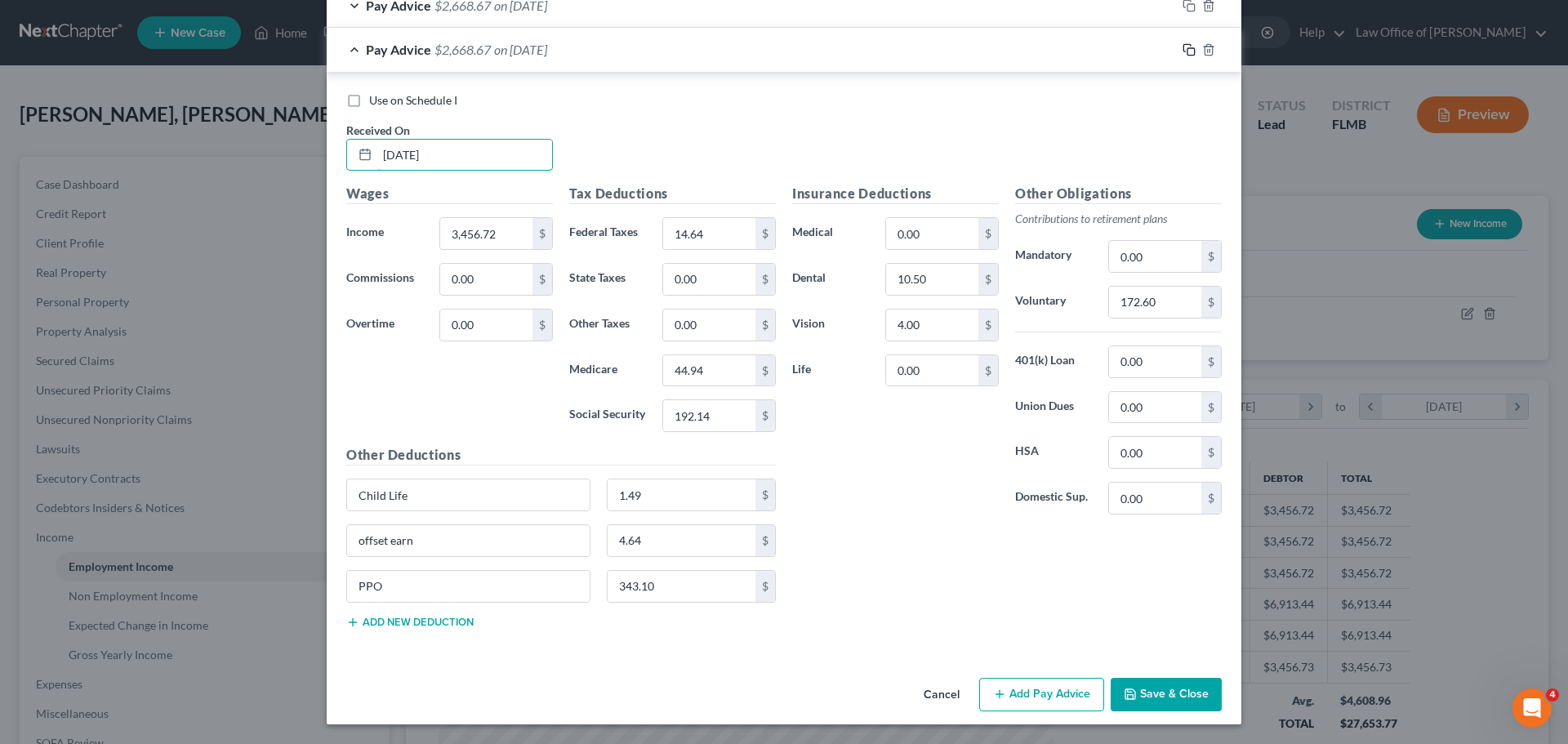
type input "07/15/2025"
click at [1183, 47] on icon "button" at bounding box center [1189, 50] width 13 height 13
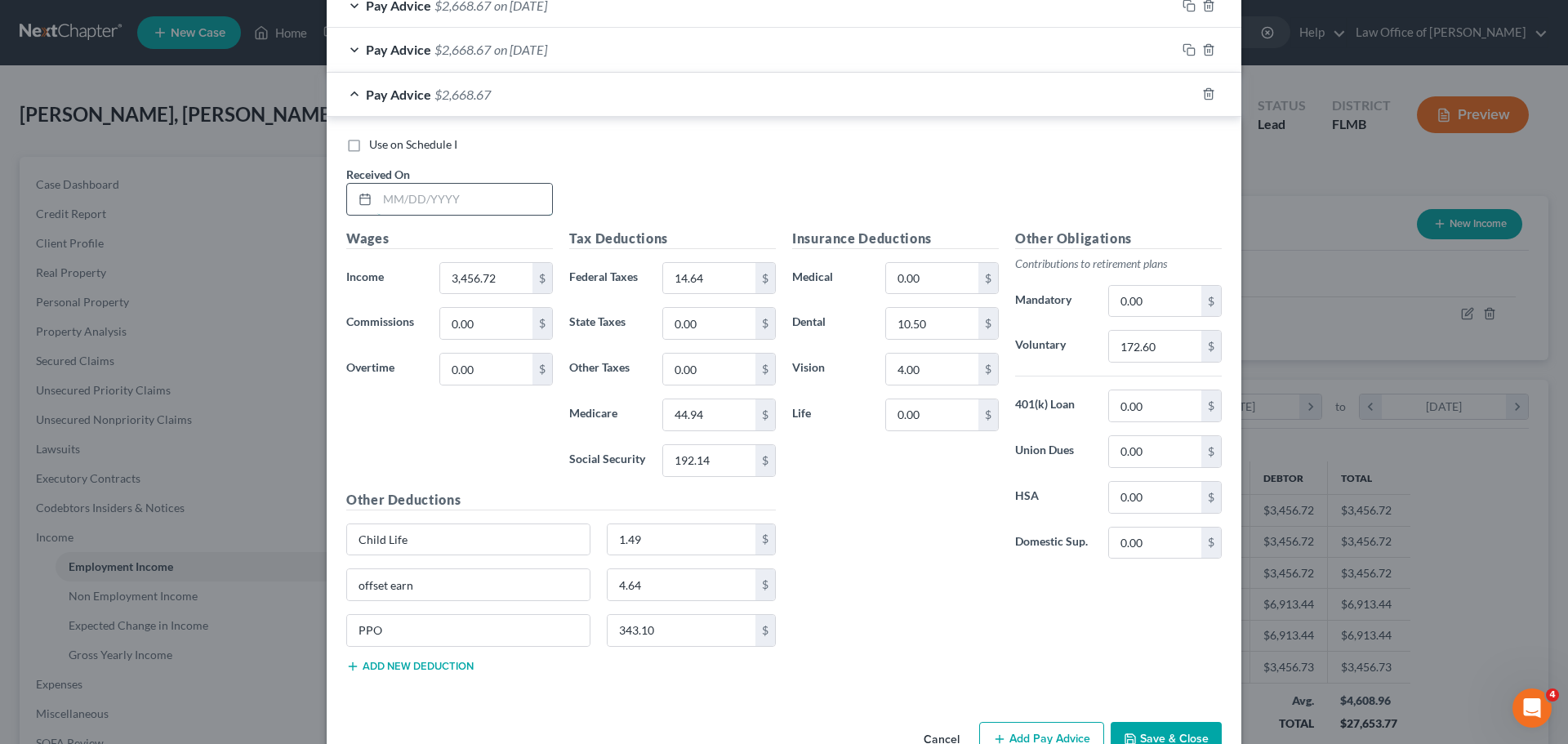
click at [440, 200] on input "text" at bounding box center [465, 200] width 175 height 31
type input "04/15/2025"
click at [716, 457] on input "192.14" at bounding box center [710, 460] width 92 height 31
click at [720, 462] on input "192.14" at bounding box center [710, 460] width 92 height 31
type input "192.15"
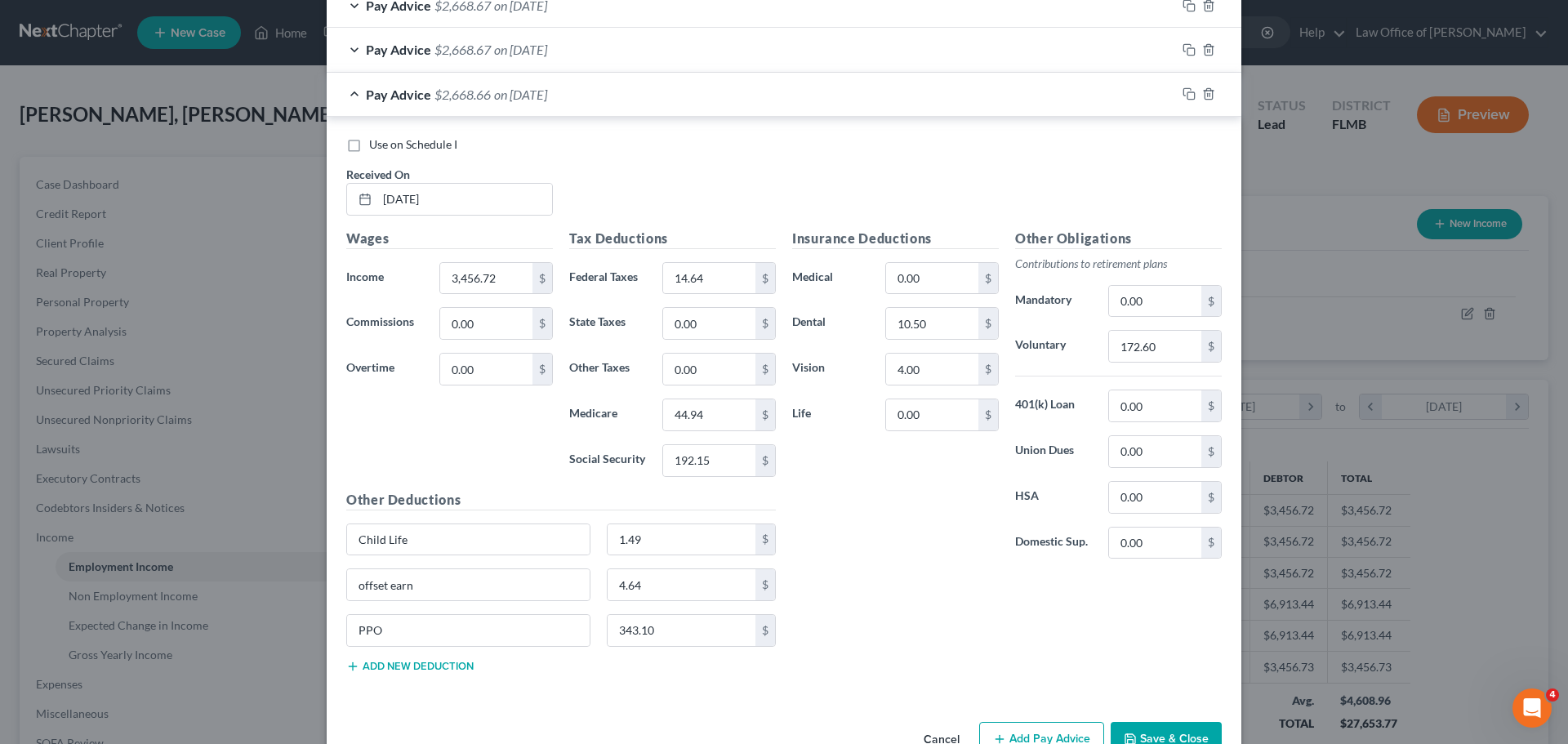
drag, startPoint x: 935, startPoint y: 574, endPoint x: 707, endPoint y: 569, distance: 228.1
click at [931, 574] on div "Insurance Deductions Medical 0.00 $ Dental 10.50 $ Vision 4.00 $ Life 0.00 $ Ot…" at bounding box center [1007, 457] width 446 height 458
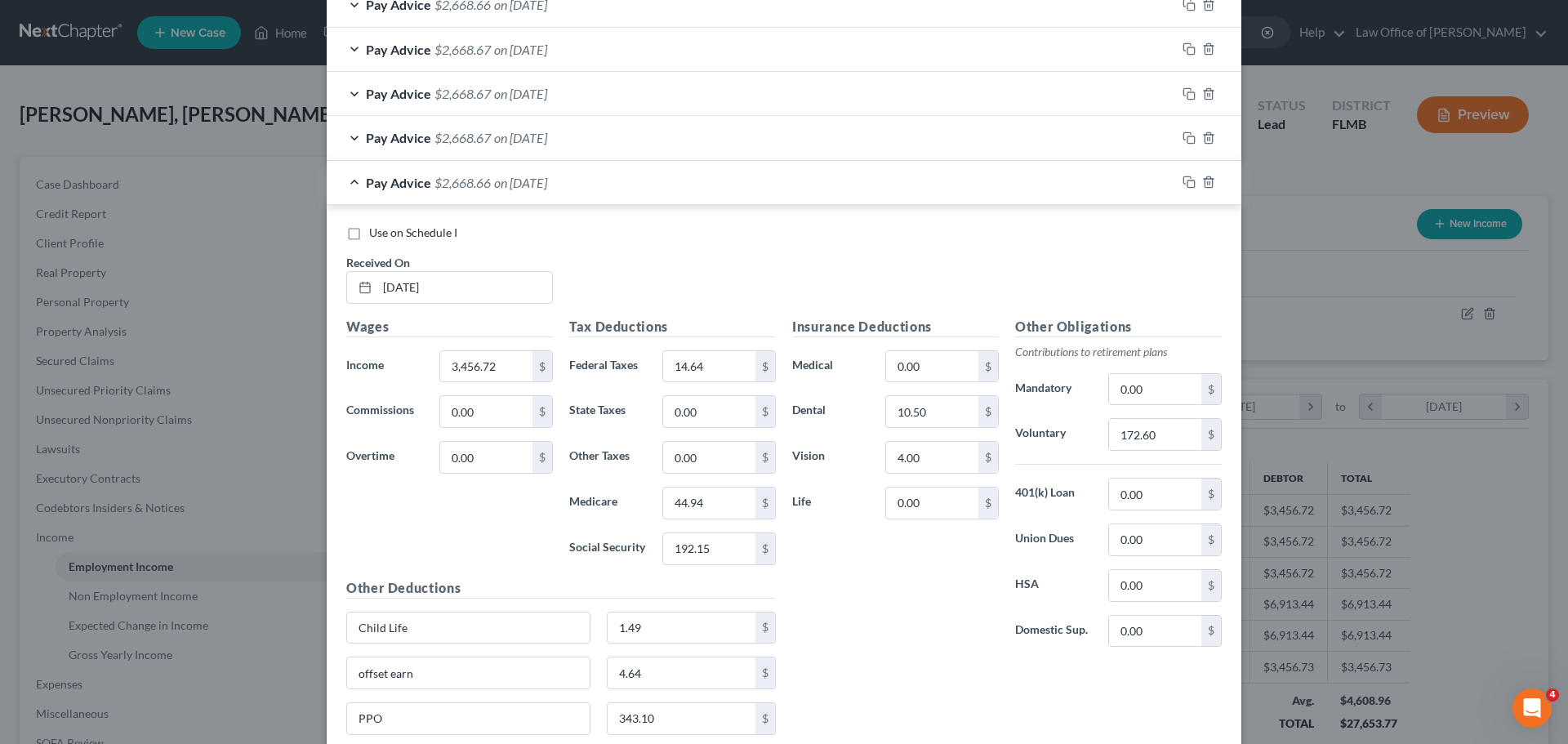
scroll to position [563, 0]
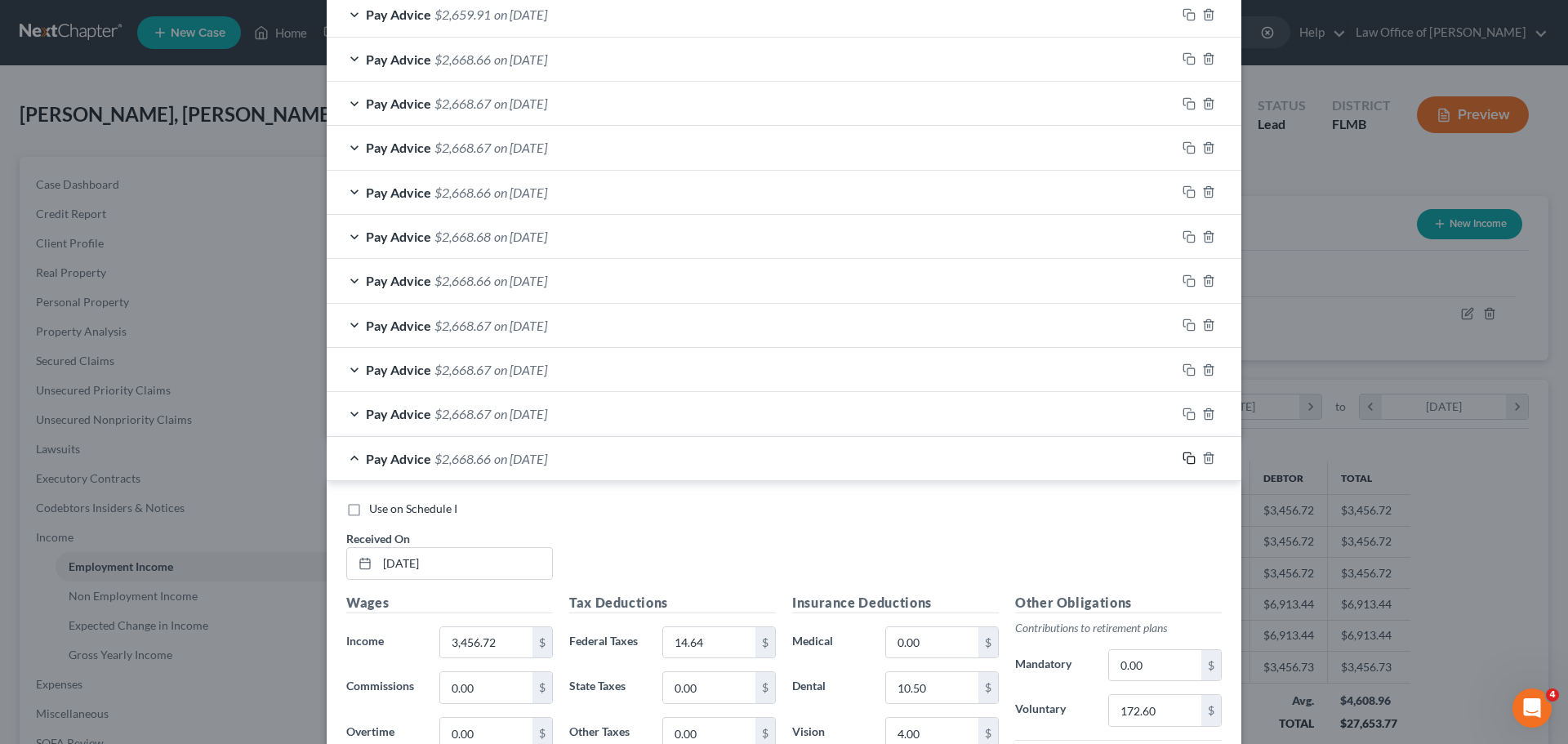
drag, startPoint x: 1183, startPoint y: 460, endPoint x: 1167, endPoint y: 468, distance: 17.9
click at [1183, 460] on icon "button" at bounding box center [1189, 458] width 13 height 13
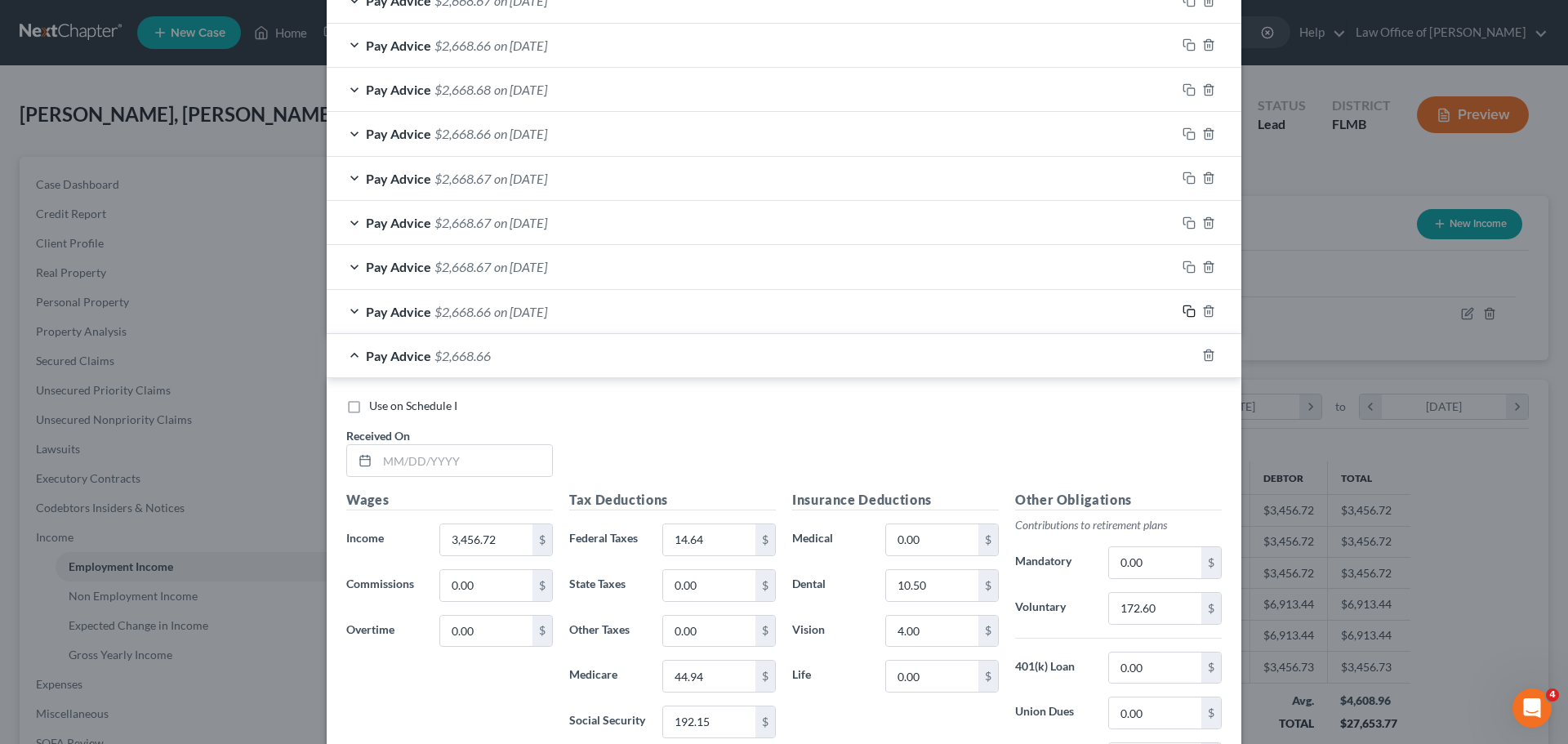
scroll to position [853, 0]
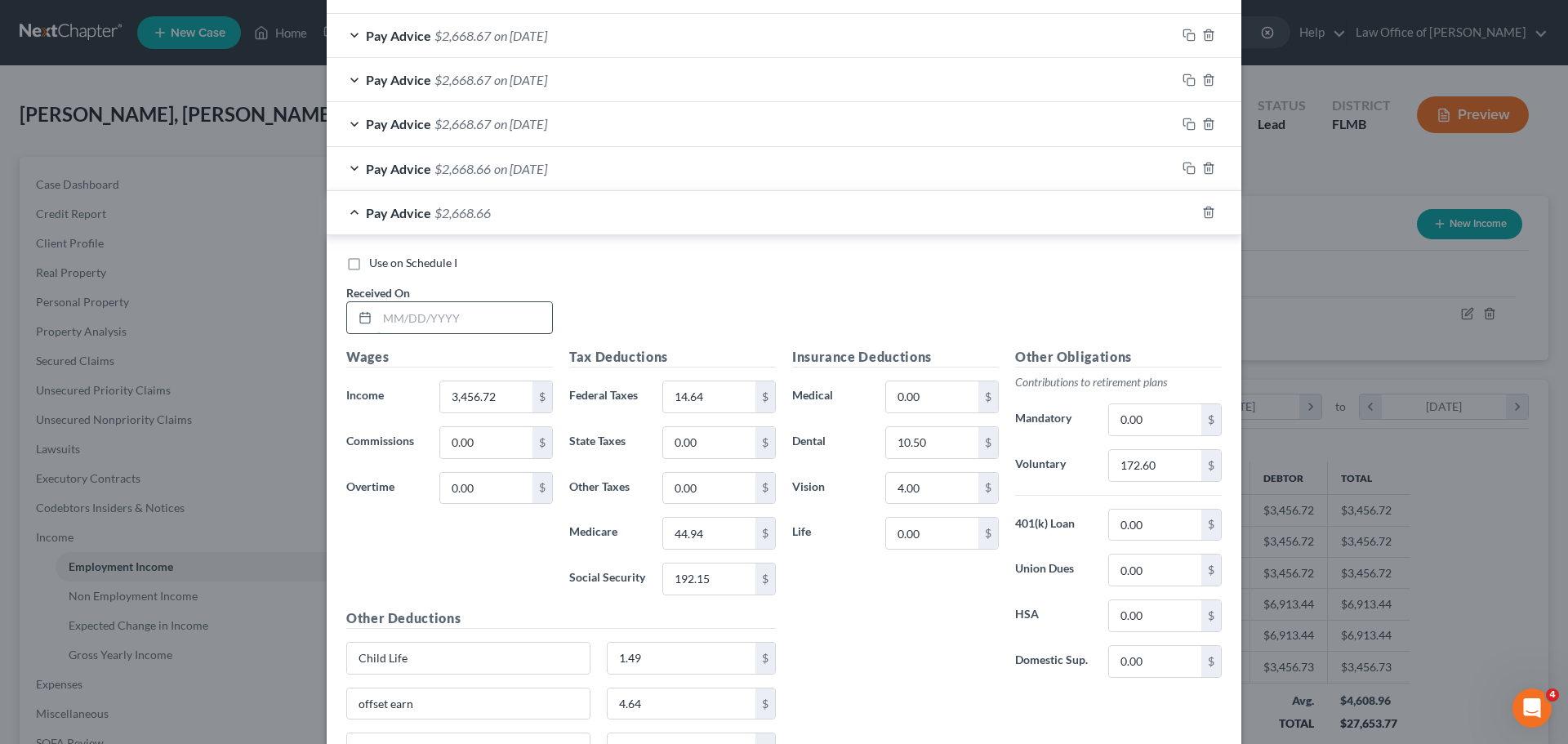
click at [497, 315] on input "text" at bounding box center [465, 318] width 175 height 31
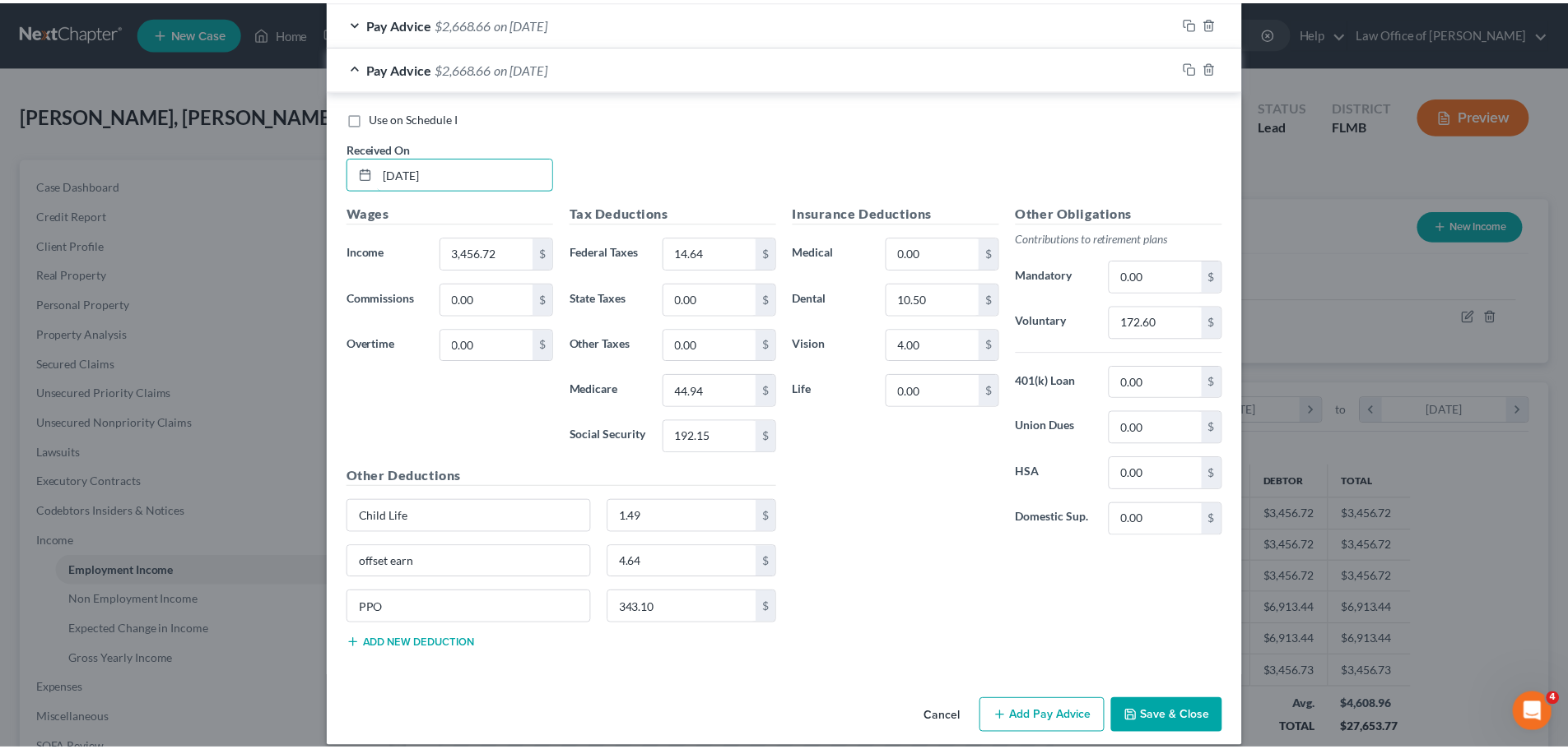
scroll to position [1024, 0]
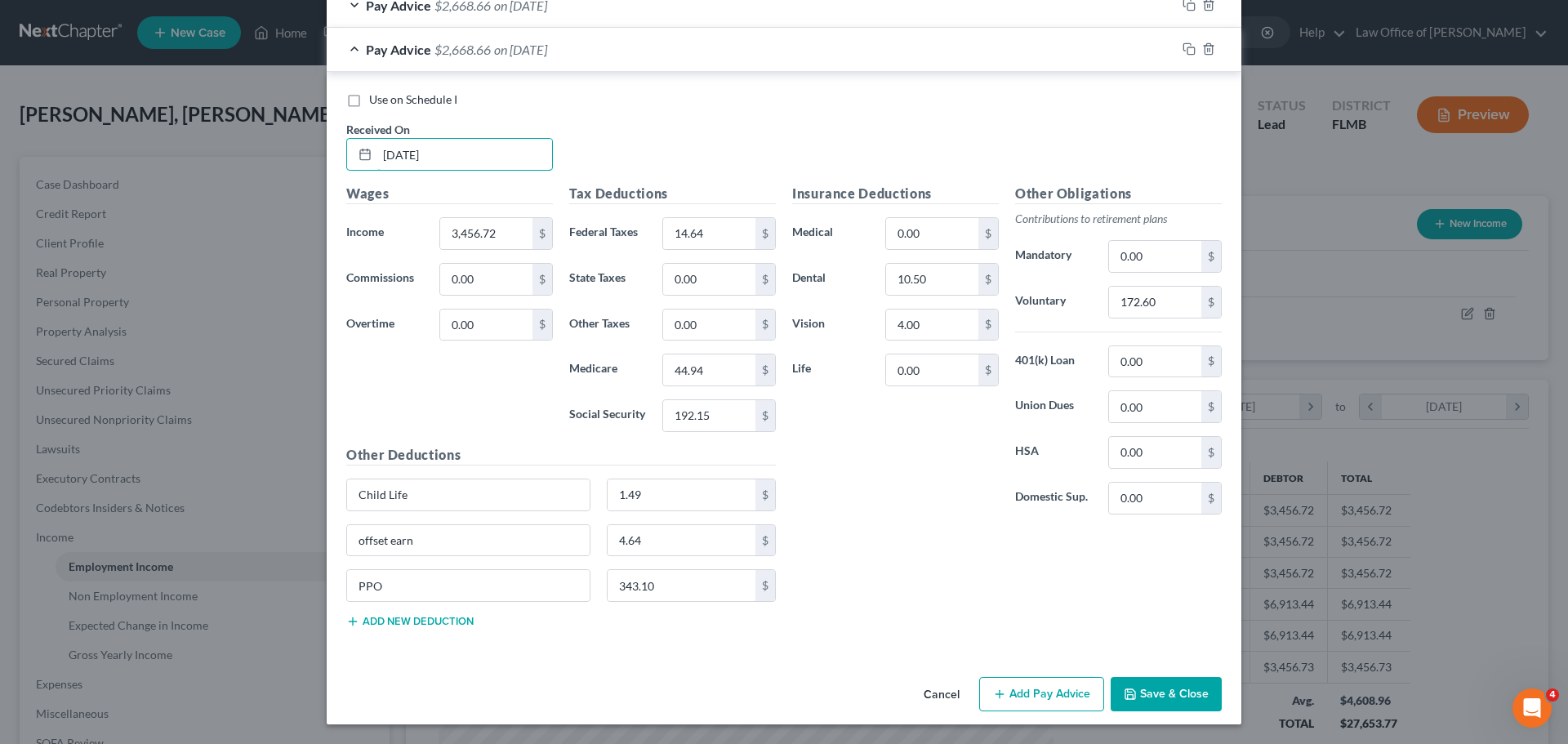
type input "02/14/2025"
click at [1169, 703] on button "Save & Close" at bounding box center [1165, 694] width 111 height 34
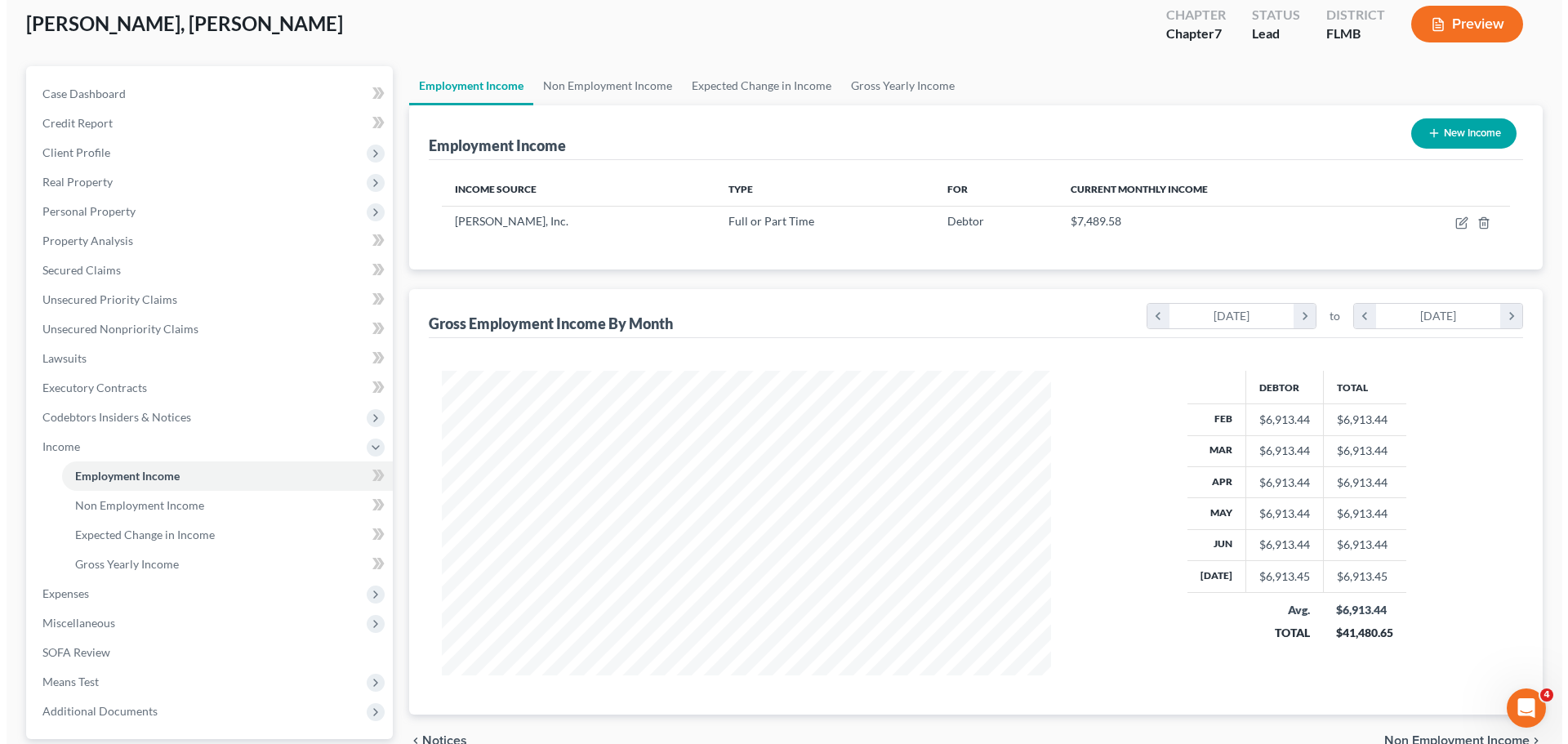
scroll to position [163, 0]
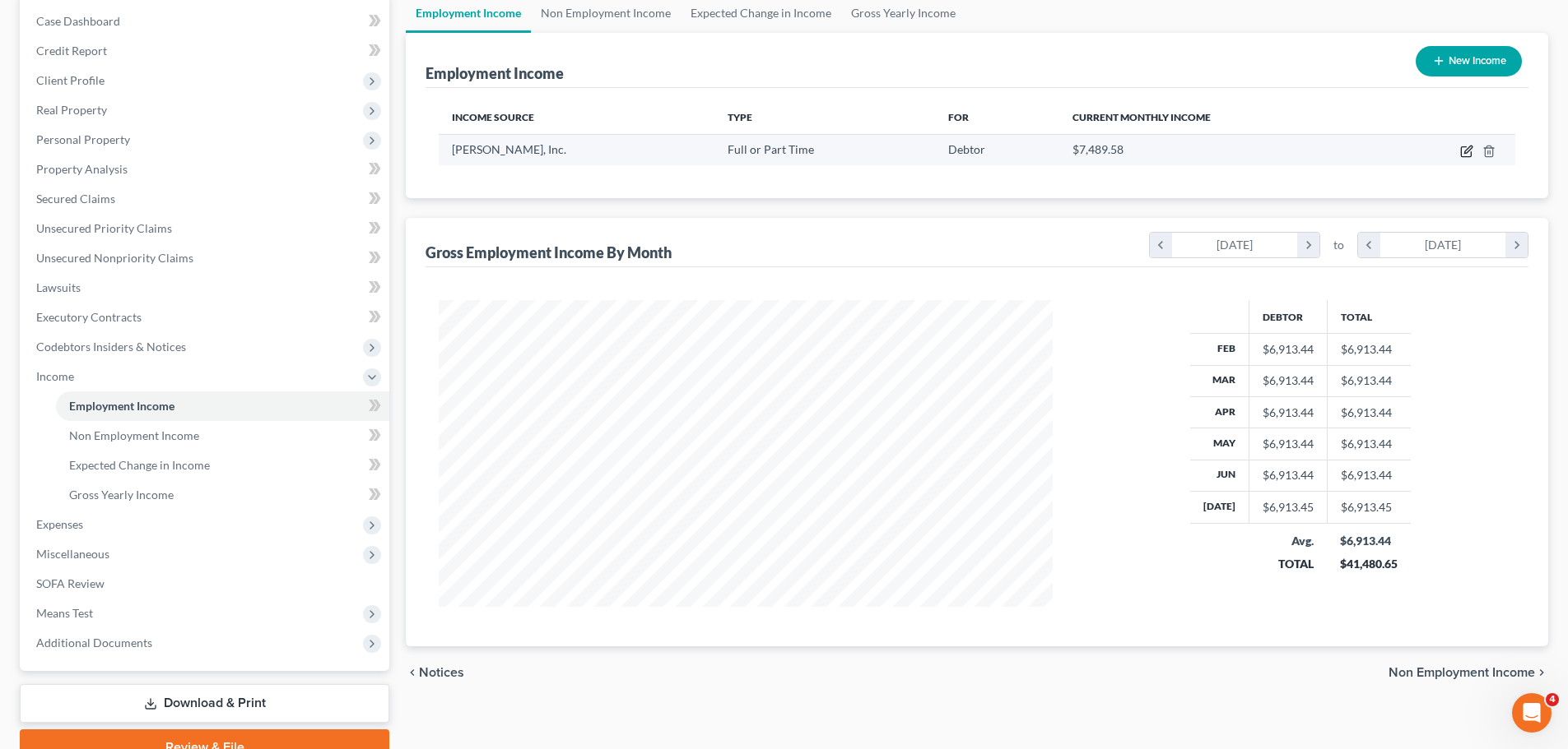
click at [1469, 156] on icon "button" at bounding box center [1465, 152] width 10 height 10
select select "0"
select select "44"
select select "2"
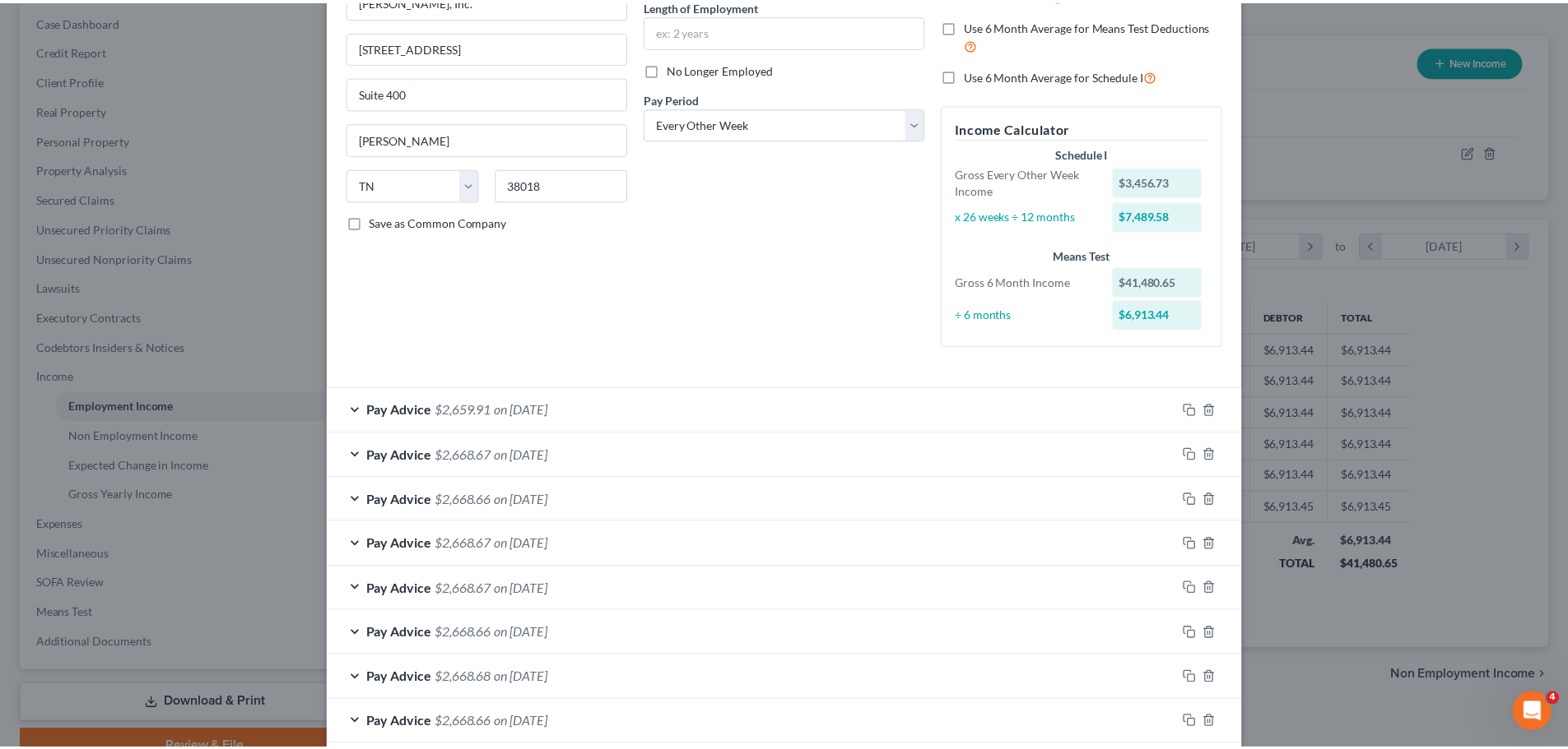
scroll to position [0, 0]
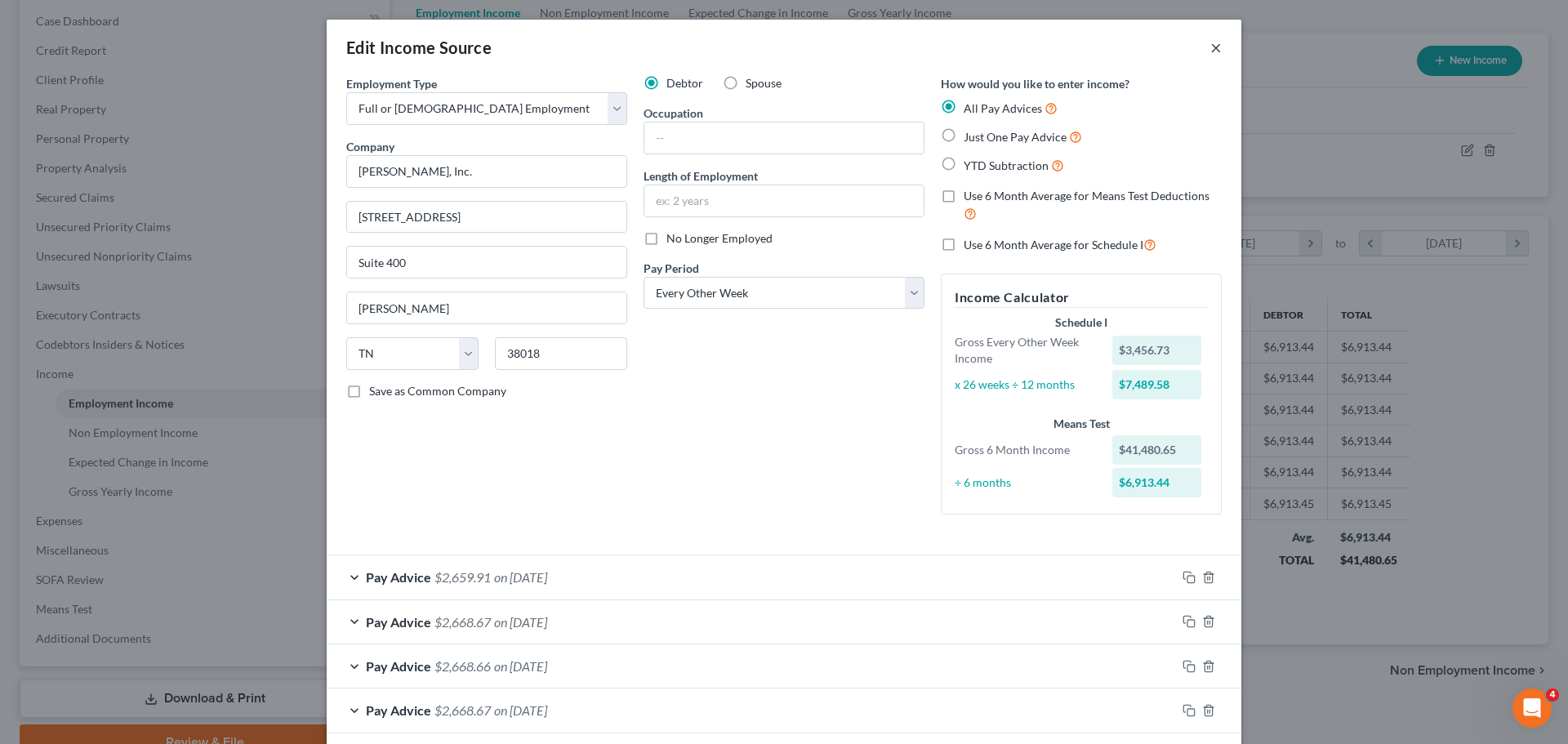
click at [1211, 51] on button "×" at bounding box center [1216, 48] width 12 height 20
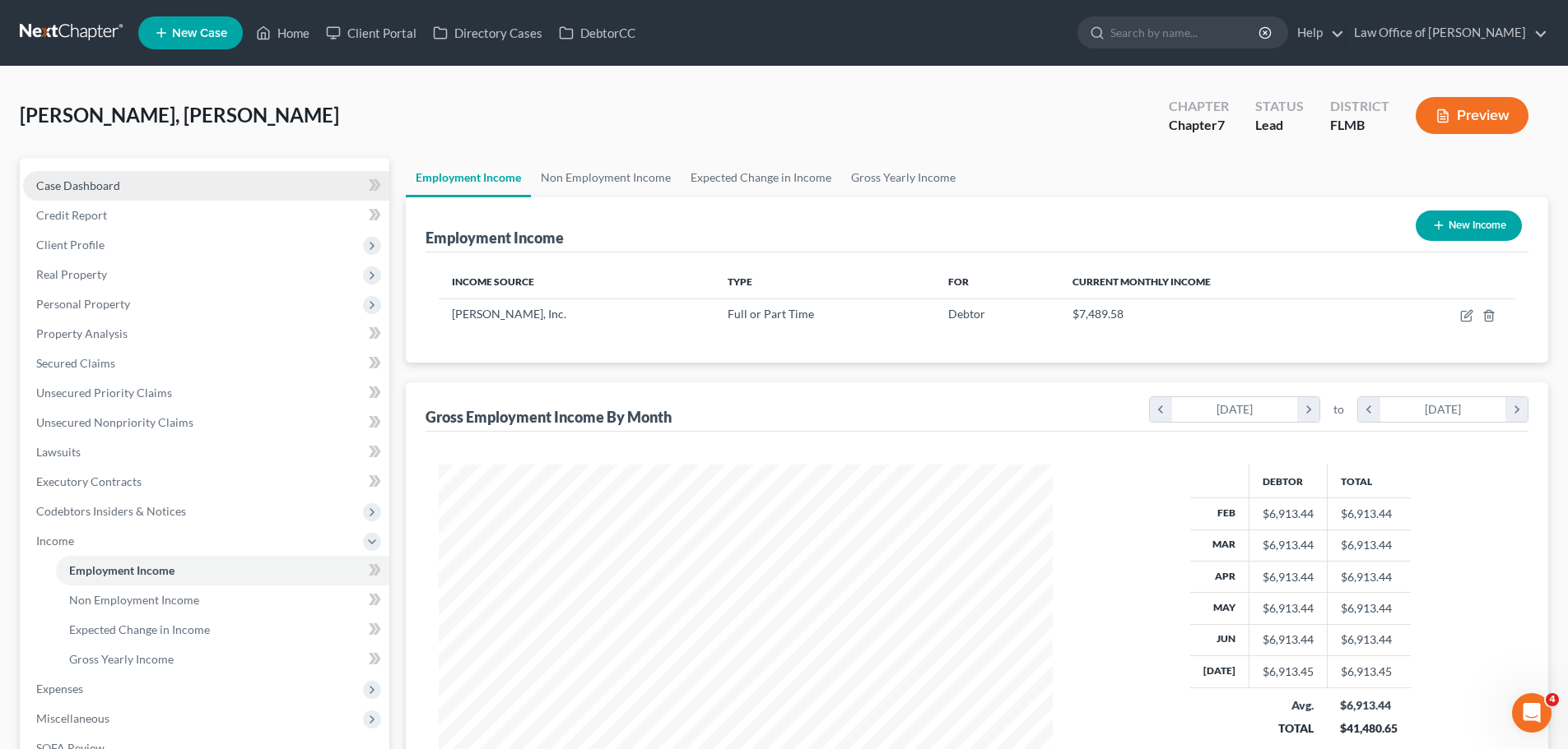
drag, startPoint x: 92, startPoint y: 355, endPoint x: 131, endPoint y: 175, distance: 184.2
drag, startPoint x: 131, startPoint y: 175, endPoint x: 239, endPoint y: 28, distance: 182.4
click at [239, 28] on link "New Case" at bounding box center [190, 33] width 105 height 33
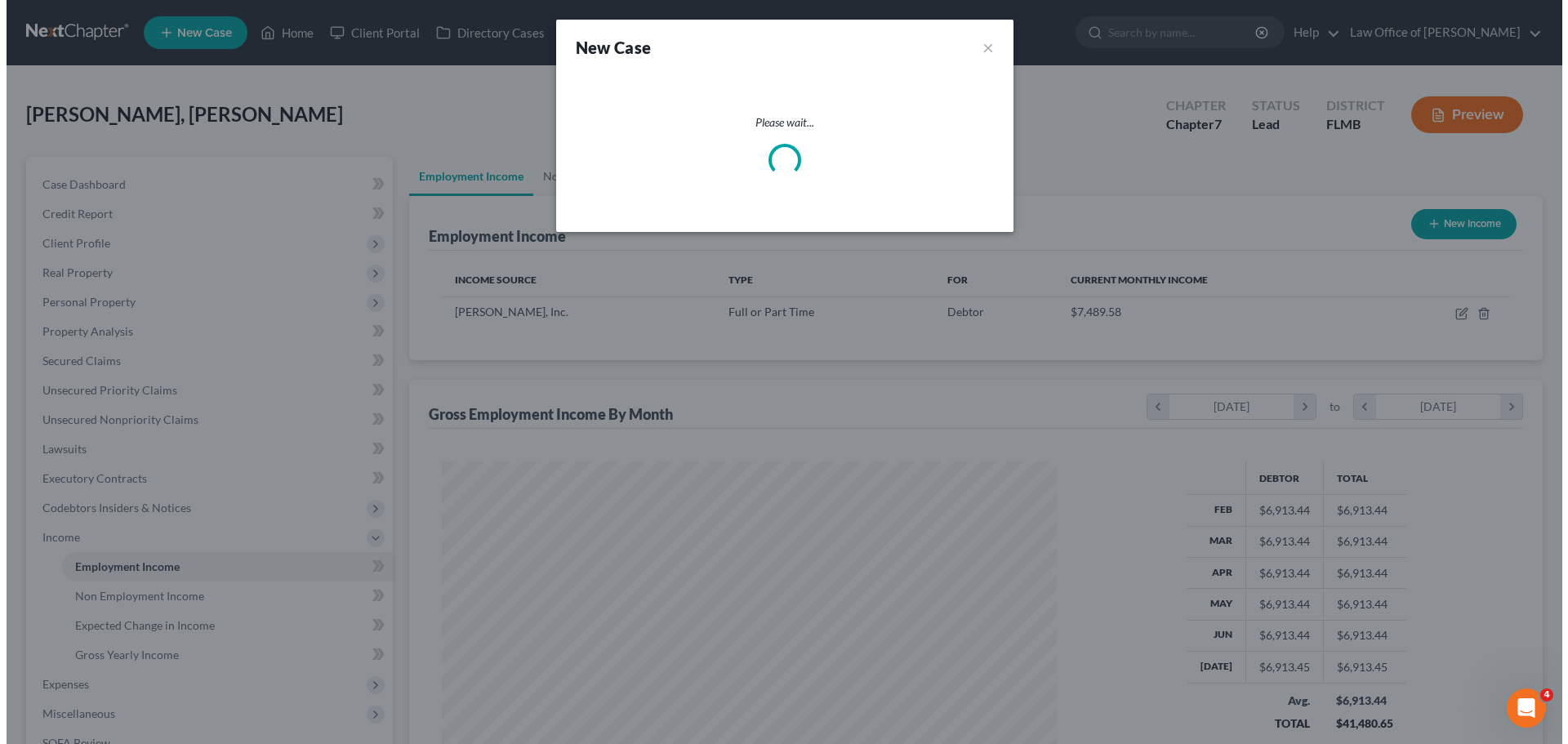
scroll to position [816620, 816093]
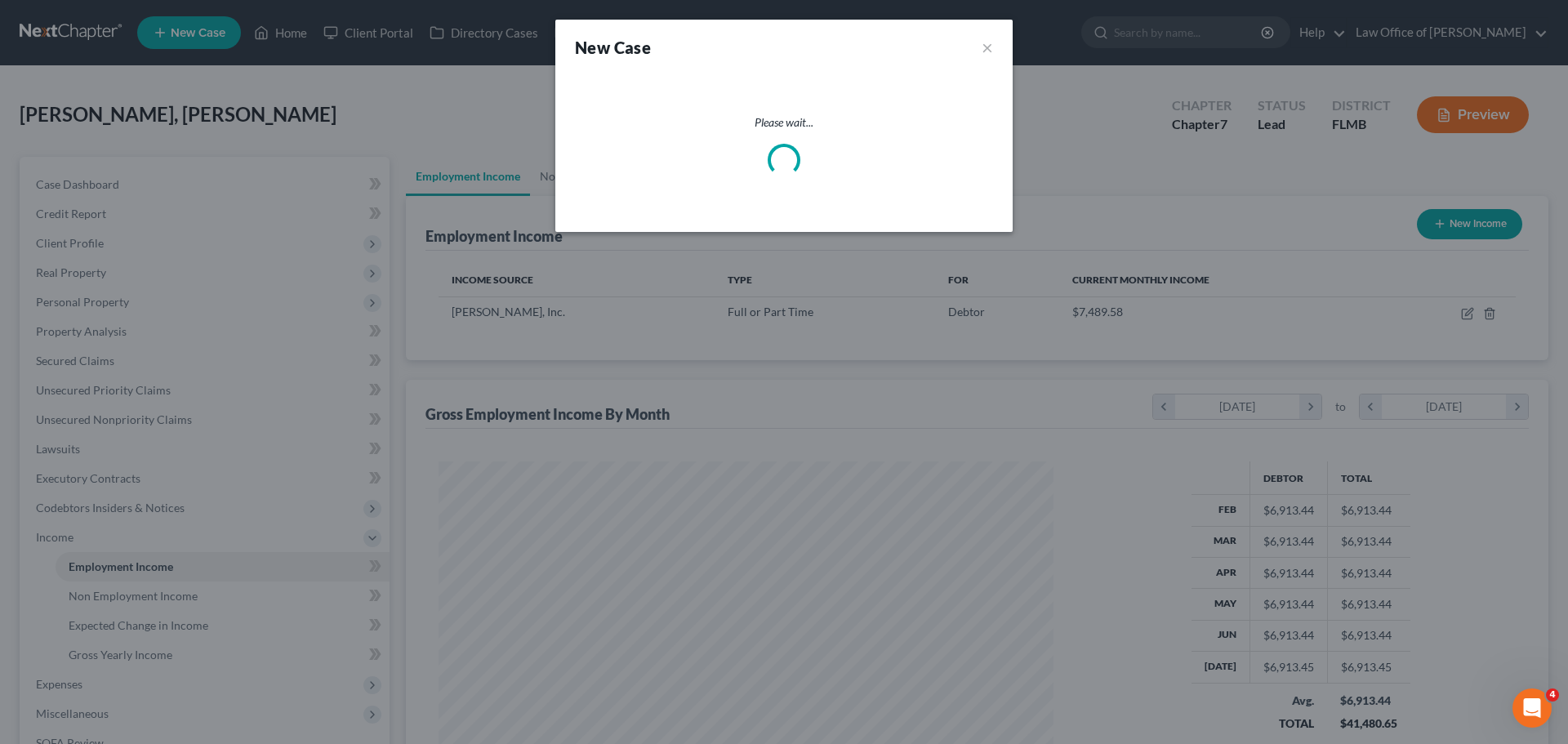
select select "15"
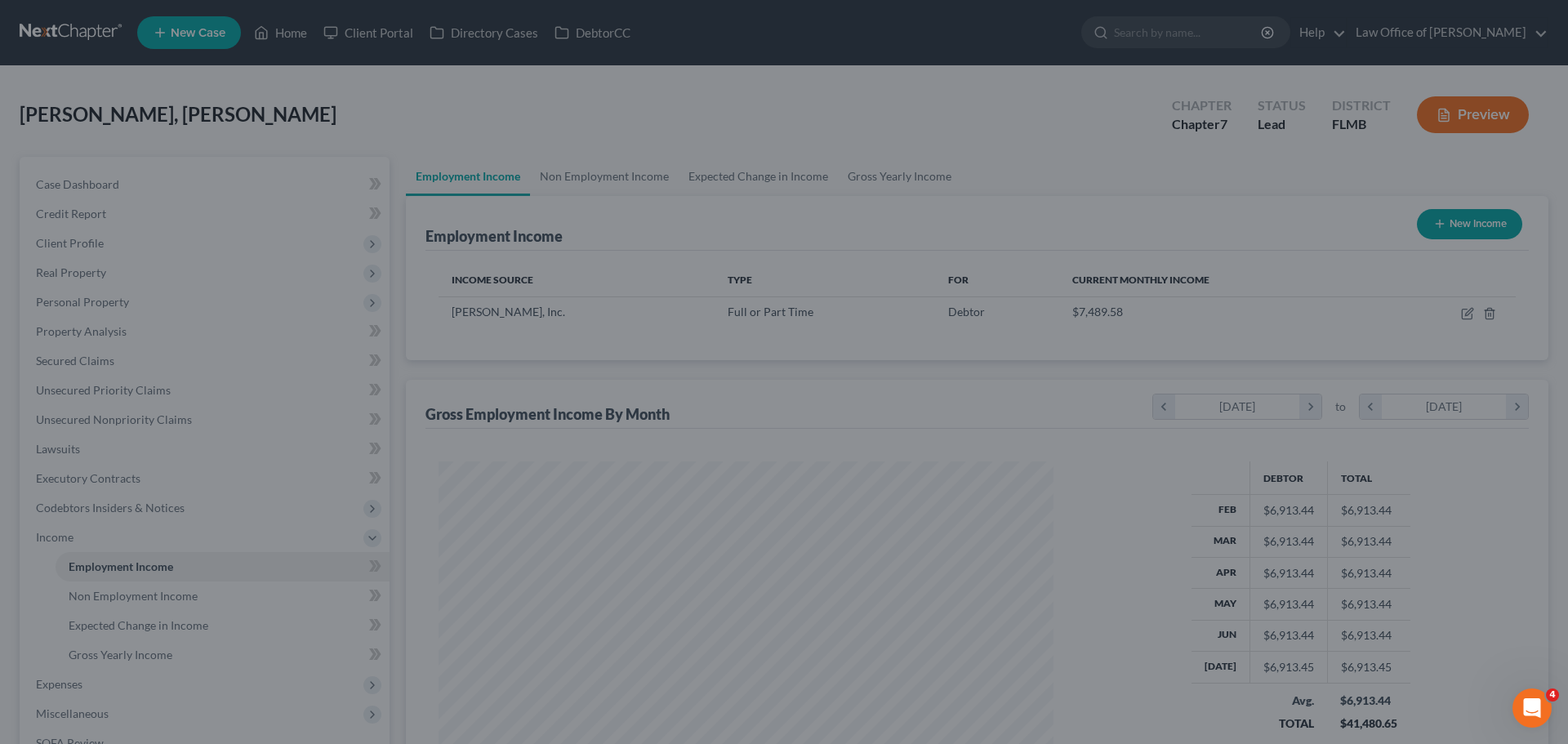
click at [262, 35] on div "New Case × Please select case type * Bankruptcy Bankruptcy What type of case wo…" at bounding box center [784, 372] width 1568 height 744
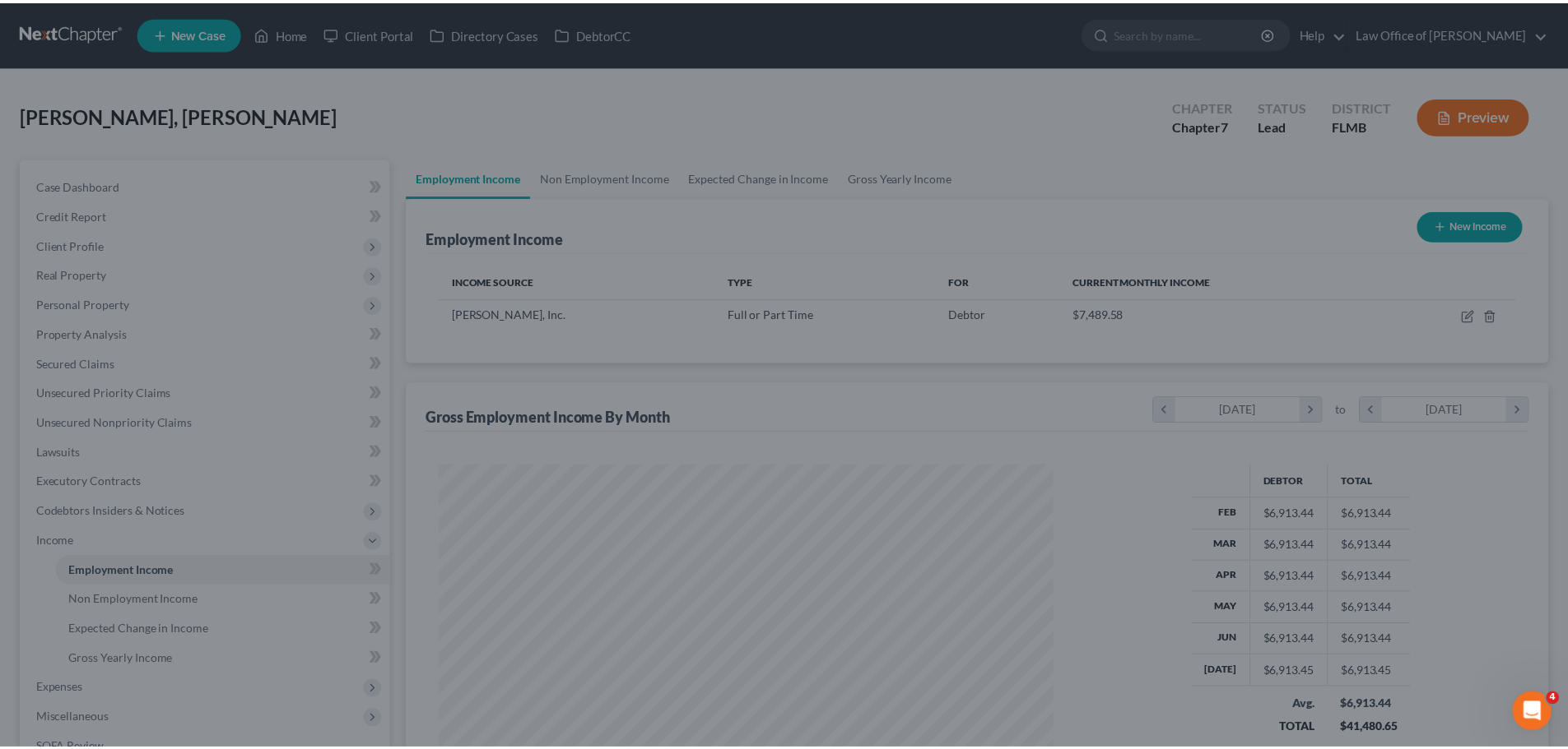
scroll to position [822111, 822252]
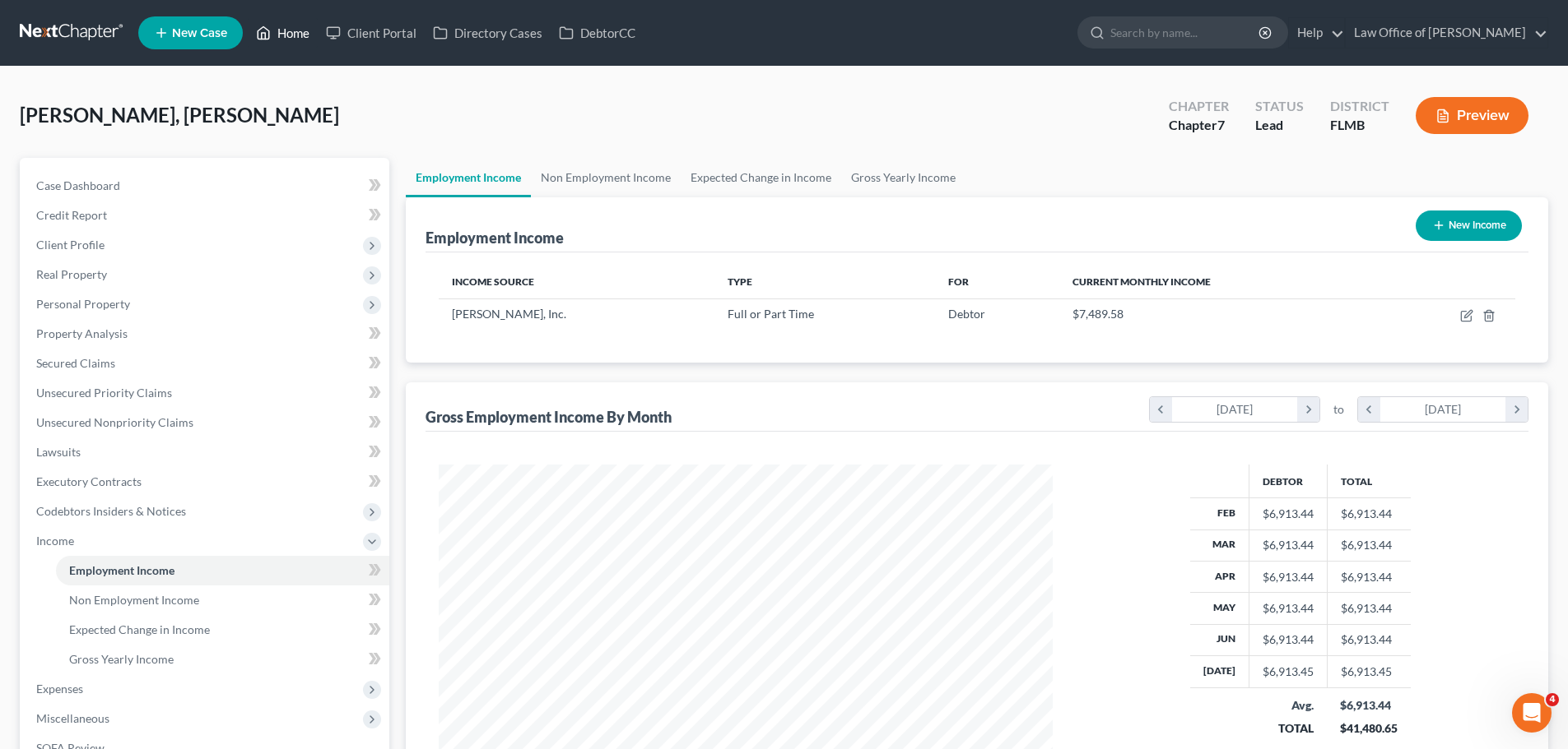
click at [277, 30] on link "Home" at bounding box center [282, 33] width 70 height 30
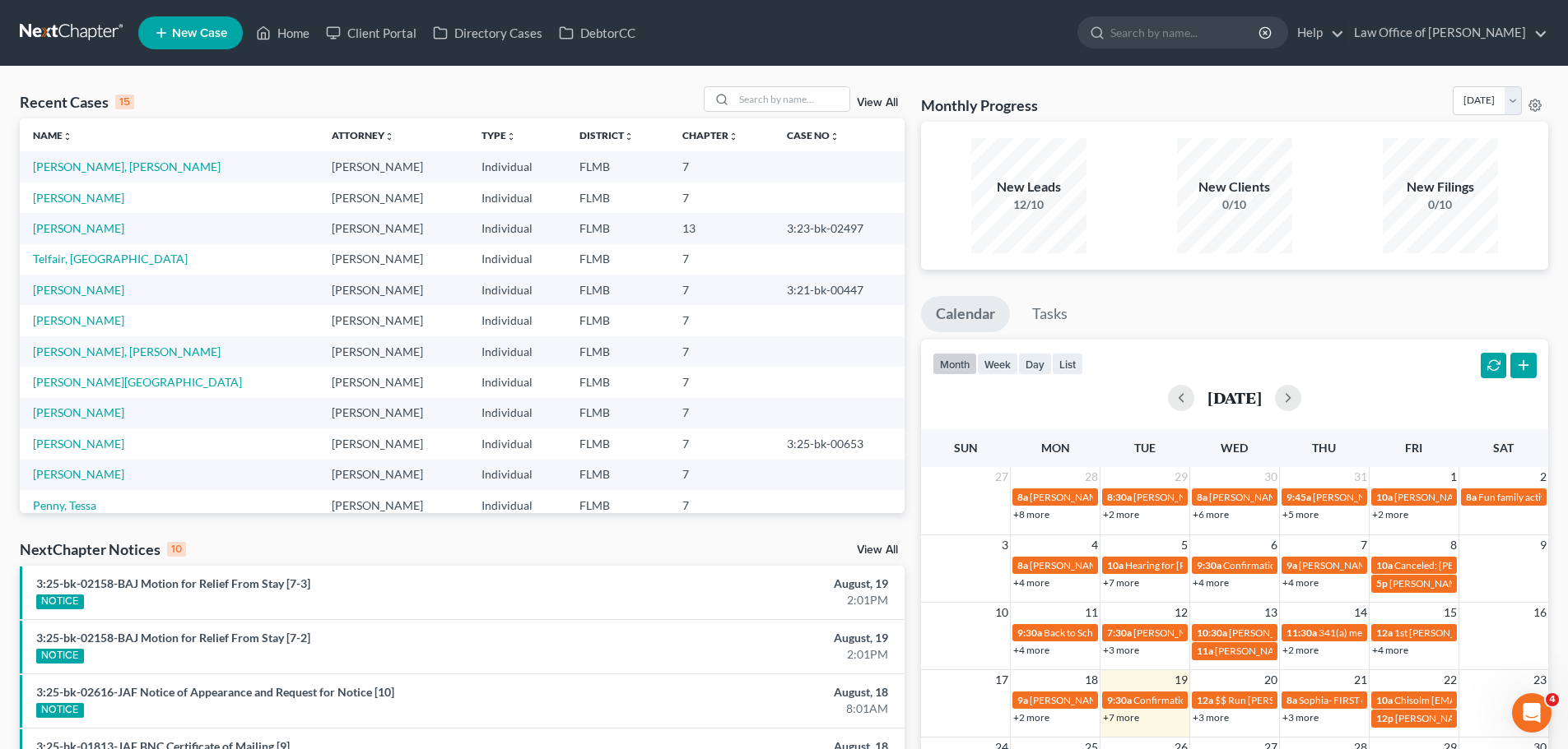
click at [495, 94] on div "Recent Cases 15 View All" at bounding box center [462, 102] width 885 height 32
drag, startPoint x: 1086, startPoint y: 112, endPoint x: 917, endPoint y: 93, distance: 170.1
click at [917, 93] on div "Monthly Progress Bankruptcy Bankruptcy [DATE] [DATE] [DATE] [DATE] [DATE] [DATE…" at bounding box center [1234, 610] width 644 height 1048
click at [358, 89] on div "Recent Cases 15 View All" at bounding box center [462, 102] width 885 height 32
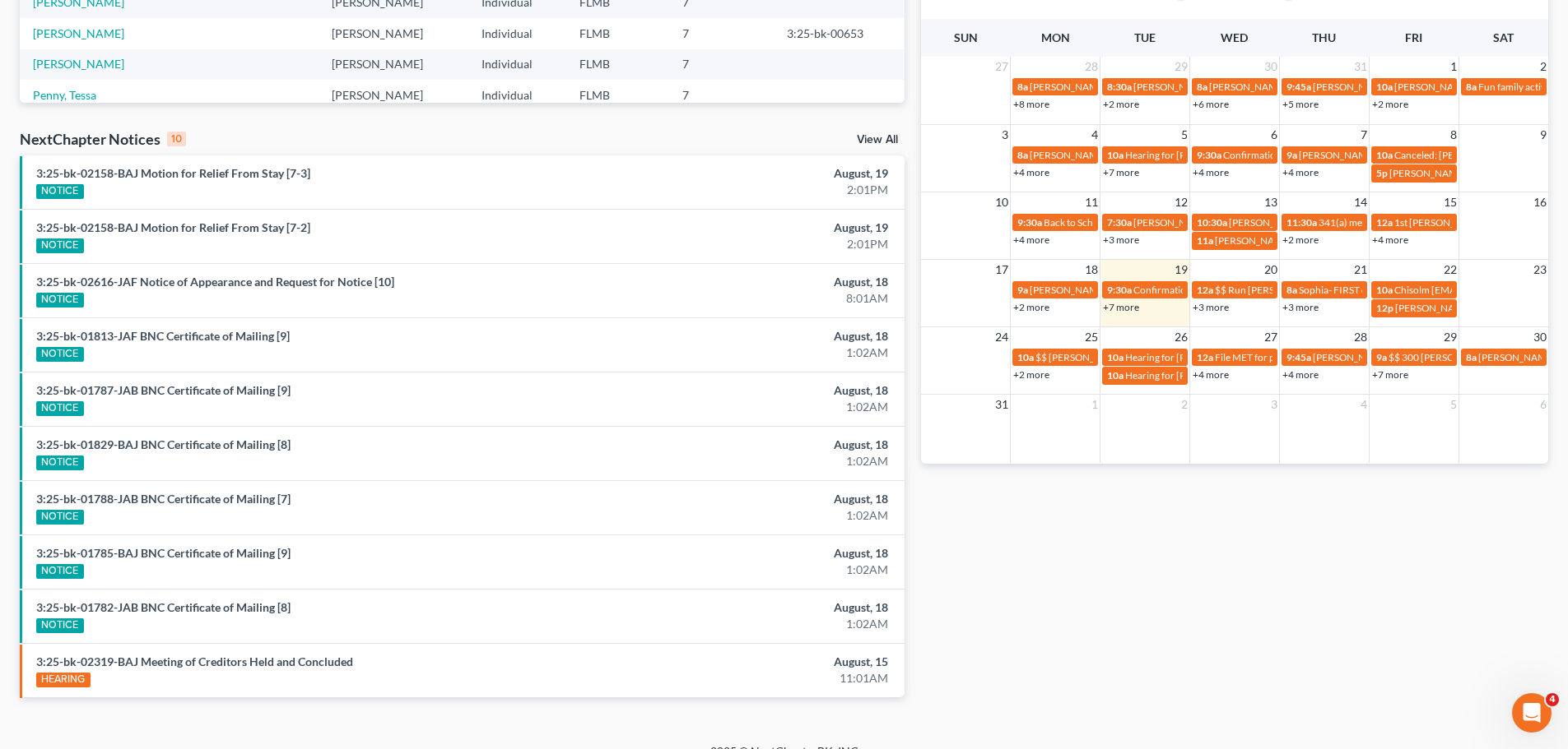
scroll to position [434, 0]
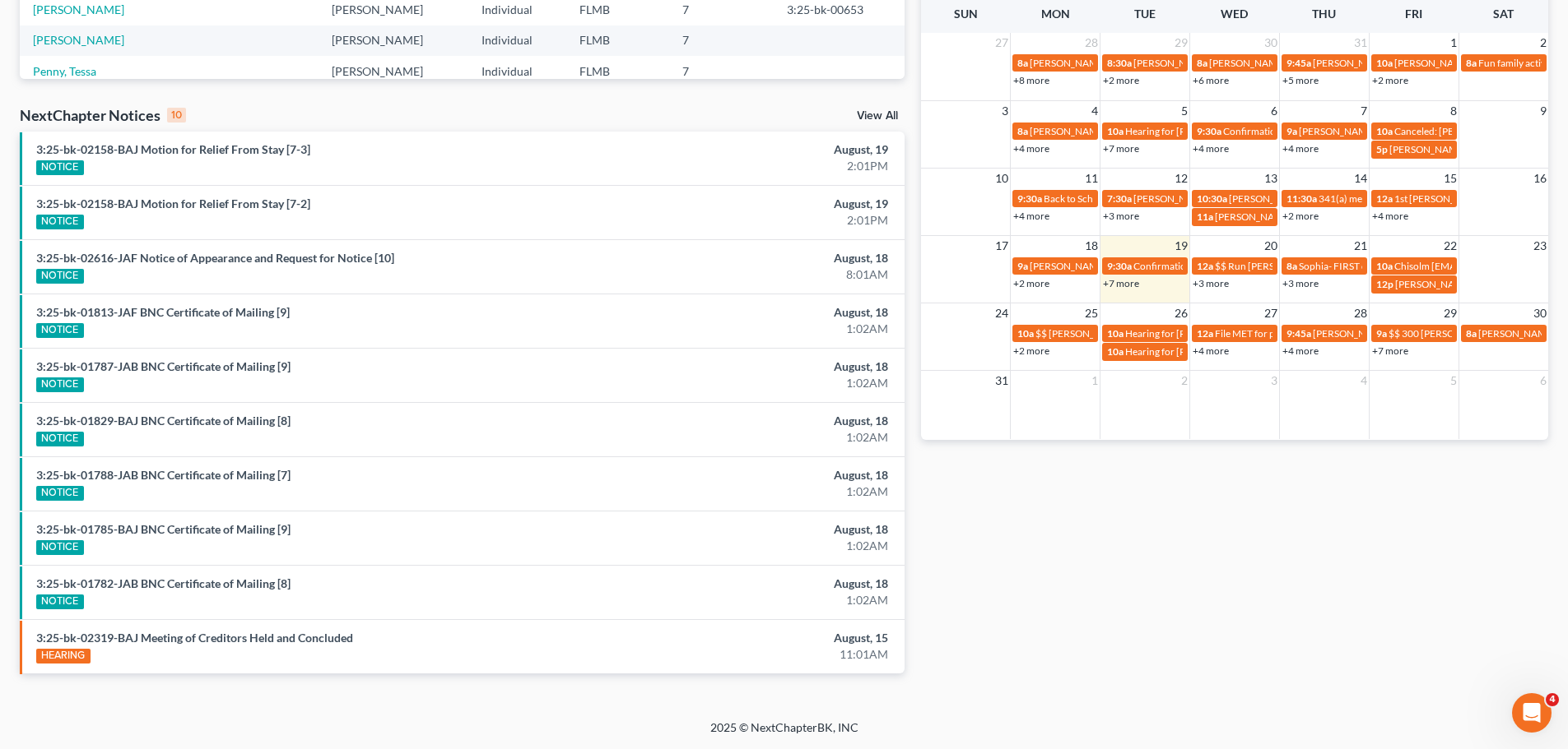
click at [1271, 529] on div "Monthly Progress Bankruptcy Bankruptcy [DATE] [DATE] [DATE] [DATE] [DATE] [DATE…" at bounding box center [1234, 175] width 644 height 1048
click at [1384, 581] on div "Monthly Progress Bankruptcy Bankruptcy [DATE] [DATE] [DATE] [DATE] [DATE] [DATE…" at bounding box center [1234, 175] width 644 height 1048
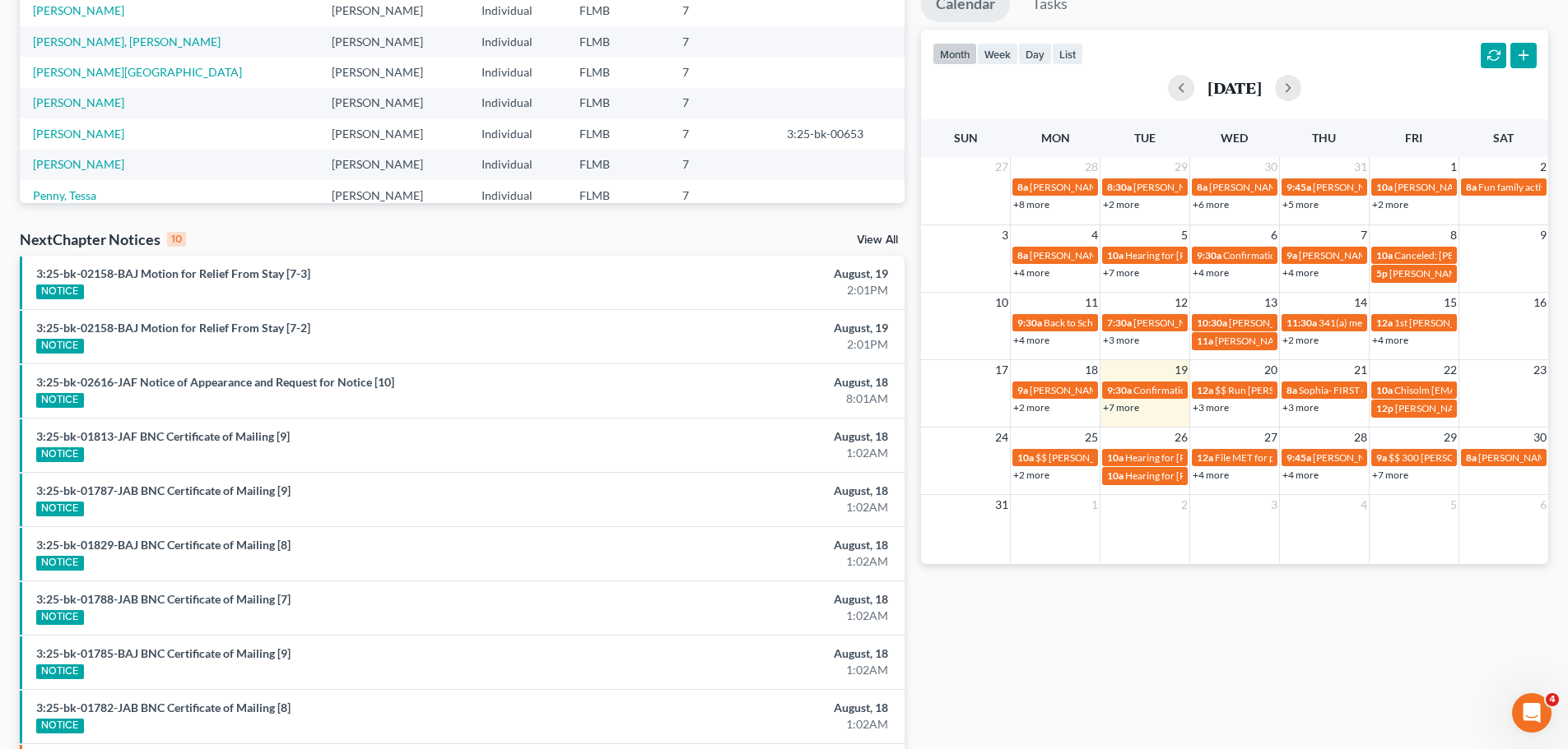
scroll to position [105, 0]
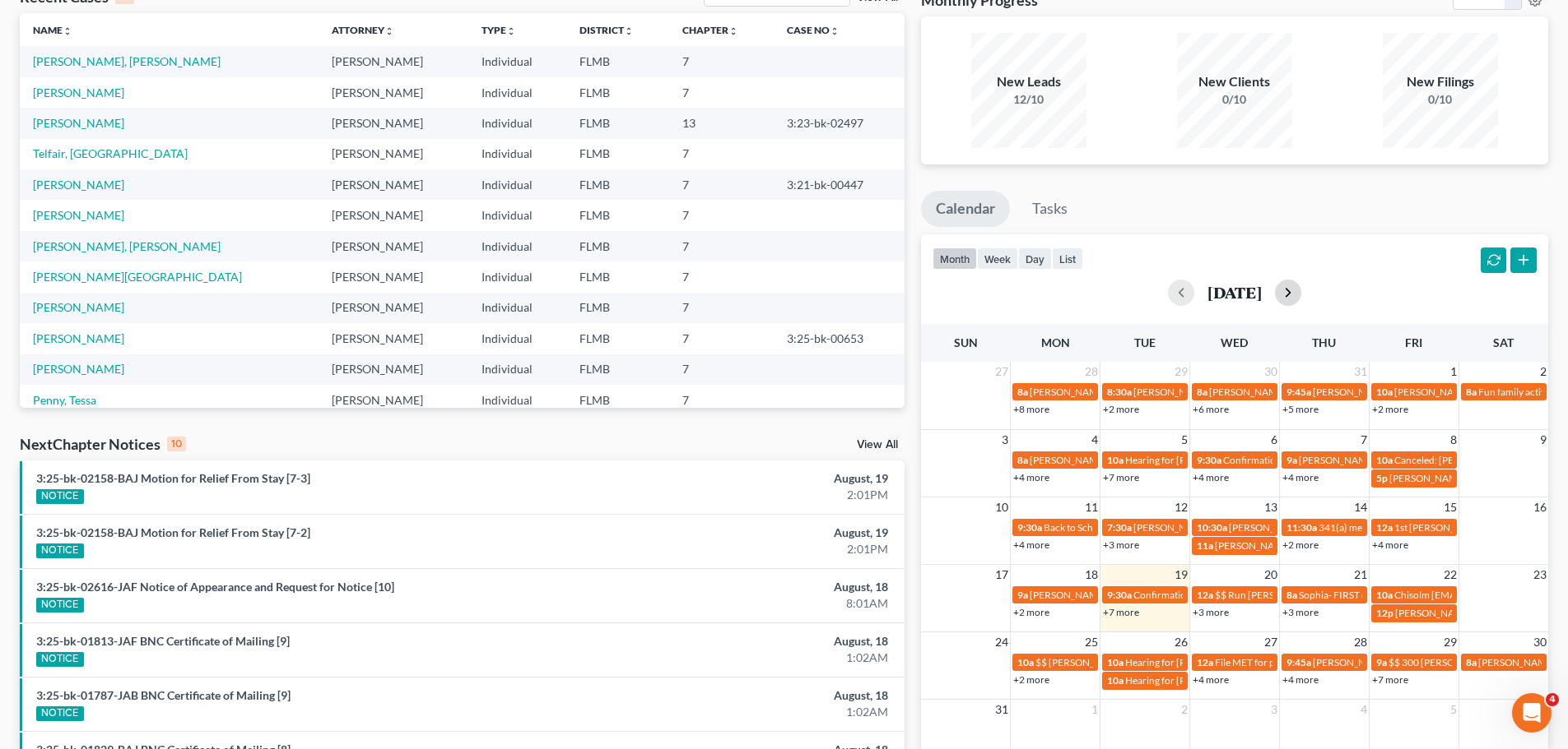
click at [1301, 288] on button "button" at bounding box center [1287, 293] width 26 height 26
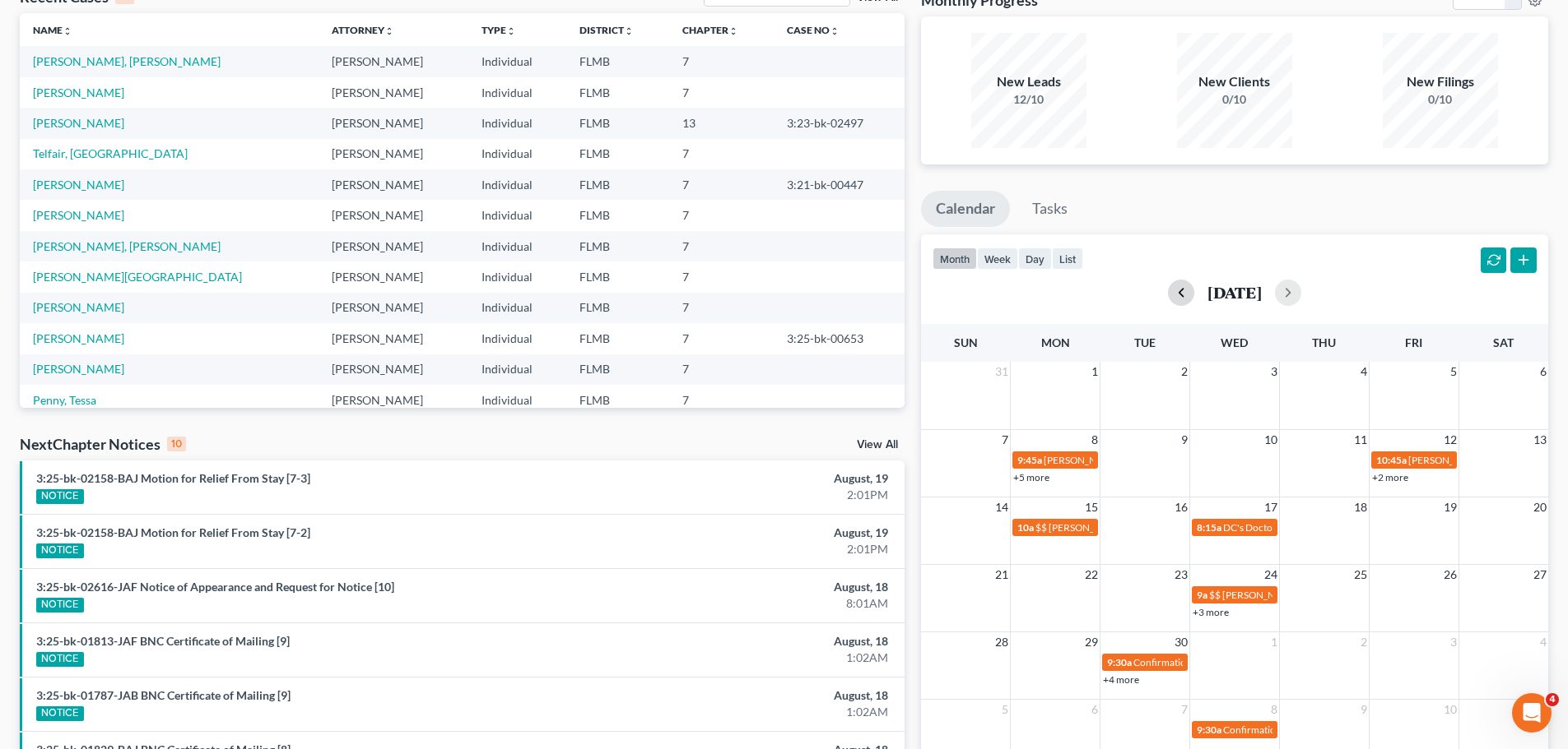
click at [1168, 294] on button "button" at bounding box center [1181, 293] width 26 height 26
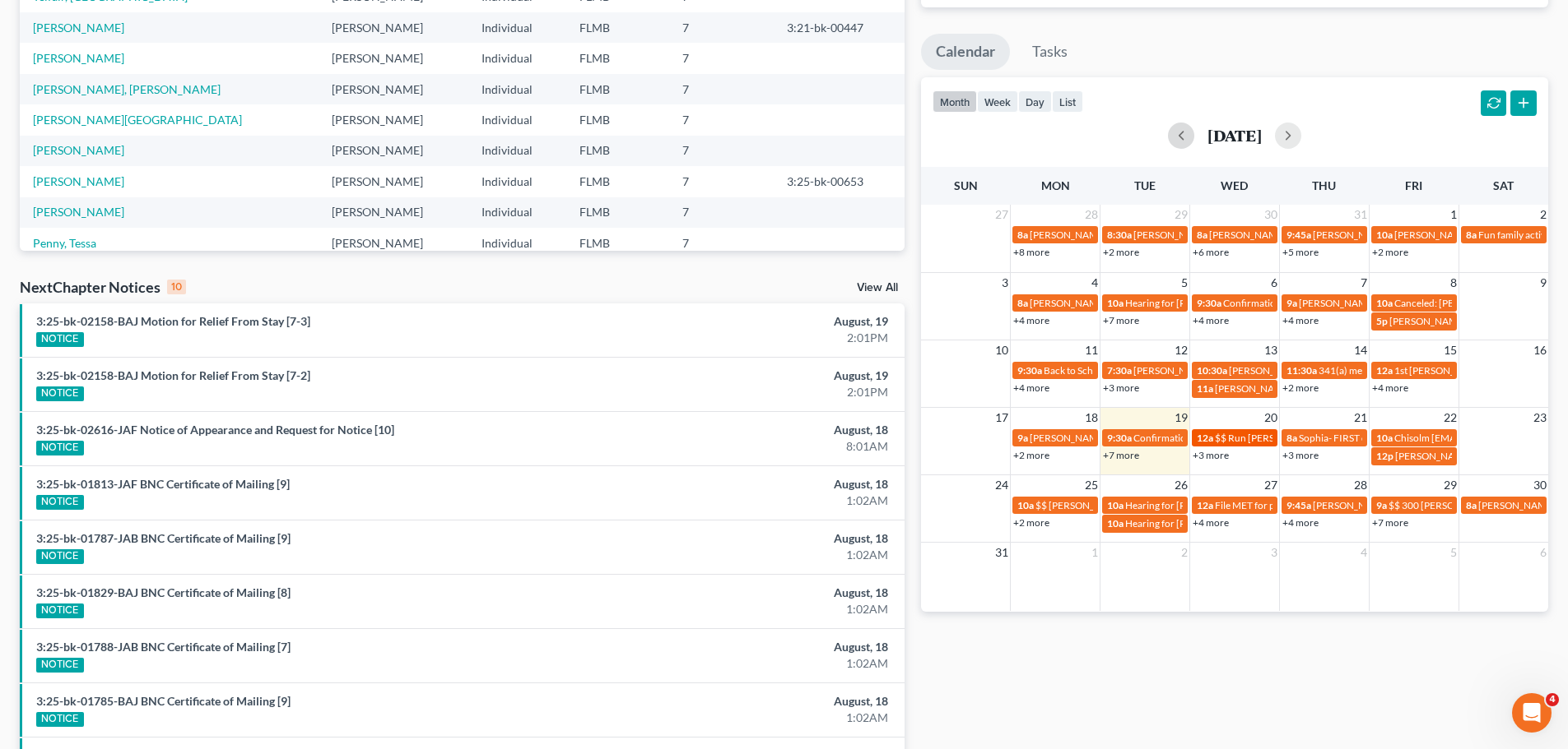
scroll to position [434, 0]
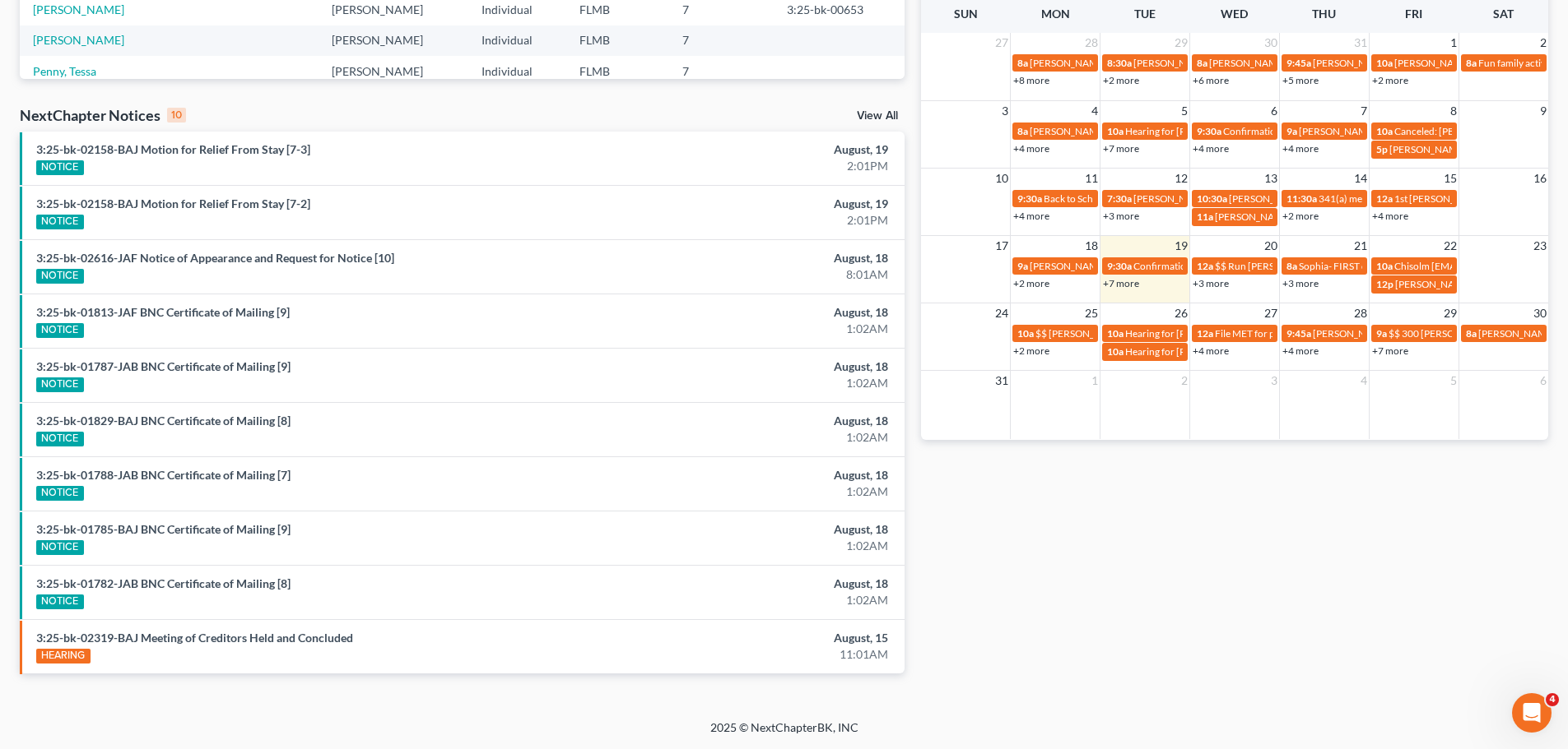
click at [1309, 287] on link "+3 more" at bounding box center [1301, 284] width 36 height 13
click at [1208, 283] on link "+3 more" at bounding box center [1211, 284] width 36 height 13
click at [1254, 587] on div "Monthly Progress Bankruptcy Bankruptcy [DATE] [DATE] [DATE] [DATE] [DATE] [DATE…" at bounding box center [1234, 175] width 644 height 1048
click at [1303, 285] on link "+3 more" at bounding box center [1301, 284] width 36 height 13
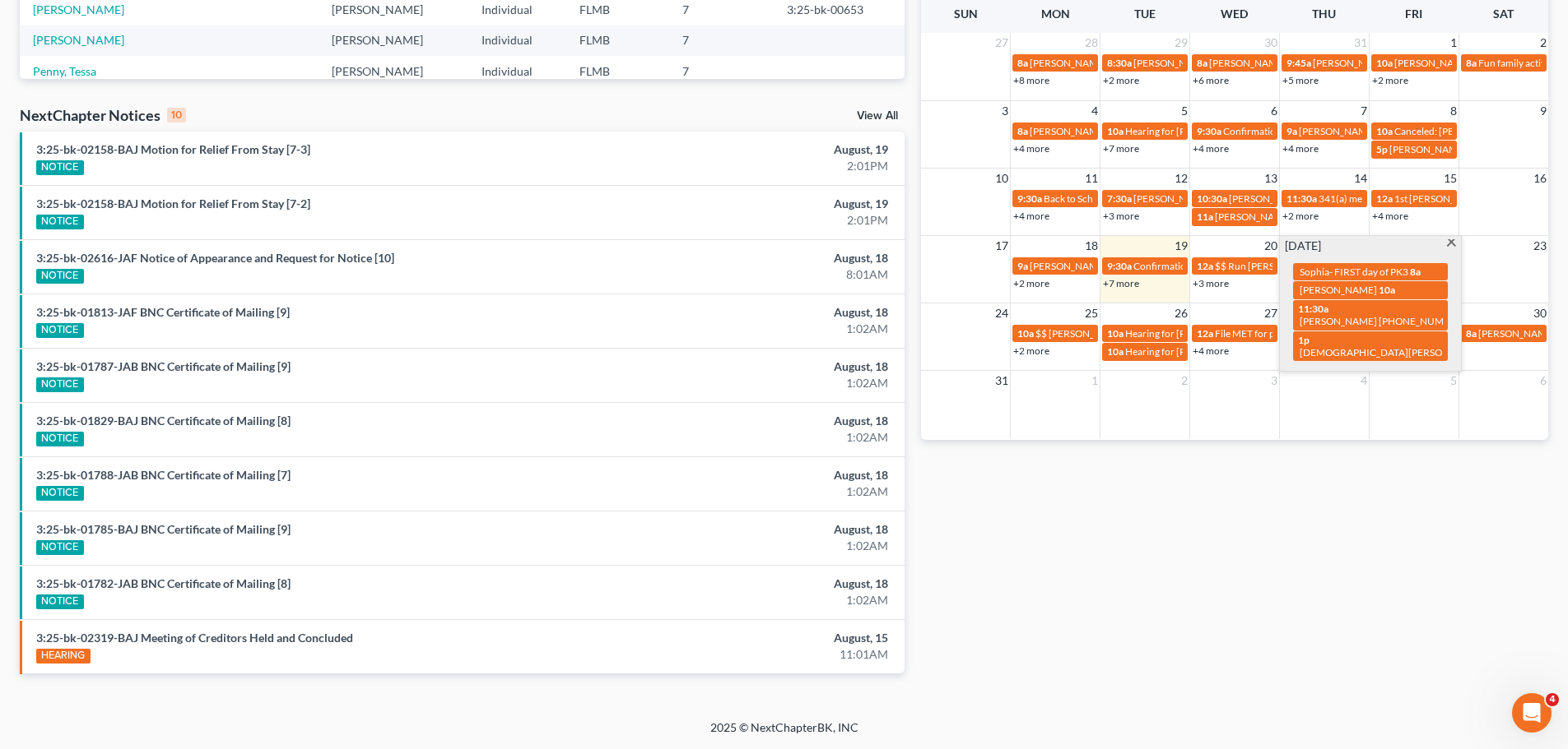
click at [1273, 577] on div "Monthly Progress Bankruptcy Bankruptcy [DATE] [DATE] [DATE] [DATE] [DATE] [DATE…" at bounding box center [1234, 175] width 644 height 1048
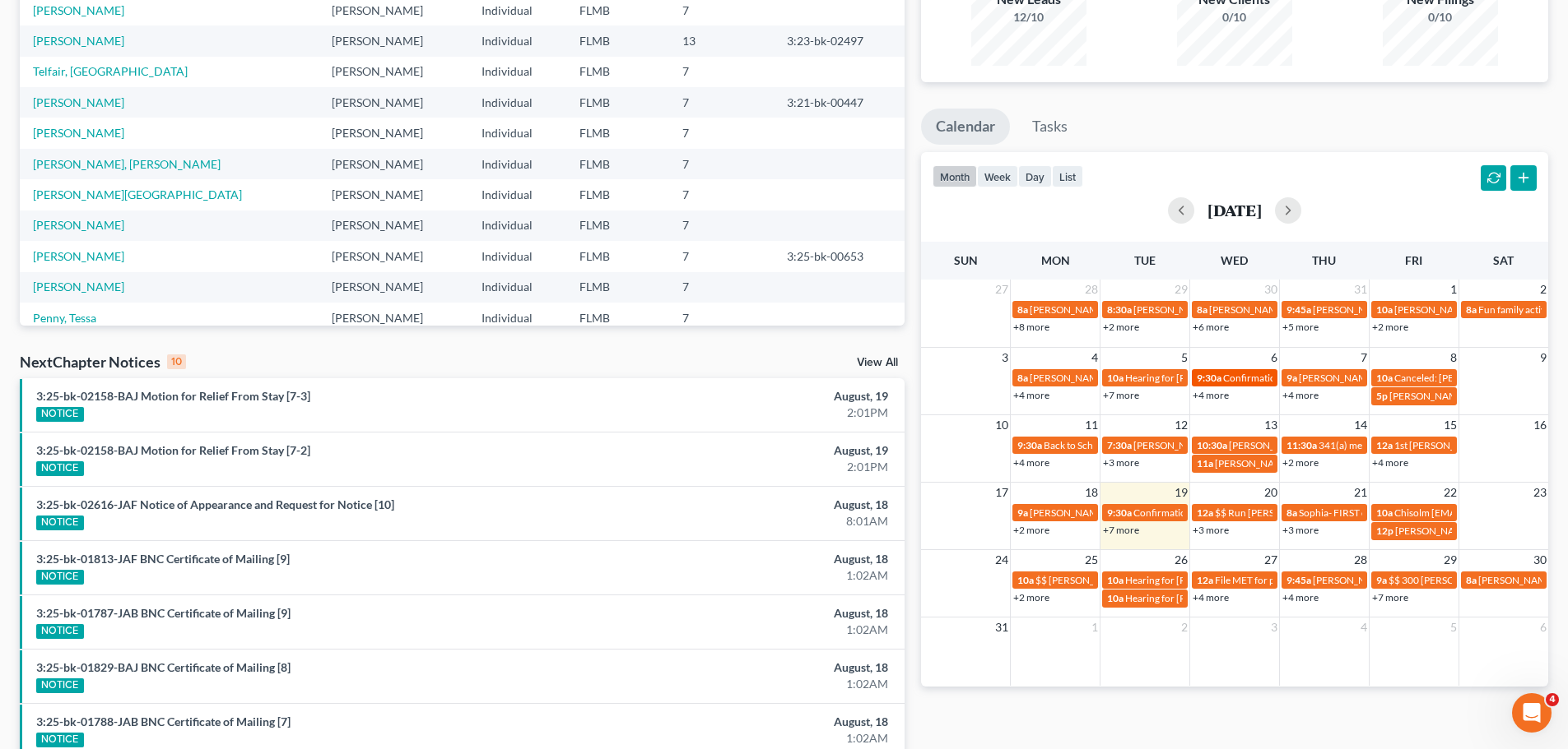
scroll to position [0, 0]
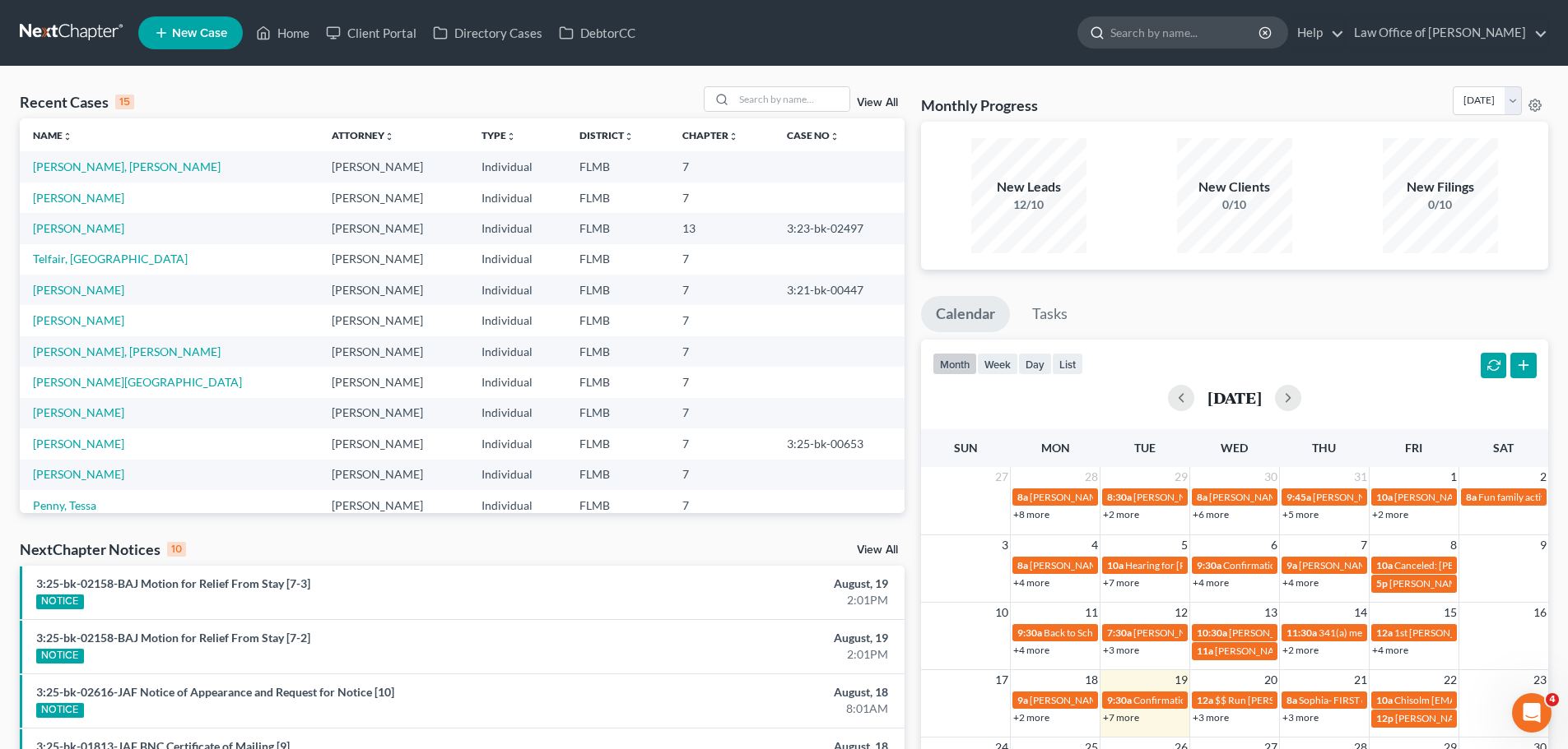
click at [1182, 35] on input "search" at bounding box center [1186, 32] width 151 height 30
type input "stokes"
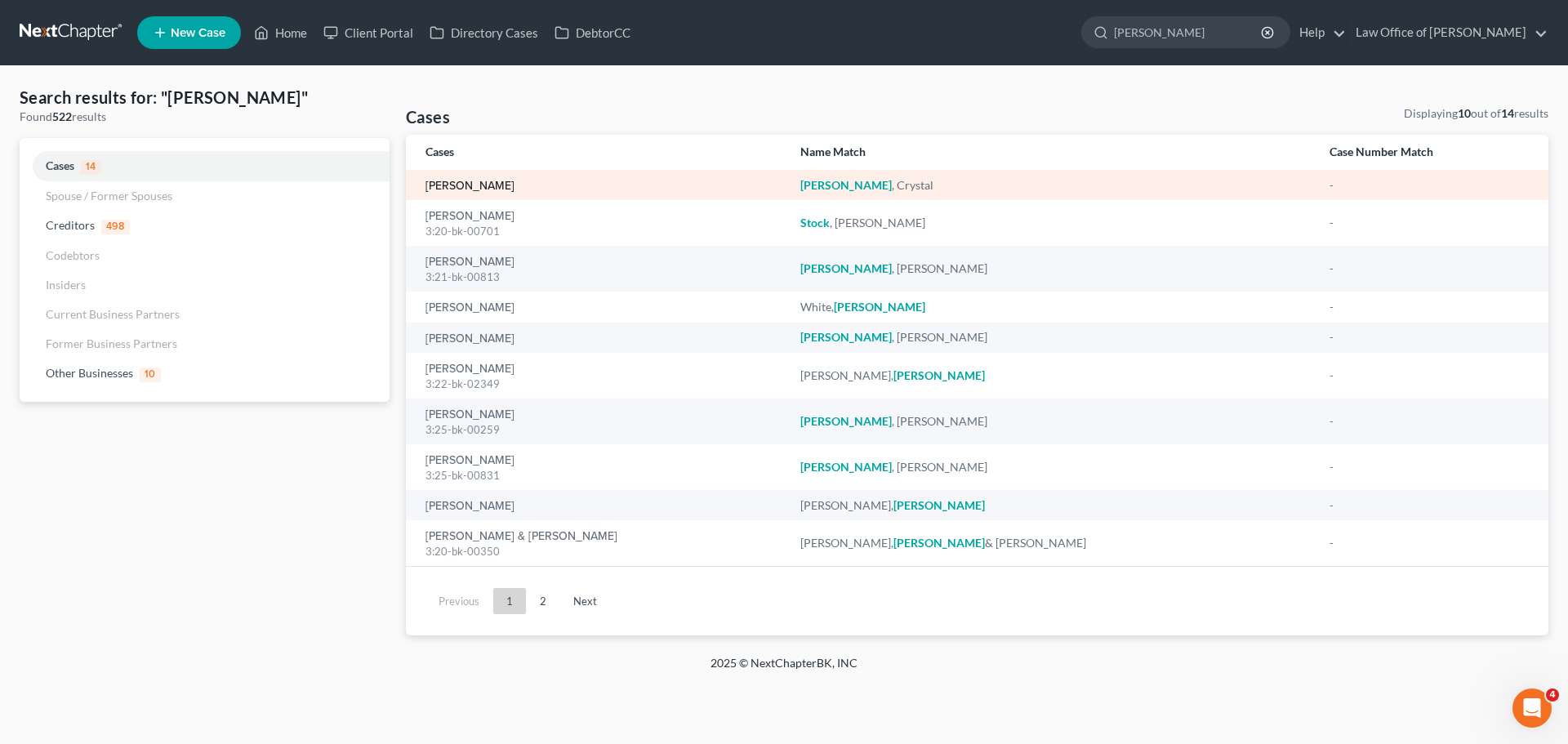
click at [485, 181] on link "[PERSON_NAME]" at bounding box center [469, 186] width 89 height 12
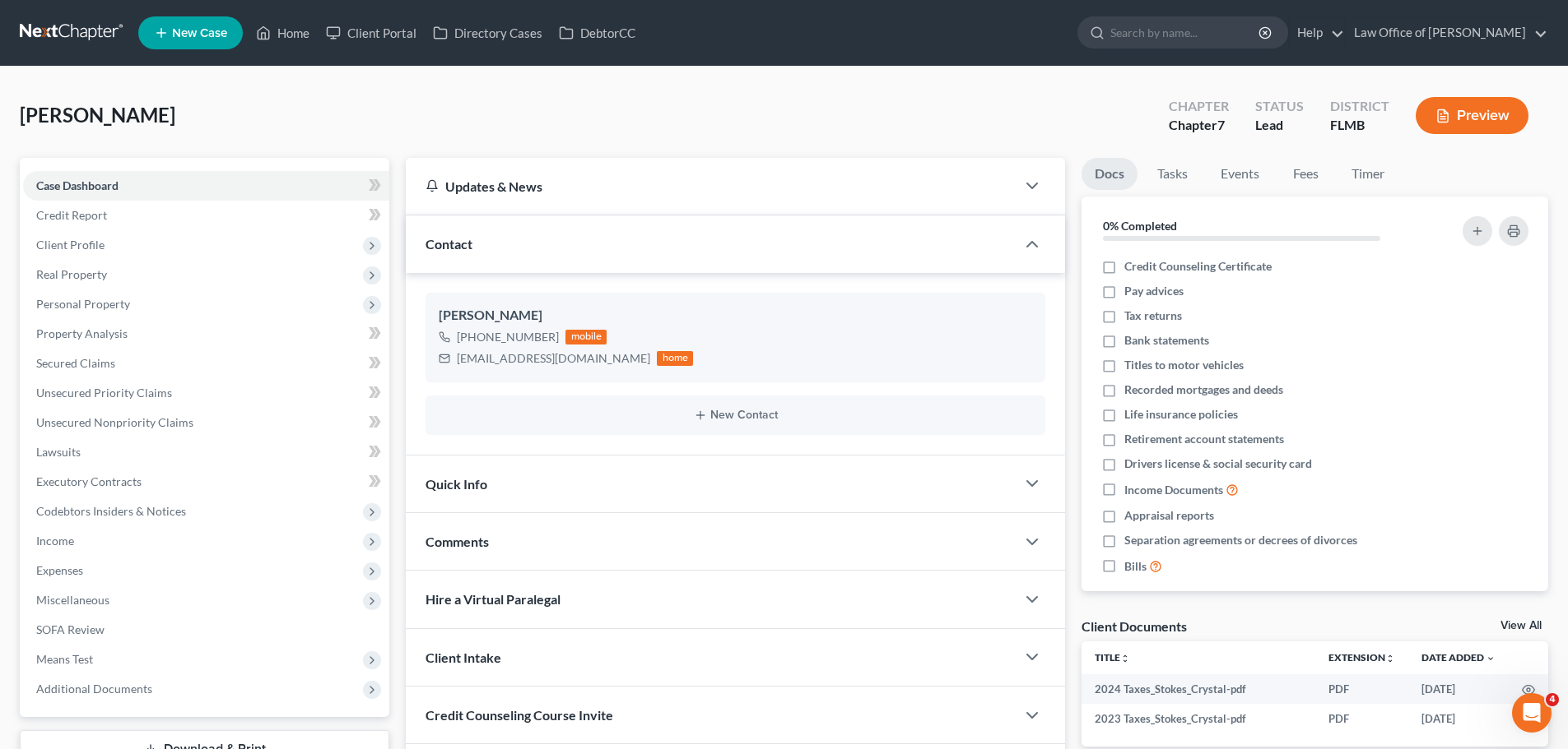
click at [67, 25] on link at bounding box center [73, 33] width 106 height 30
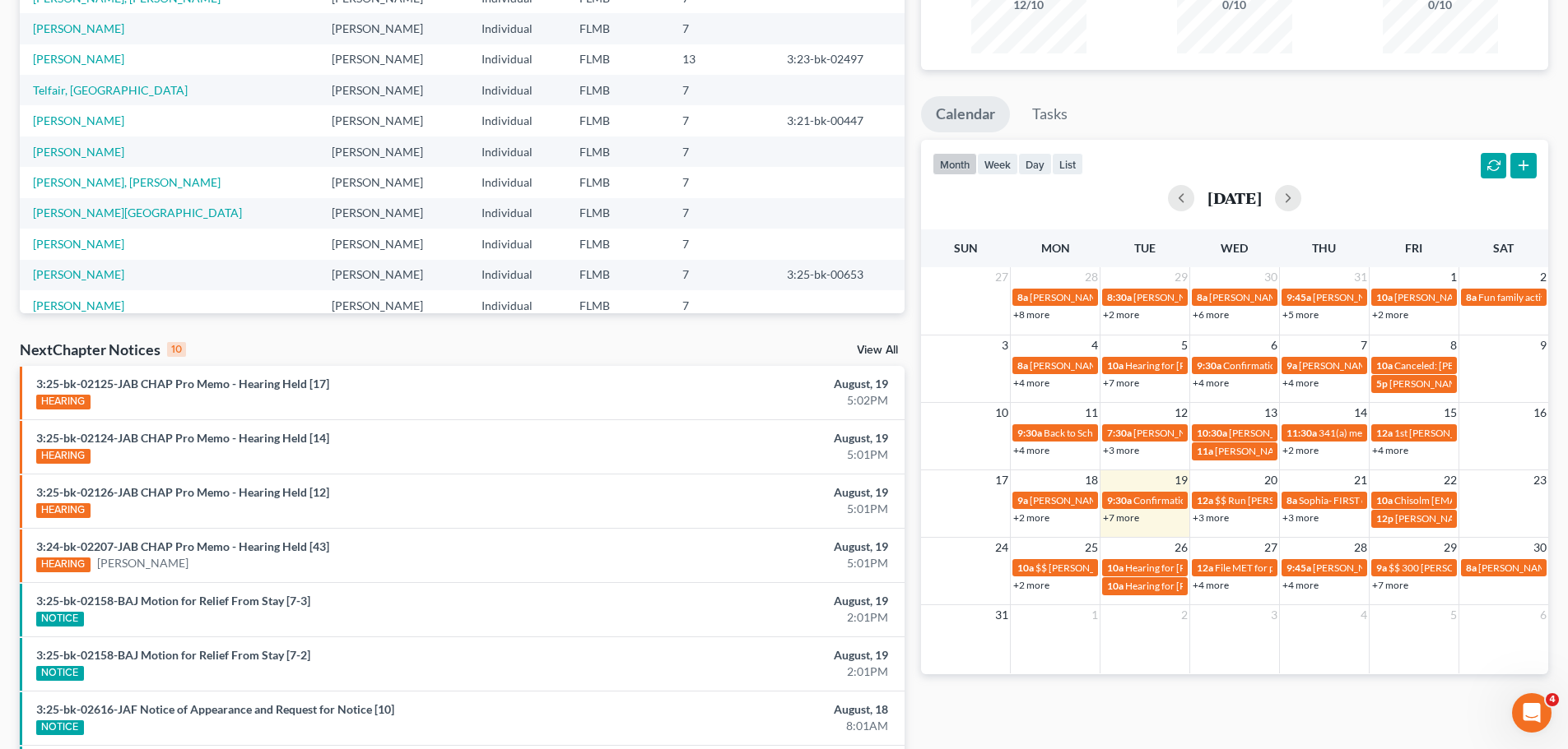
scroll to position [201, 0]
click at [1209, 515] on link "+3 more" at bounding box center [1211, 517] width 36 height 13
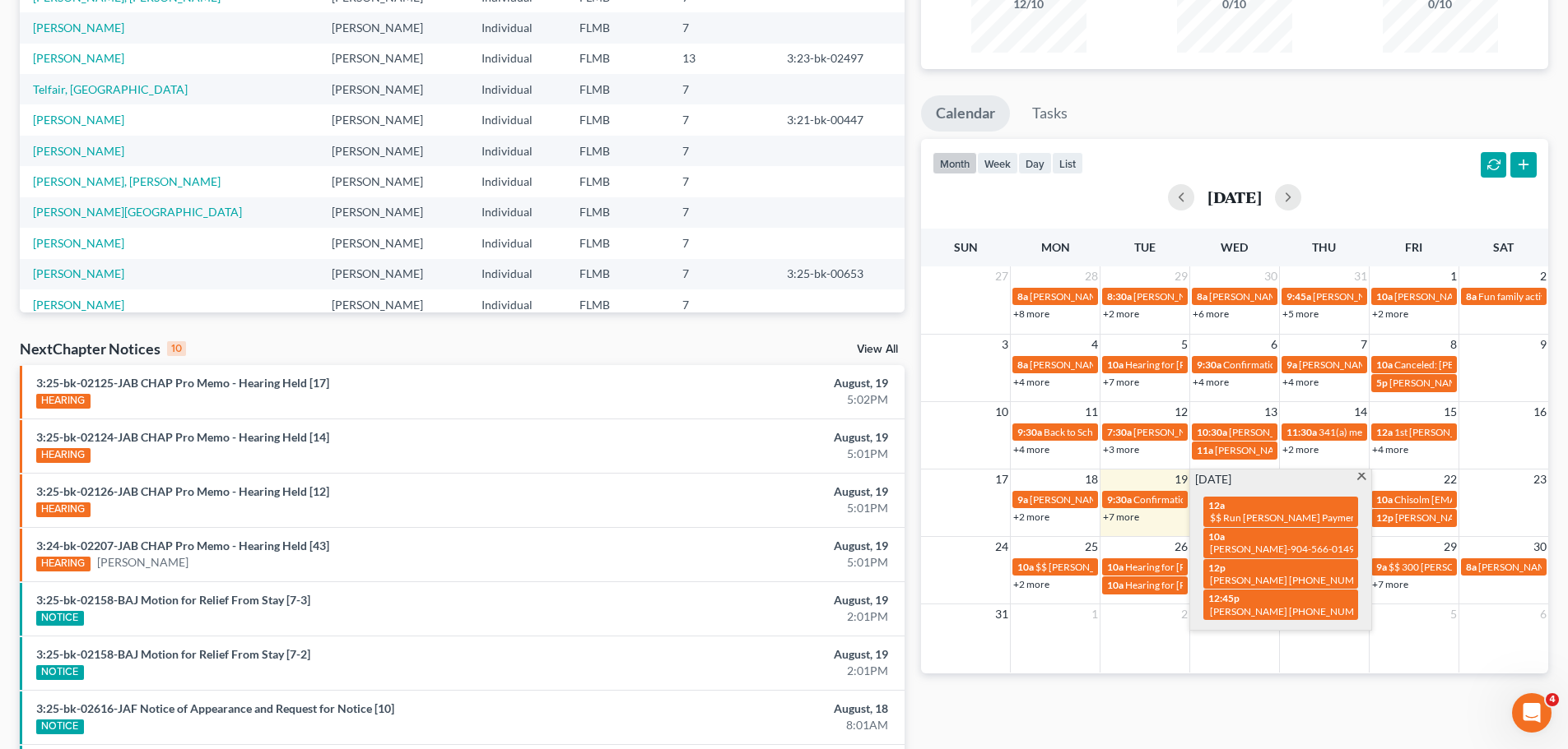
click at [1244, 698] on div "Monthly Progress Bankruptcy Bankruptcy [DATE] [DATE] [DATE] [DATE] [DATE] [DATE…" at bounding box center [1234, 409] width 644 height 1048
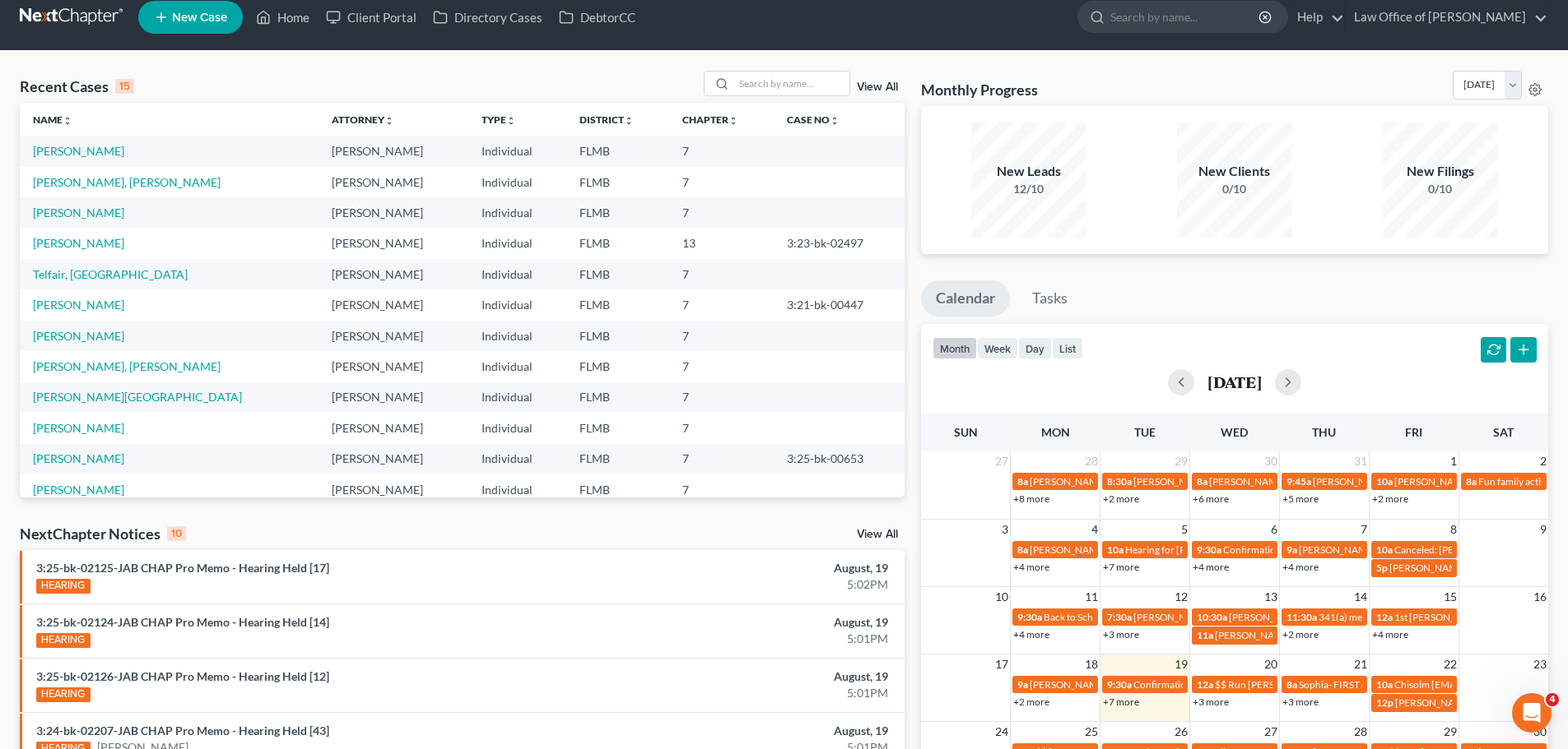
scroll to position [0, 0]
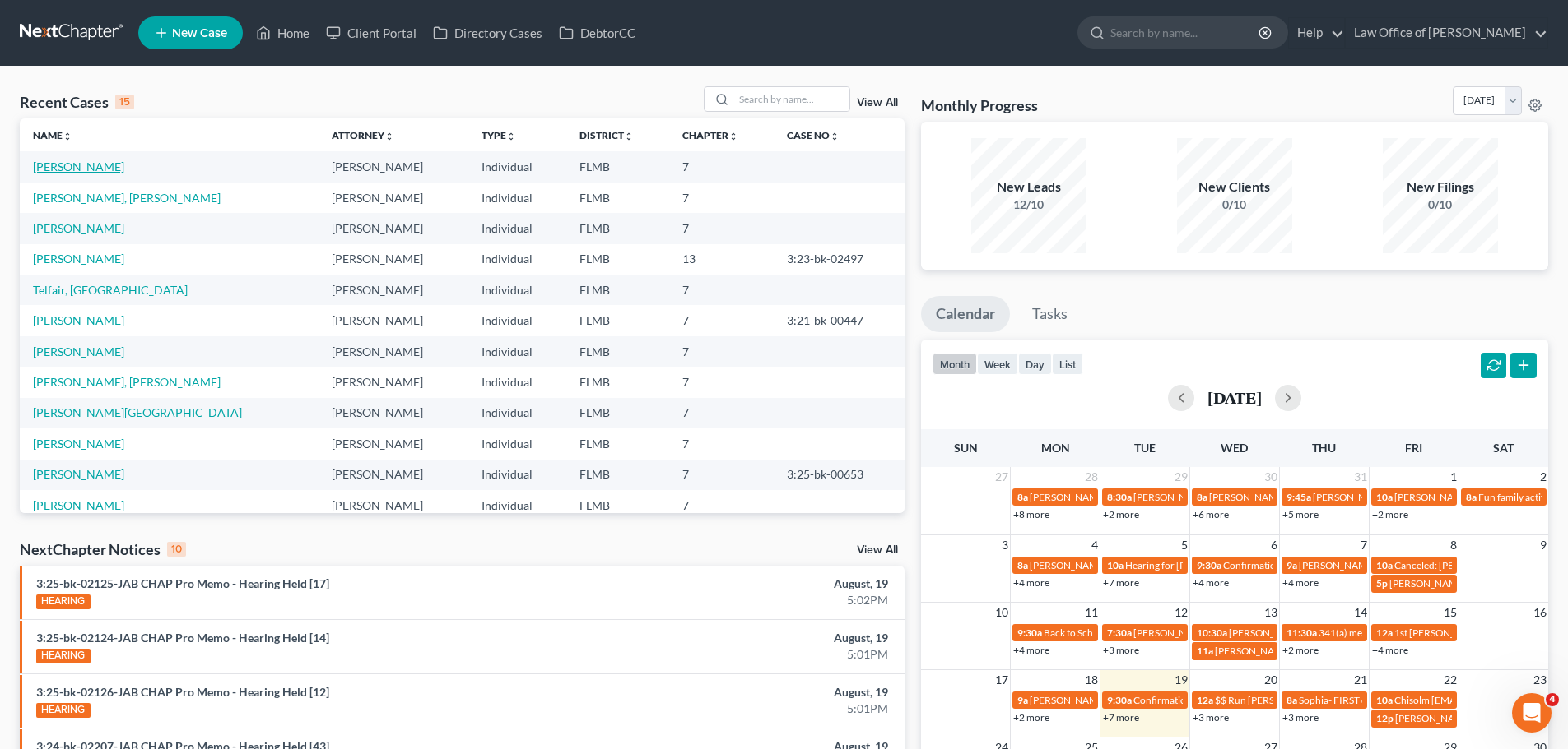
click at [75, 166] on link "[PERSON_NAME]" at bounding box center [78, 166] width 91 height 14
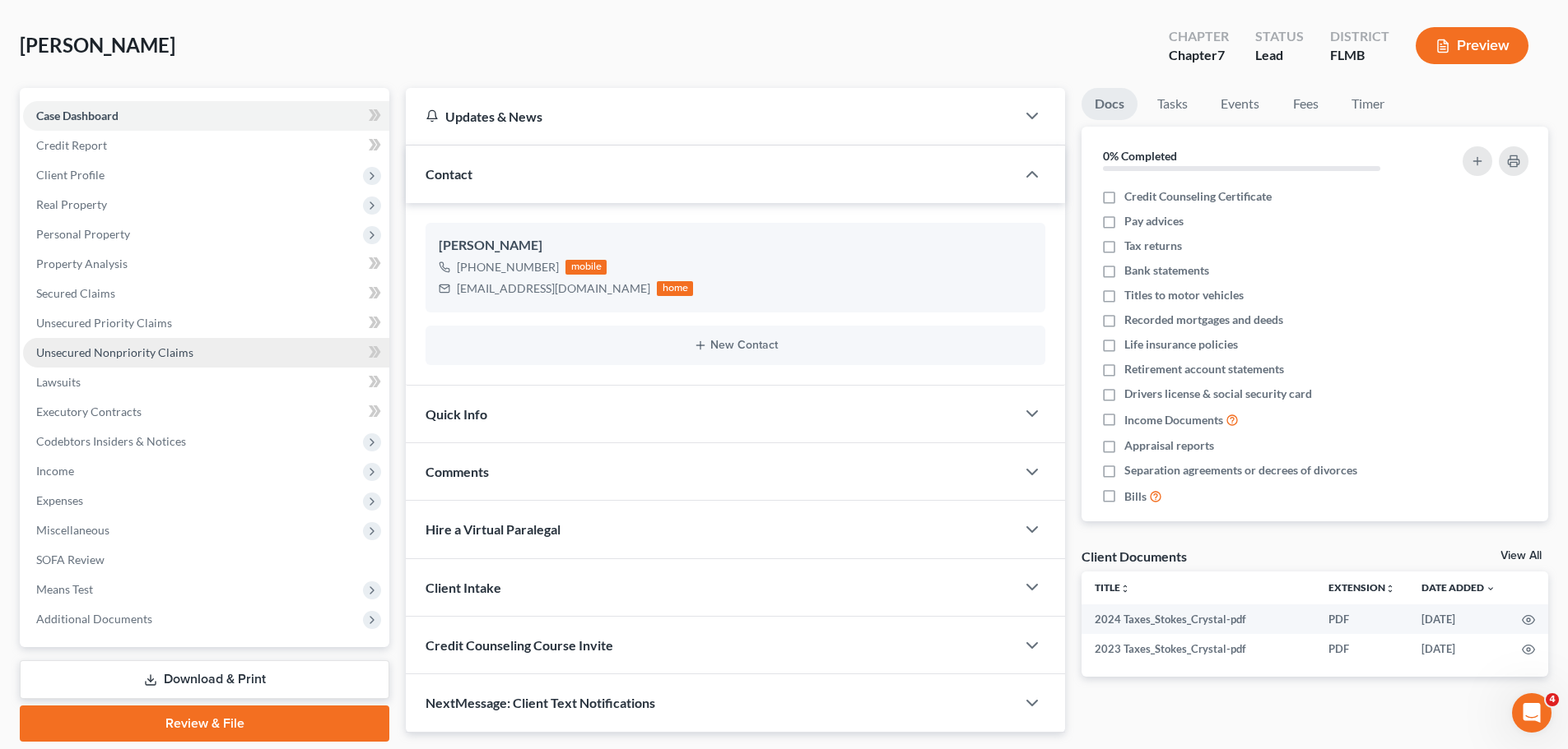
scroll to position [125, 0]
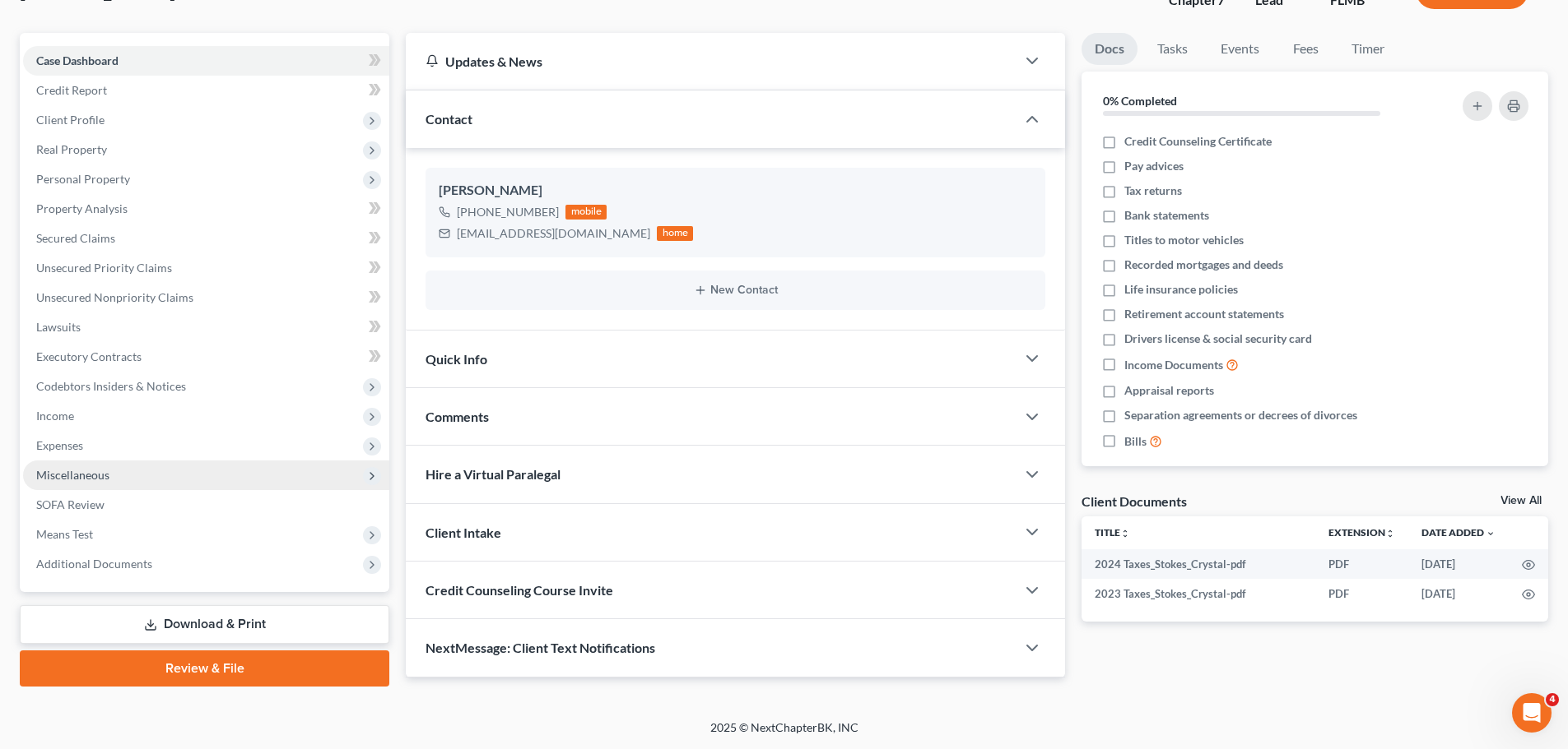
click at [63, 469] on span "Miscellaneous" at bounding box center [73, 474] width 74 height 14
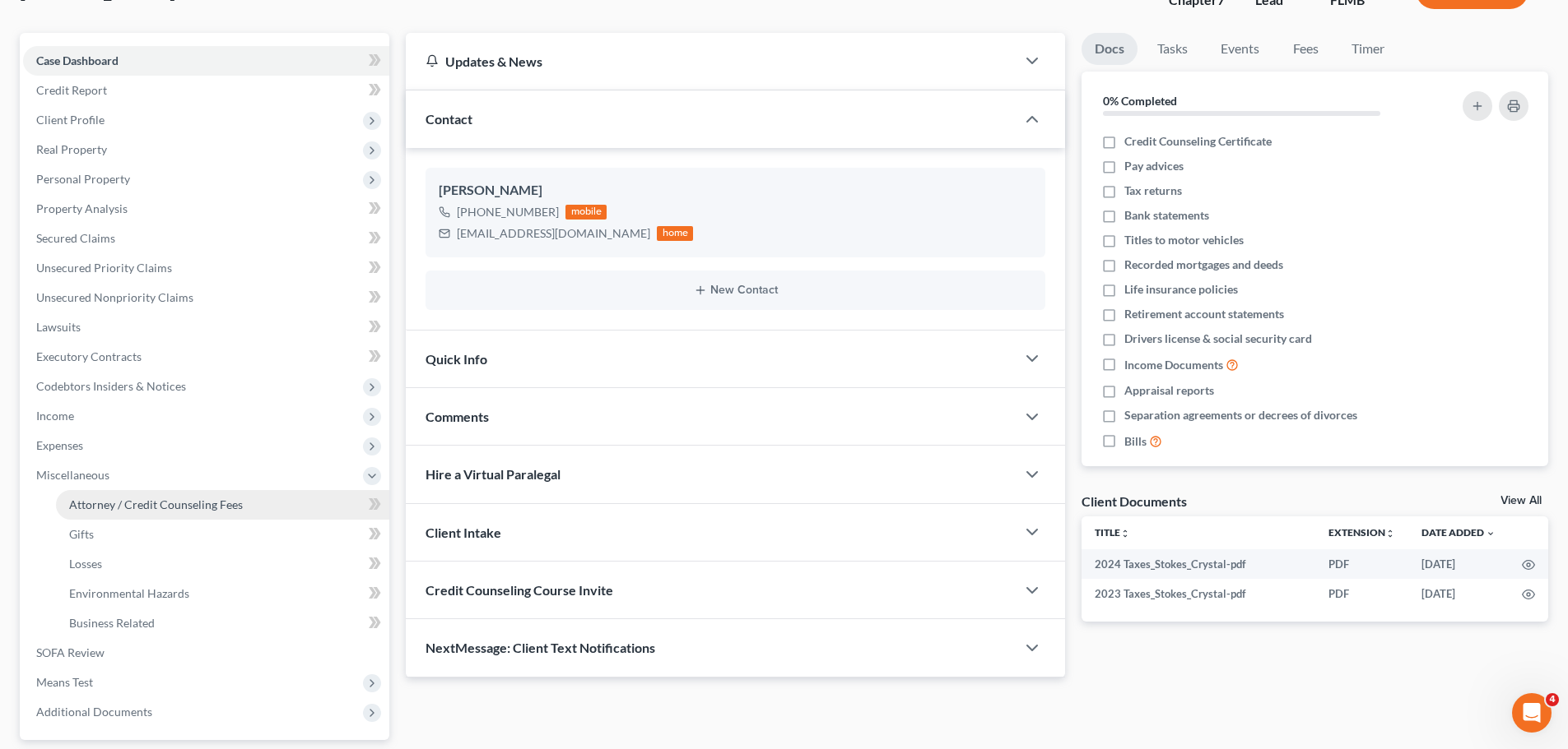
click at [81, 498] on span "Attorney / Credit Counseling Fees" at bounding box center [156, 504] width 174 height 14
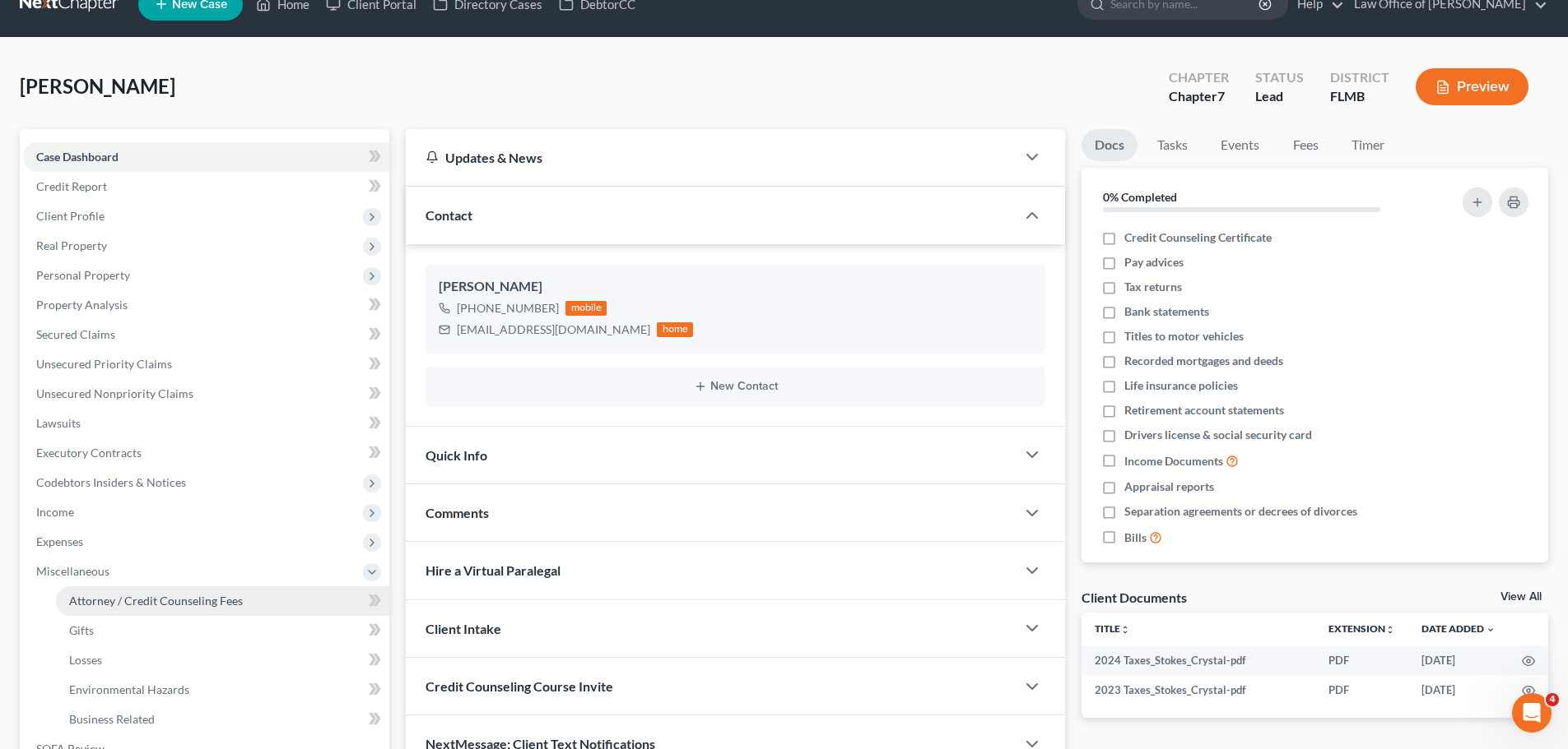
select select "0"
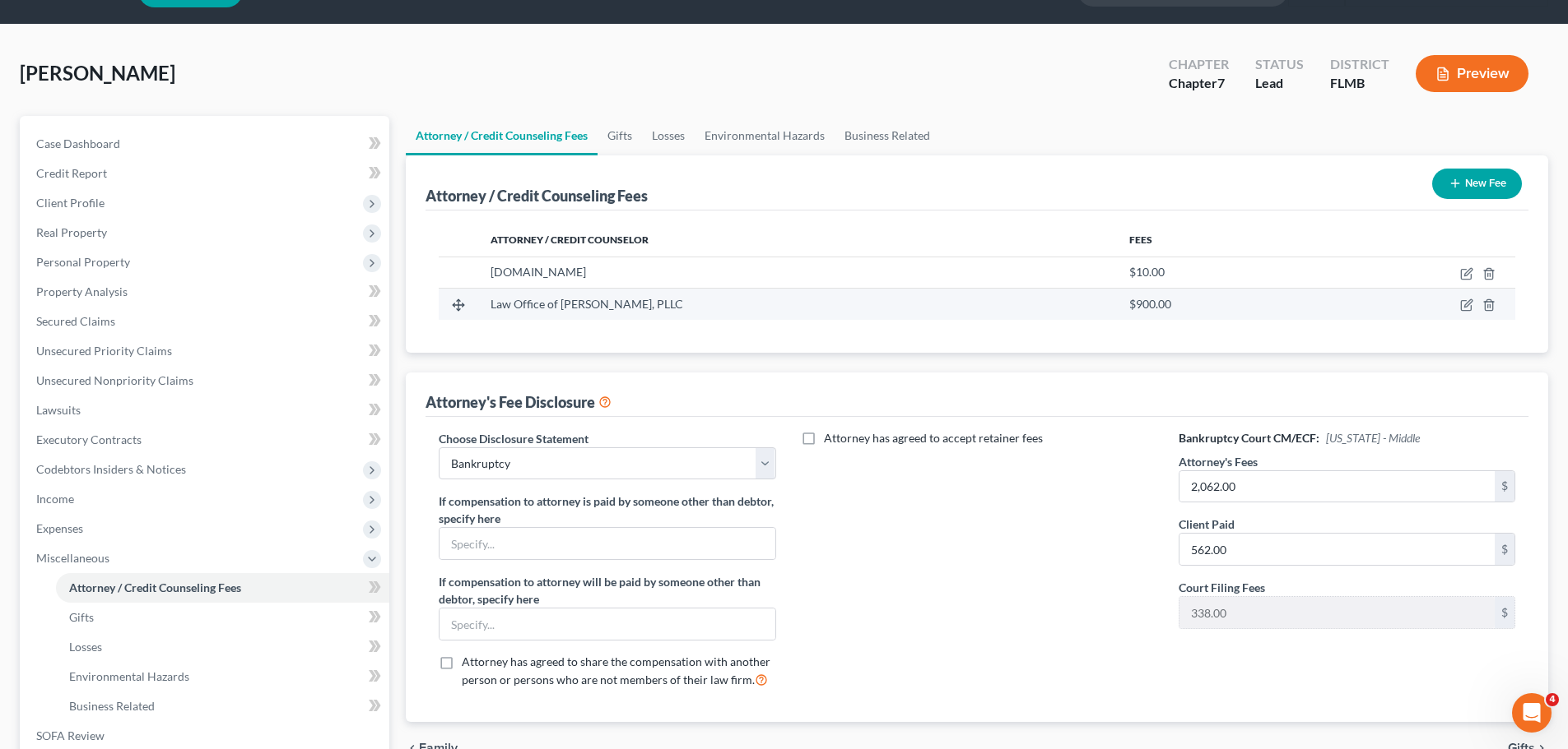
scroll to position [82, 0]
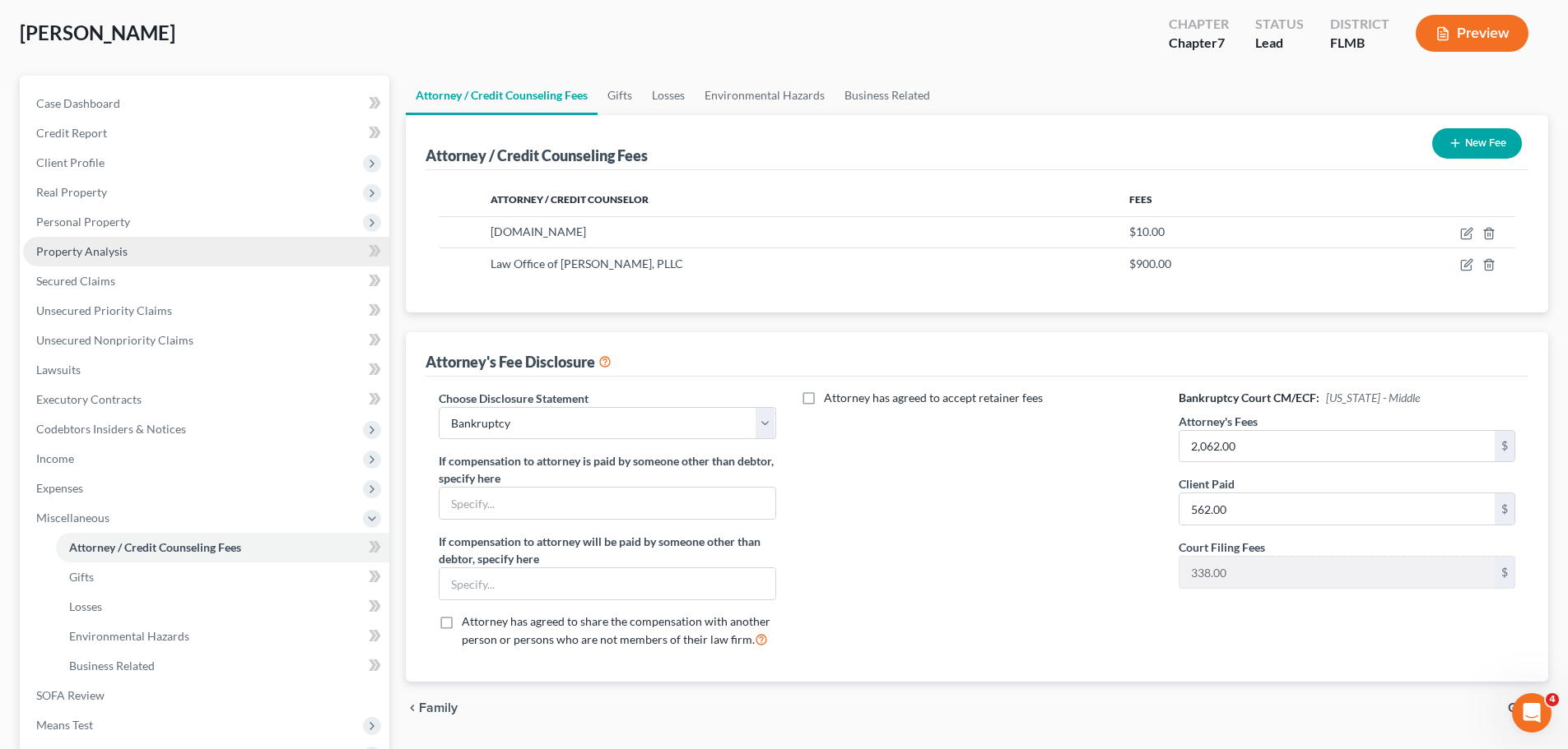
click at [249, 248] on link "Property Analysis" at bounding box center [206, 252] width 367 height 30
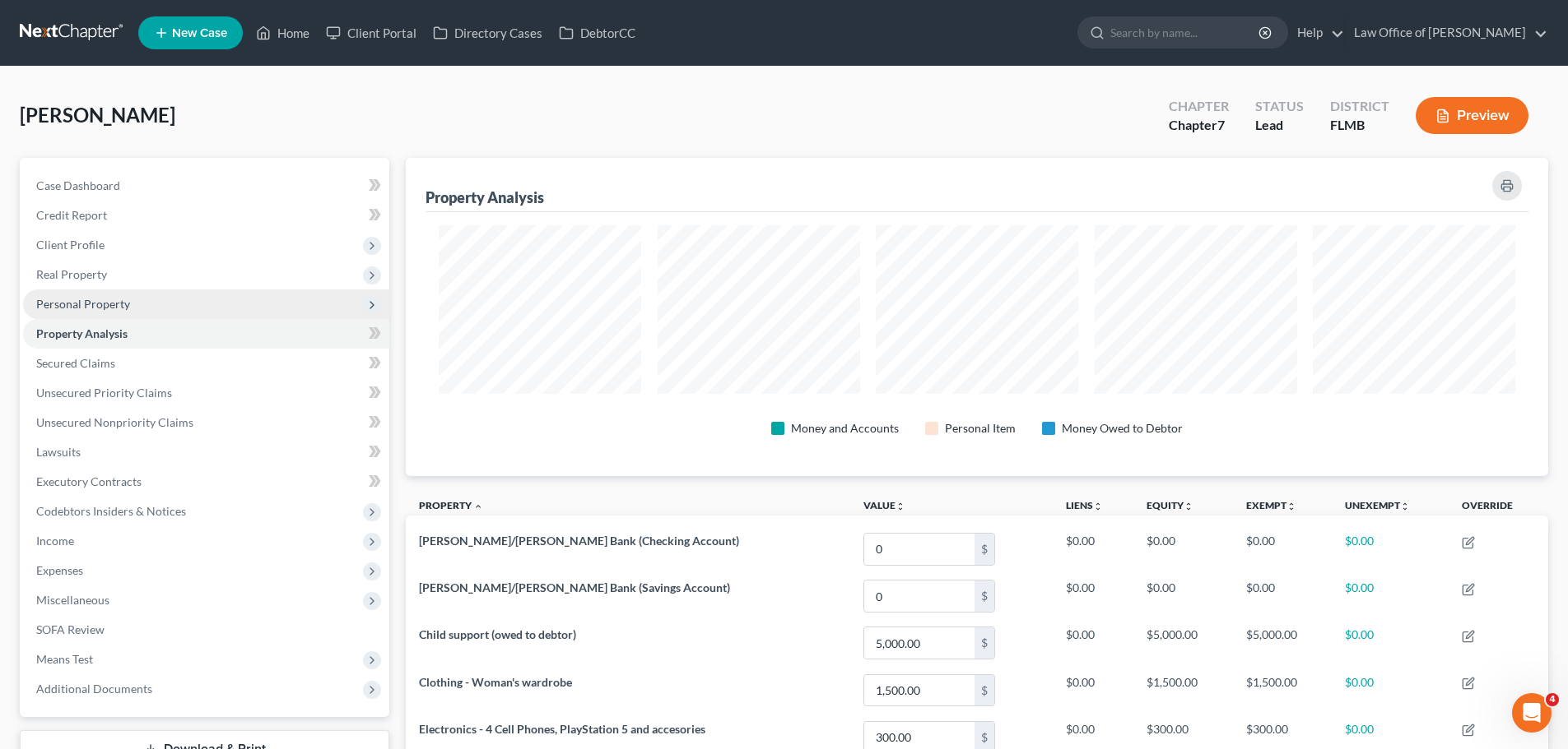
click at [224, 300] on span "Personal Property" at bounding box center [206, 304] width 367 height 30
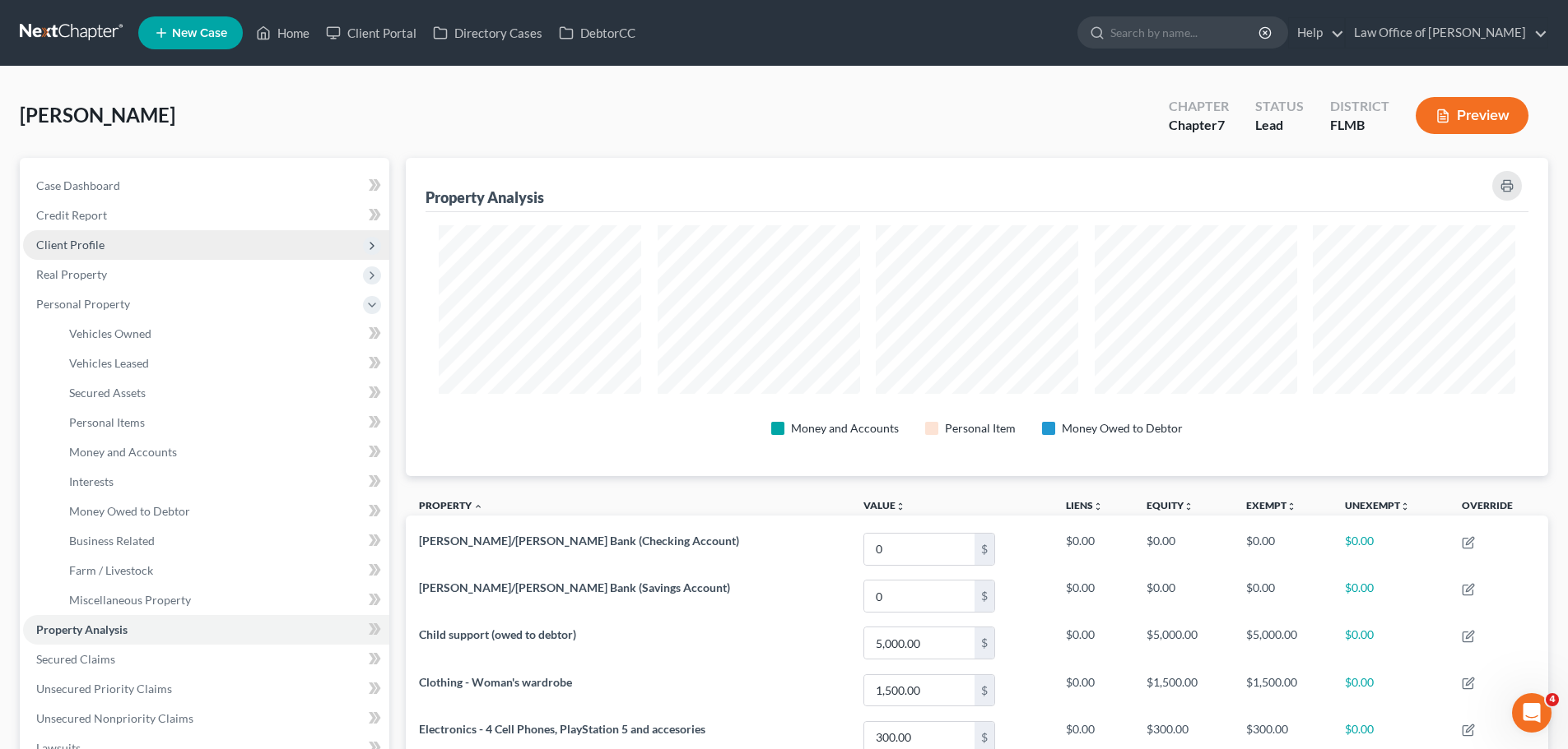
click at [195, 246] on span "Client Profile" at bounding box center [206, 245] width 367 height 30
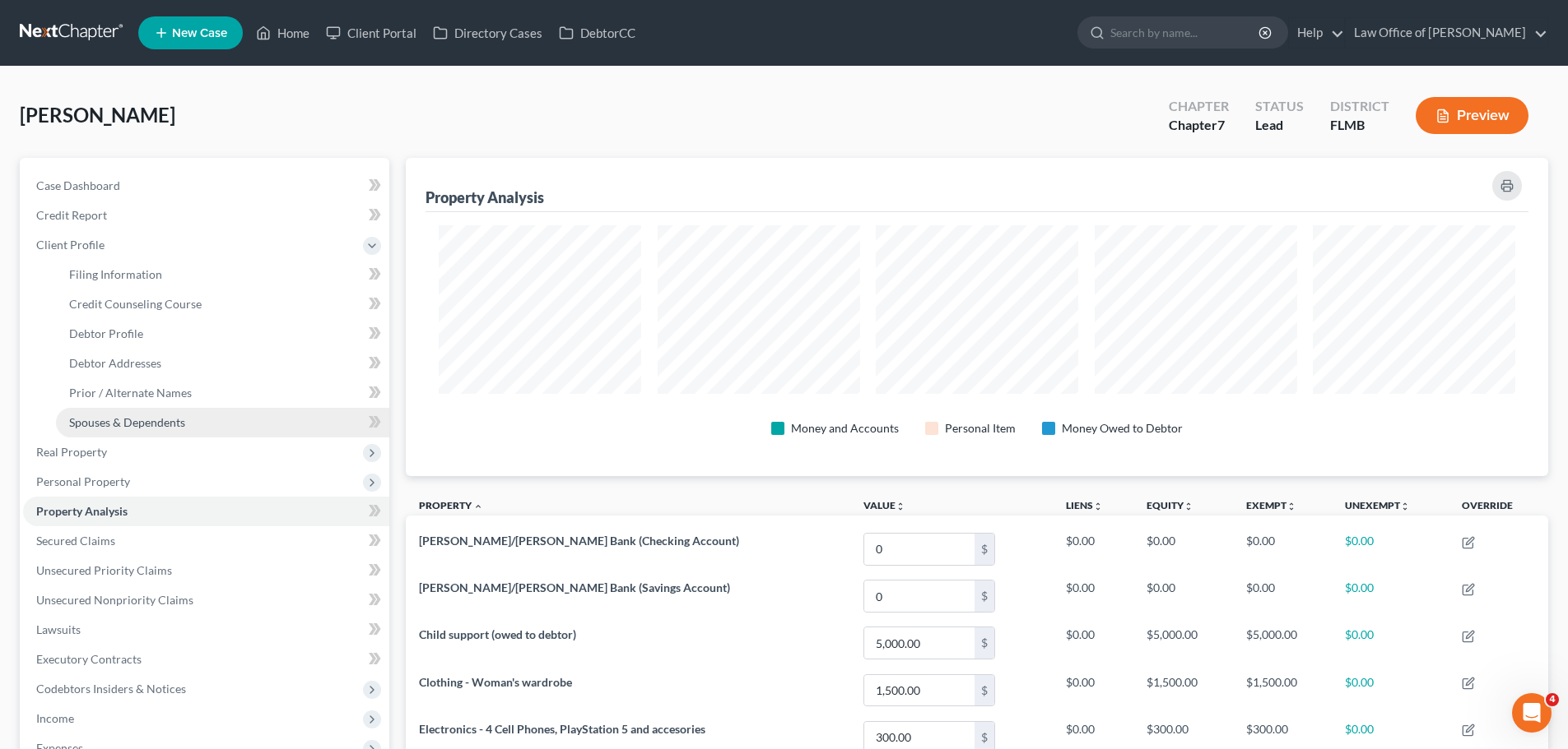
click at [164, 418] on span "Spouses & Dependents" at bounding box center [127, 422] width 116 height 14
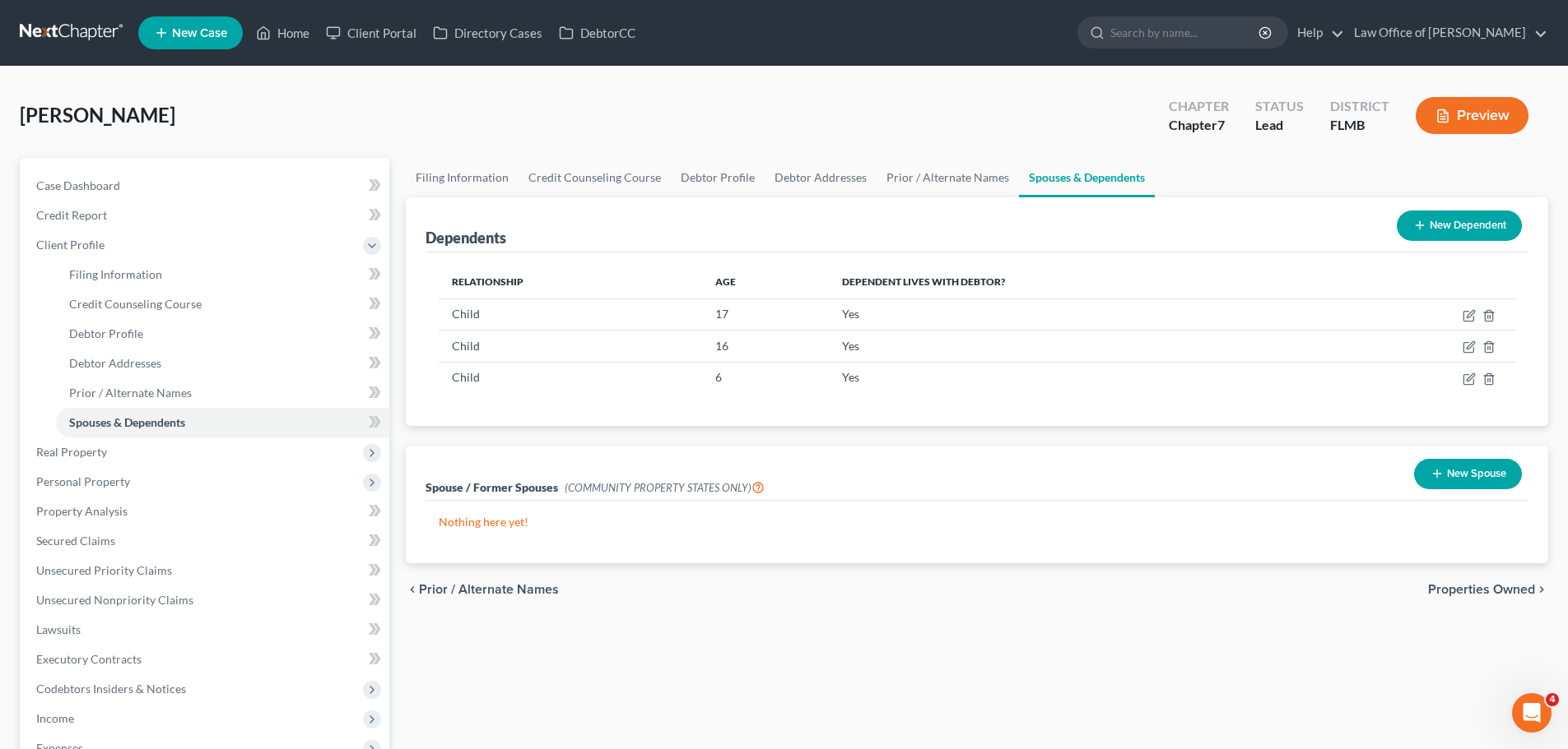
click at [547, 105] on div "[PERSON_NAME] Upgraded Chapter Chapter 7 Status Lead District FLMB Preview" at bounding box center [784, 122] width 1528 height 72
click at [50, 27] on link at bounding box center [73, 33] width 106 height 30
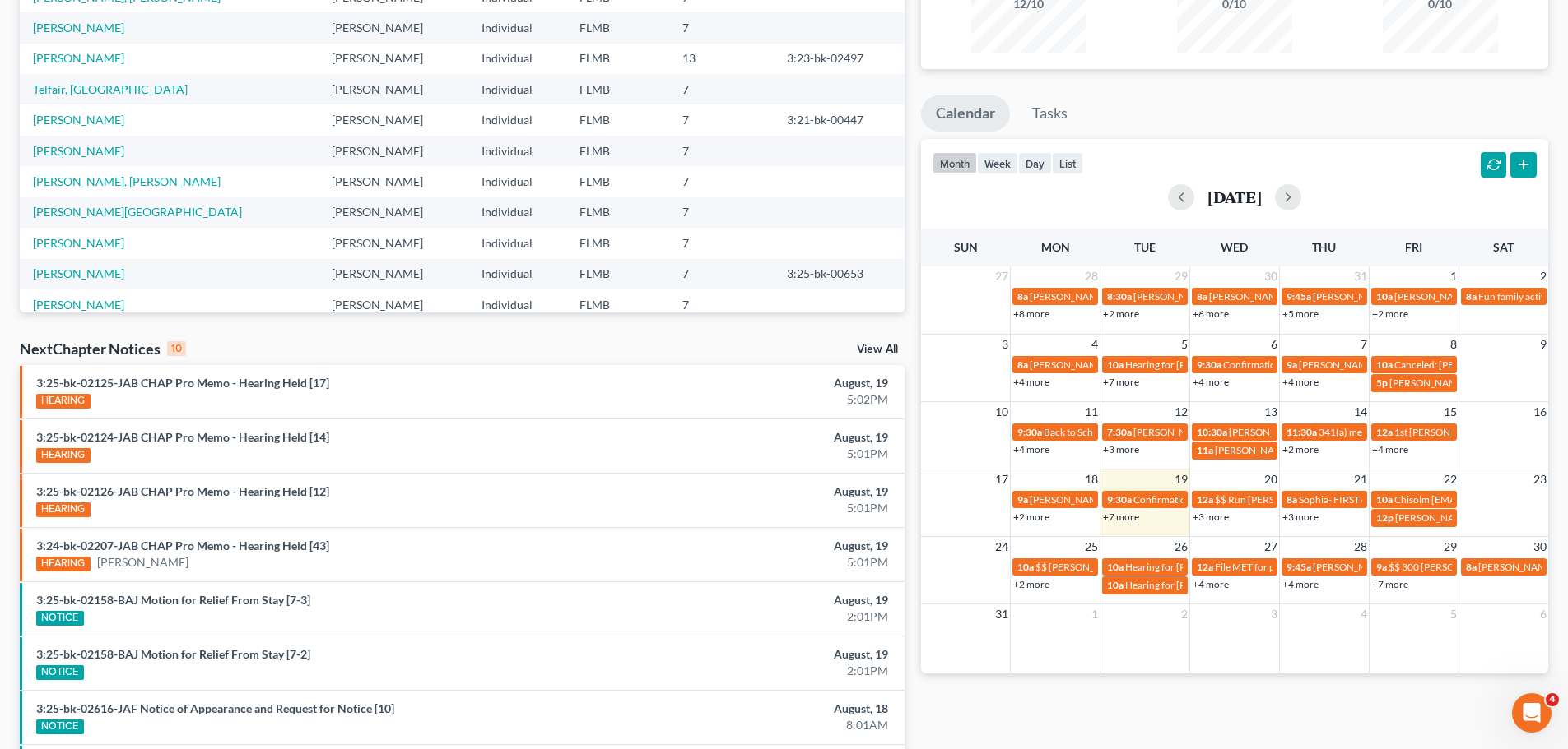
click at [1308, 450] on link "+2 more" at bounding box center [1301, 450] width 36 height 13
click at [1332, 695] on div "Monthly Progress Bankruptcy Bankruptcy [DATE] [DATE] [DATE] [DATE] [DATE] [DATE…" at bounding box center [1234, 409] width 644 height 1048
click at [1387, 448] on link "+4 more" at bounding box center [1390, 450] width 36 height 13
click at [1395, 698] on div "Monthly Progress Bankruptcy Bankruptcy [DATE] [DATE] [DATE] [DATE] [DATE] [DATE…" at bounding box center [1234, 409] width 644 height 1048
click at [1401, 319] on link "+2 more" at bounding box center [1390, 314] width 36 height 13
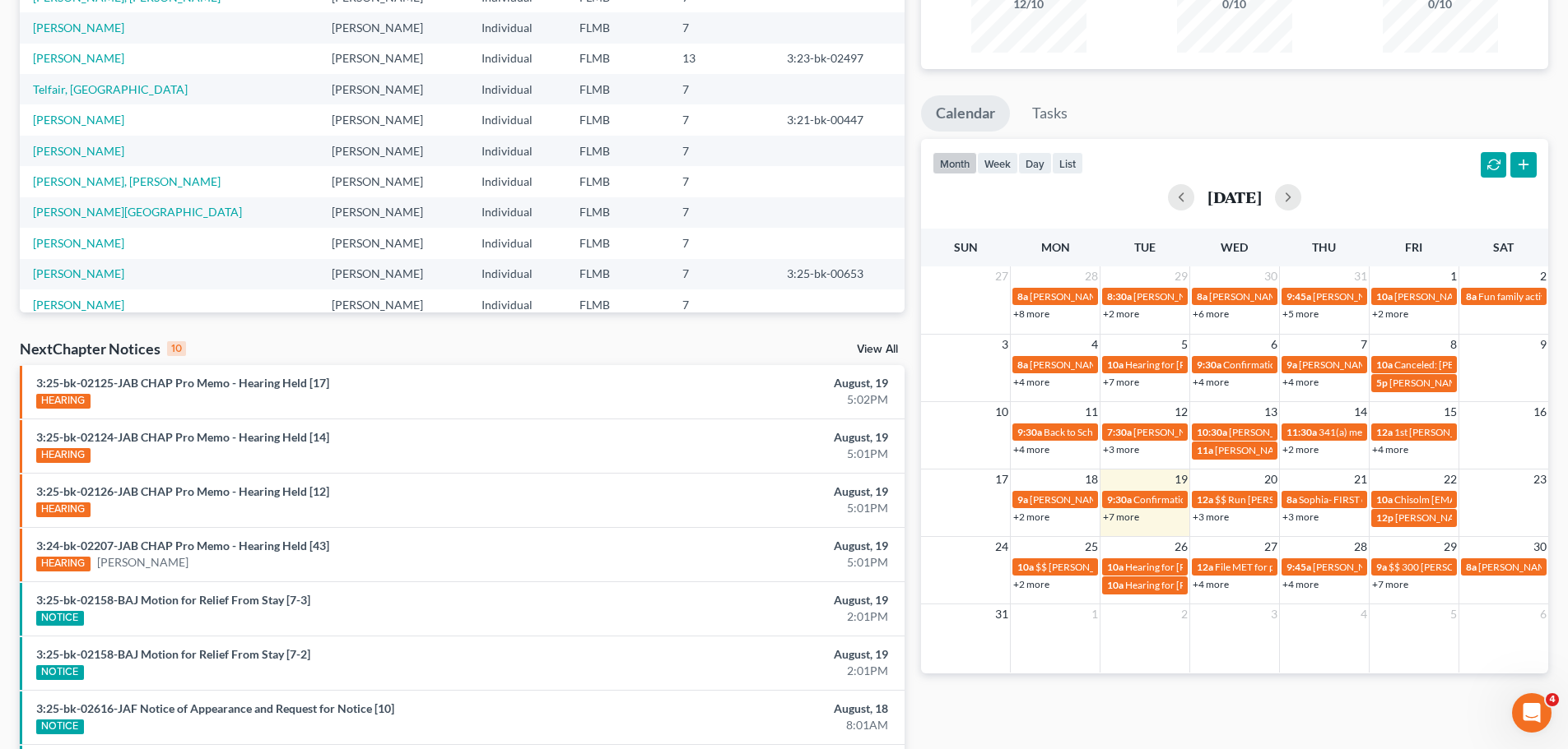
click at [1337, 714] on div "Monthly Progress Bankruptcy Bankruptcy [DATE] [DATE] [DATE] [DATE] [DATE] [DATE…" at bounding box center [1234, 409] width 644 height 1048
click at [1395, 450] on link "+4 more" at bounding box center [1390, 450] width 36 height 13
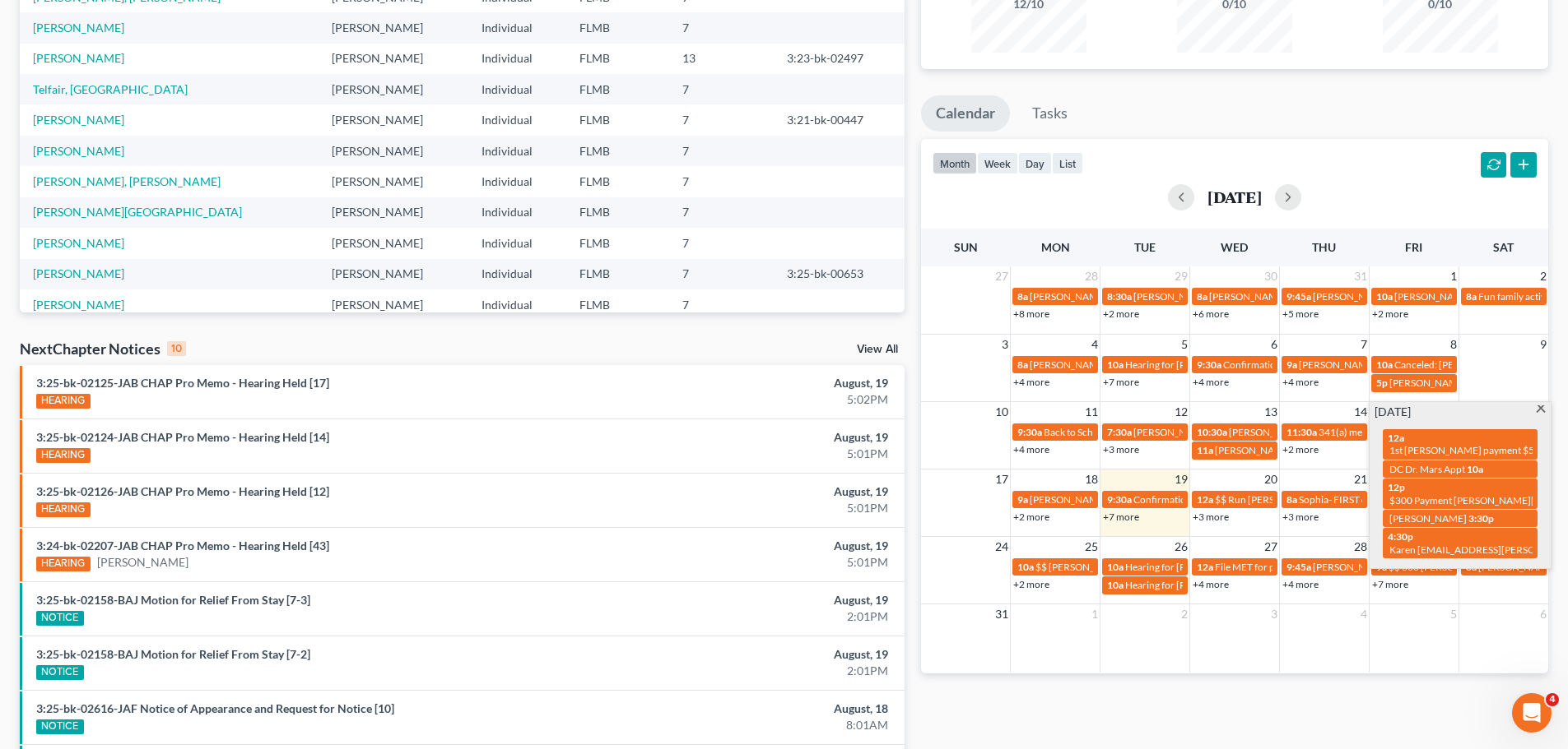
click at [1044, 518] on link "+2 more" at bounding box center [1031, 517] width 36 height 13
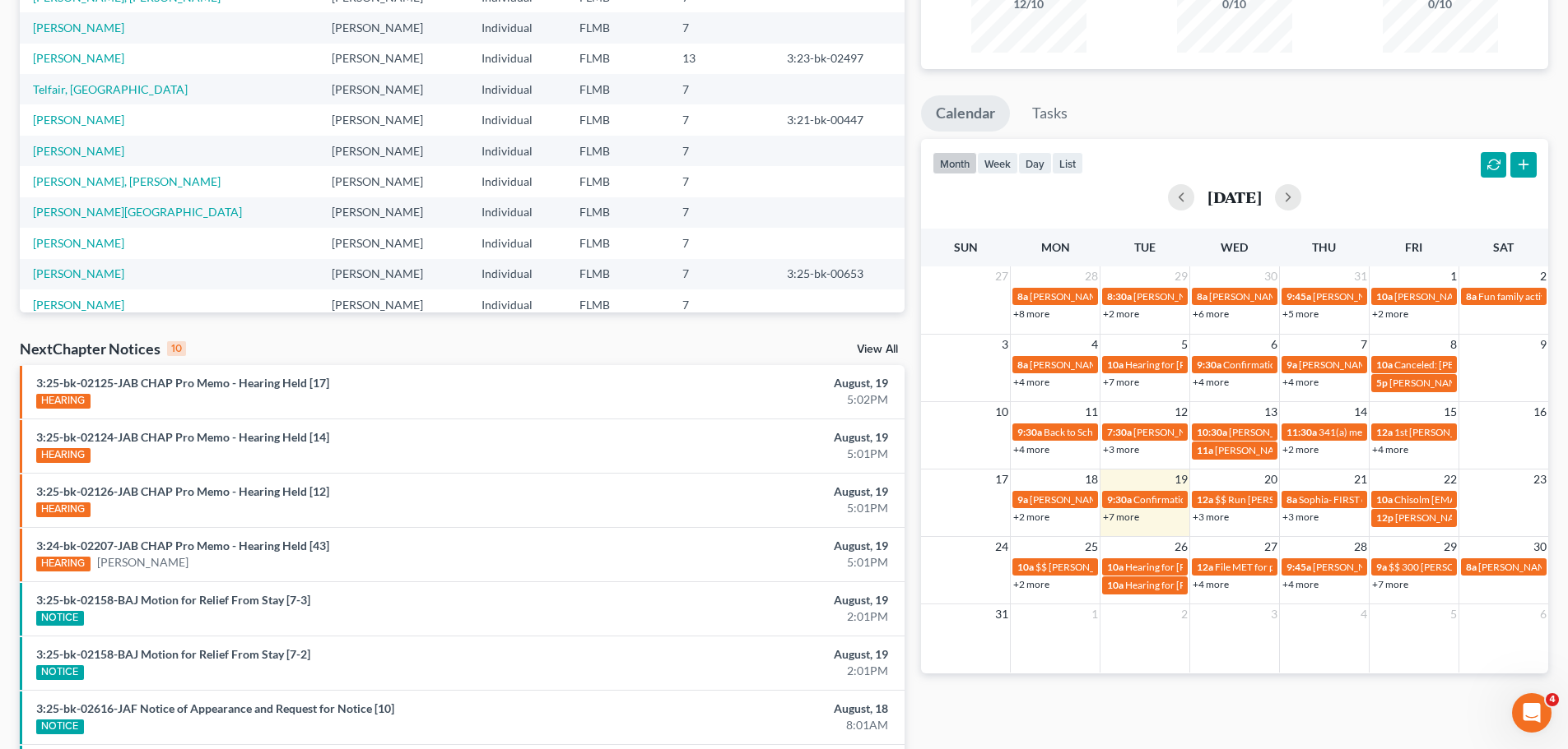
click at [1043, 704] on div "Monthly Progress Bankruptcy Bankruptcy [DATE] [DATE] [DATE] [DATE] [DATE] [DATE…" at bounding box center [1234, 409] width 644 height 1048
click at [1301, 520] on link "+3 more" at bounding box center [1301, 517] width 36 height 13
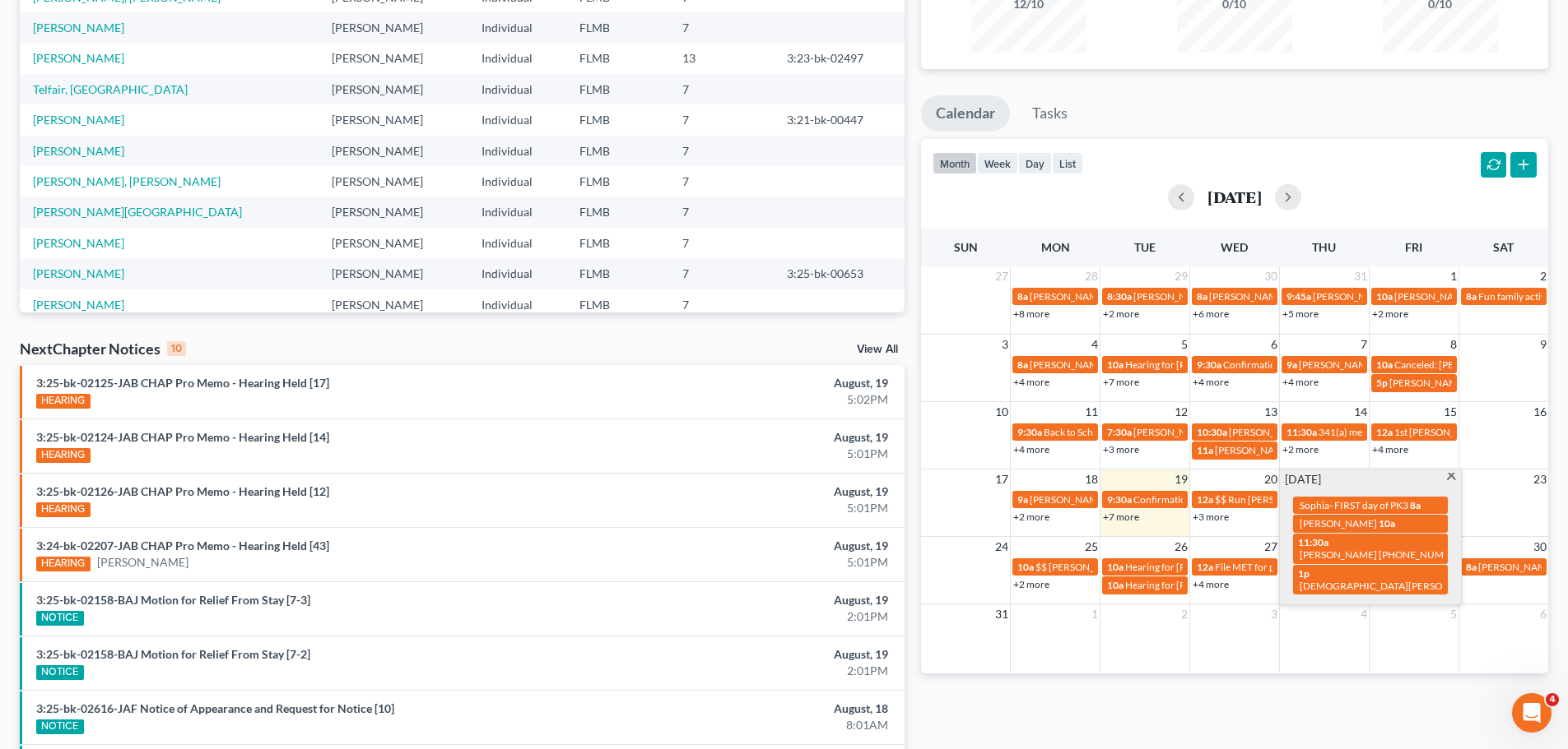
click at [1279, 719] on div "Monthly Progress Bankruptcy Bankruptcy [DATE] [DATE] [DATE] [DATE] [DATE] [DATE…" at bounding box center [1234, 409] width 644 height 1048
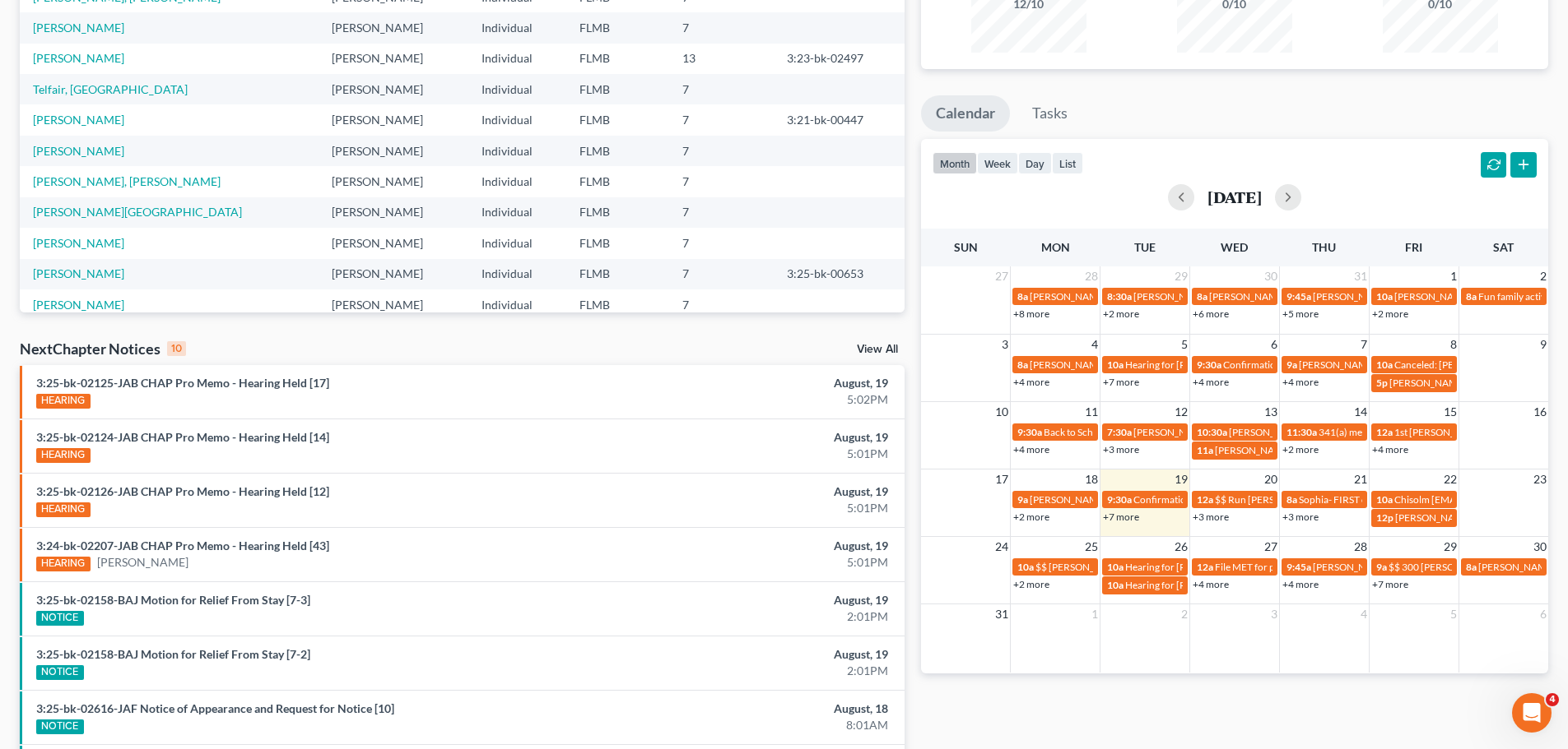
click at [1221, 518] on link "+3 more" at bounding box center [1211, 517] width 36 height 13
click at [1260, 711] on div "Monthly Progress Bankruptcy Bankruptcy [DATE] [DATE] [DATE] [DATE] [DATE] [DATE…" at bounding box center [1234, 409] width 644 height 1048
click at [1044, 587] on link "+2 more" at bounding box center [1031, 584] width 36 height 13
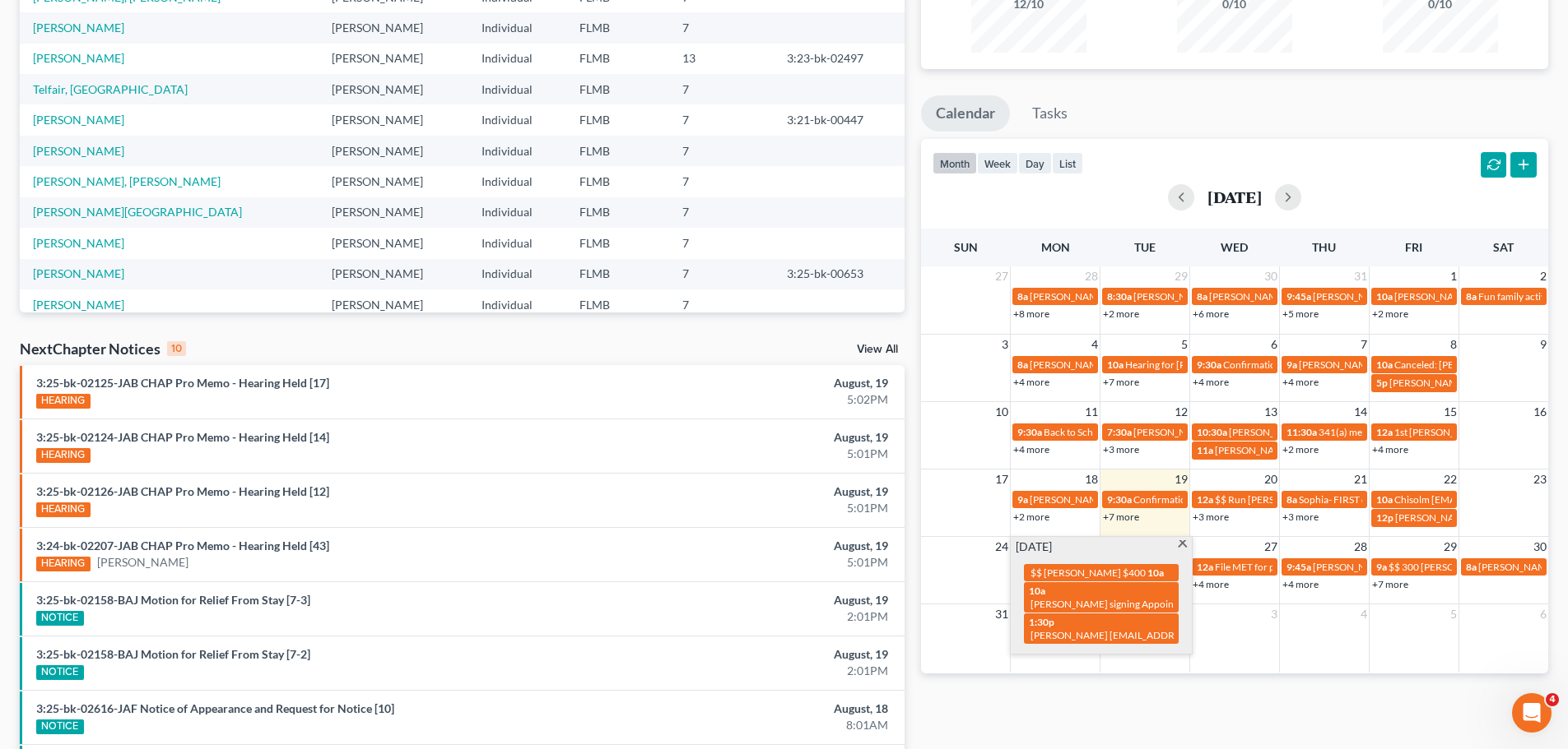
click at [1076, 693] on div "Monthly Progress Bankruptcy Bankruptcy [DATE] [DATE] [DATE] [DATE] [DATE] [DATE…" at bounding box center [1234, 409] width 644 height 1048
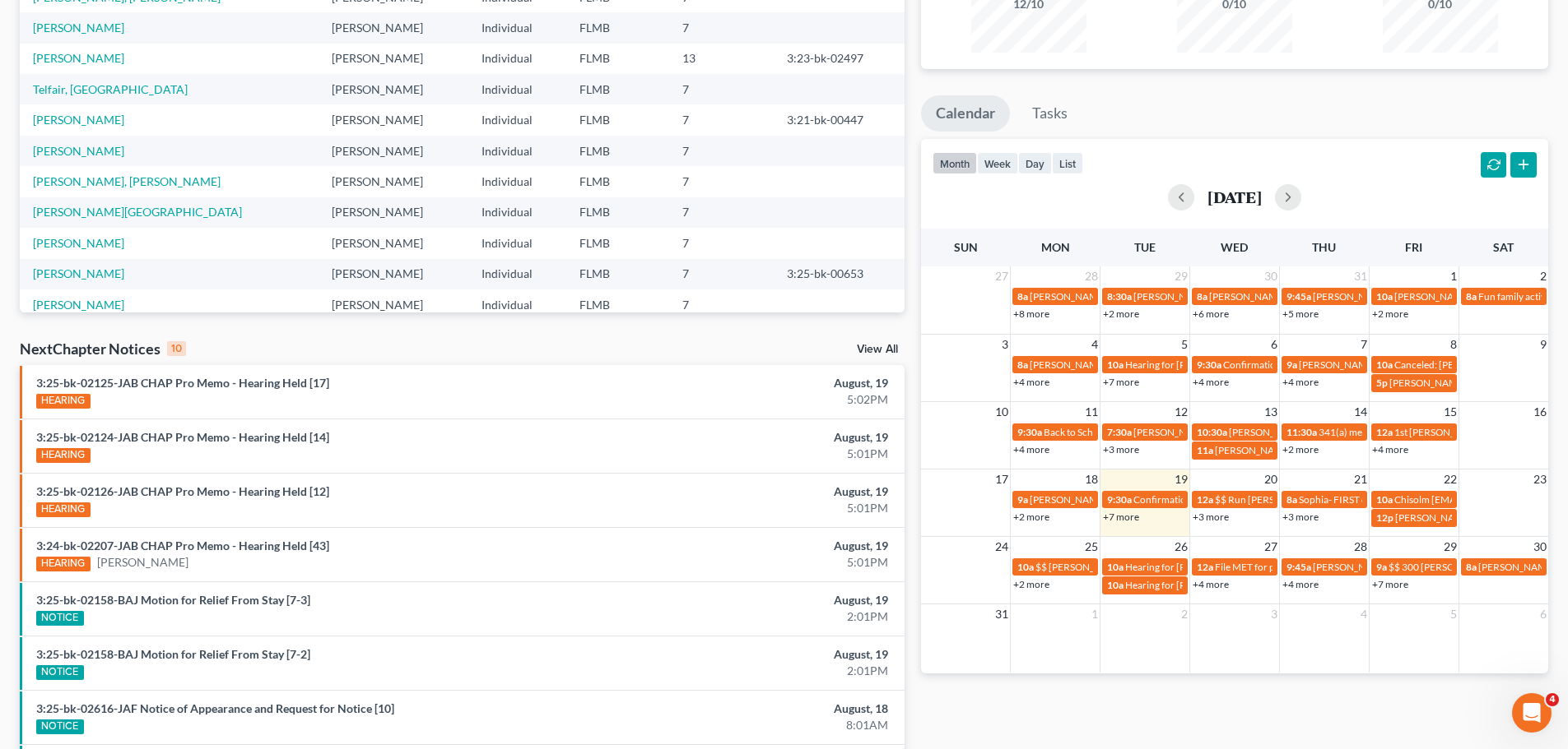
click at [1398, 586] on link "+7 more" at bounding box center [1390, 584] width 36 height 13
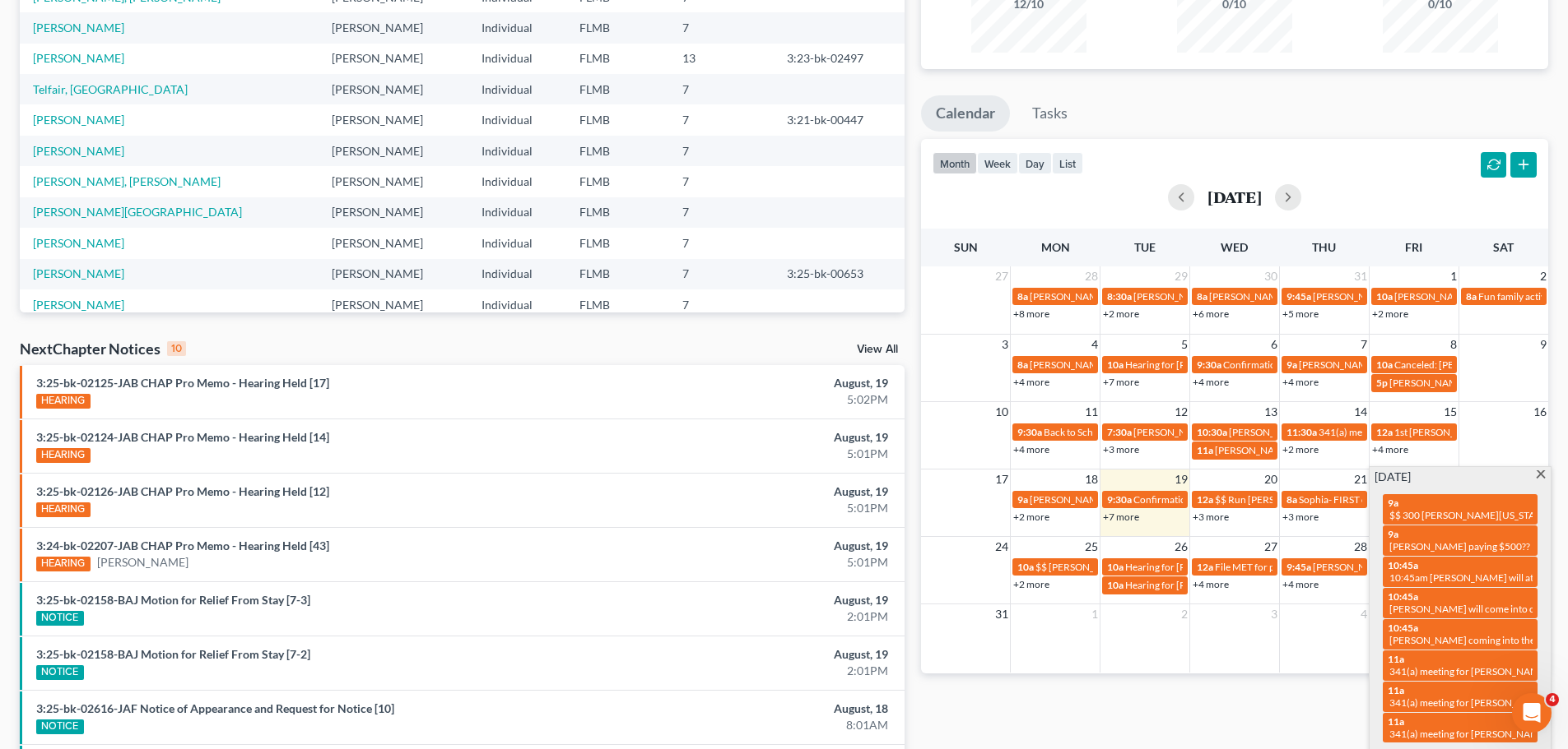
click at [1277, 700] on div "Monthly Progress Bankruptcy Bankruptcy [DATE] [DATE] [DATE] [DATE] [DATE] [DATE…" at bounding box center [1234, 409] width 644 height 1048
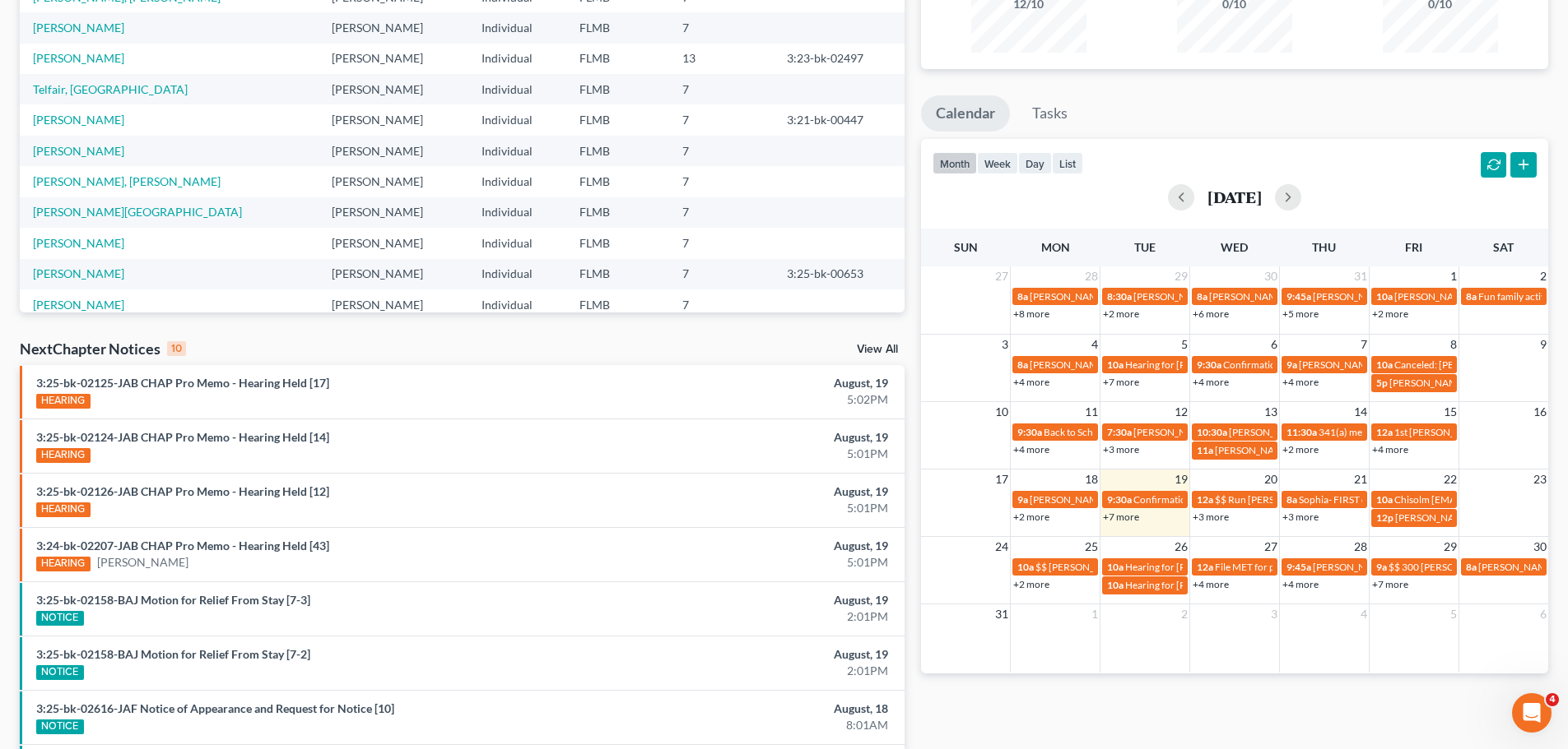
click at [1311, 588] on link "+4 more" at bounding box center [1301, 584] width 36 height 13
click at [1241, 704] on div "Monthly Progress Bankruptcy Bankruptcy [DATE] [DATE] [DATE] [DATE] [DATE] [DATE…" at bounding box center [1234, 409] width 644 height 1048
click at [1216, 581] on link "+4 more" at bounding box center [1211, 584] width 36 height 13
click at [1124, 705] on div "Monthly Progress Bankruptcy Bankruptcy [DATE] [DATE] [DATE] [DATE] [DATE] [DATE…" at bounding box center [1234, 409] width 644 height 1048
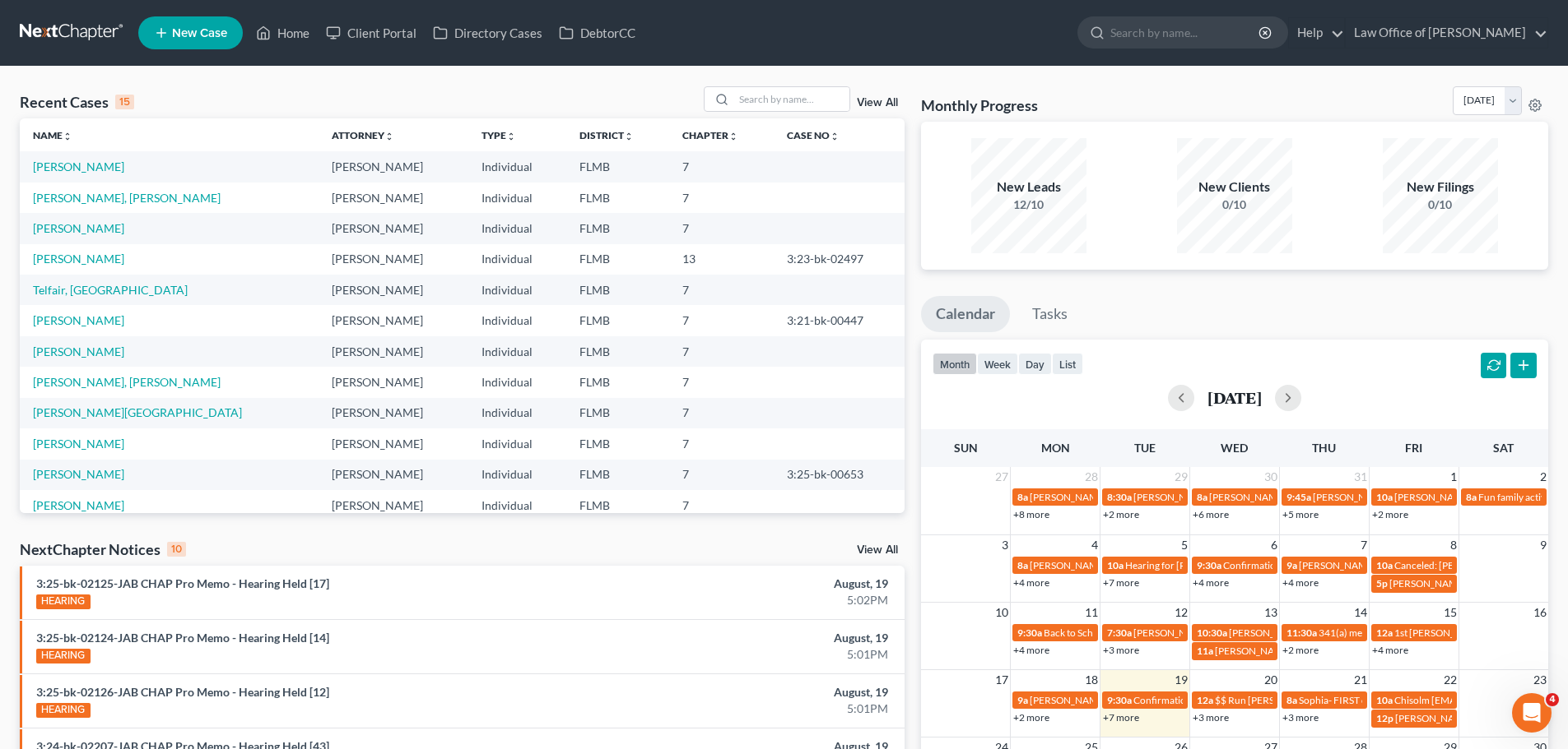
click at [47, 19] on link at bounding box center [73, 33] width 106 height 30
